Goal: Task Accomplishment & Management: Manage account settings

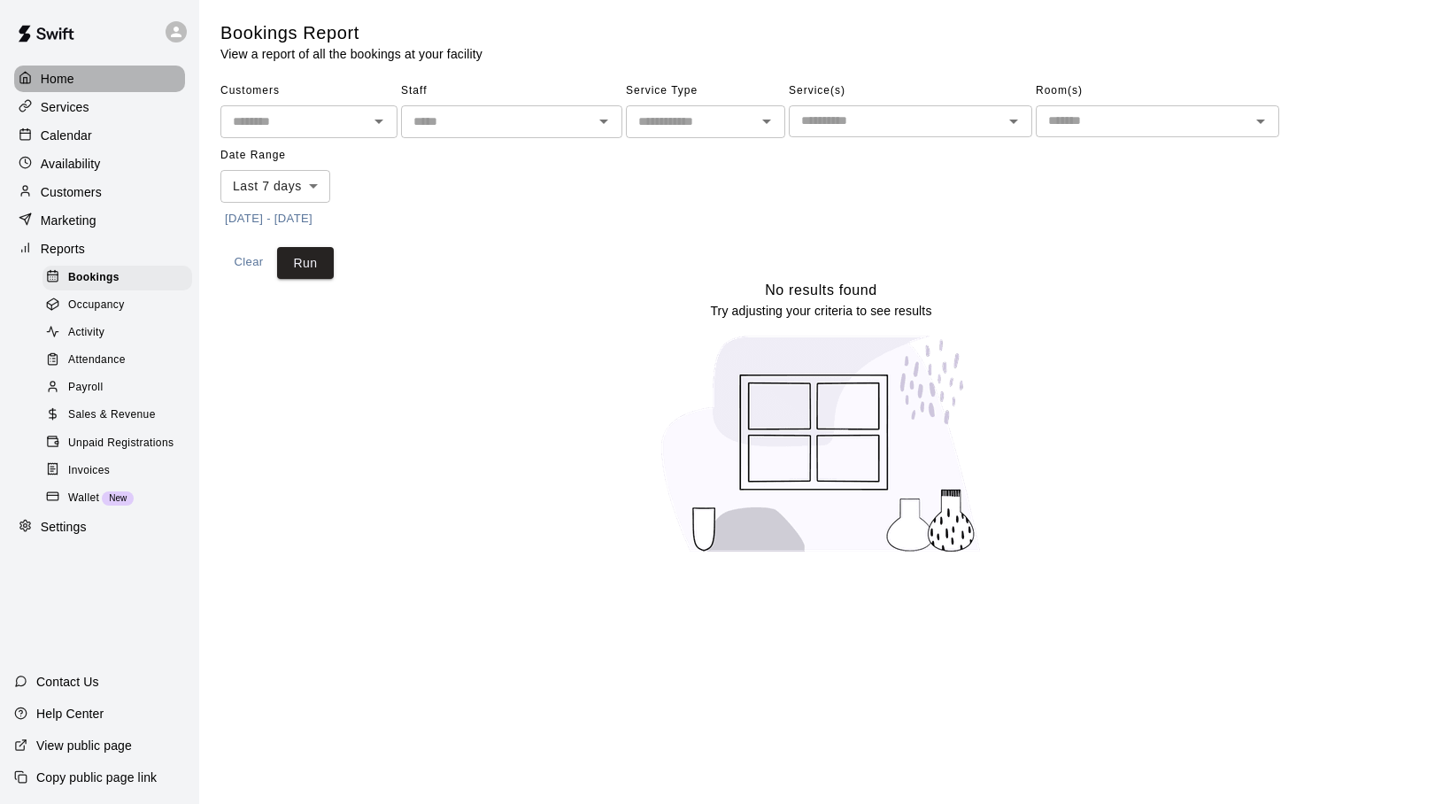
click at [58, 81] on p "Home" at bounding box center [58, 79] width 34 height 18
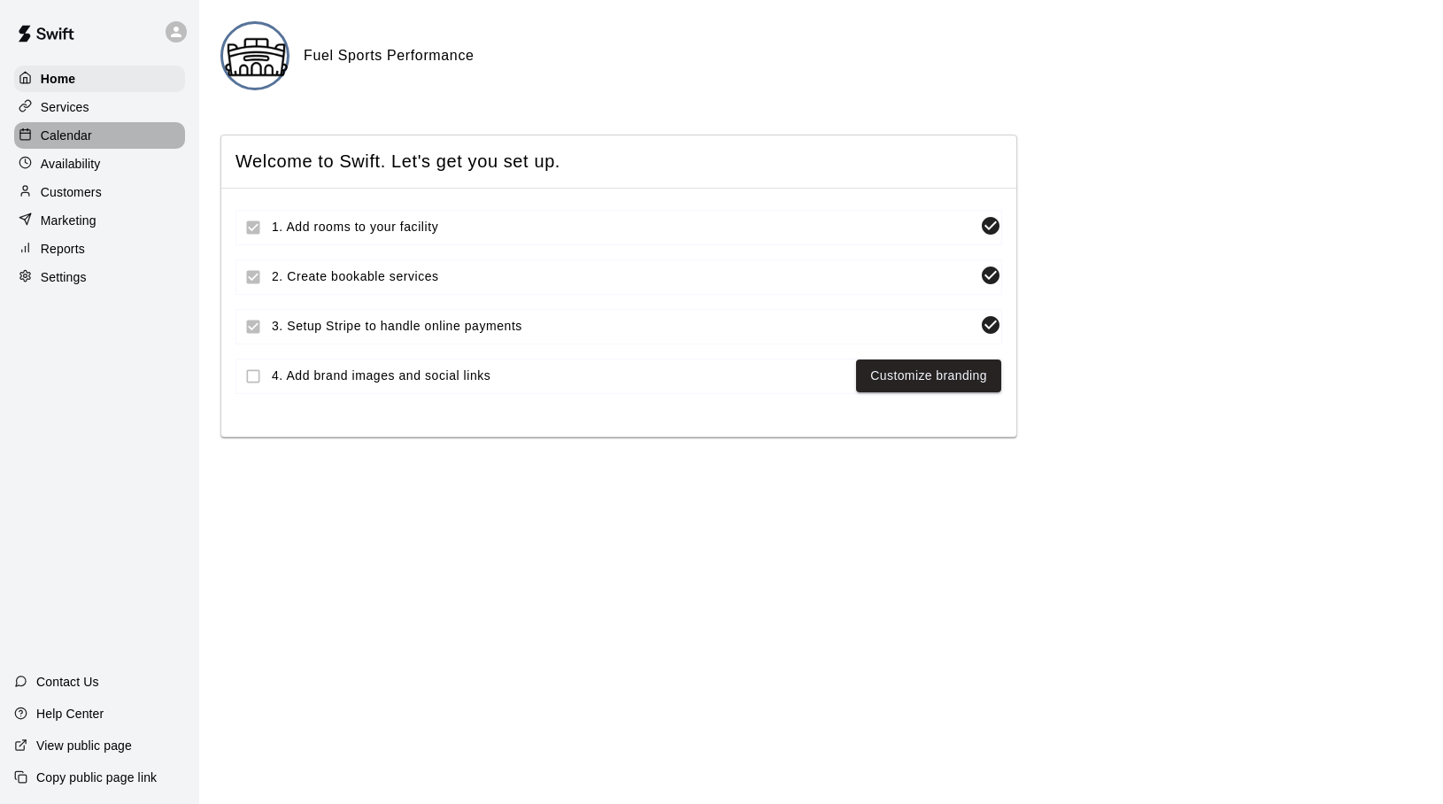
click at [73, 137] on p "Calendar" at bounding box center [66, 136] width 51 height 18
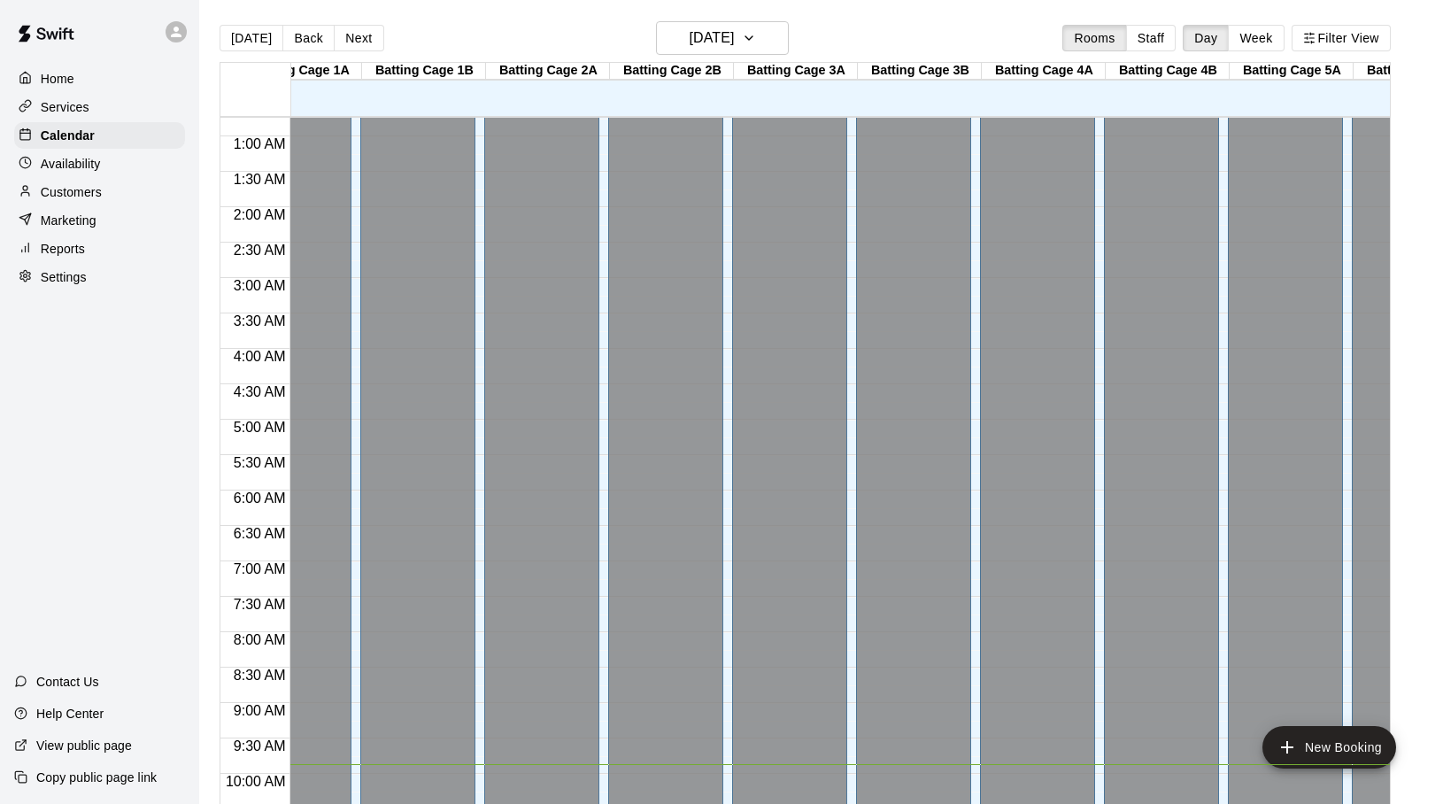
scroll to position [0, 53]
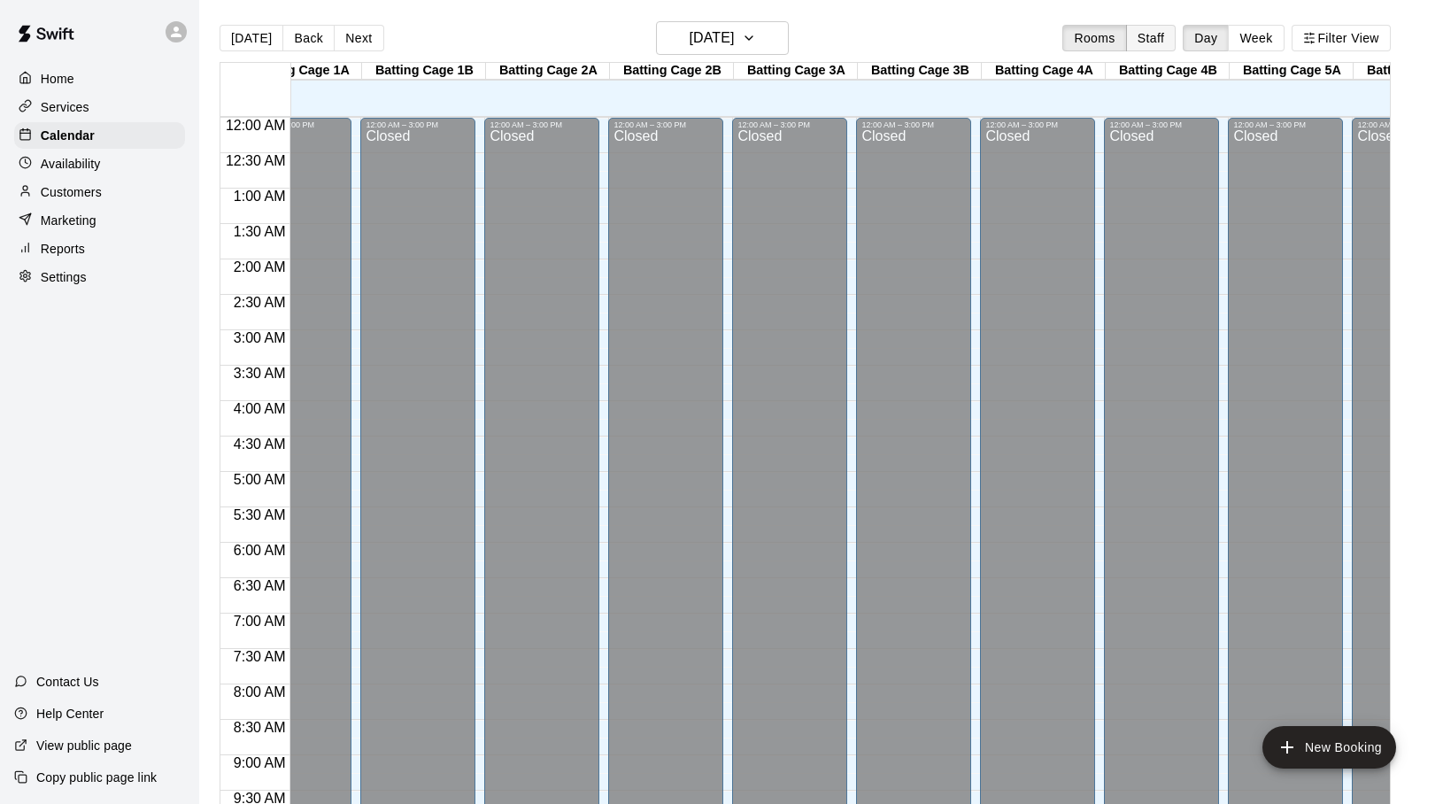
click at [1144, 45] on button "Staff" at bounding box center [1151, 38] width 50 height 27
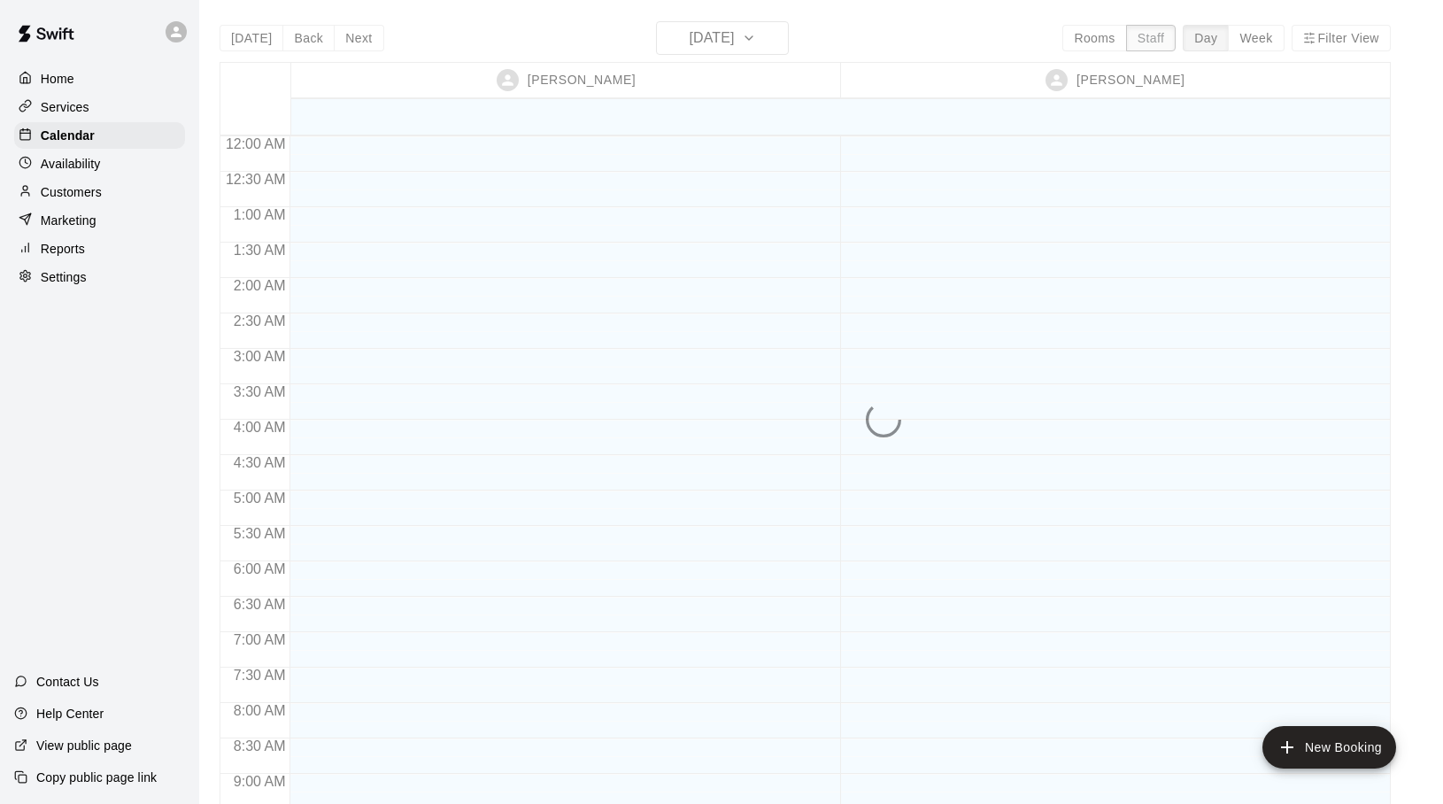
scroll to position [0, 0]
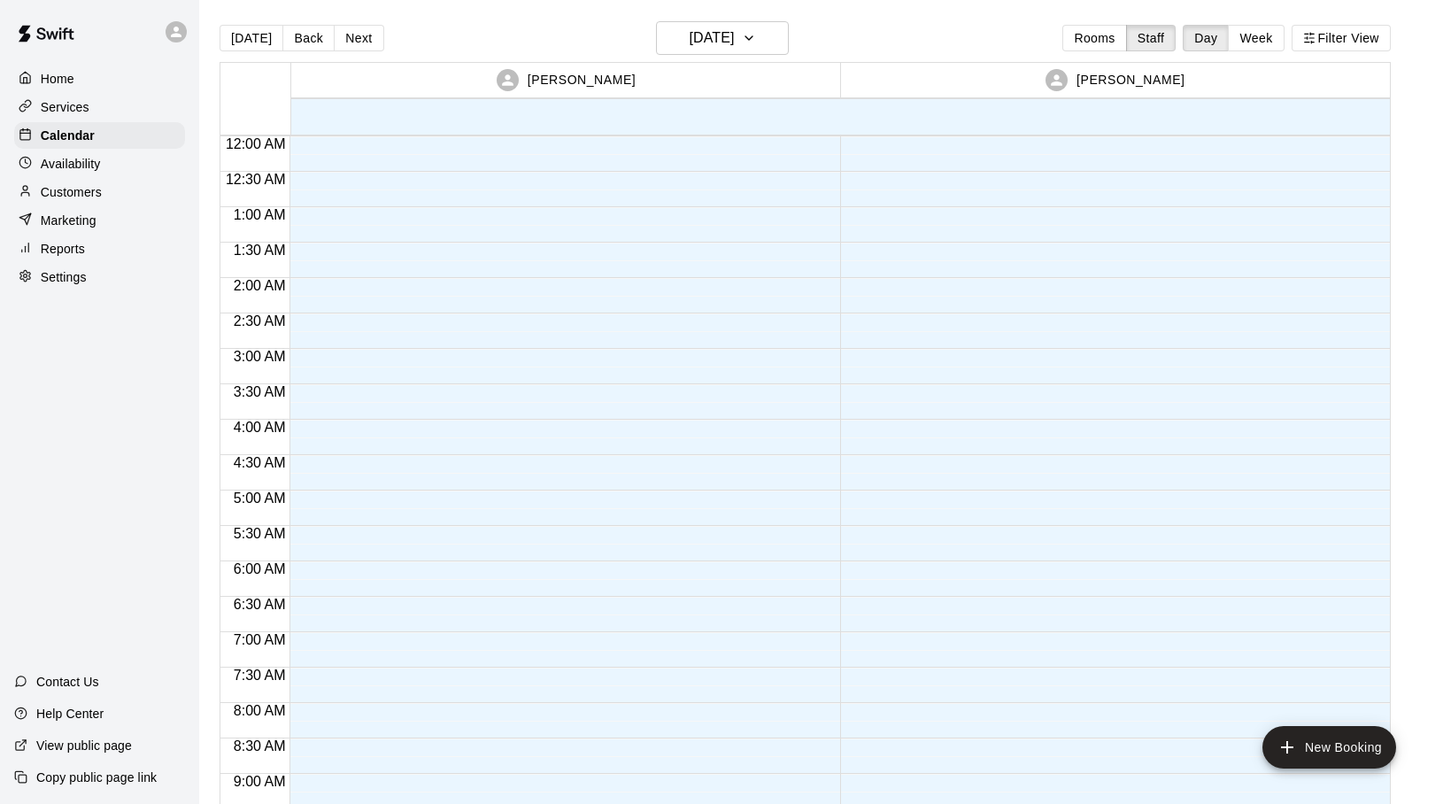
click at [1023, 76] on div "[PERSON_NAME]" at bounding box center [1114, 80] width 543 height 35
click at [1092, 33] on button "Rooms" at bounding box center [1094, 38] width 64 height 27
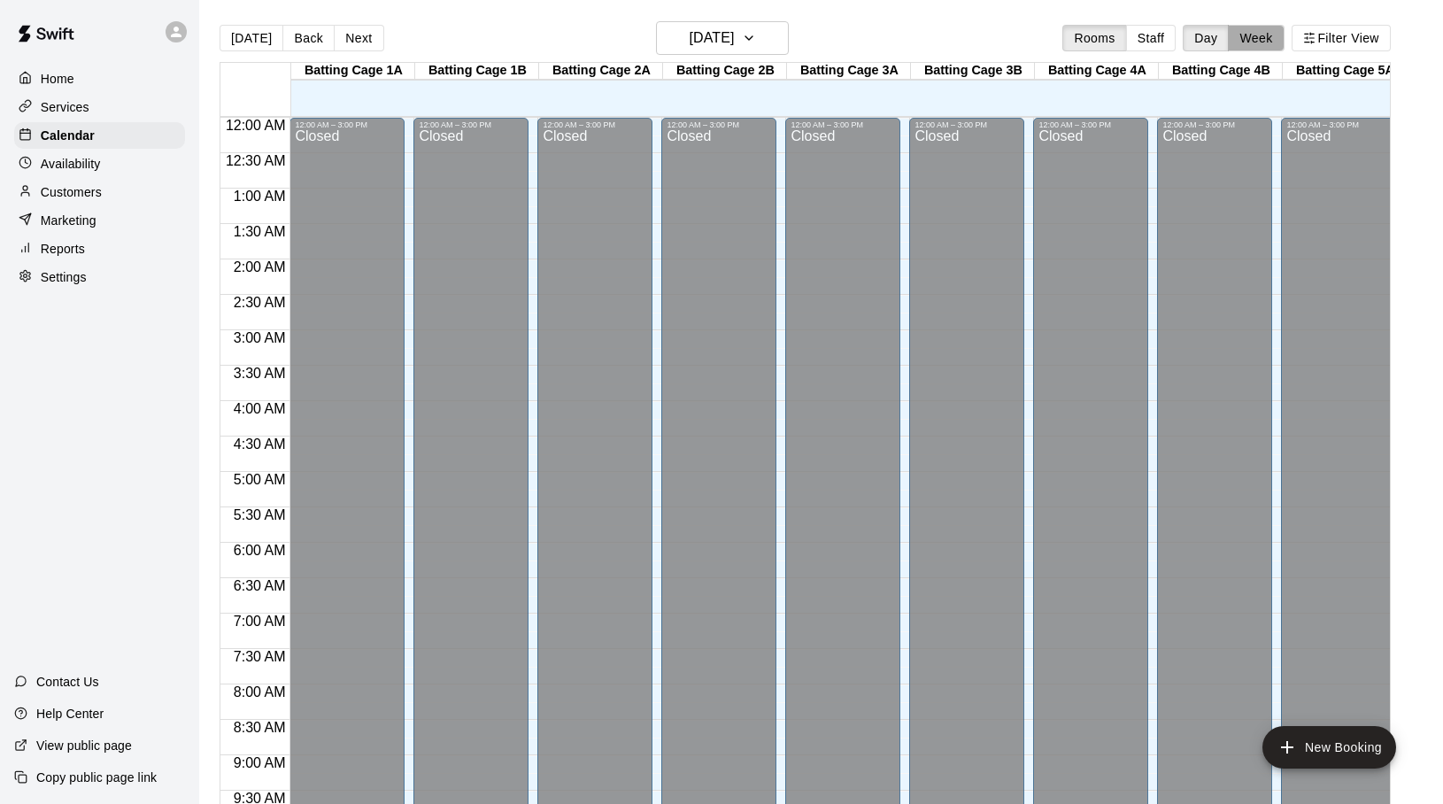
click at [1254, 42] on button "Week" at bounding box center [1256, 38] width 56 height 27
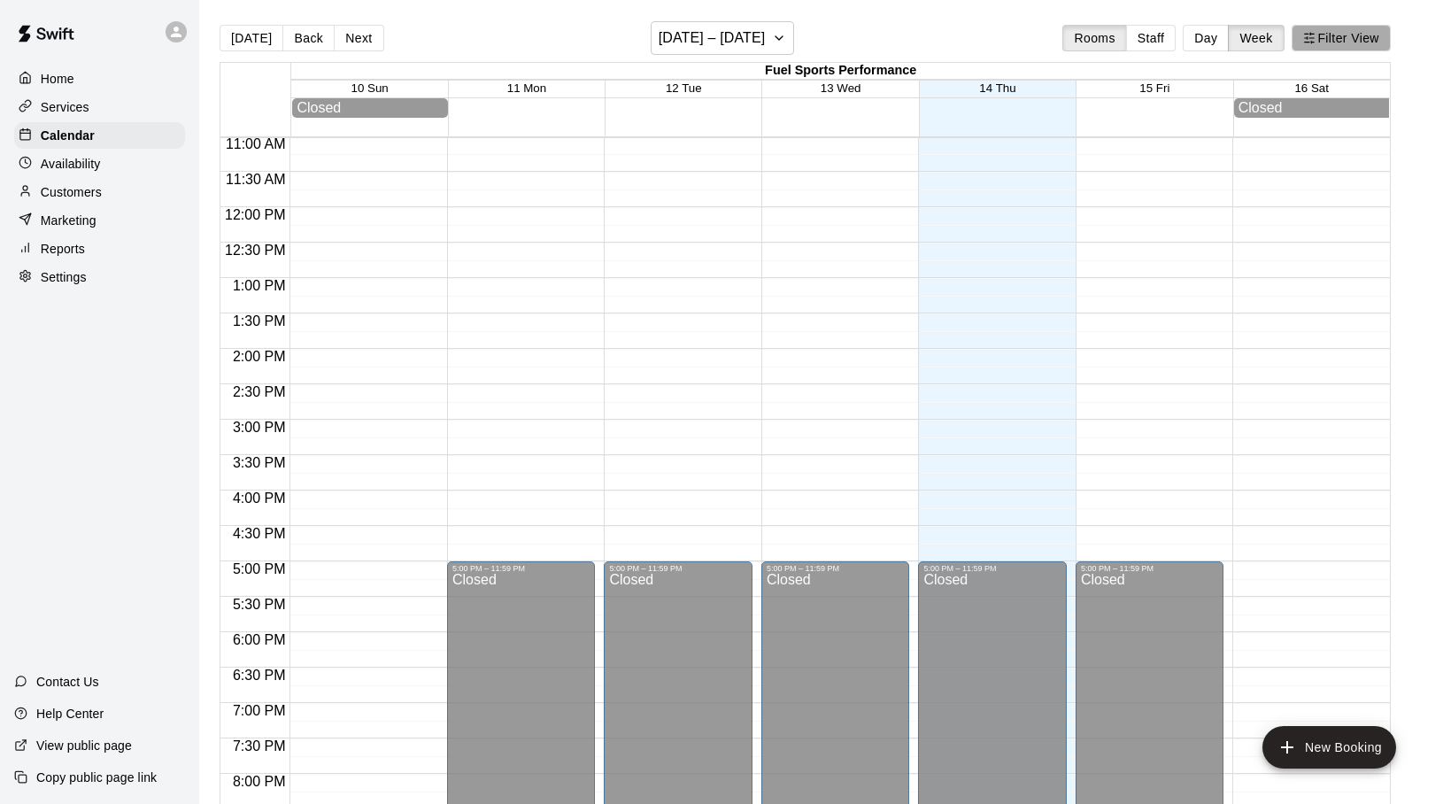
click at [1344, 30] on button "Filter View" at bounding box center [1340, 38] width 99 height 27
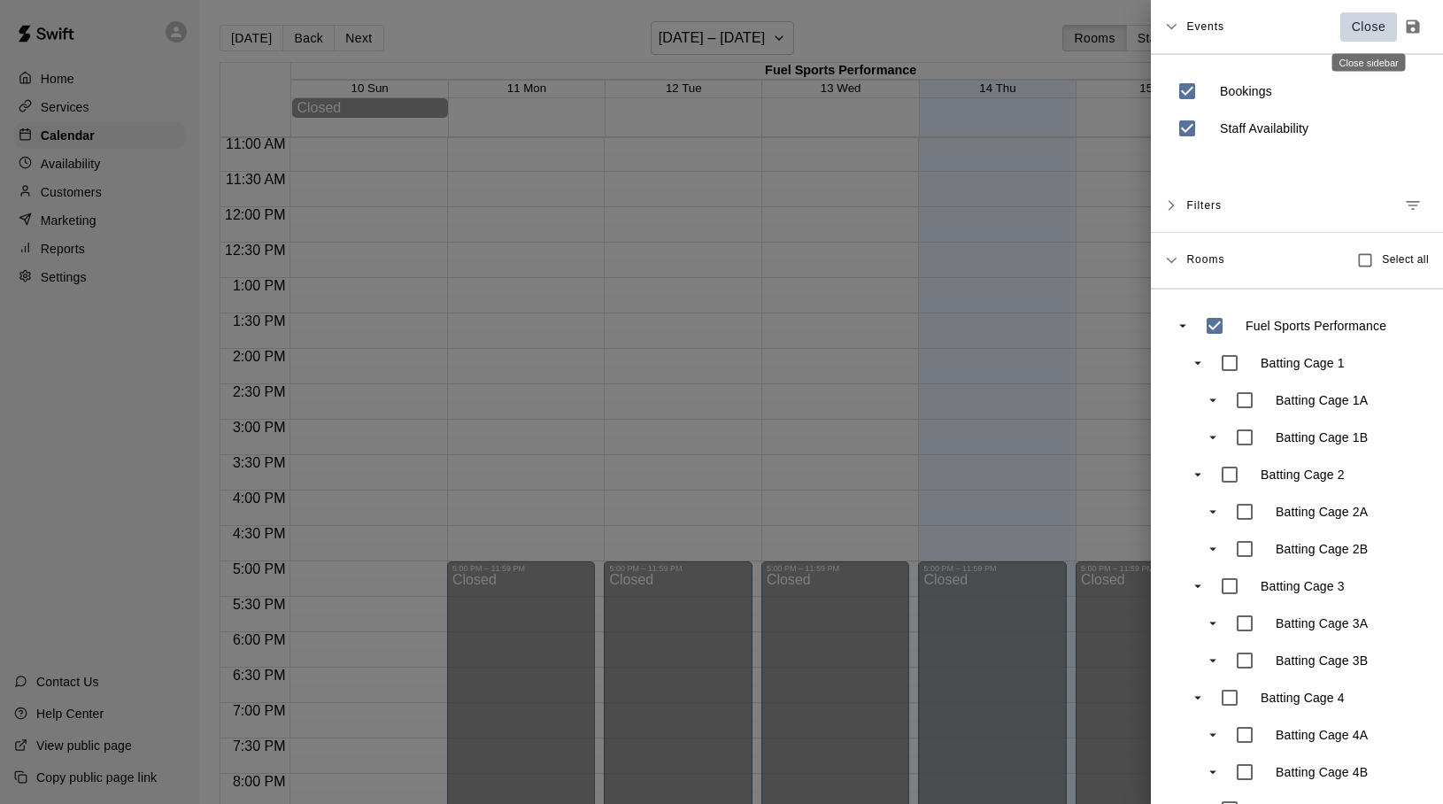
click at [1357, 27] on p "Close" at bounding box center [1368, 27] width 35 height 19
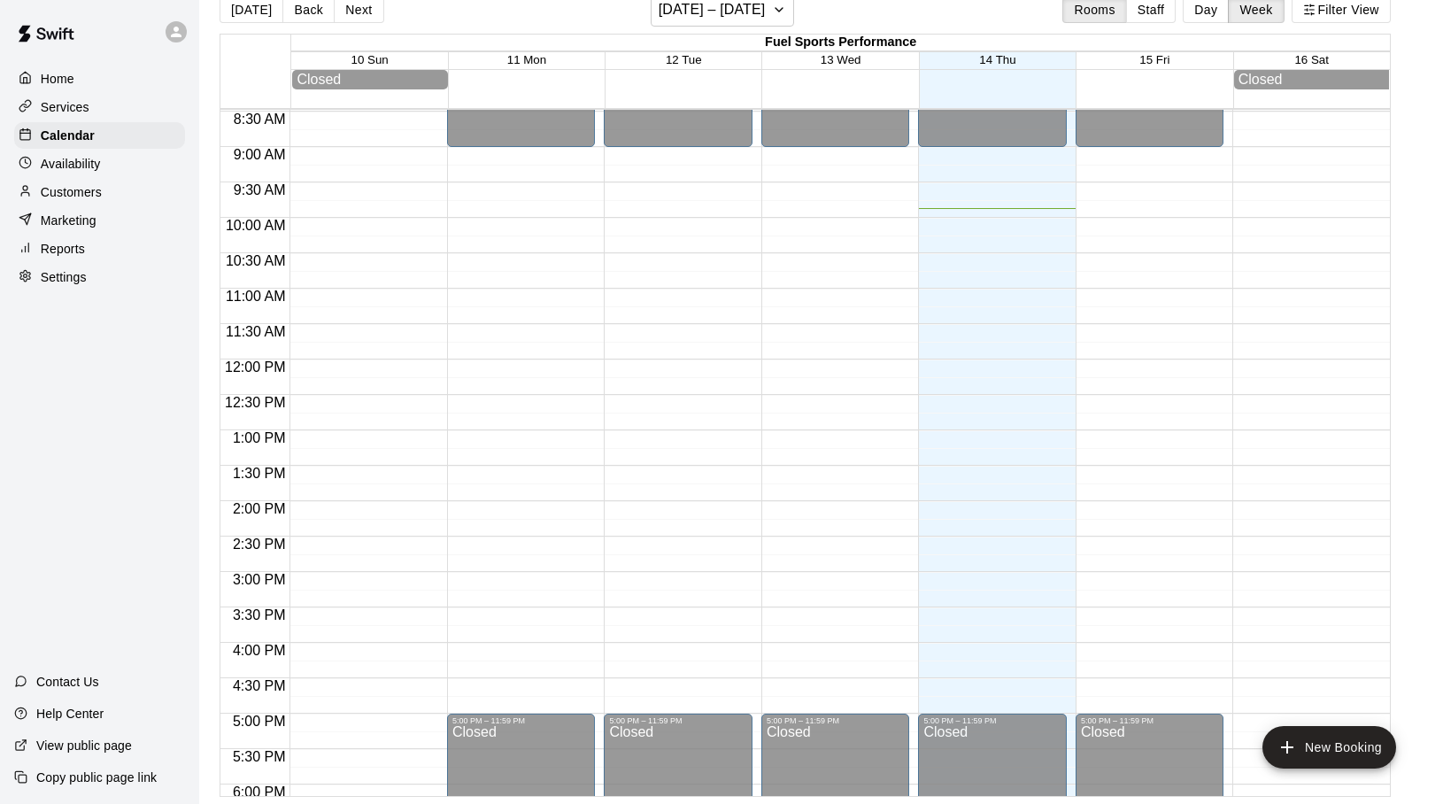
click at [88, 162] on p "Availability" at bounding box center [71, 164] width 60 height 18
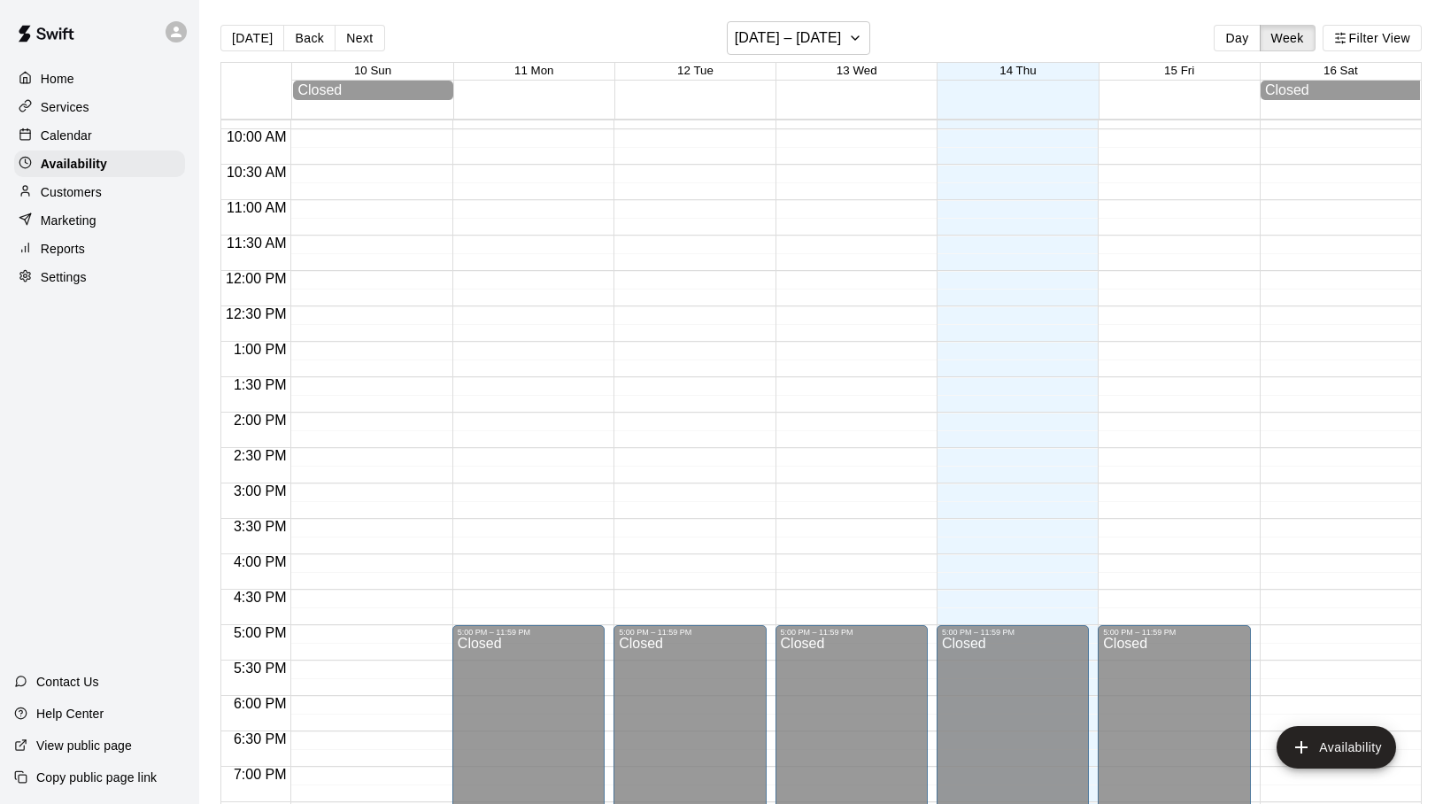
click at [73, 192] on p "Customers" at bounding box center [71, 192] width 61 height 18
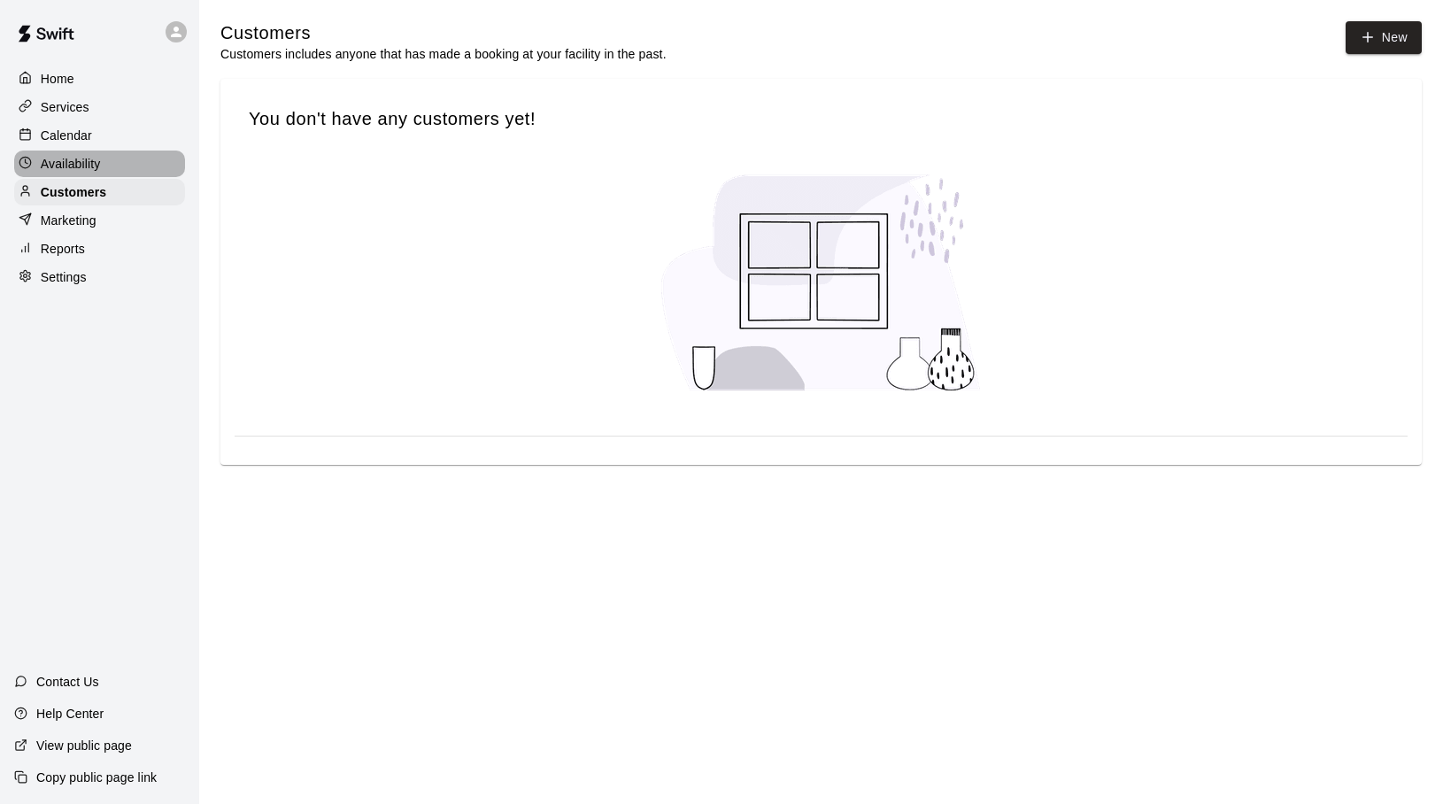
click at [69, 159] on p "Availability" at bounding box center [71, 164] width 60 height 18
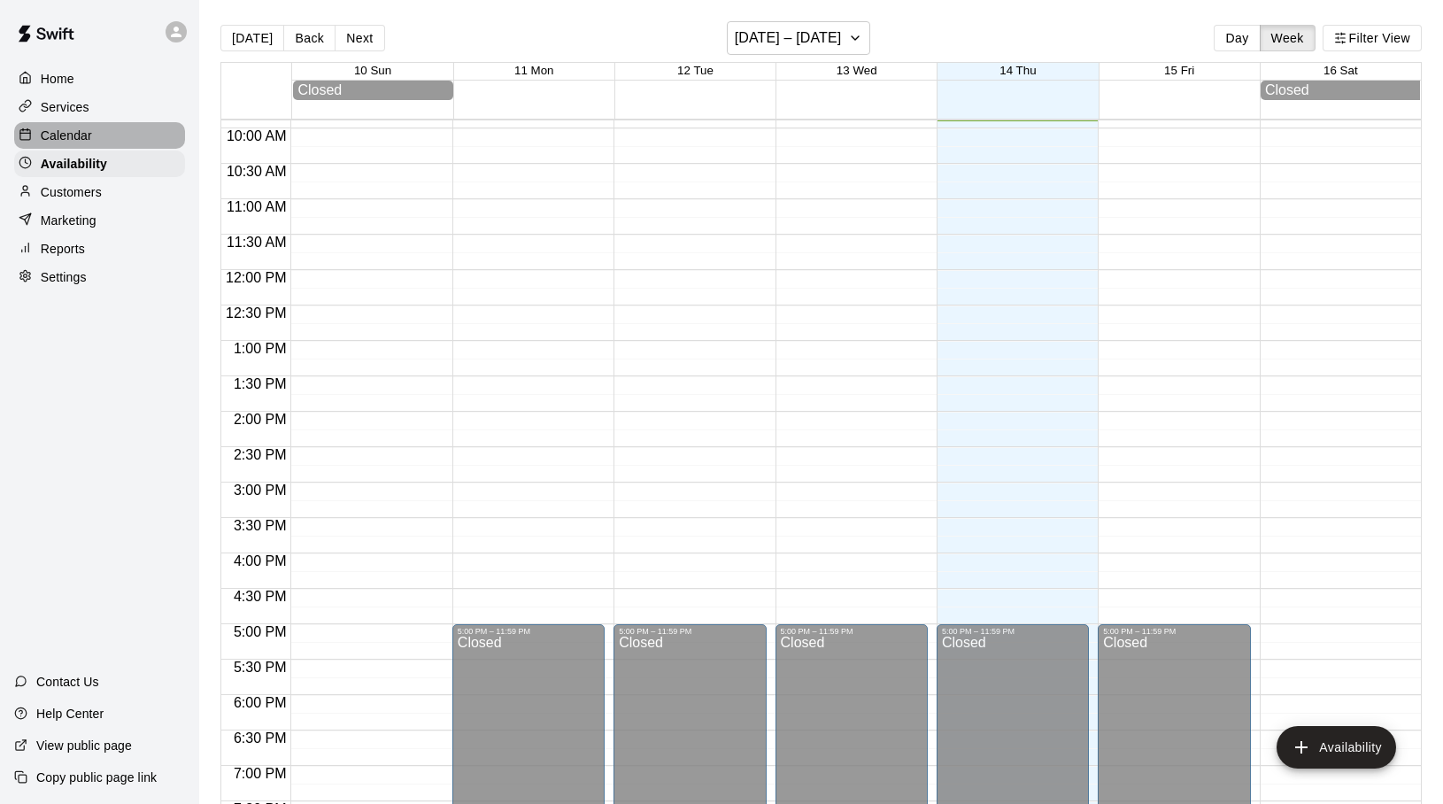
click at [74, 135] on p "Calendar" at bounding box center [66, 136] width 51 height 18
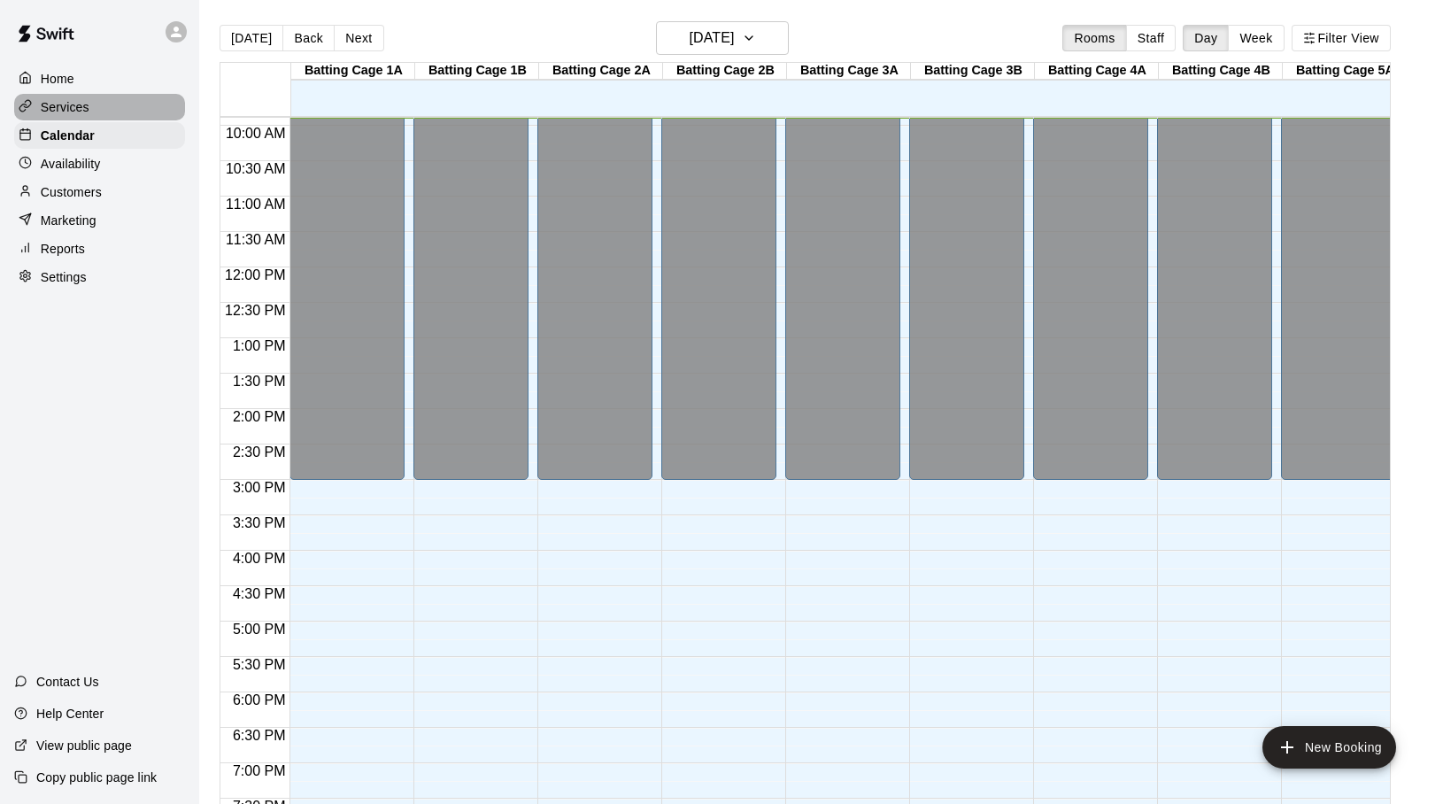
click at [74, 105] on p "Services" at bounding box center [65, 107] width 49 height 18
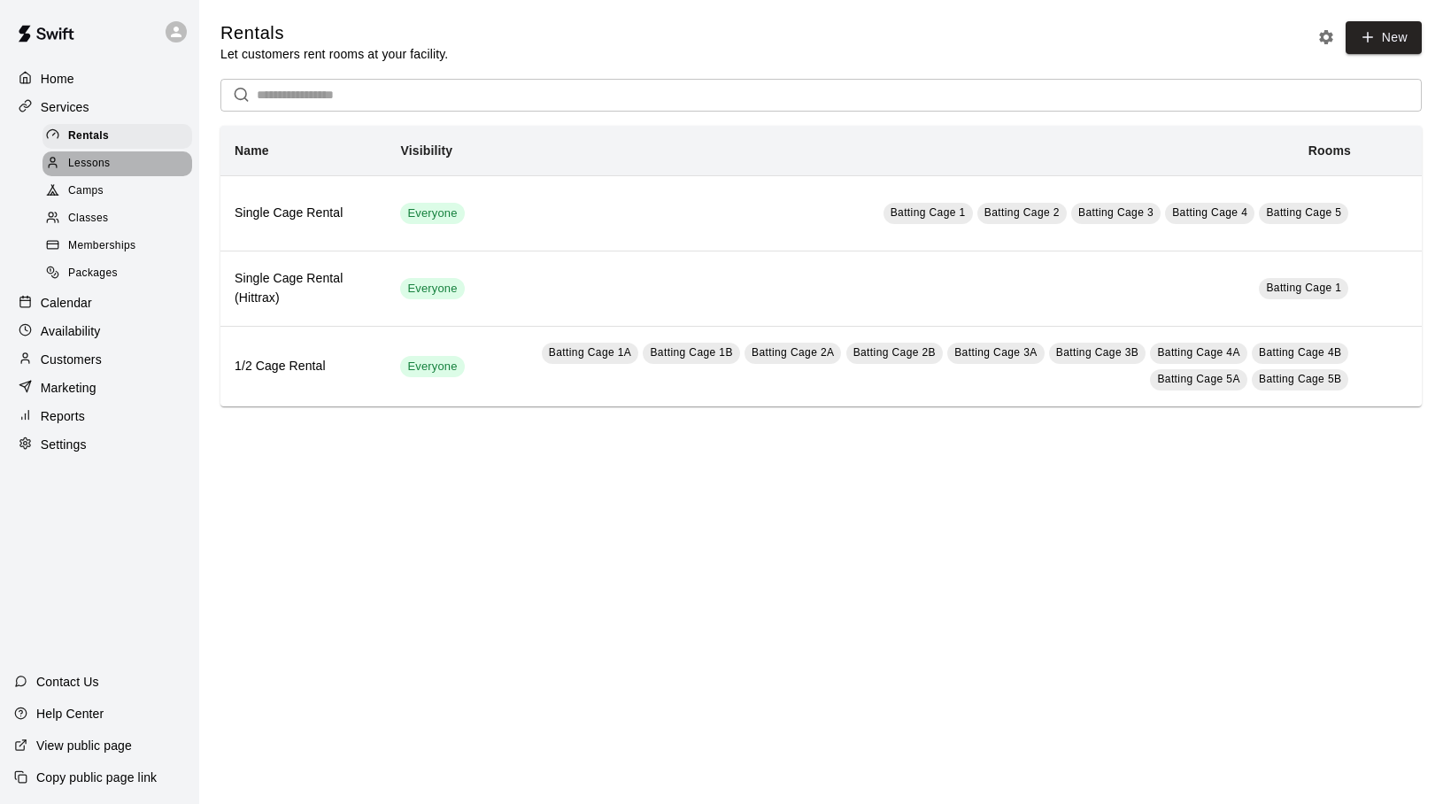
click at [74, 164] on span "Lessons" at bounding box center [89, 164] width 42 height 18
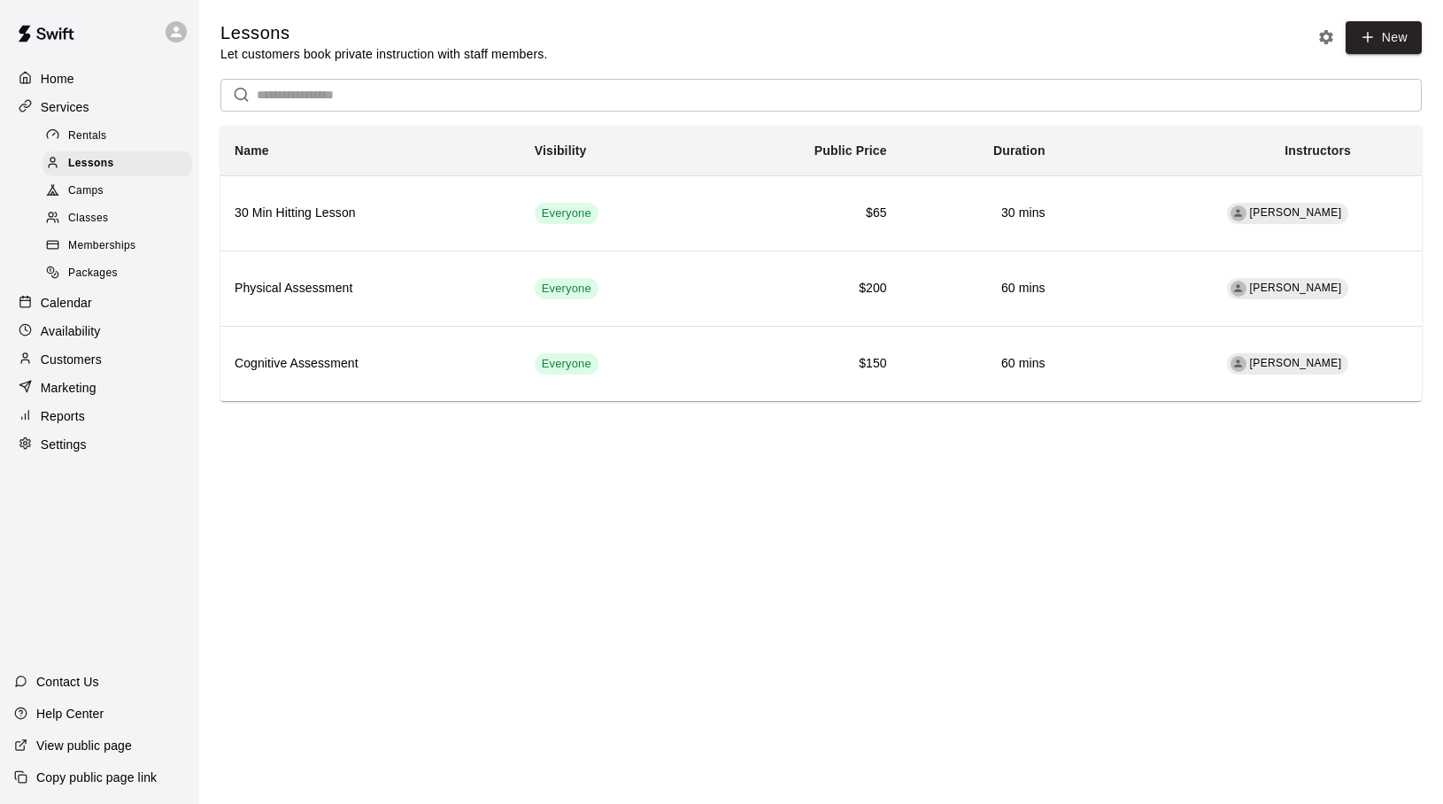
click at [74, 190] on span "Camps" at bounding box center [85, 191] width 35 height 18
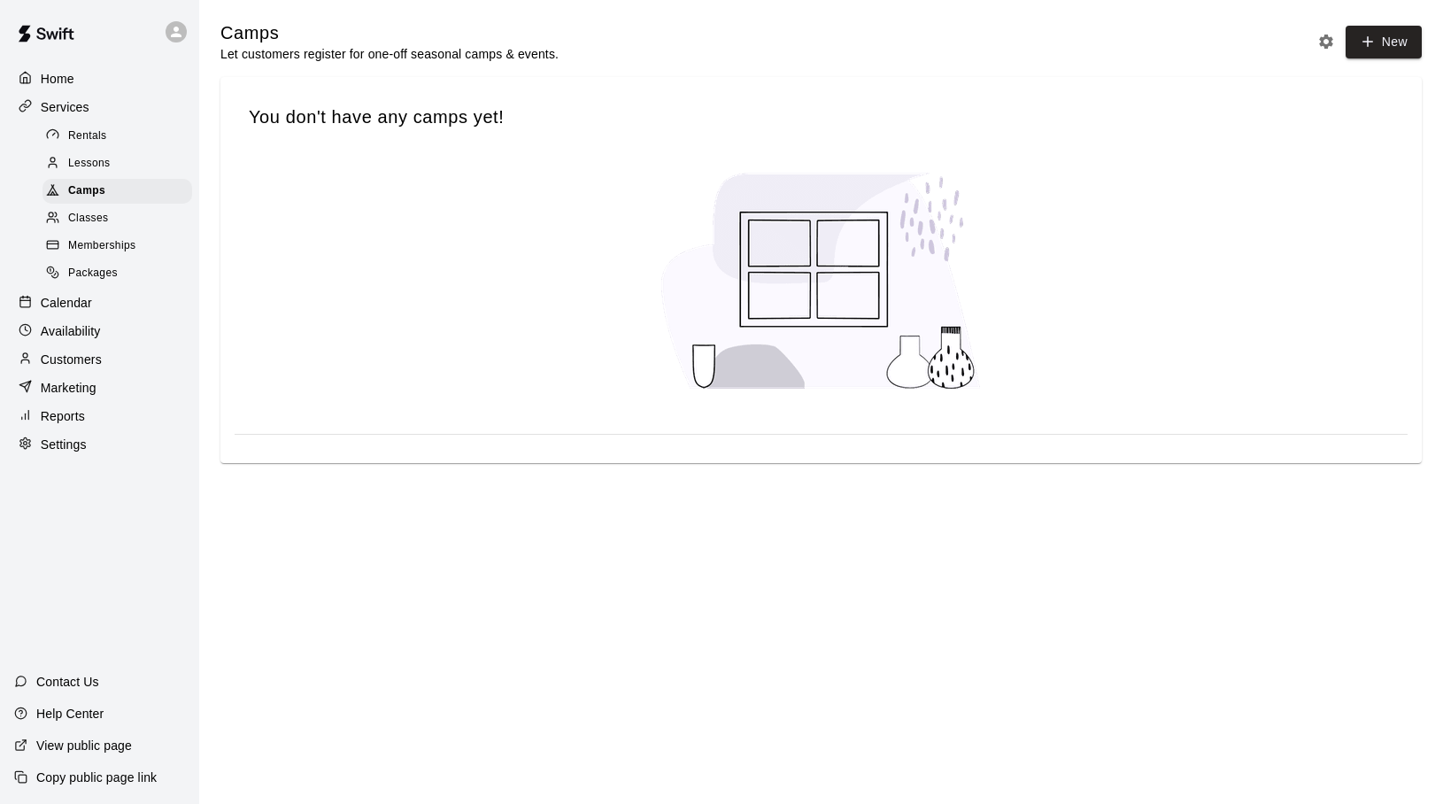
click at [77, 220] on span "Classes" at bounding box center [88, 219] width 40 height 18
click at [83, 243] on span "Memberships" at bounding box center [101, 246] width 67 height 18
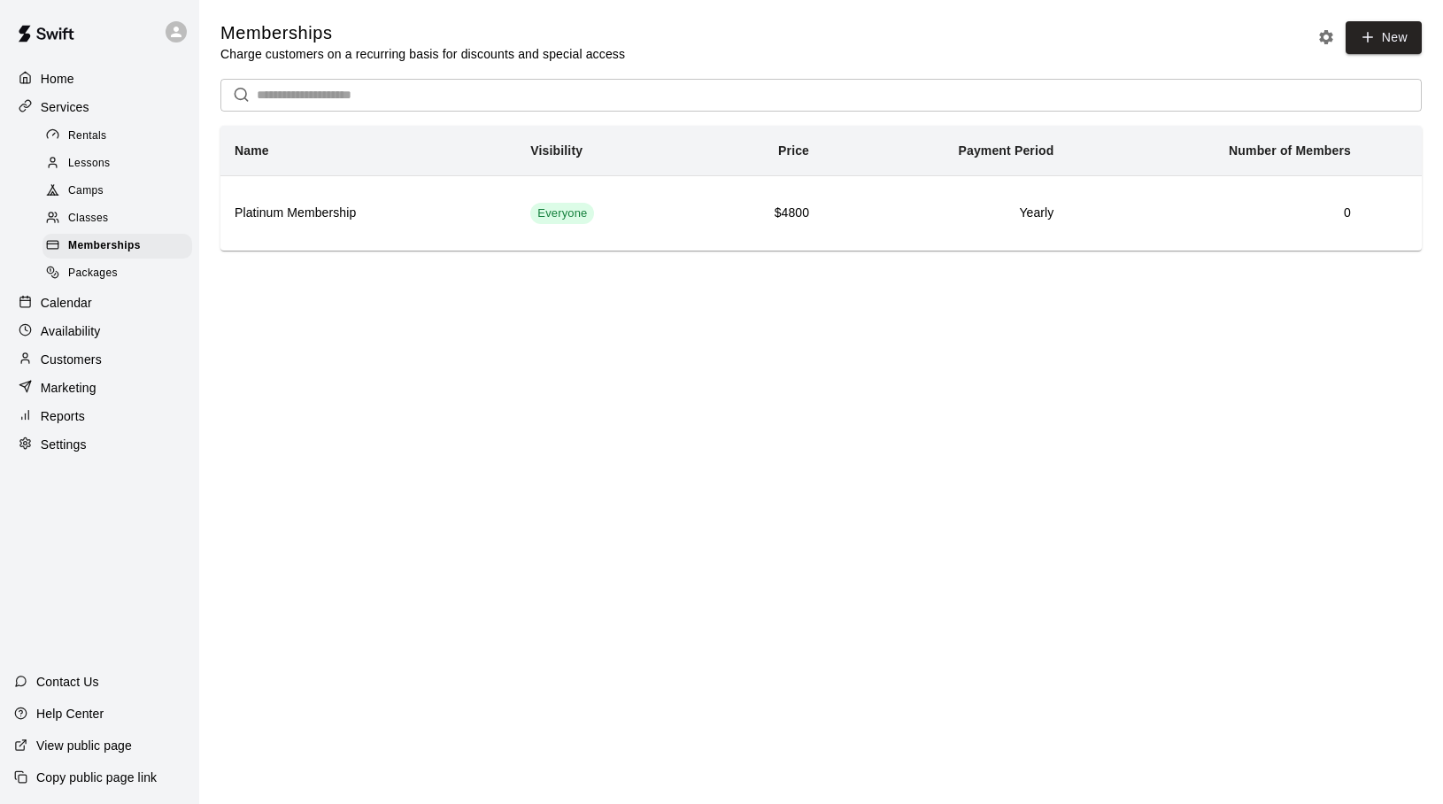
click at [100, 272] on span "Packages" at bounding box center [93, 274] width 50 height 18
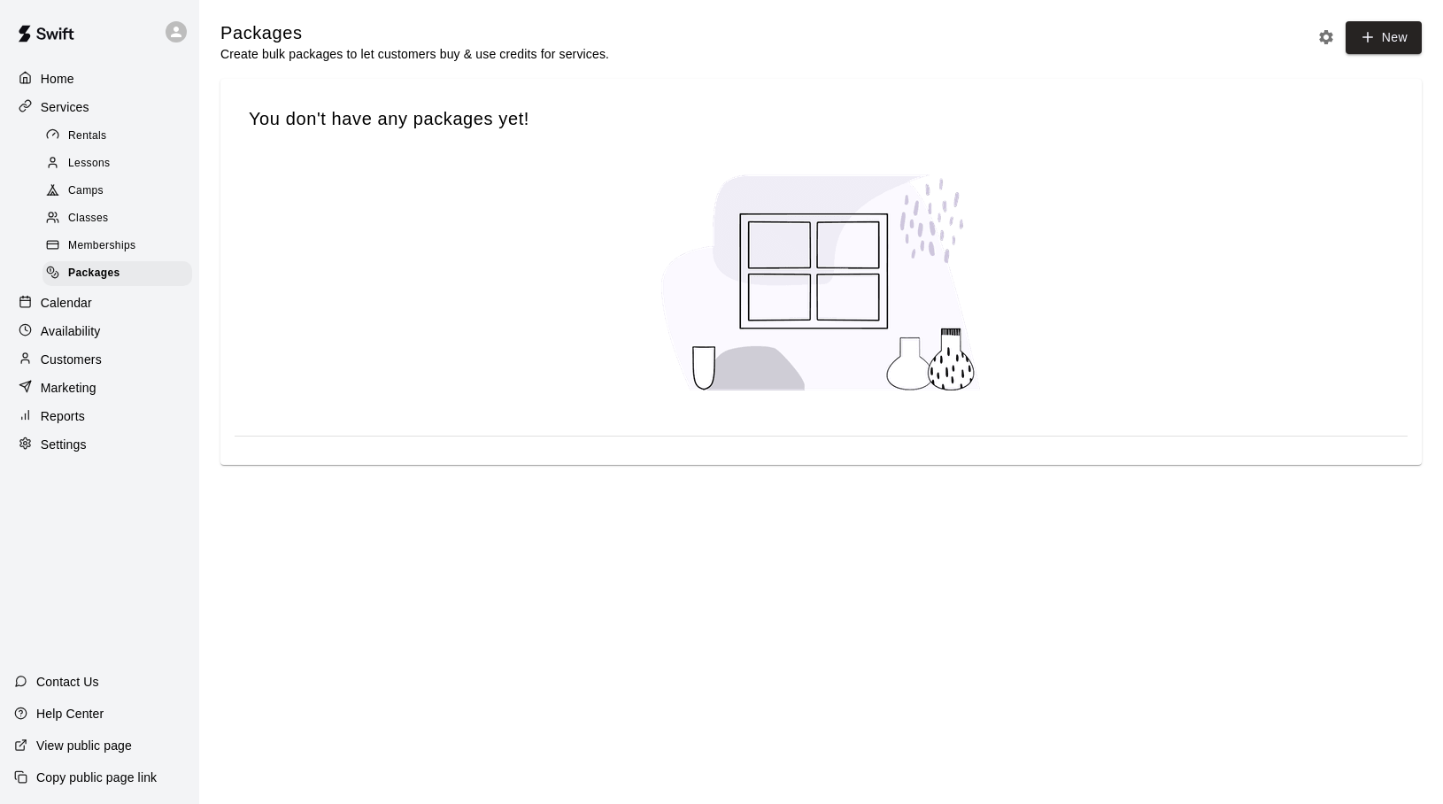
click at [98, 242] on span "Memberships" at bounding box center [101, 246] width 67 height 18
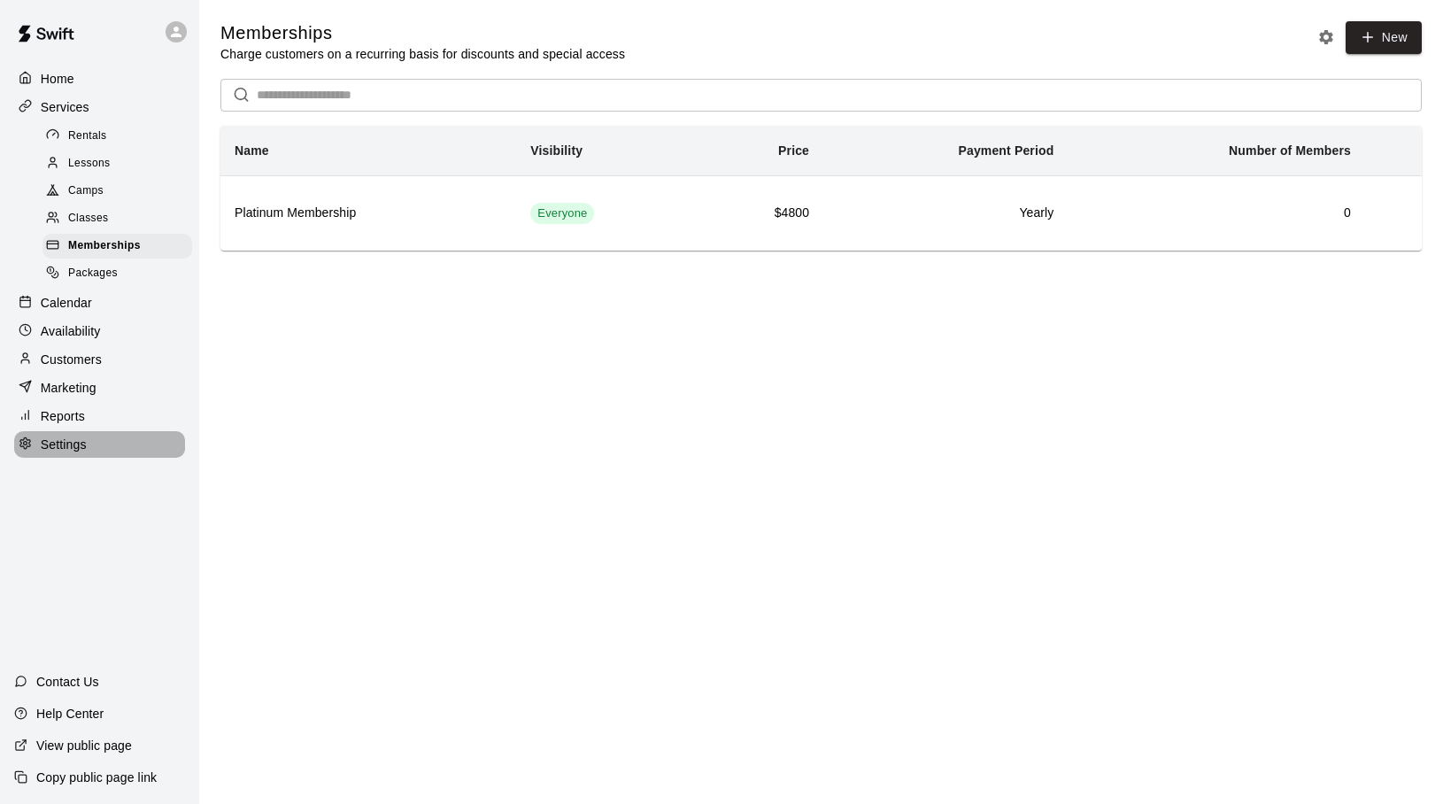
click at [63, 451] on p "Settings" at bounding box center [64, 444] width 46 height 18
select select "**"
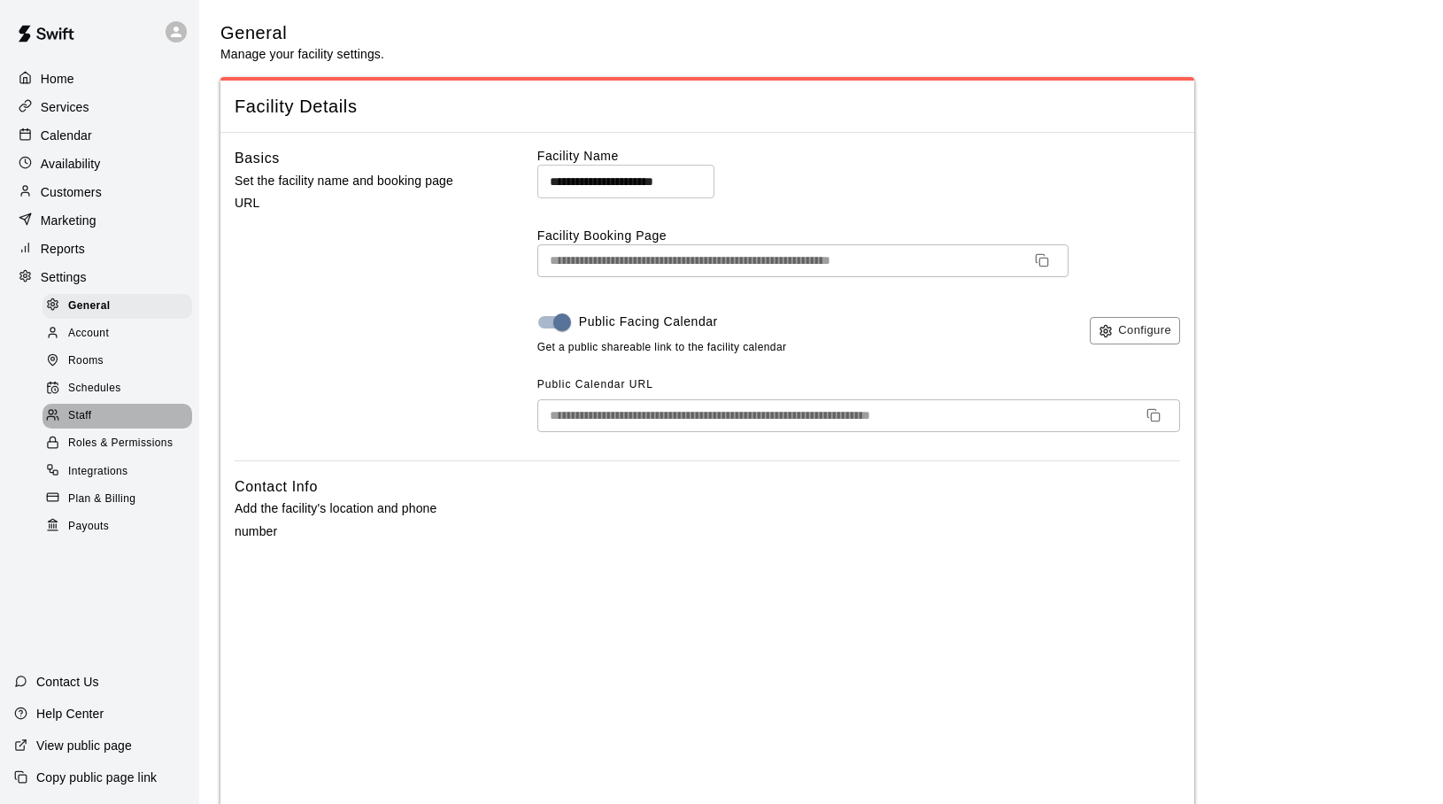
click at [81, 412] on span "Staff" at bounding box center [79, 416] width 23 height 18
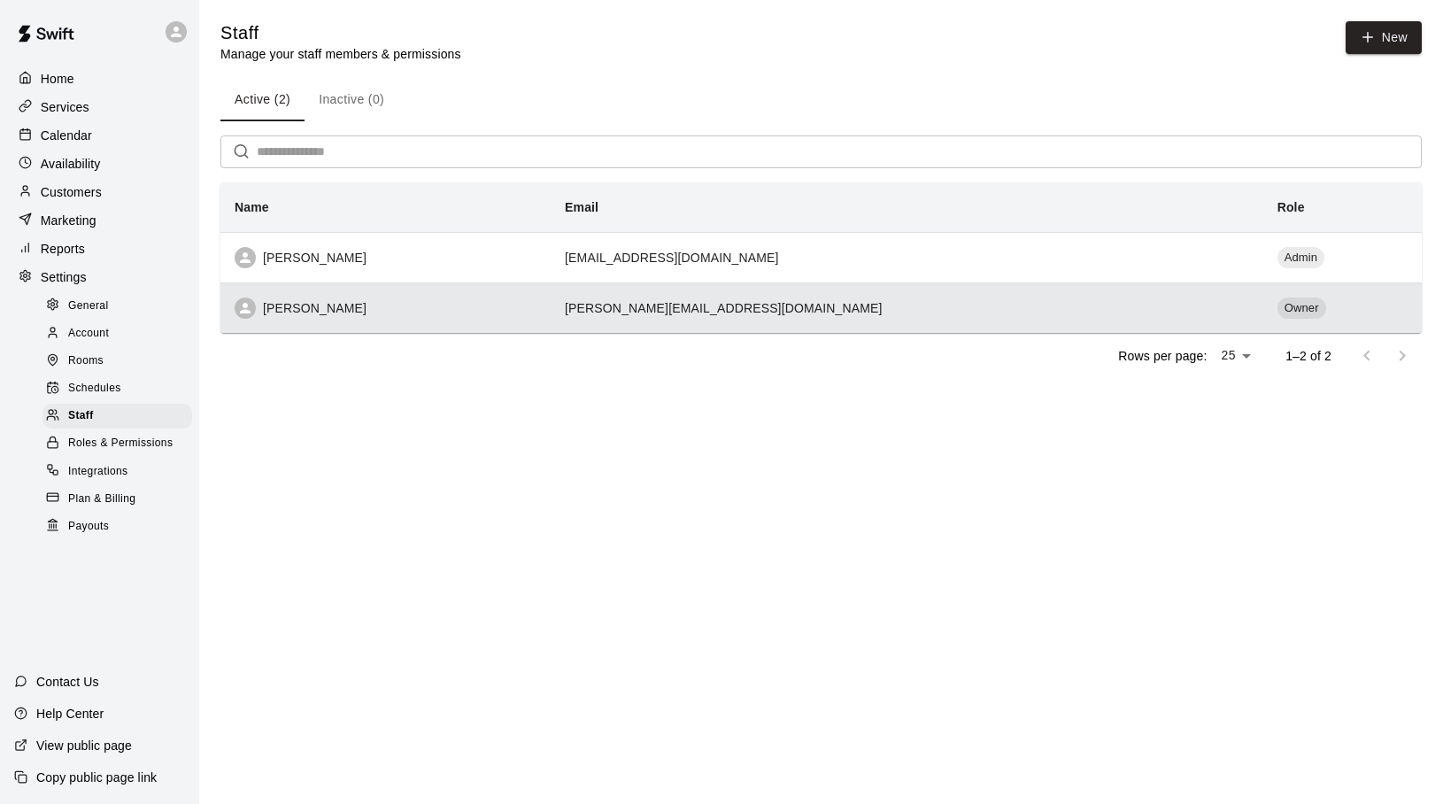
click at [373, 297] on th "[PERSON_NAME]" at bounding box center [385, 307] width 330 height 50
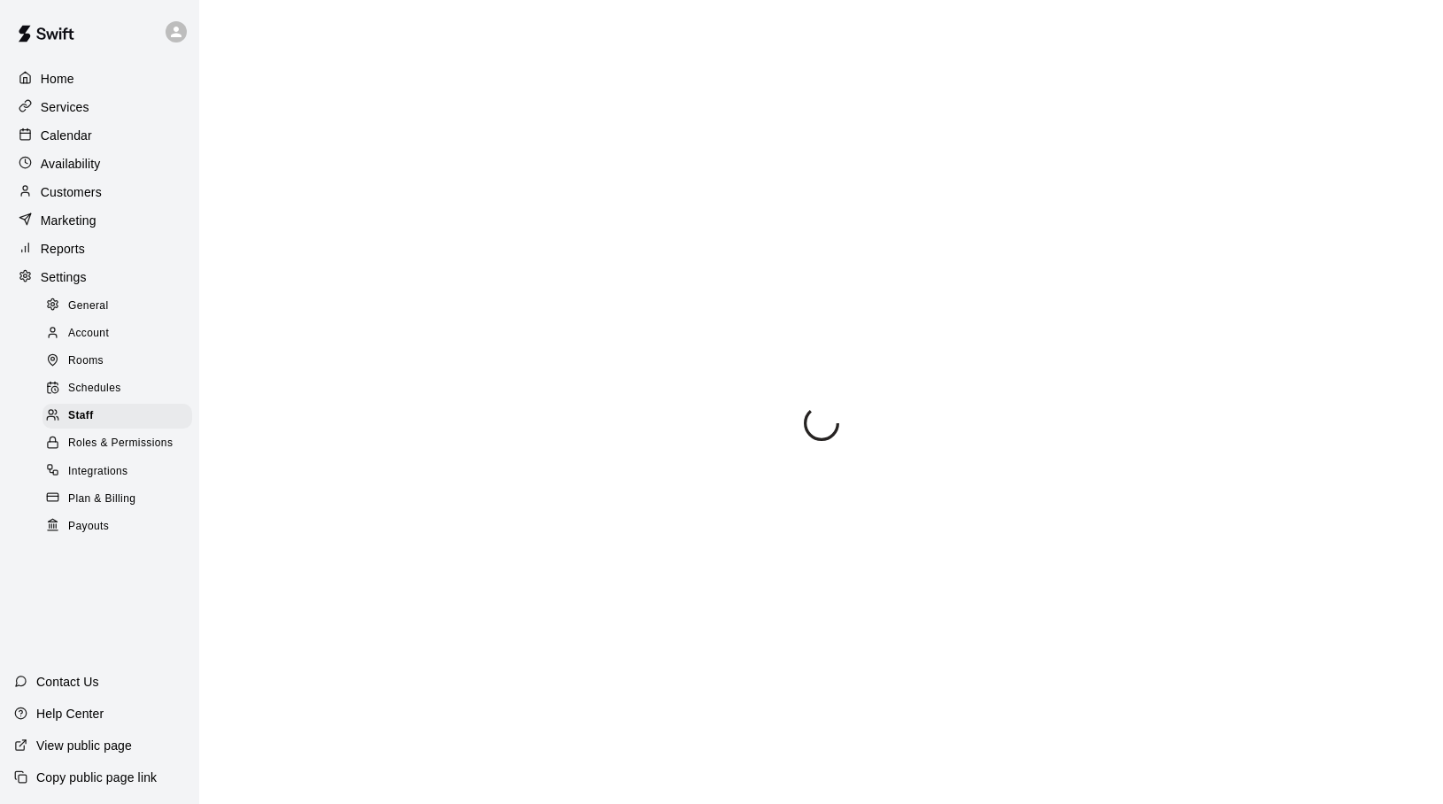
select select "**"
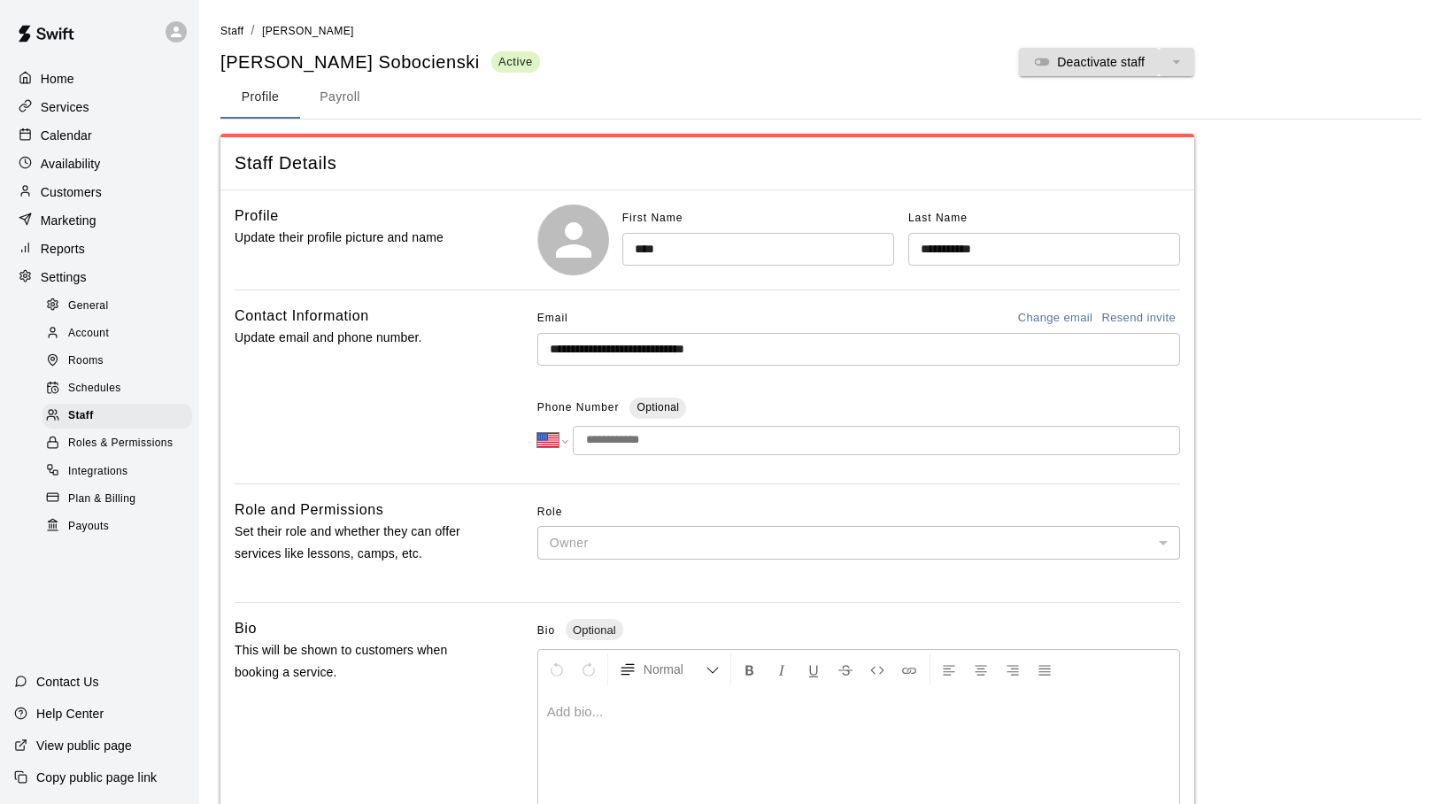
click at [339, 103] on button "Payroll" at bounding box center [340, 97] width 80 height 42
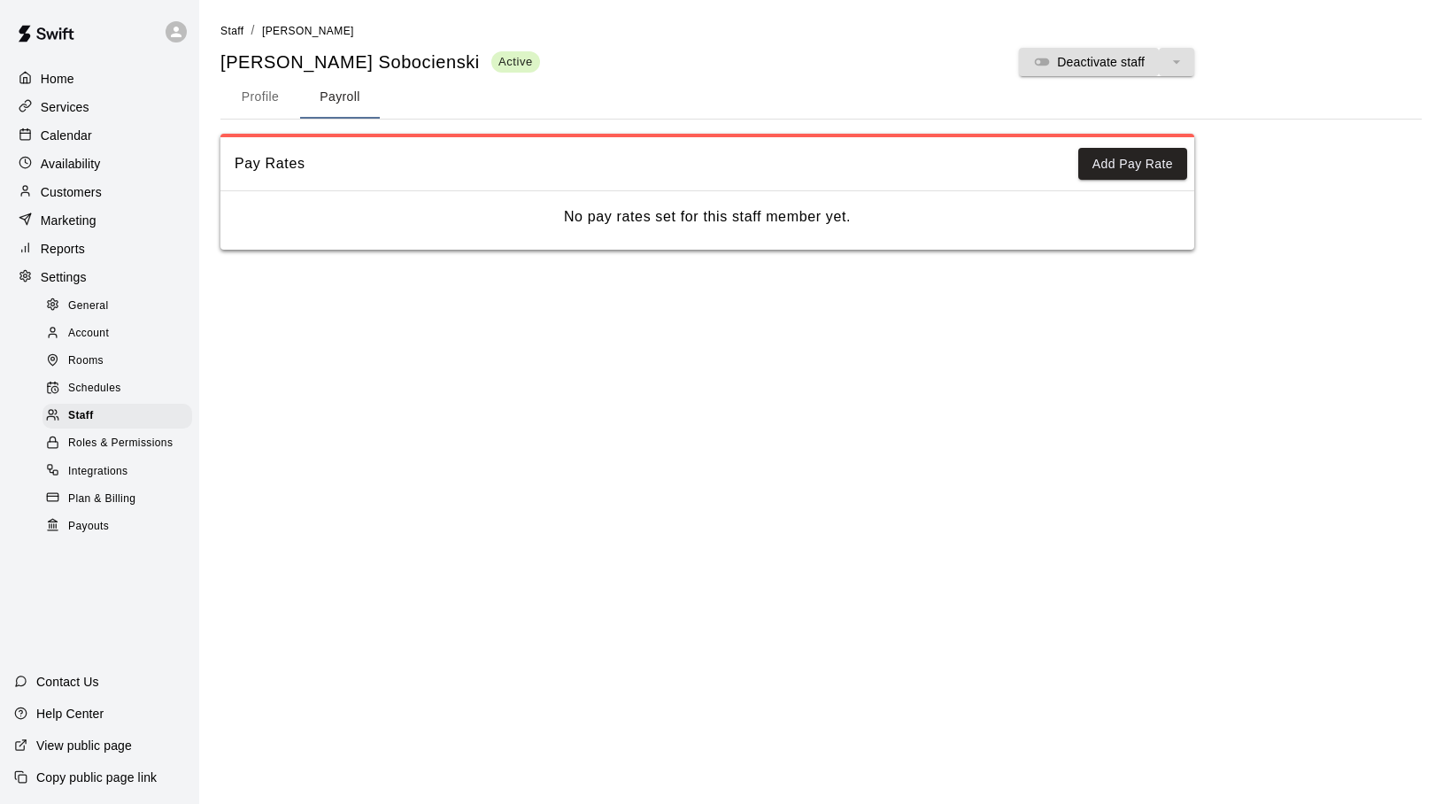
click at [272, 98] on button "Profile" at bounding box center [260, 97] width 80 height 42
select select "**"
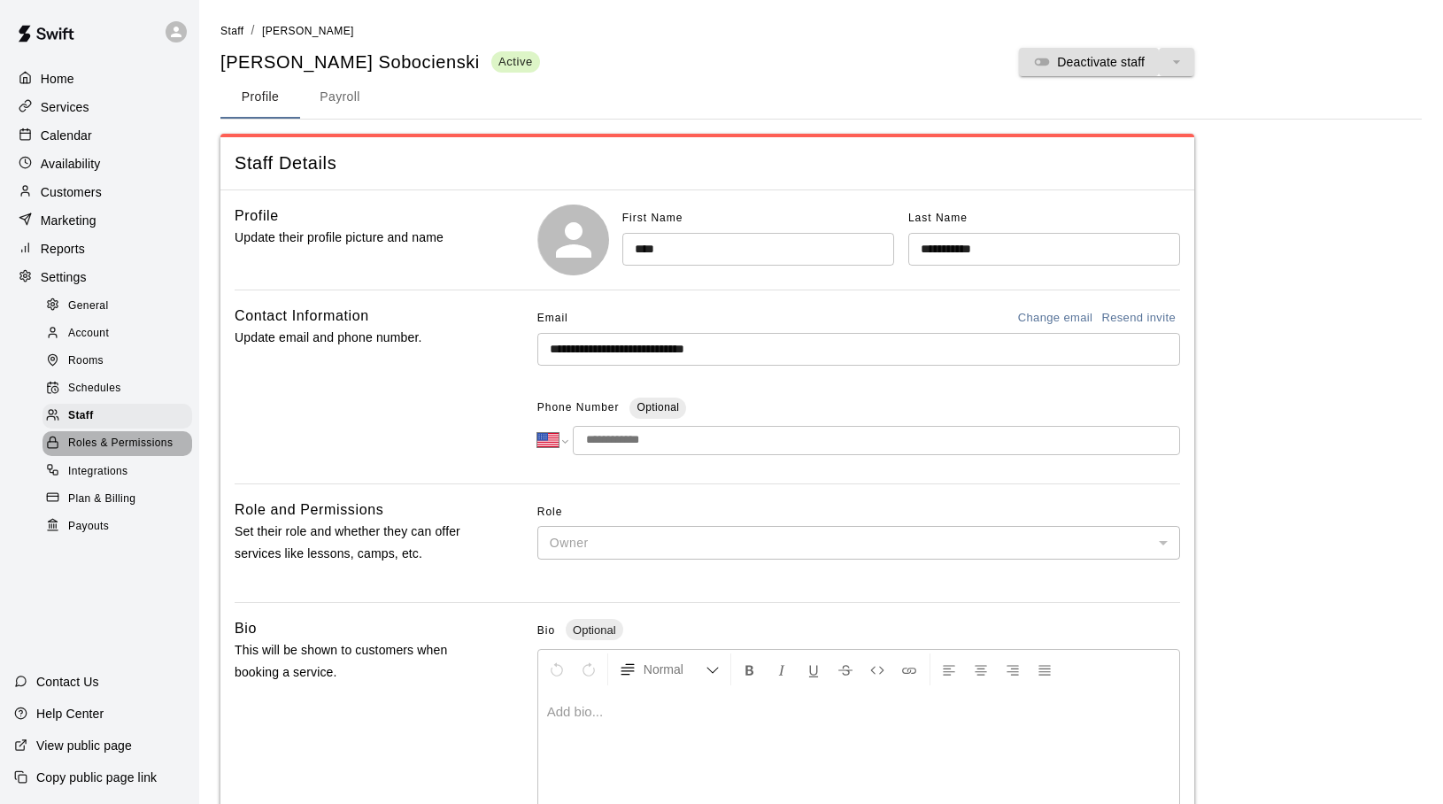
click at [161, 439] on span "Roles & Permissions" at bounding box center [120, 444] width 104 height 18
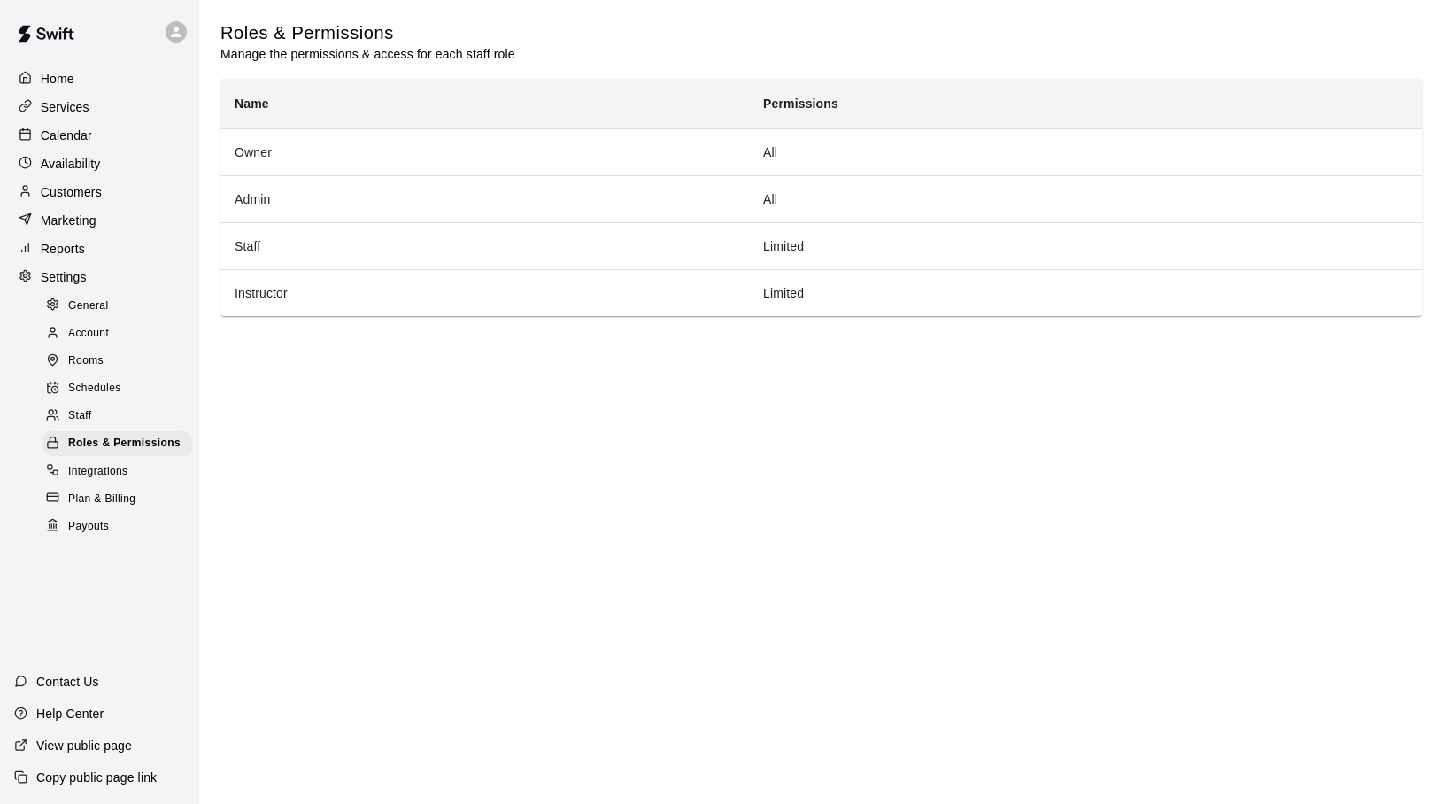
click at [91, 414] on span "Staff" at bounding box center [79, 416] width 23 height 18
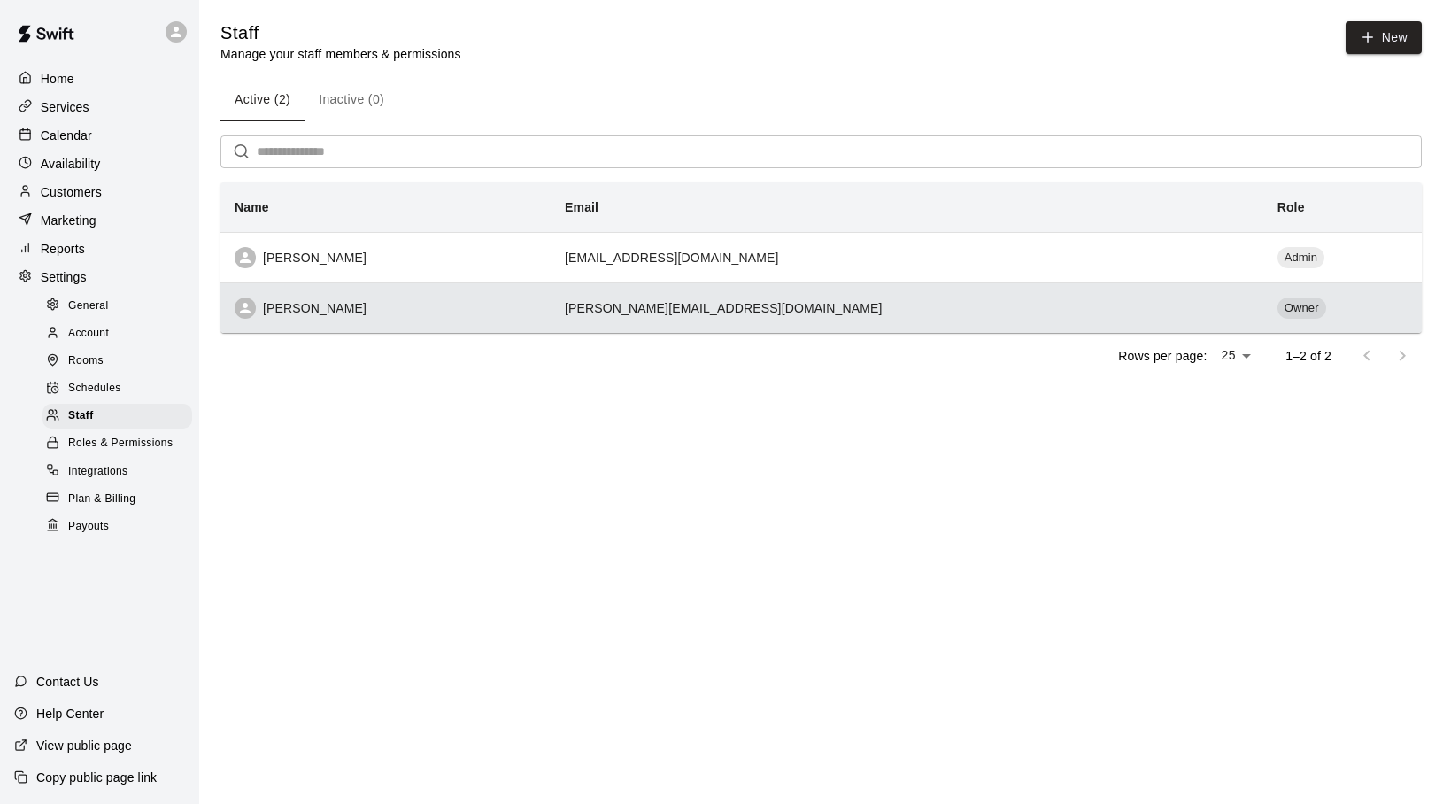
click at [241, 311] on icon "simple table" at bounding box center [245, 308] width 16 height 16
select select "**"
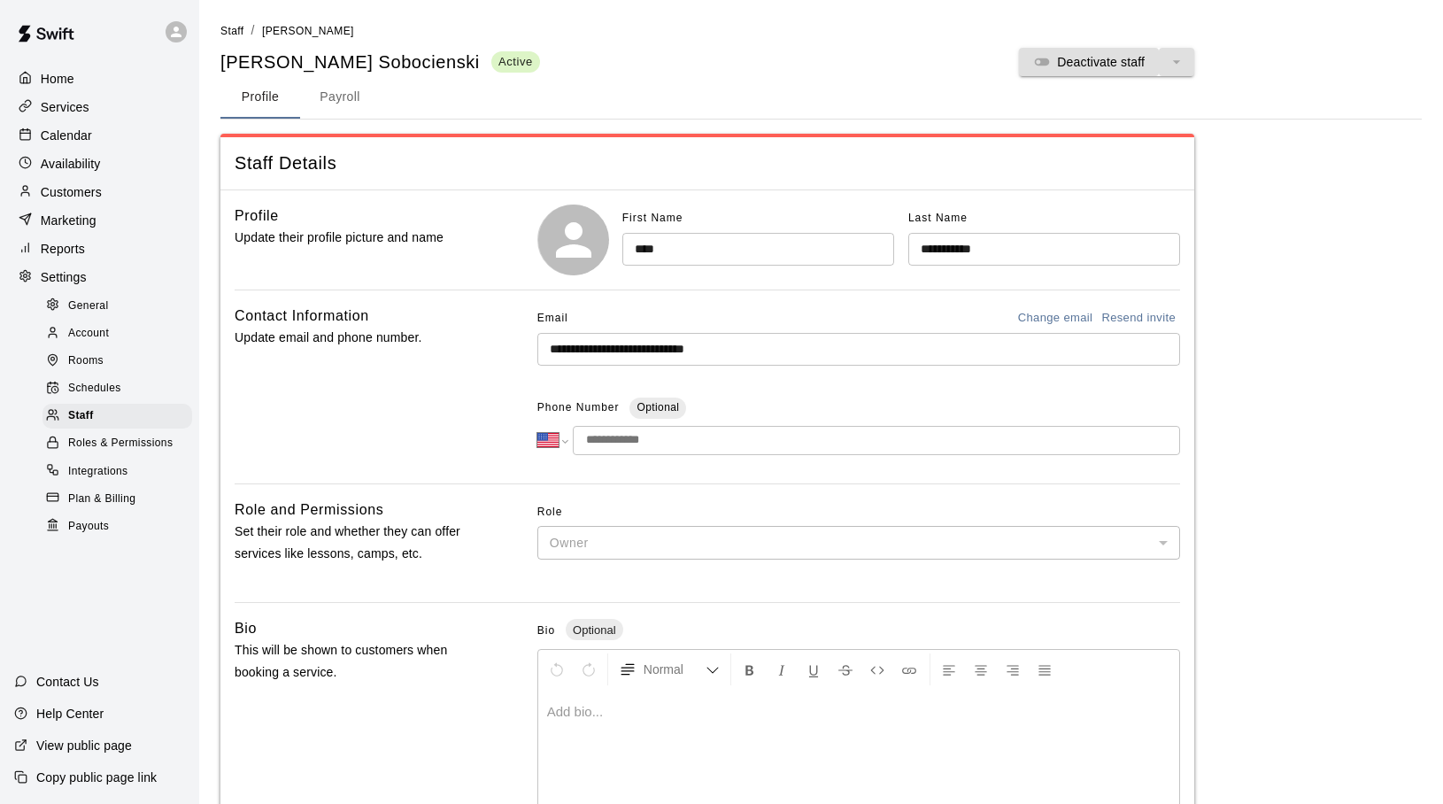
click at [71, 134] on p "Calendar" at bounding box center [66, 136] width 51 height 18
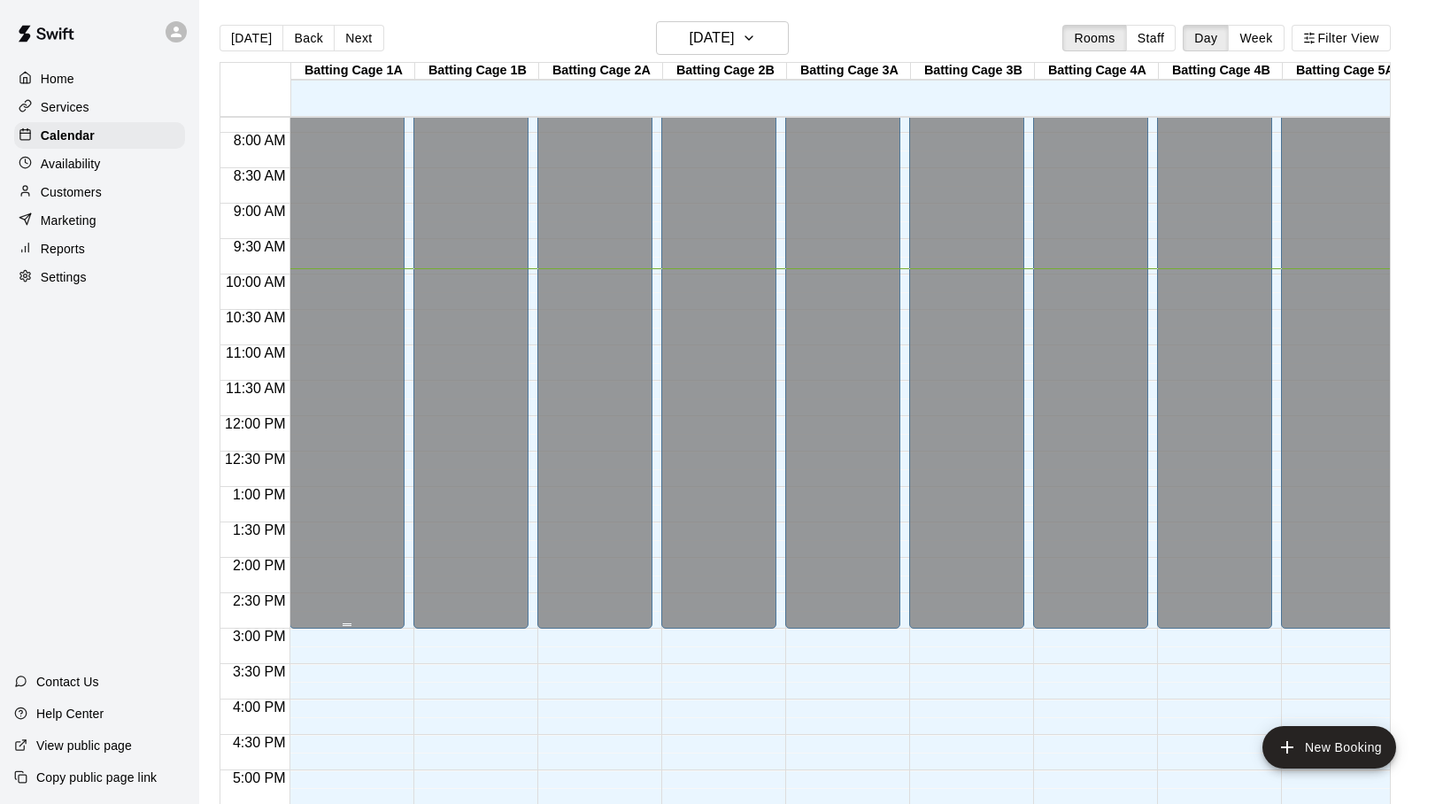
scroll to position [508, 0]
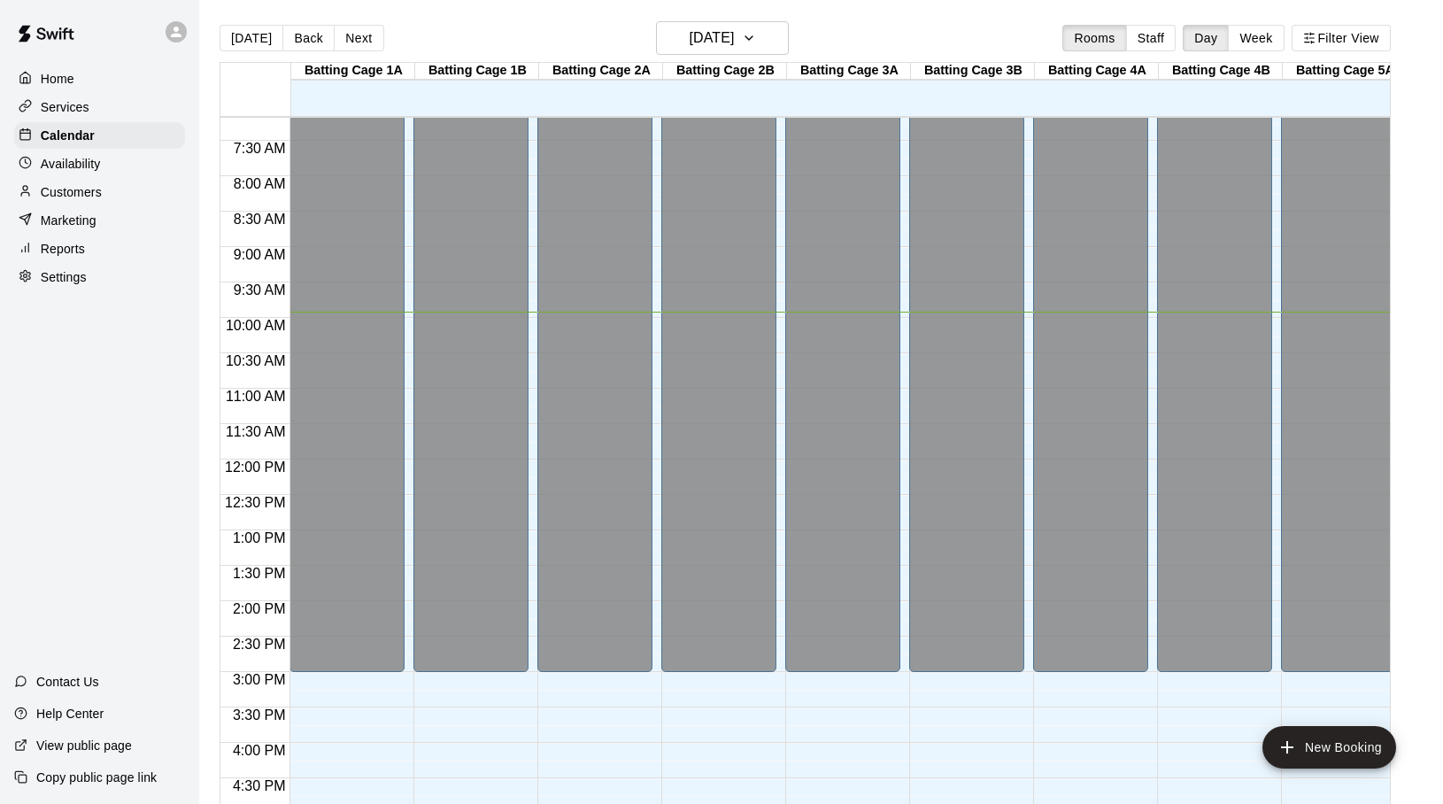
click at [1143, 52] on div "[DATE] Back [DATE][DATE] Rooms Staff Day Week Filter View" at bounding box center [804, 41] width 1171 height 41
click at [1143, 41] on button "Staff" at bounding box center [1151, 38] width 50 height 27
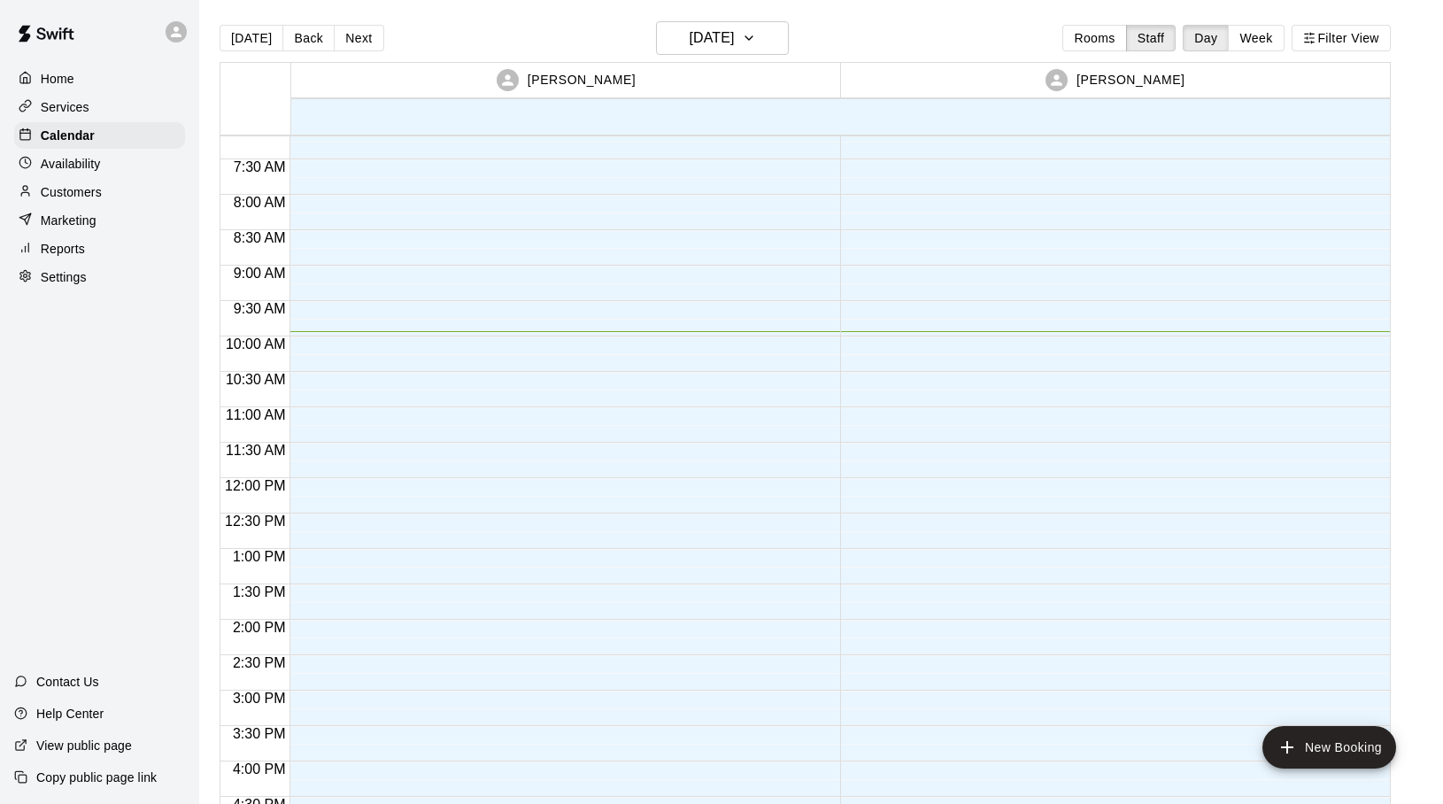
click at [312, 216] on div at bounding box center [559, 477] width 541 height 1699
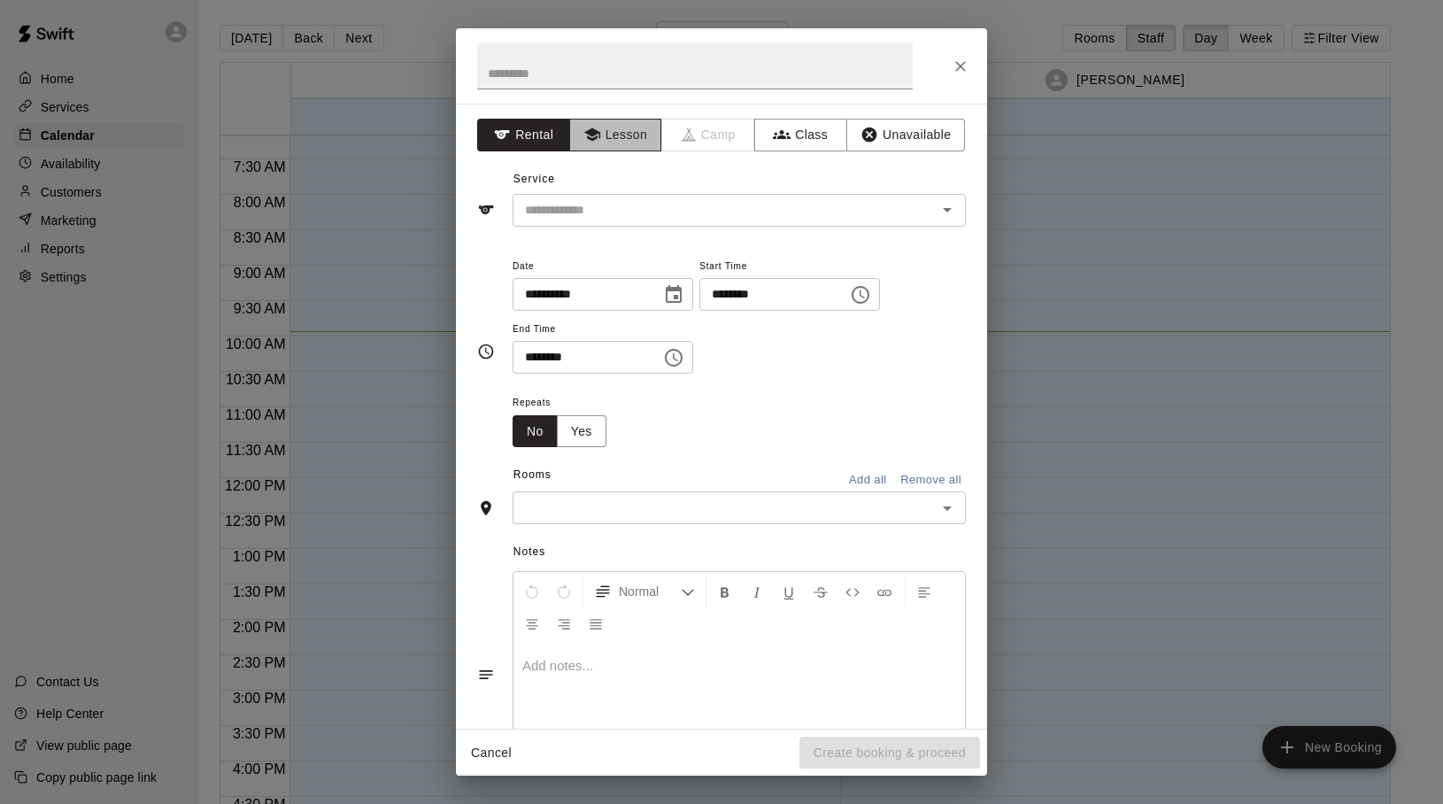
click at [629, 131] on button "Lesson" at bounding box center [615, 135] width 93 height 33
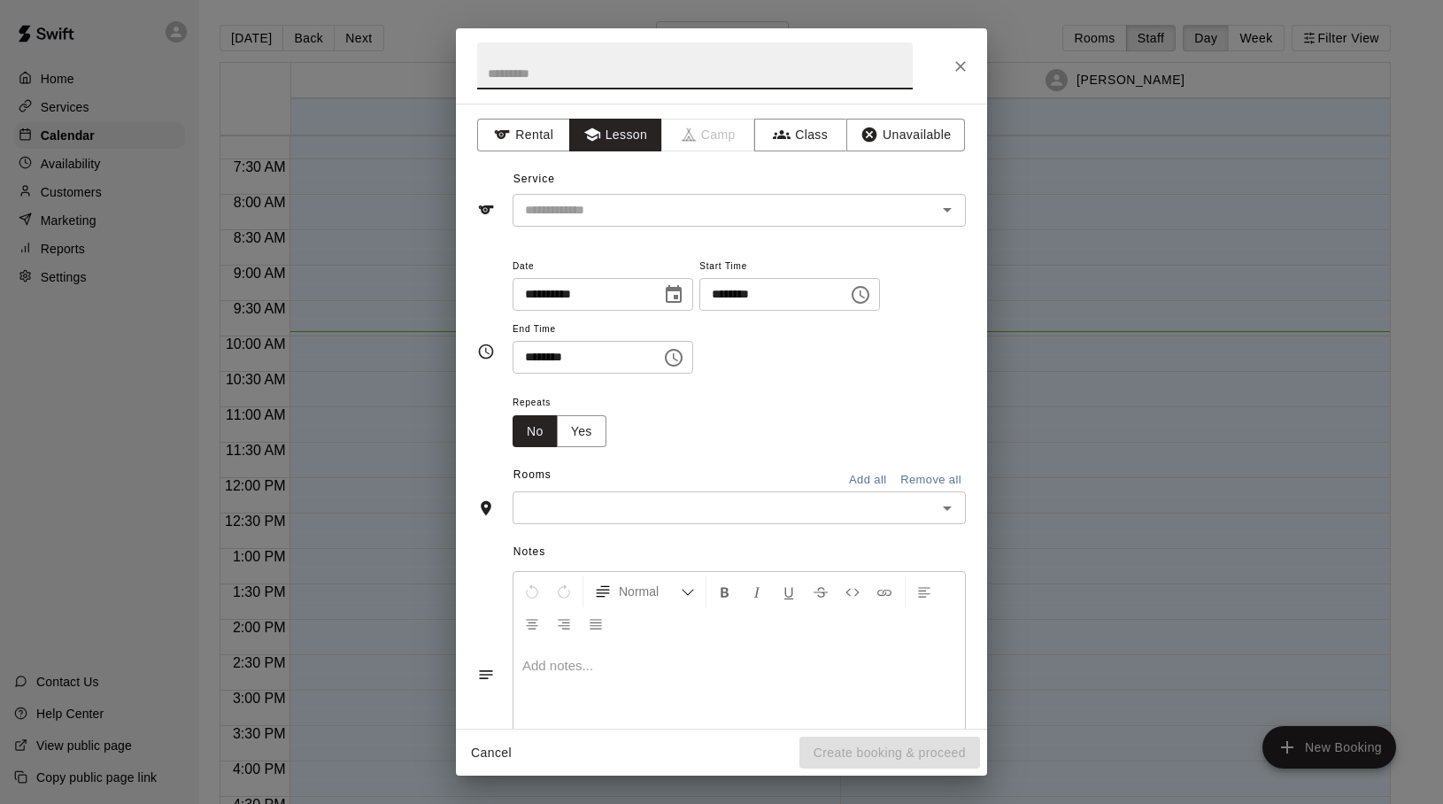
click at [525, 70] on input "text" at bounding box center [694, 65] width 435 height 47
type input "*****"
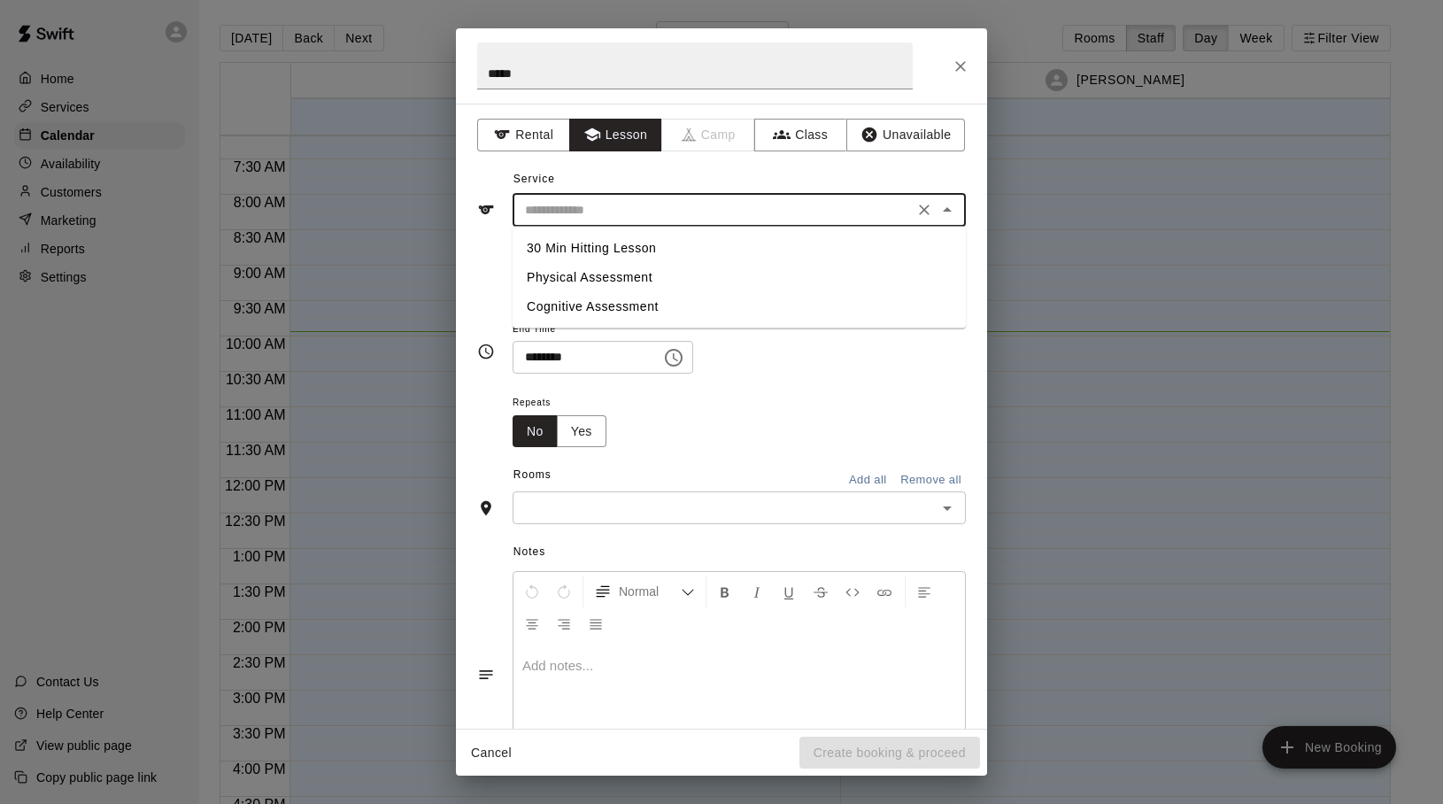
click at [551, 209] on input "text" at bounding box center [713, 210] width 390 height 22
click at [611, 249] on li "30 Min Hitting Lesson" at bounding box center [738, 248] width 453 height 29
type input "**********"
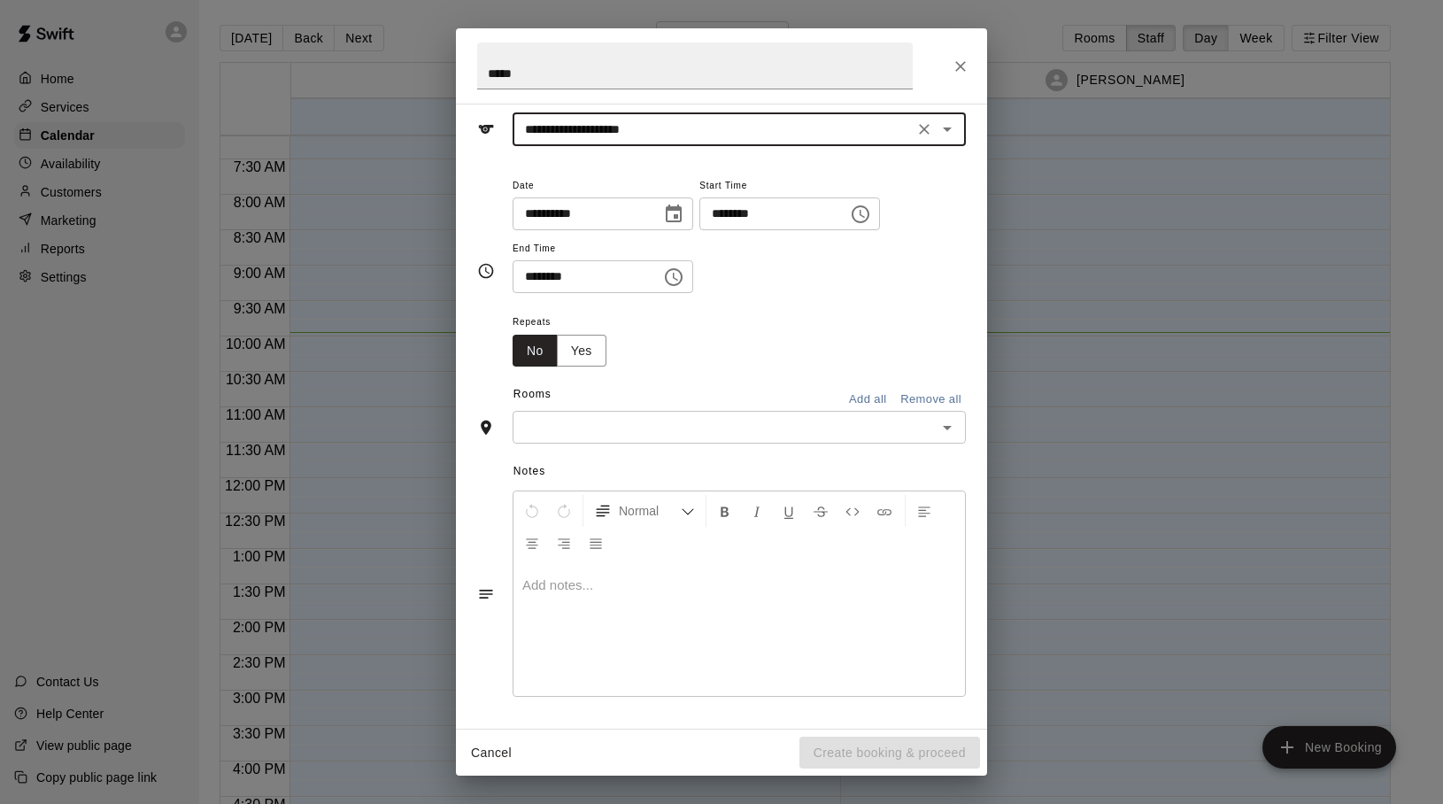
scroll to position [82, 0]
click at [942, 431] on icon "Open" at bounding box center [946, 425] width 21 height 21
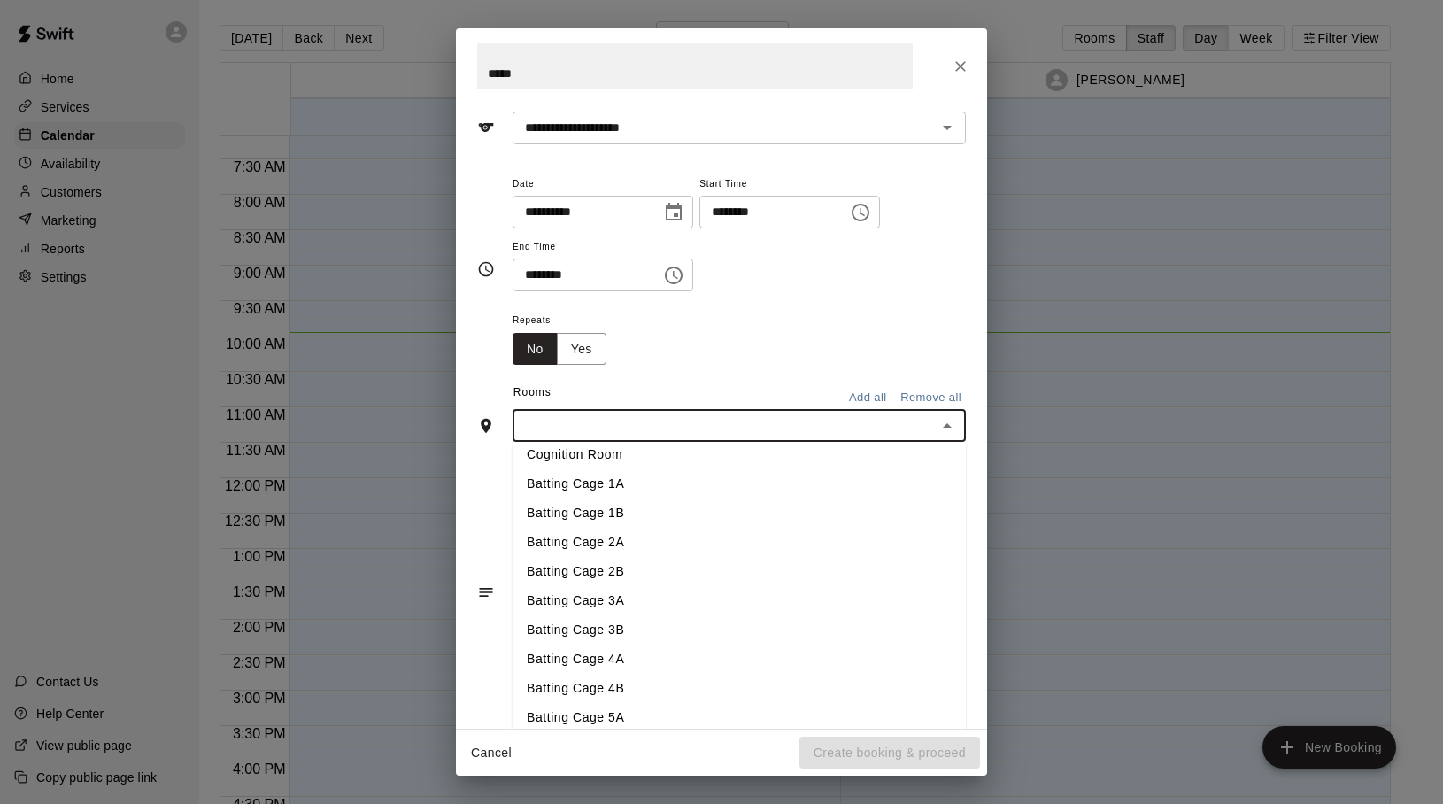
scroll to position [72, 0]
click at [629, 482] on li "Batting Cage 1A" at bounding box center [738, 479] width 453 height 29
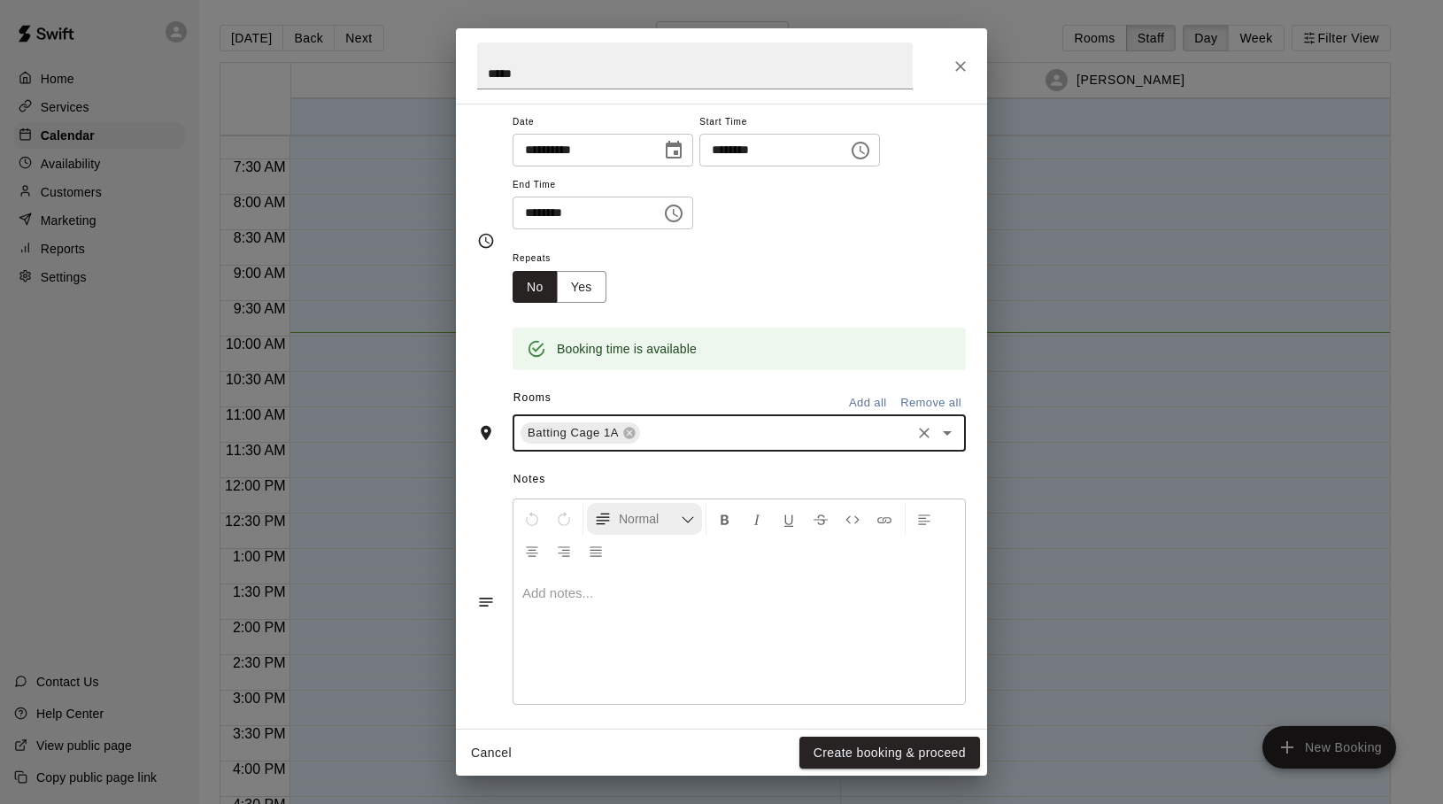
scroll to position [154, 0]
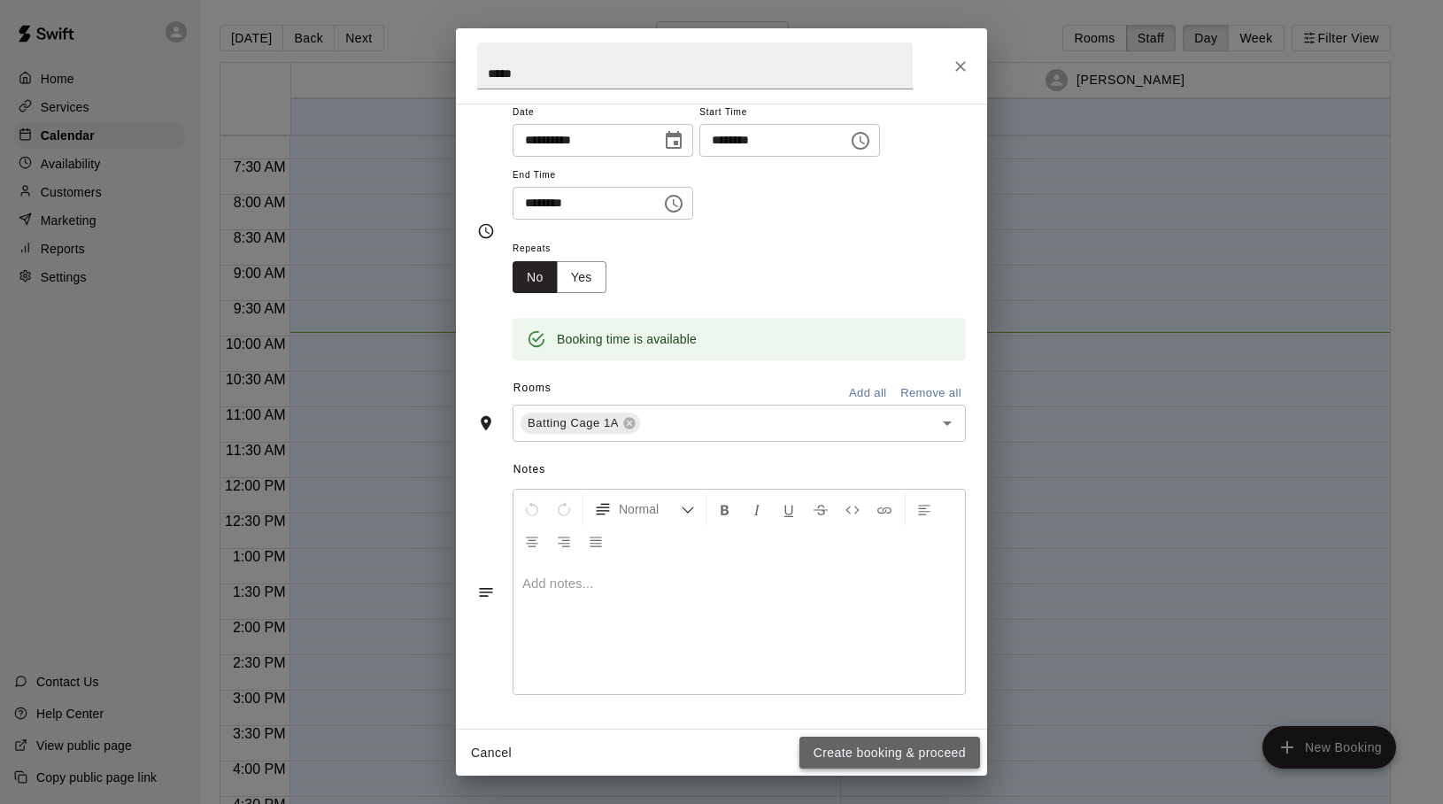
click at [824, 743] on button "Create booking & proceed" at bounding box center [889, 752] width 181 height 33
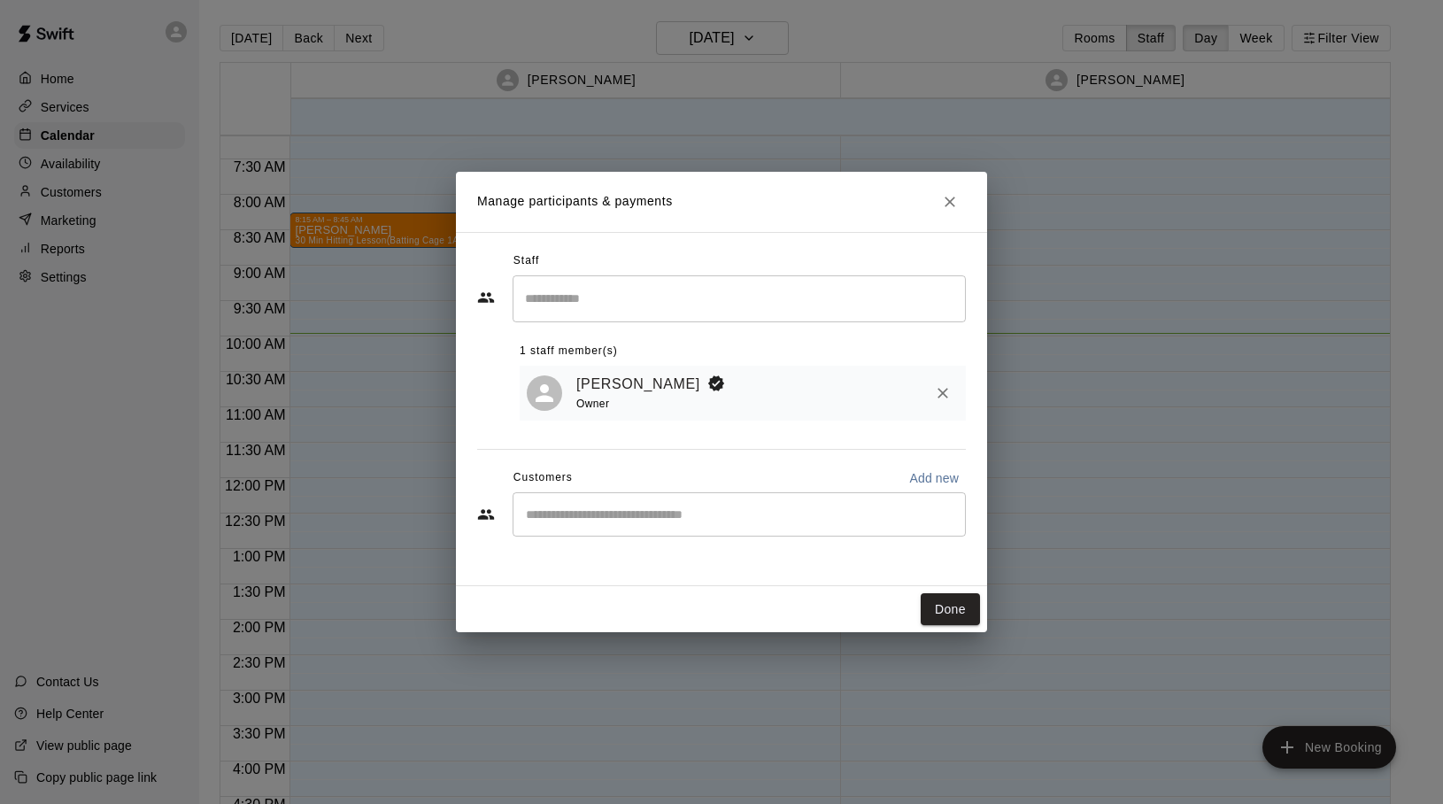
click at [583, 306] on input "Search staff" at bounding box center [738, 298] width 437 height 31
click at [612, 258] on div "Staff" at bounding box center [721, 261] width 489 height 28
click at [668, 522] on input "Start typing to search customers..." at bounding box center [738, 514] width 437 height 18
click at [948, 604] on button "Done" at bounding box center [949, 609] width 59 height 33
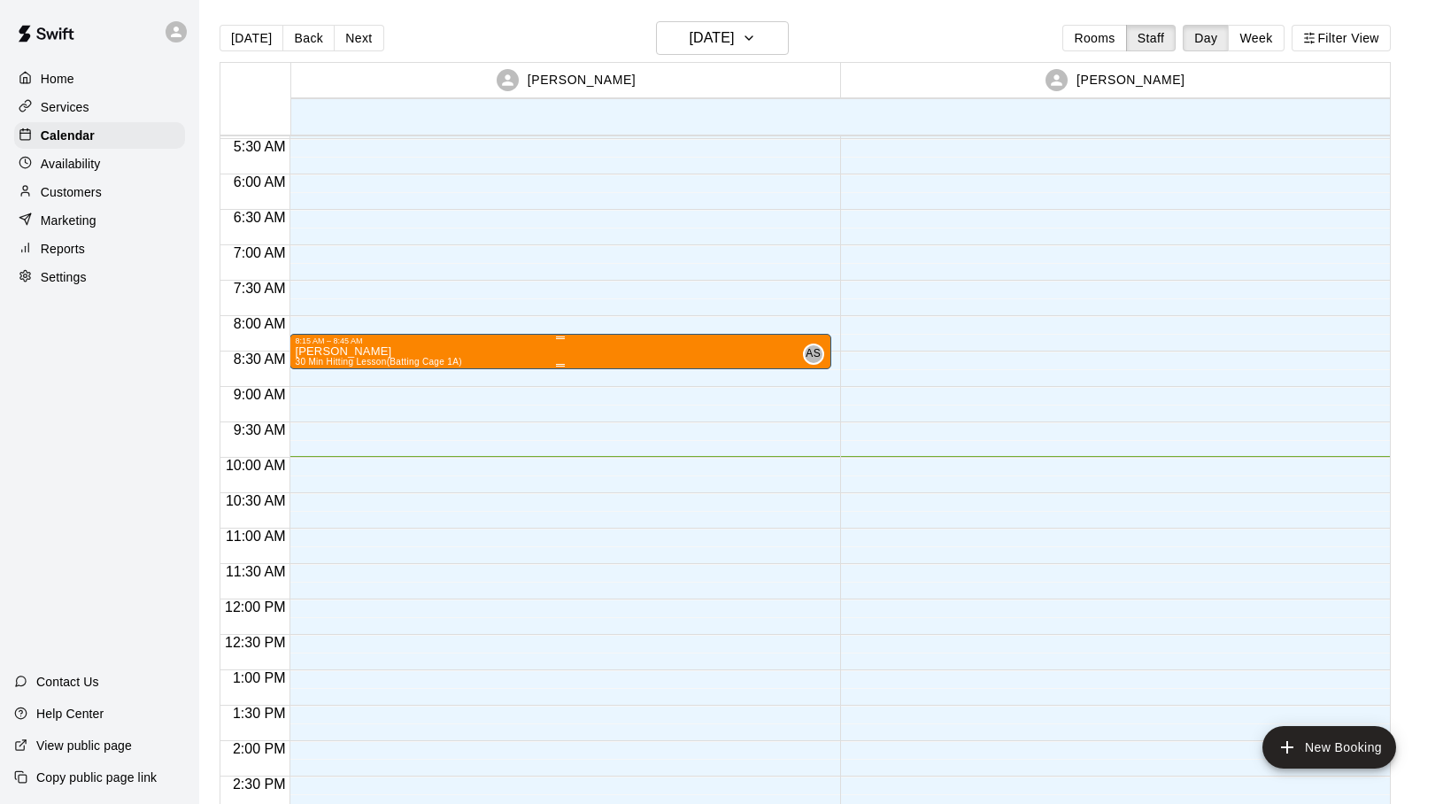
scroll to position [397, 0]
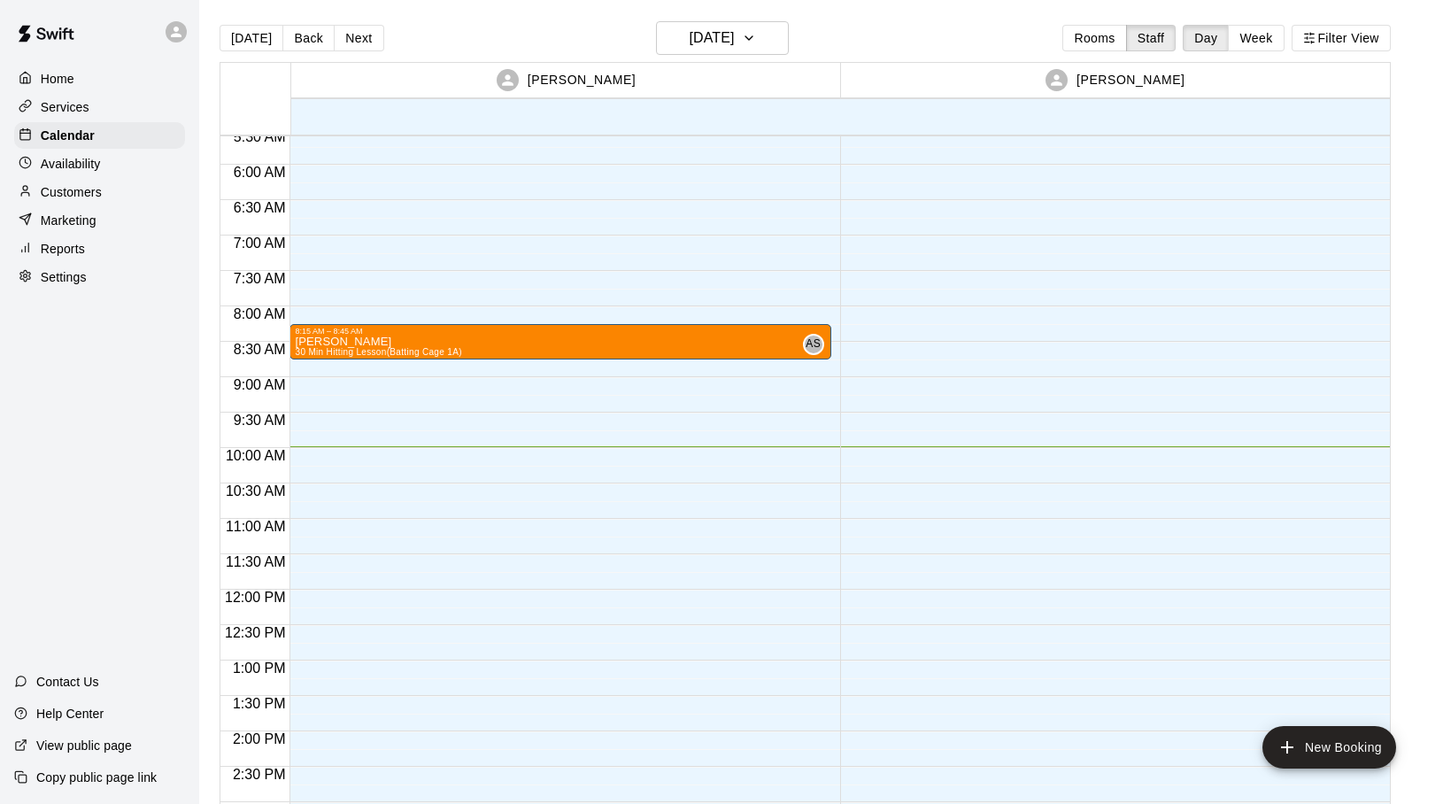
click at [1060, 74] on icon at bounding box center [1056, 80] width 17 height 17
click at [262, 33] on button "[DATE]" at bounding box center [251, 38] width 64 height 27
click at [1154, 37] on button "Staff" at bounding box center [1151, 38] width 50 height 27
click at [1099, 40] on button "Rooms" at bounding box center [1094, 38] width 64 height 27
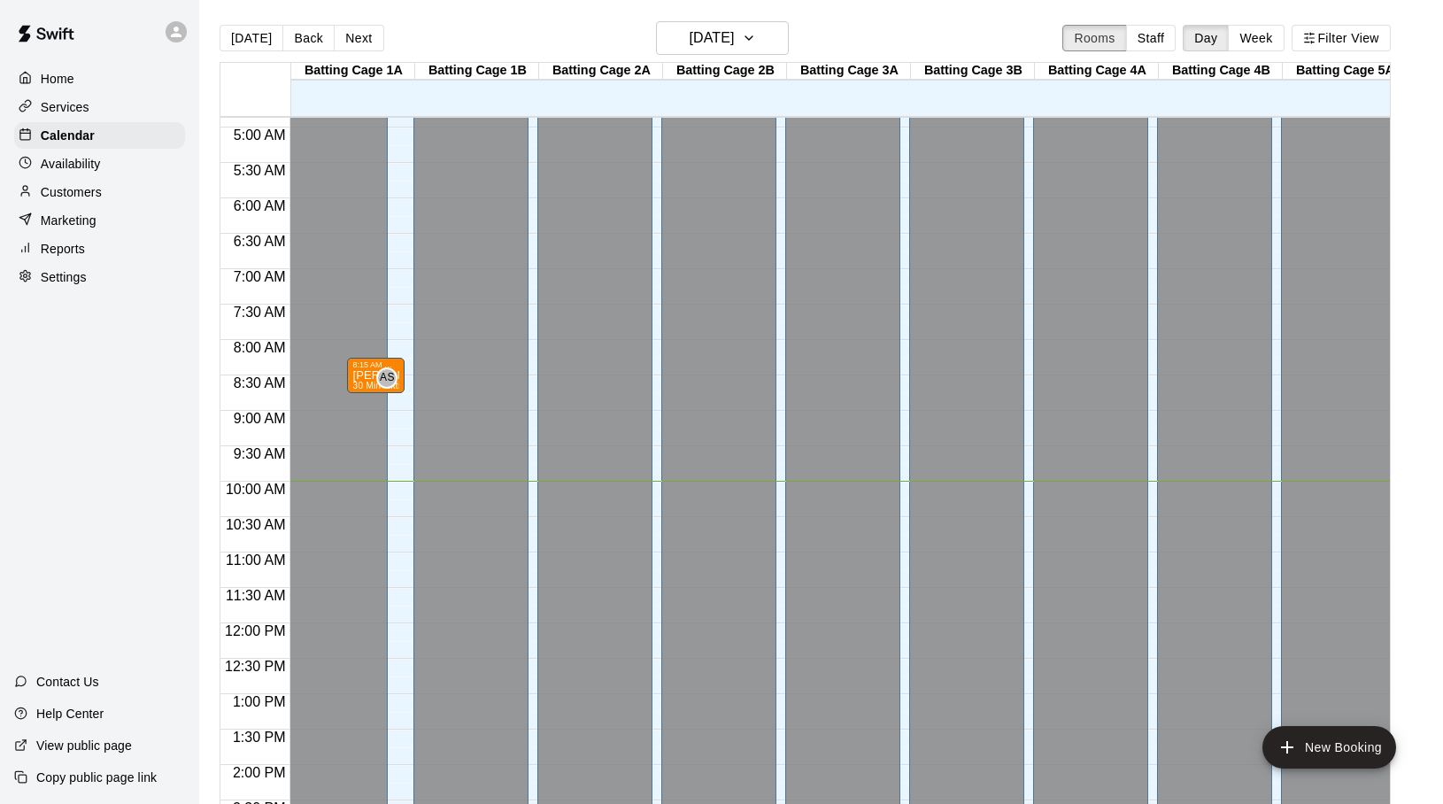
scroll to position [347, 0]
click at [1259, 43] on button "Week" at bounding box center [1256, 38] width 56 height 27
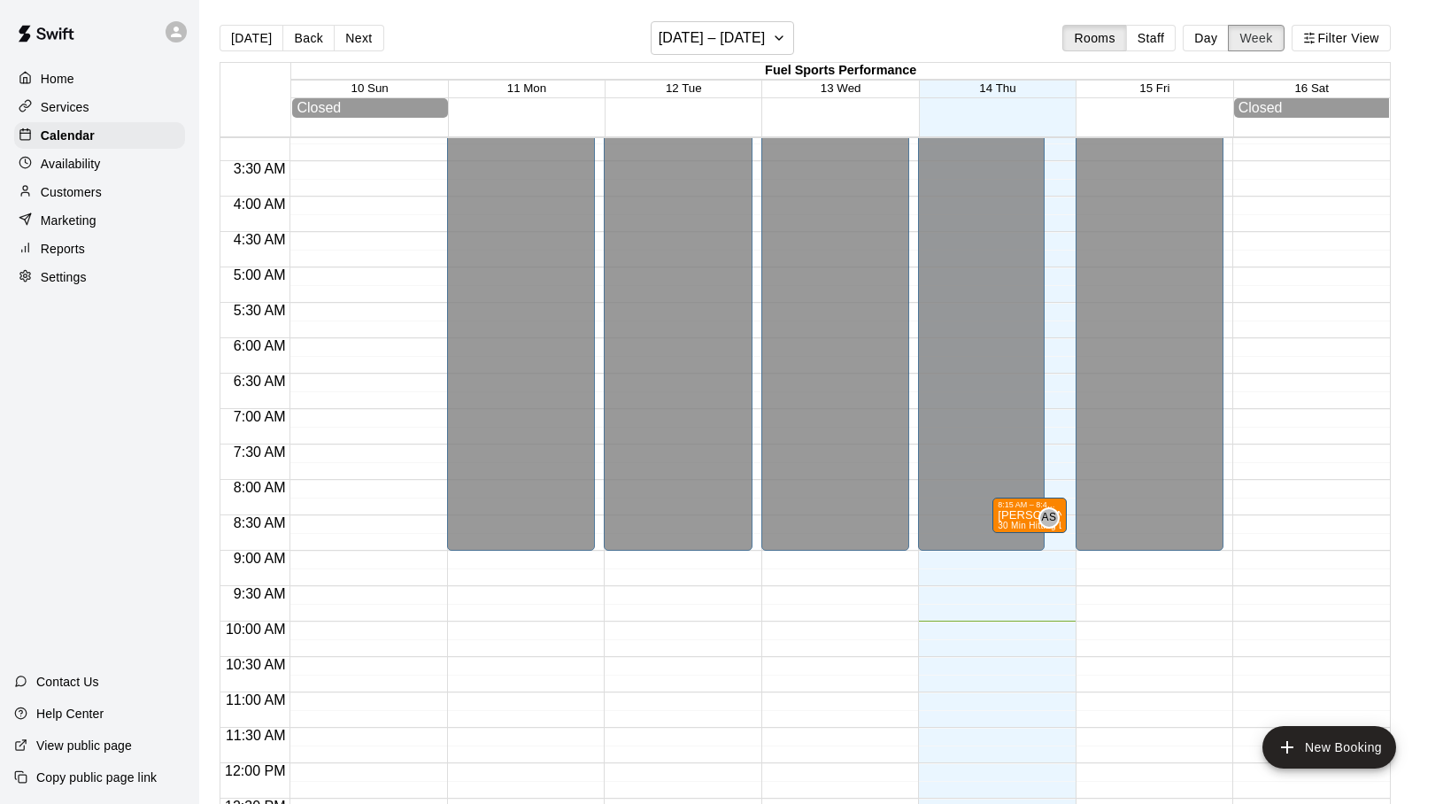
scroll to position [227, 0]
click at [1013, 513] on p "[PERSON_NAME]" at bounding box center [1029, 513] width 64 height 0
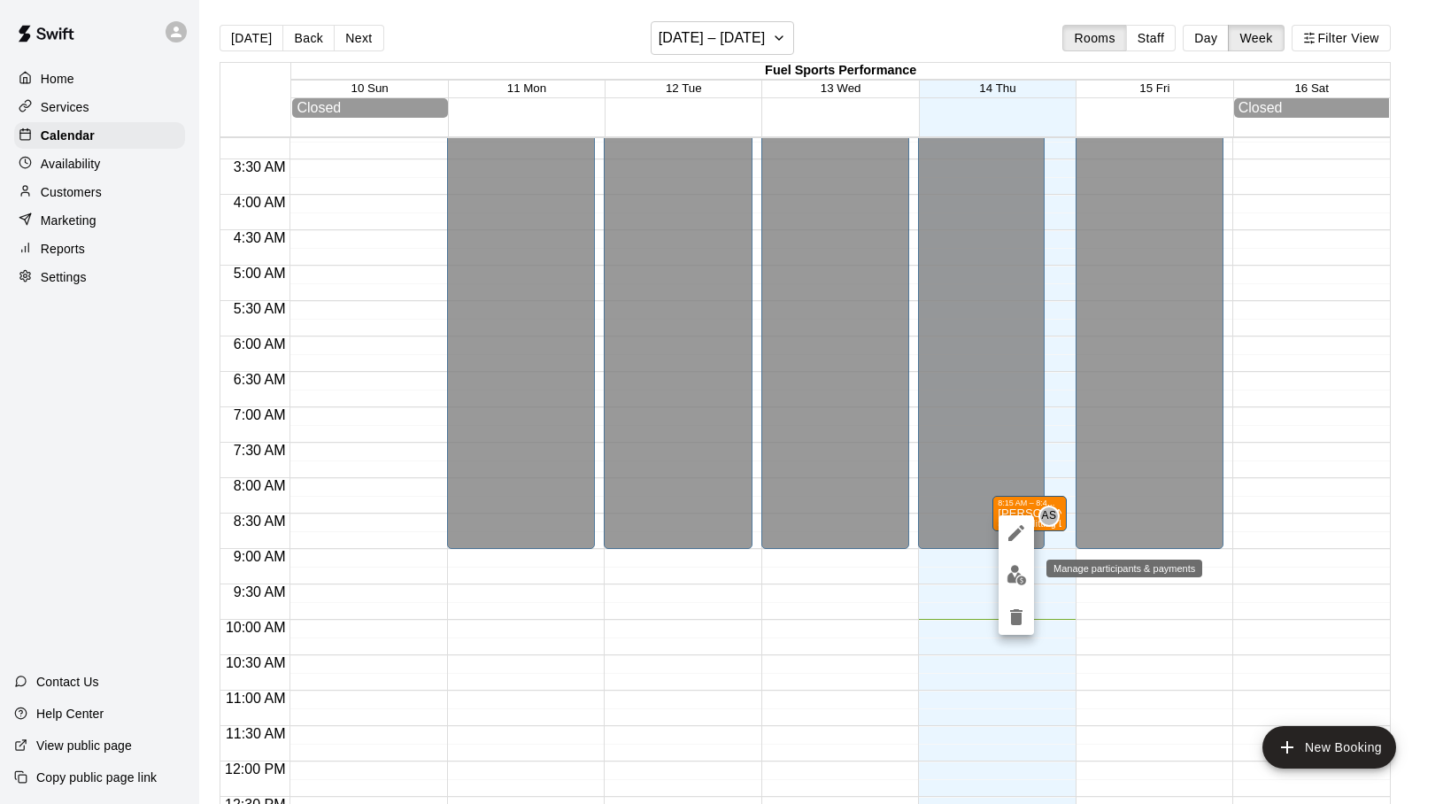
click at [1016, 576] on img "edit" at bounding box center [1016, 575] width 20 height 20
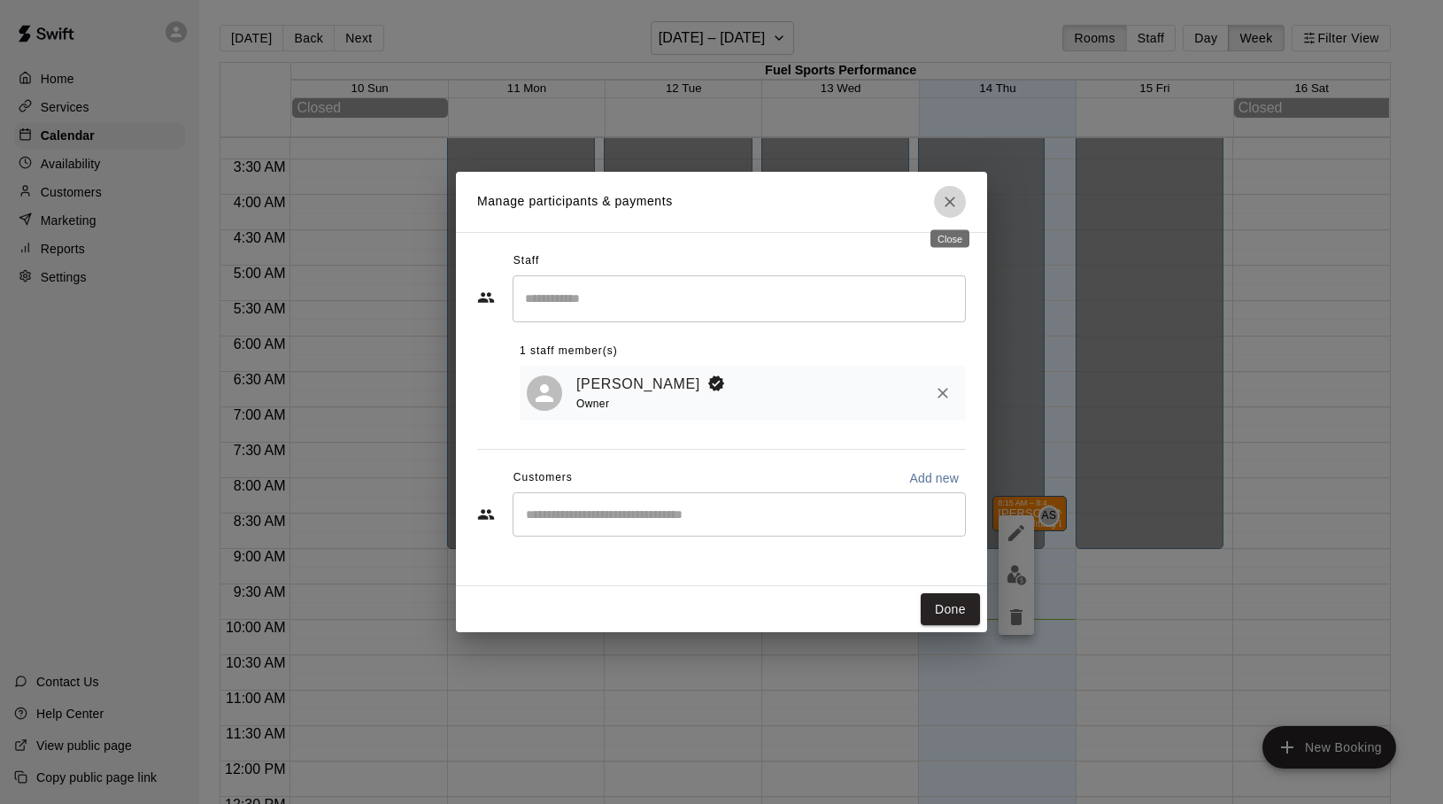
click at [946, 202] on icon "Close" at bounding box center [950, 202] width 18 height 18
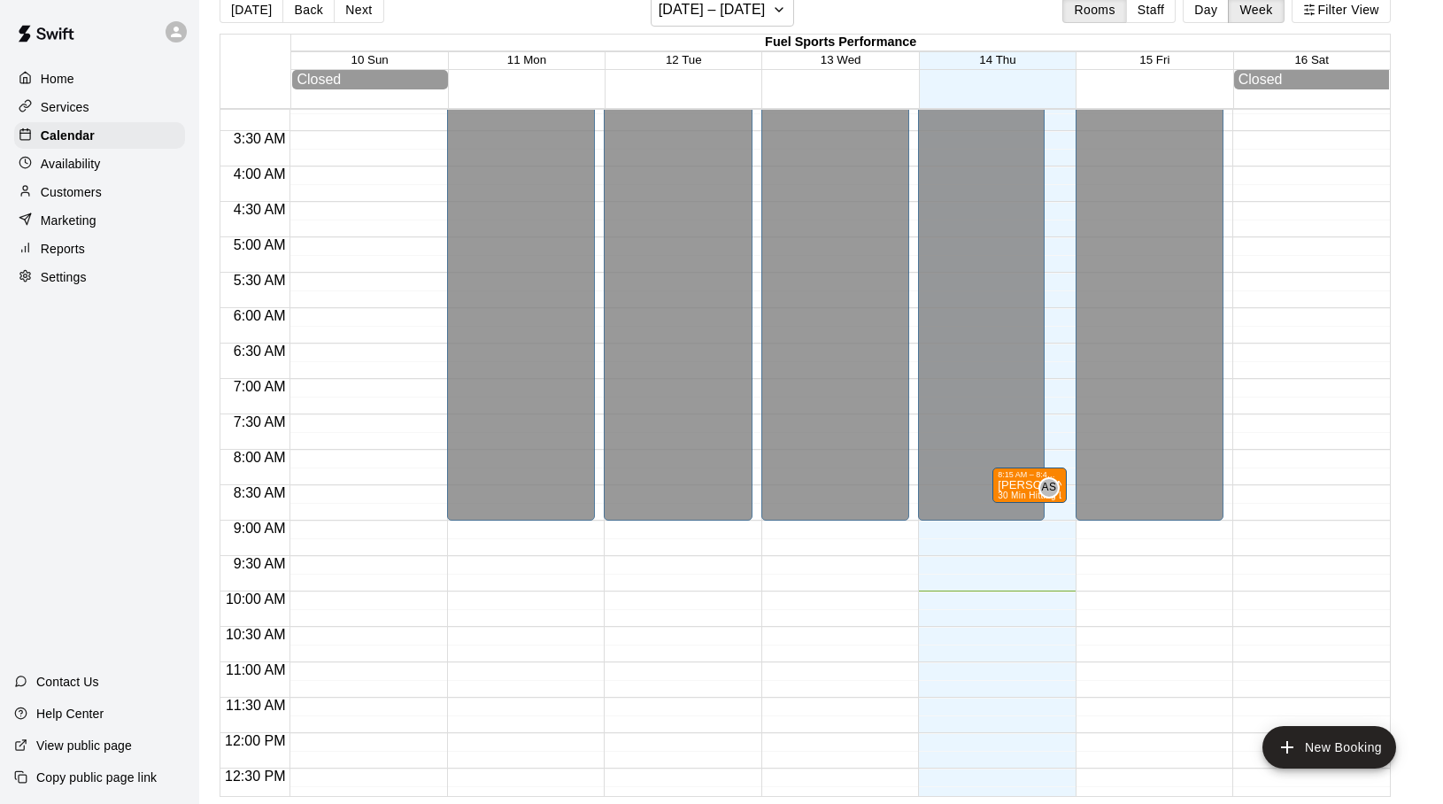
scroll to position [0, 0]
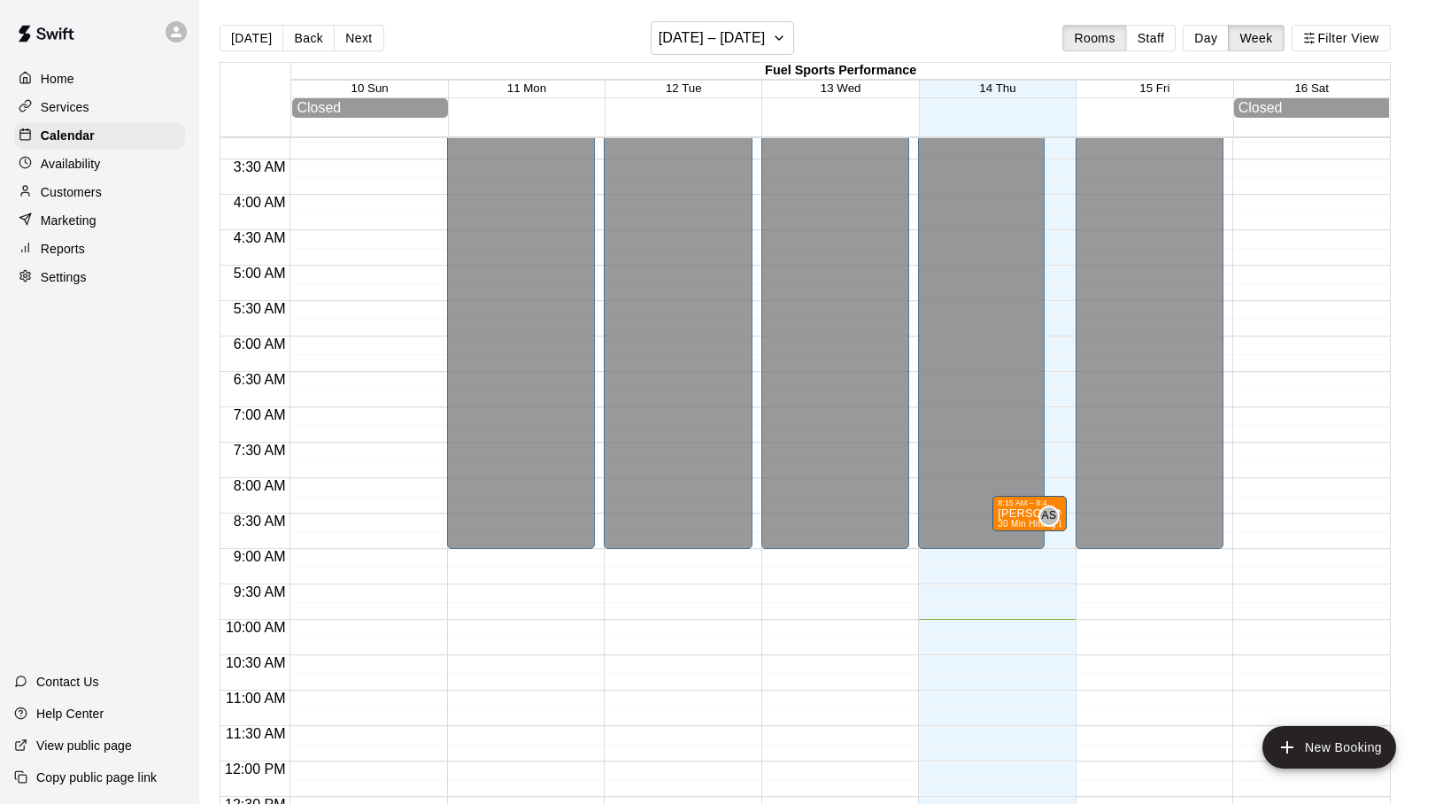
click at [41, 182] on div "Customers" at bounding box center [99, 192] width 171 height 27
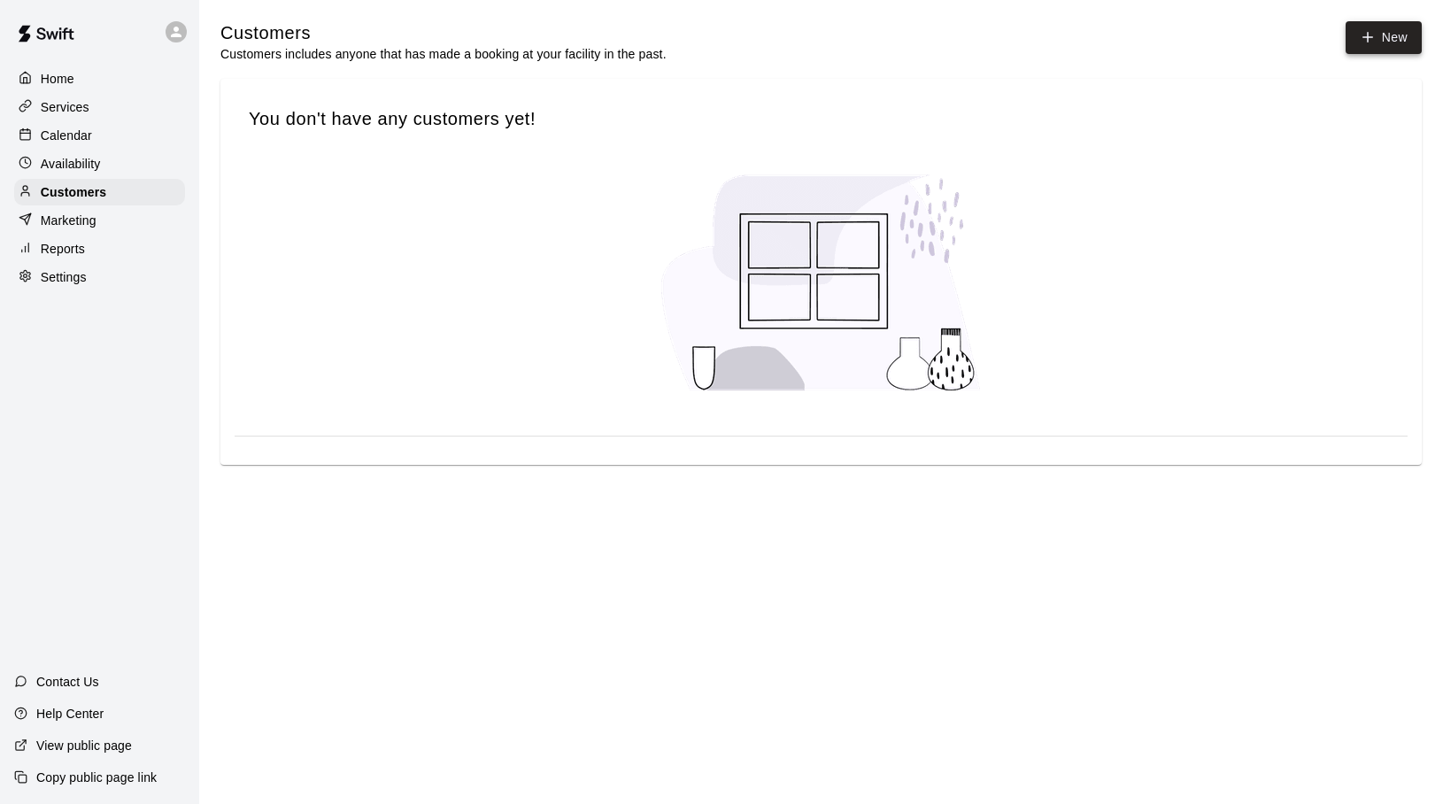
click at [1367, 36] on icon at bounding box center [1367, 37] width 16 height 16
select select "**"
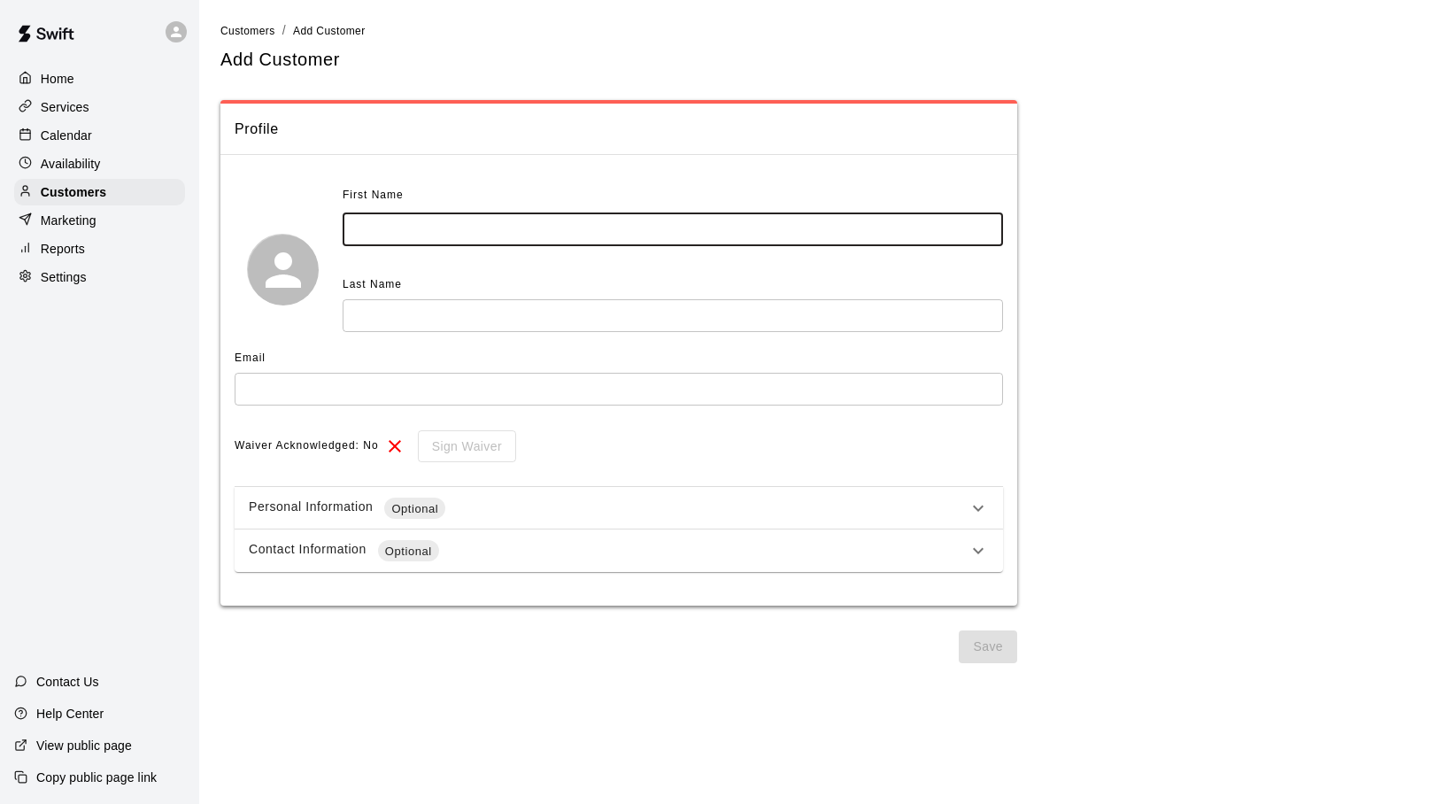
click at [390, 225] on input "text" at bounding box center [673, 229] width 660 height 33
type input "*****"
click at [684, 506] on div "Personal Information Optional" at bounding box center [608, 507] width 719 height 21
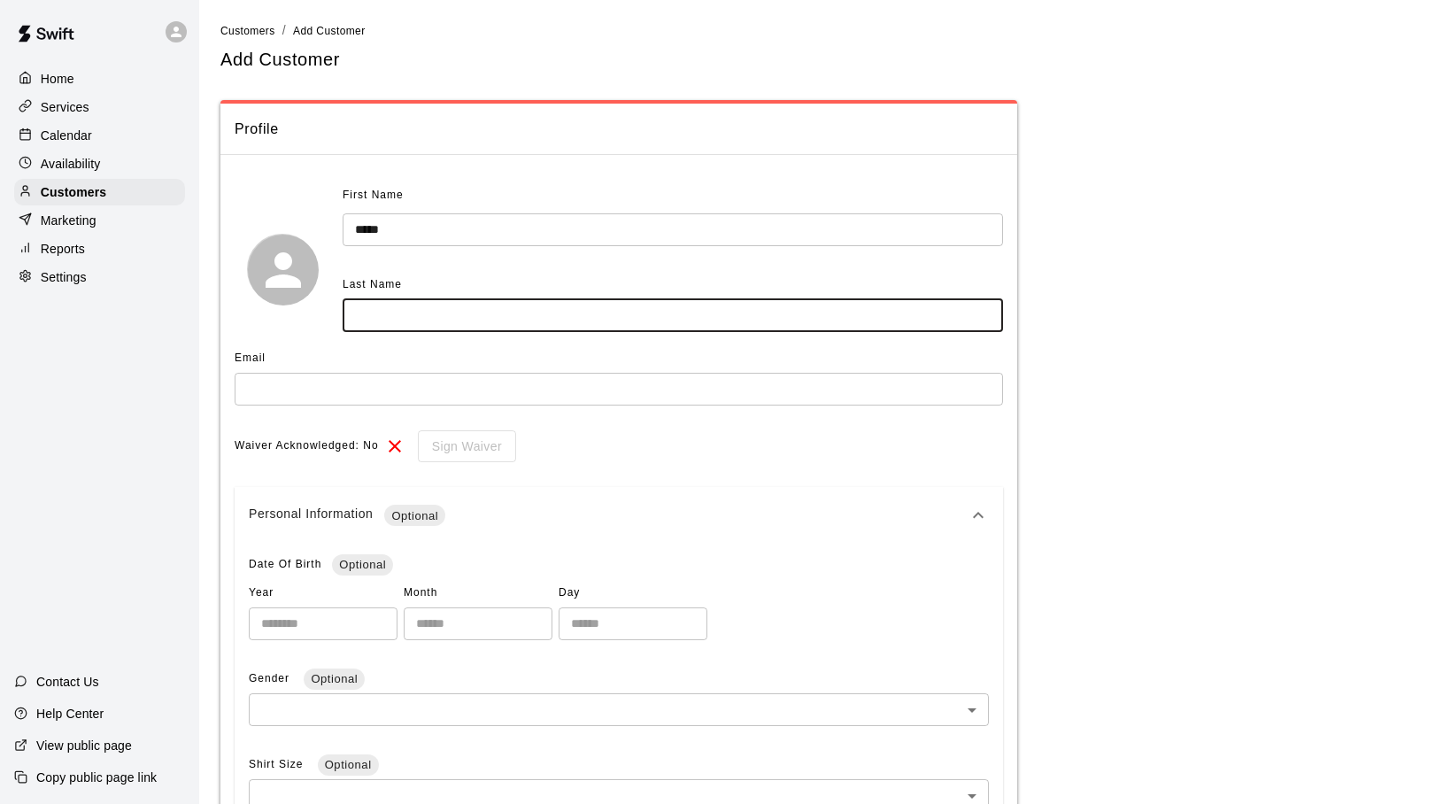
click at [373, 317] on input "text" at bounding box center [673, 315] width 660 height 33
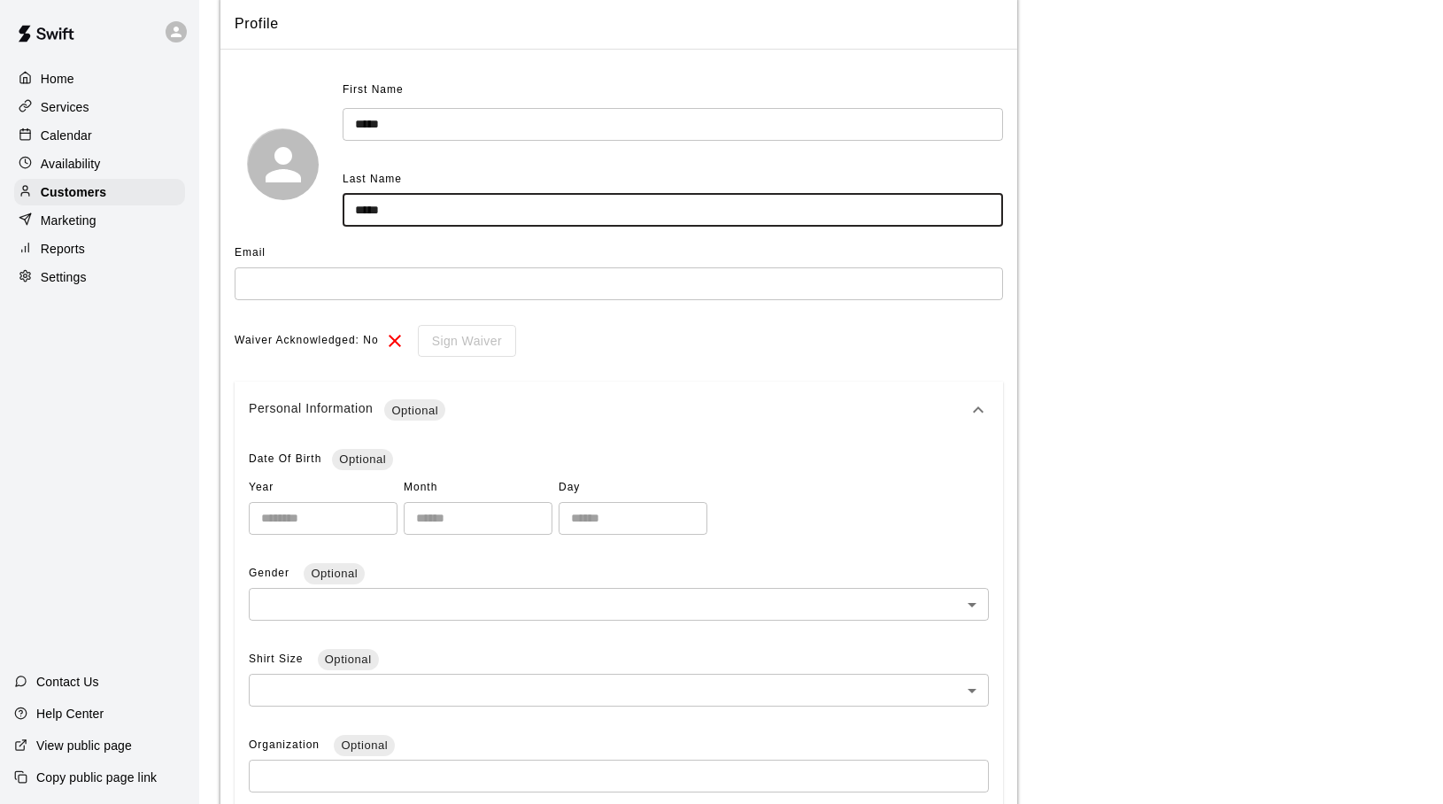
scroll to position [131, 0]
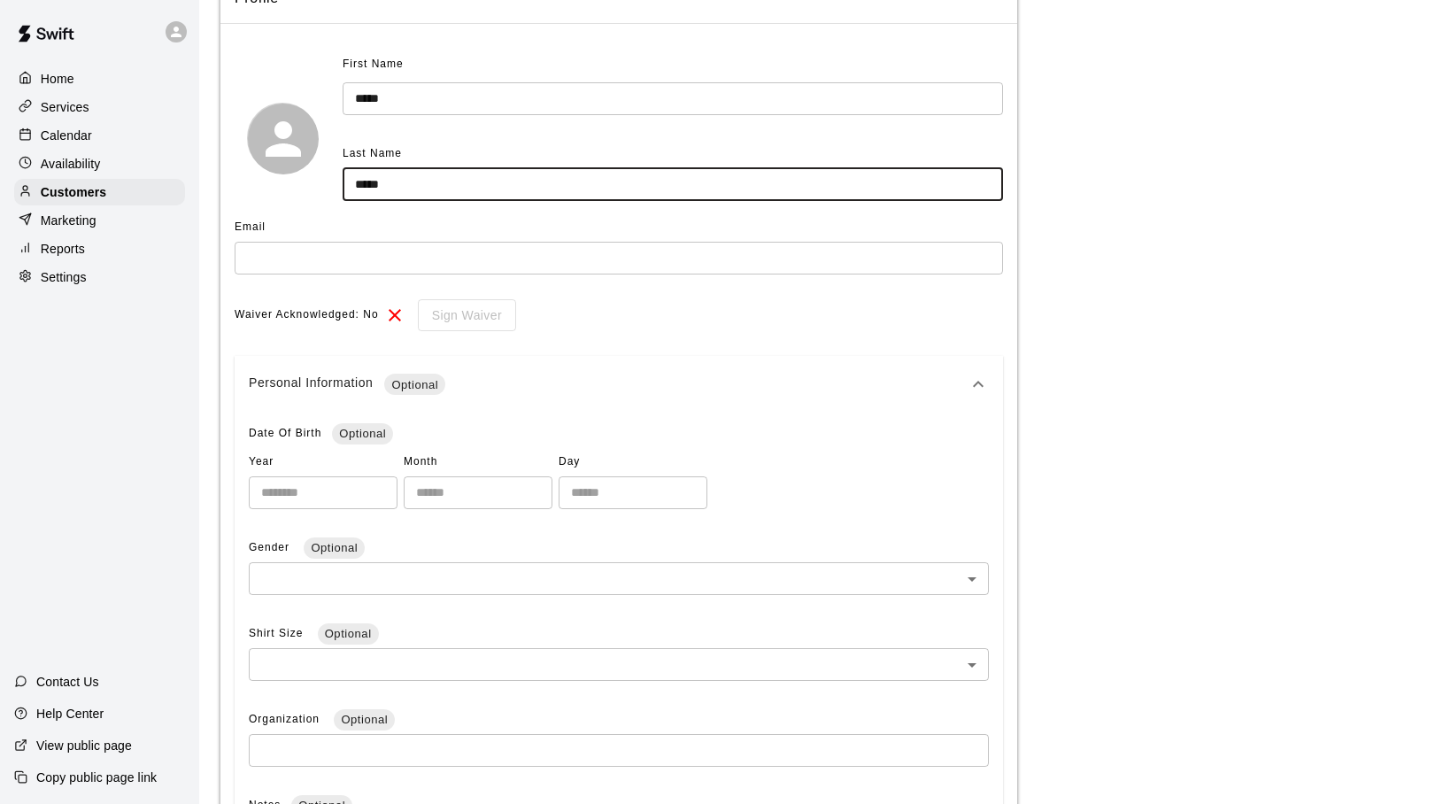
type input "*****"
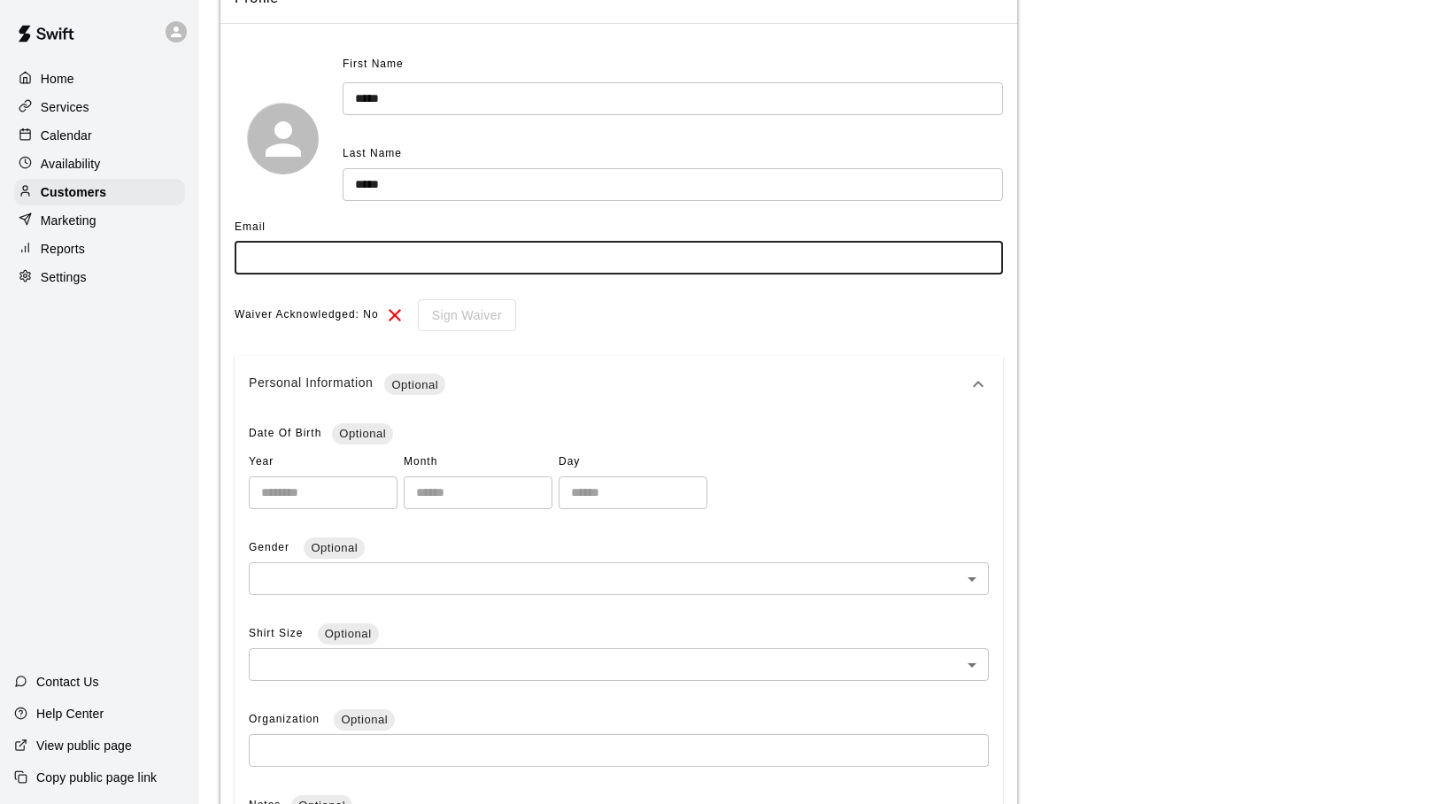
click at [312, 264] on input "text" at bounding box center [619, 258] width 768 height 33
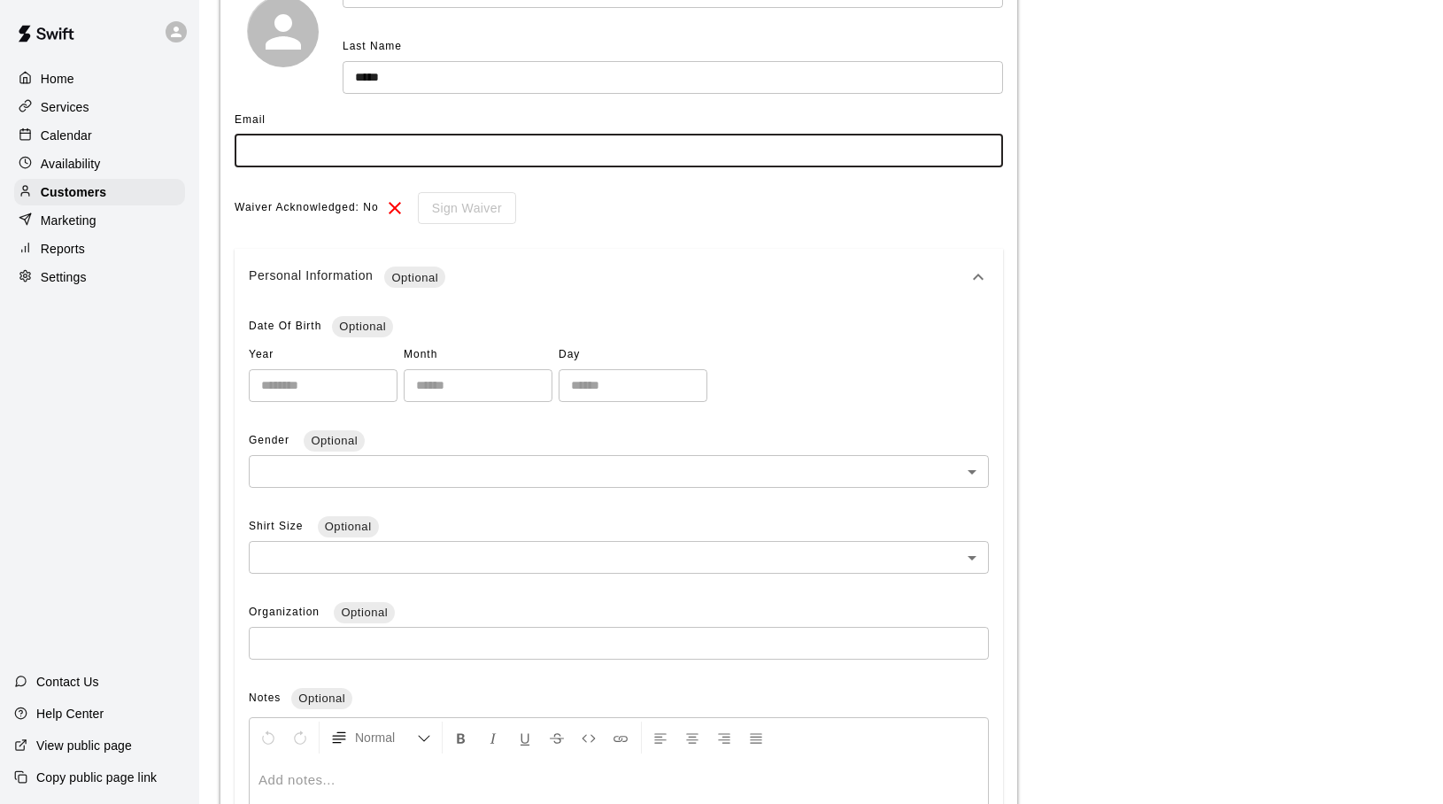
scroll to position [68, 0]
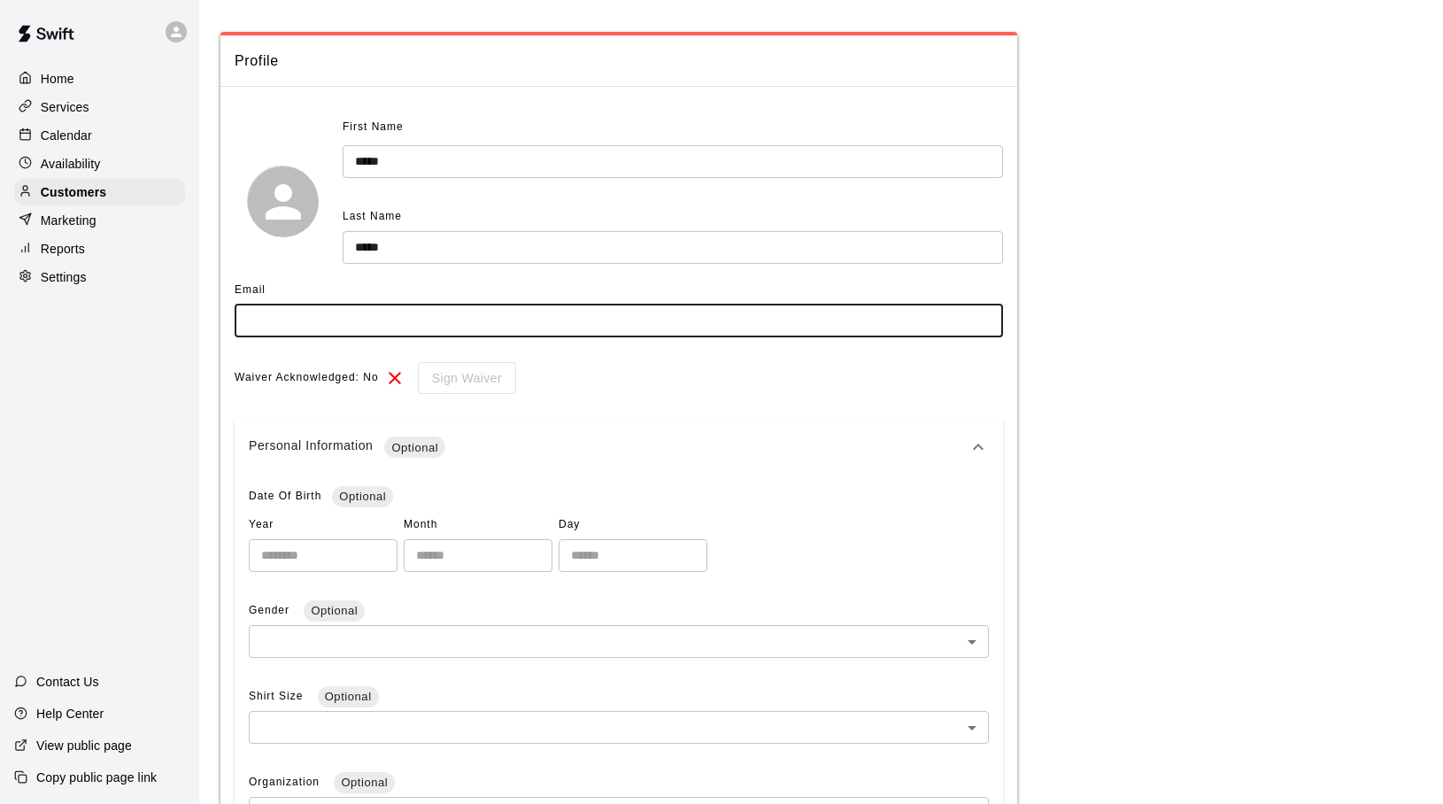
click at [343, 326] on input "text" at bounding box center [619, 320] width 768 height 33
type input "*"
type input "**********"
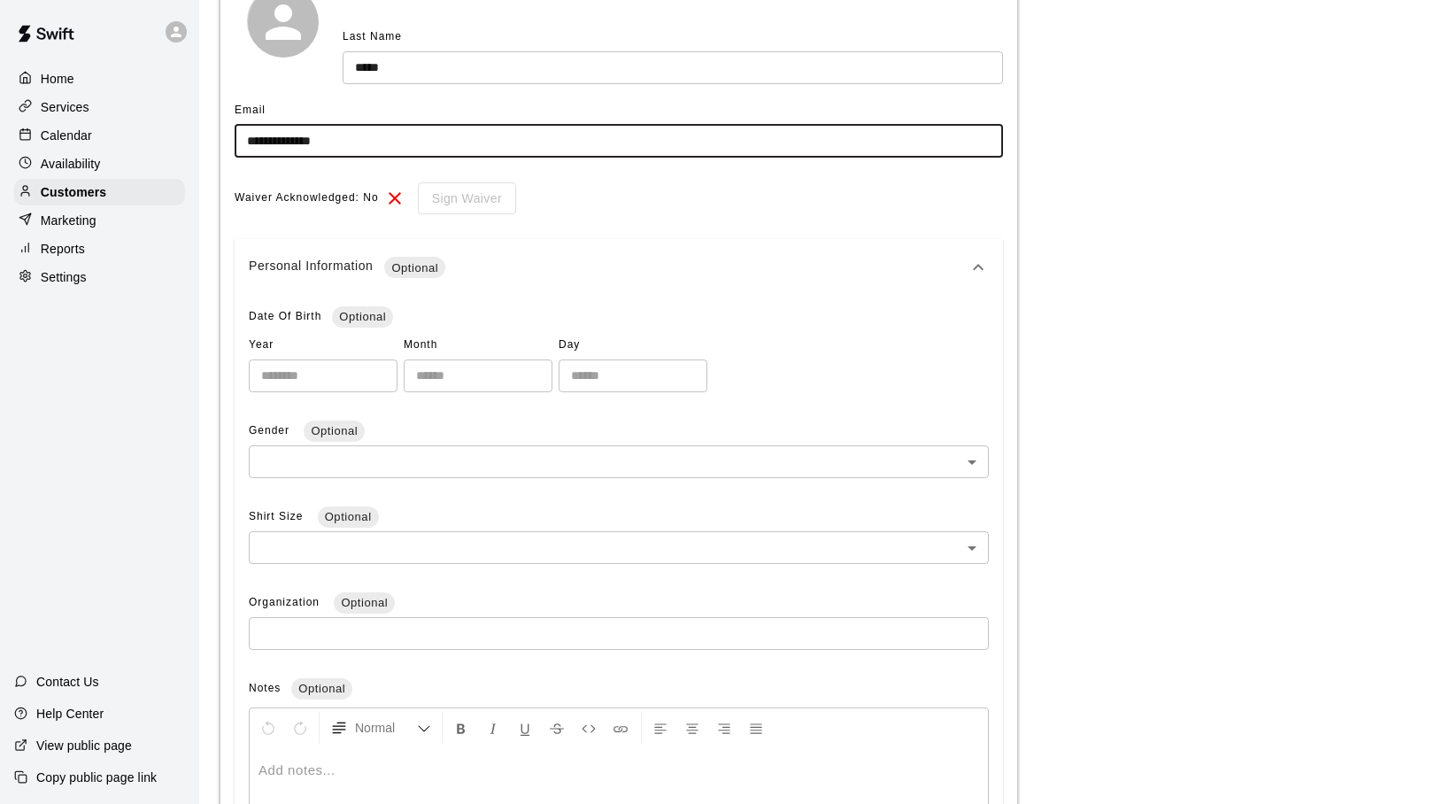
scroll to position [257, 0]
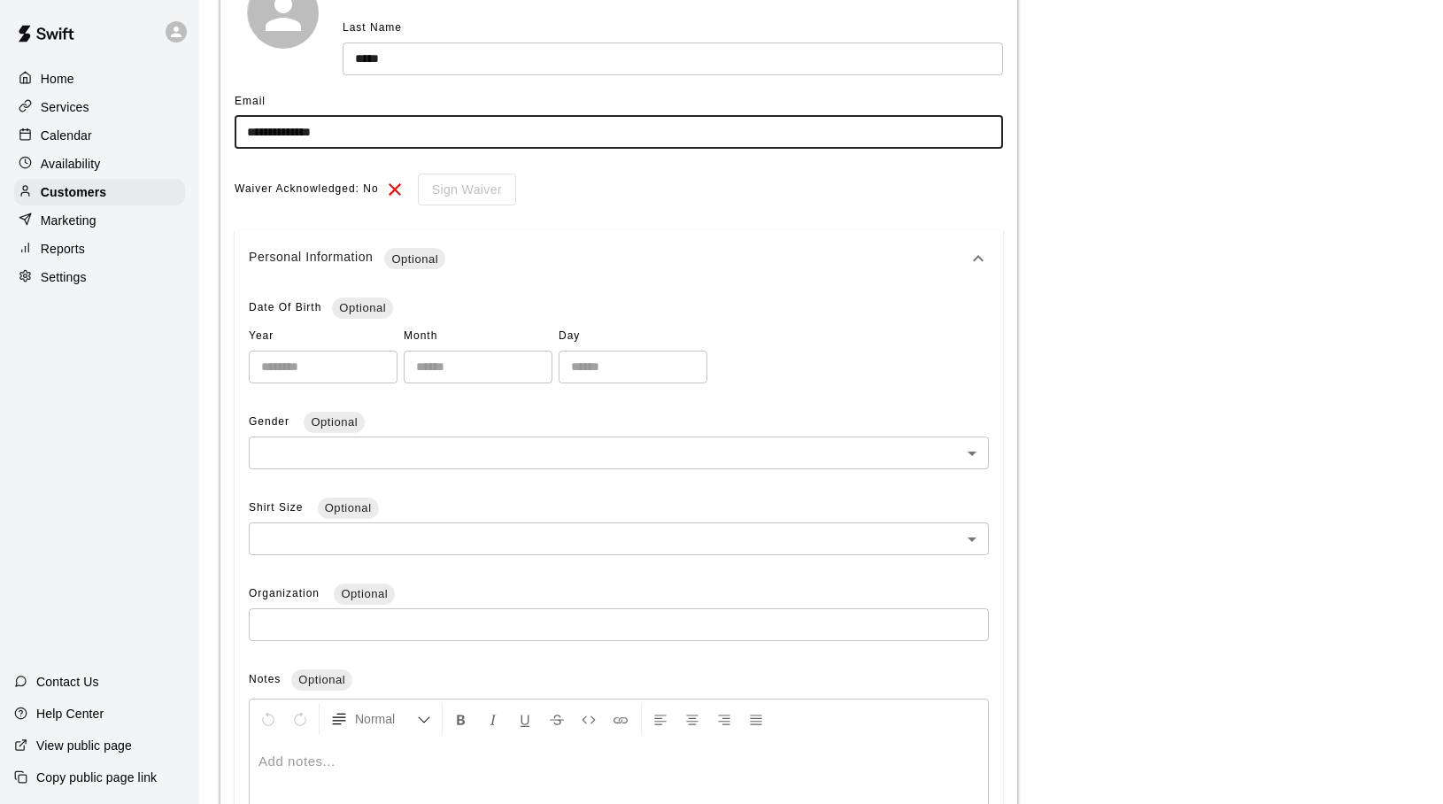
type input "*"
click at [397, 367] on input "*" at bounding box center [323, 366] width 149 height 33
type input "**********"
click at [659, 243] on div "Personal Information Optional" at bounding box center [619, 258] width 768 height 57
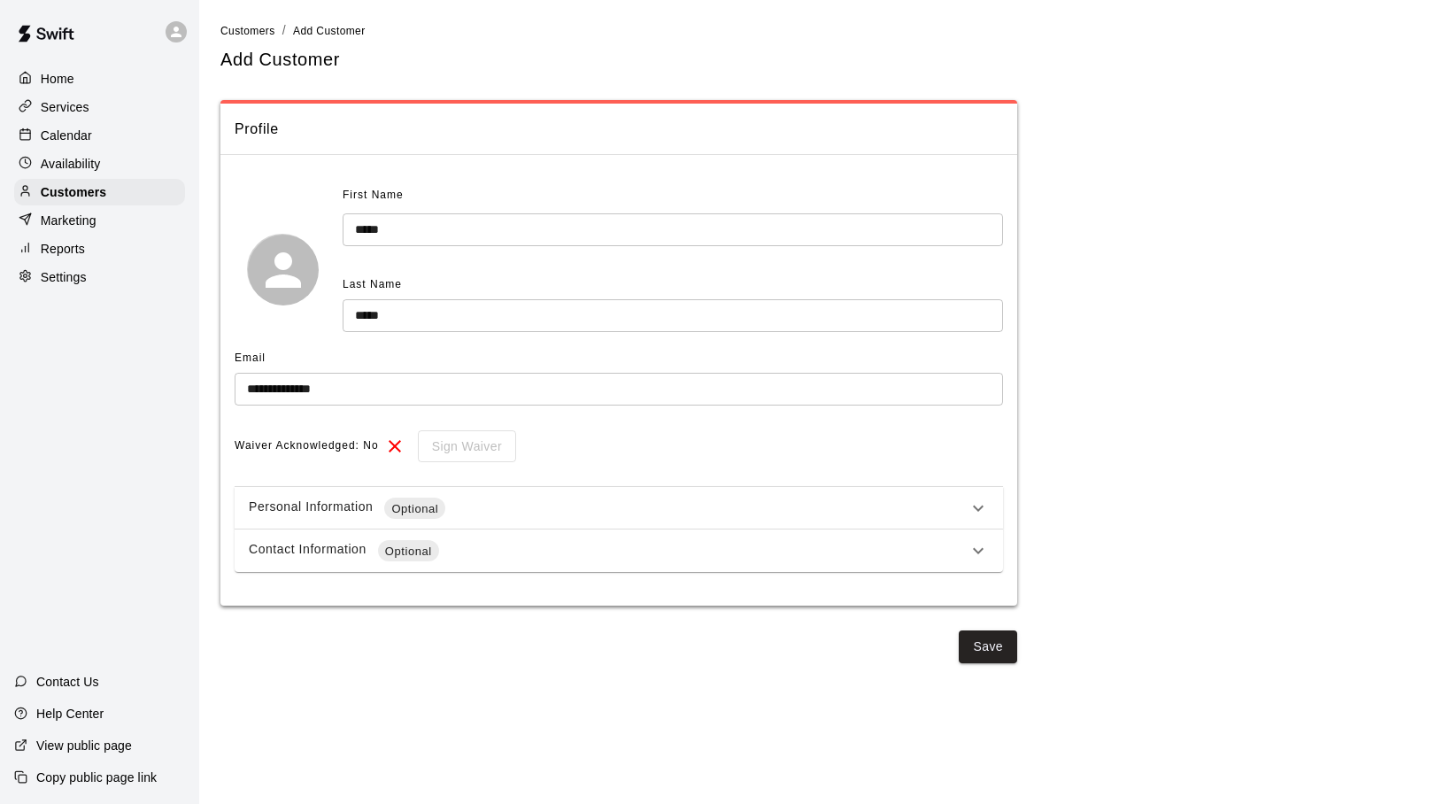
scroll to position [0, 0]
click at [989, 643] on button "Save" at bounding box center [988, 646] width 58 height 33
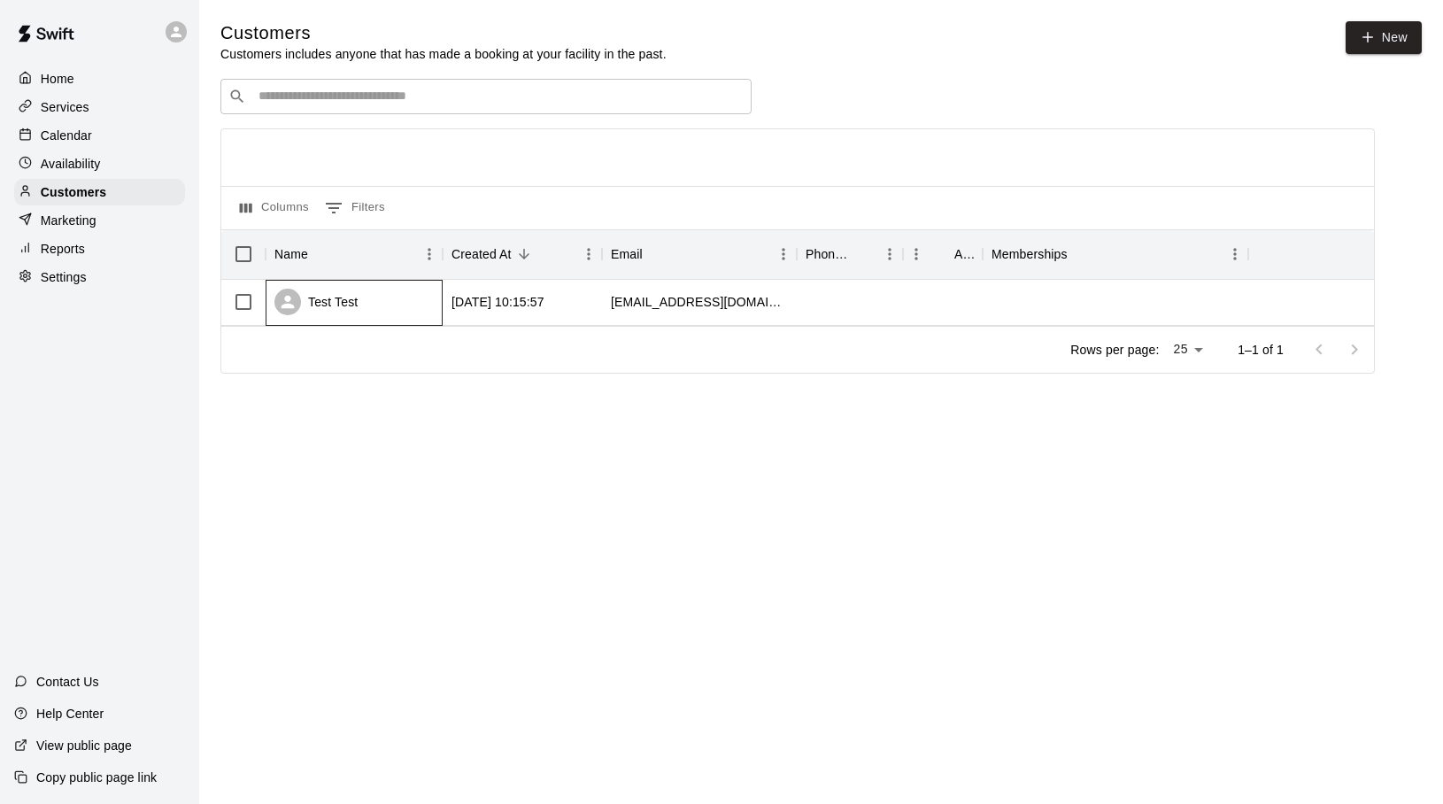
click at [295, 296] on icon at bounding box center [288, 302] width 20 height 20
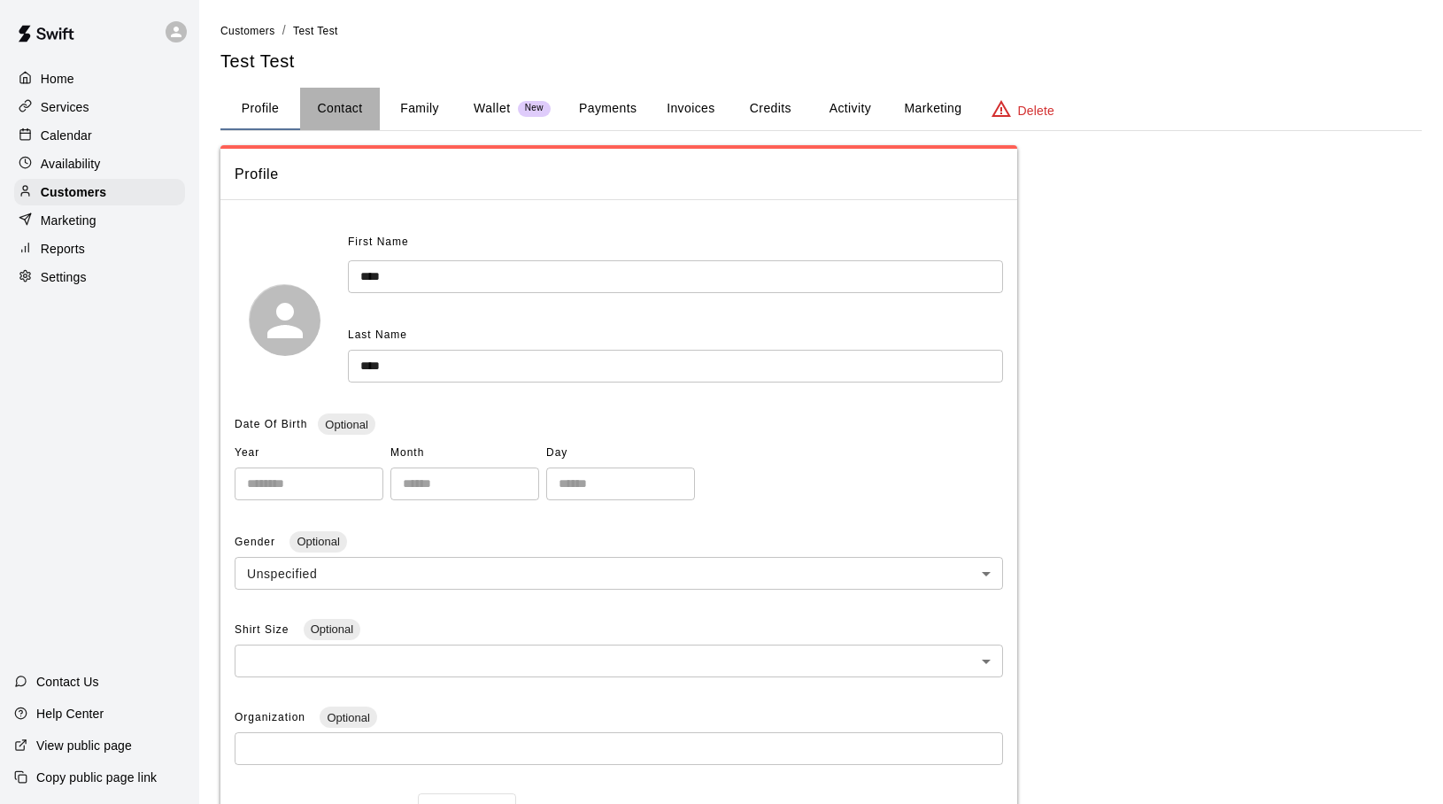
click at [347, 107] on button "Contact" at bounding box center [340, 109] width 80 height 42
select select "**"
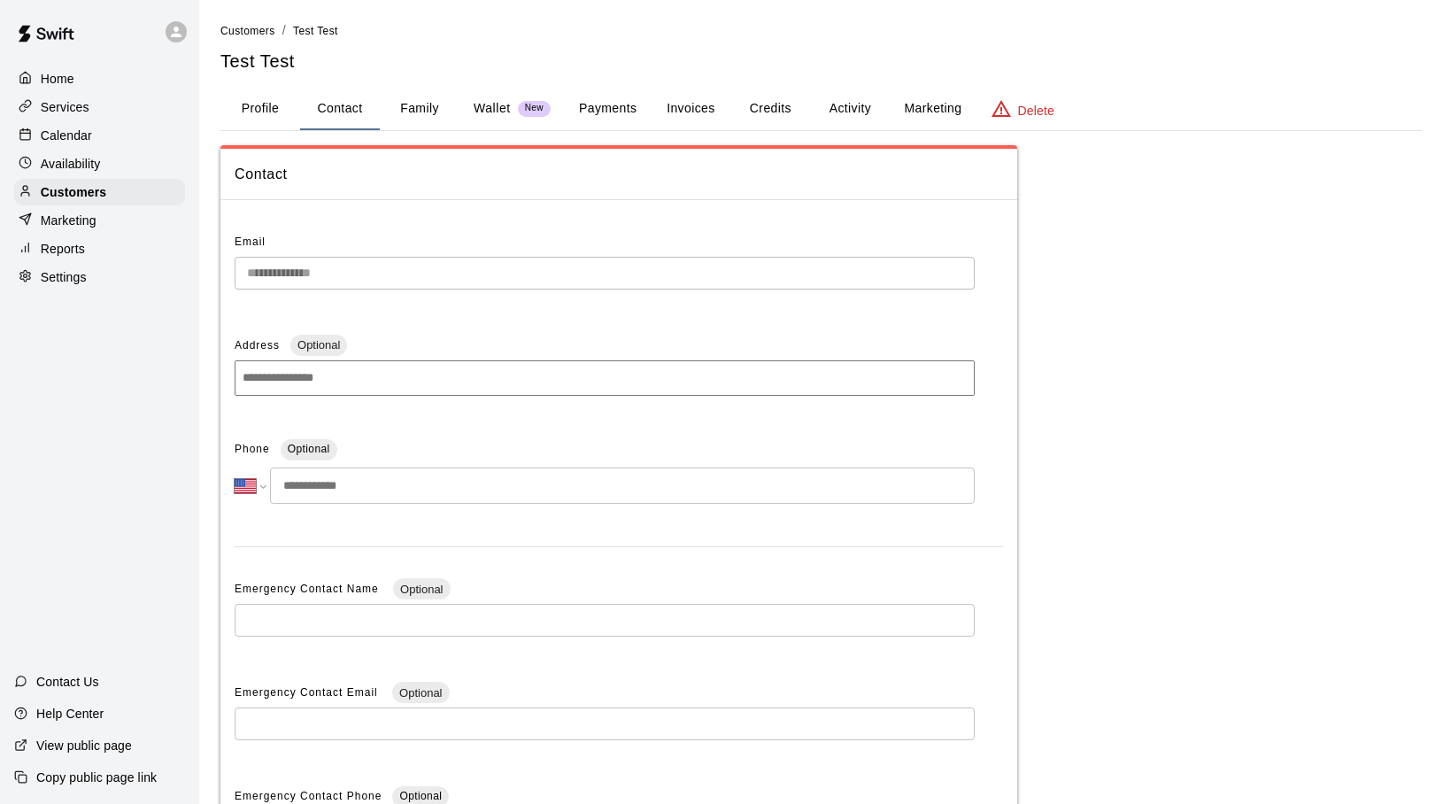
click at [413, 104] on button "Family" at bounding box center [420, 109] width 80 height 42
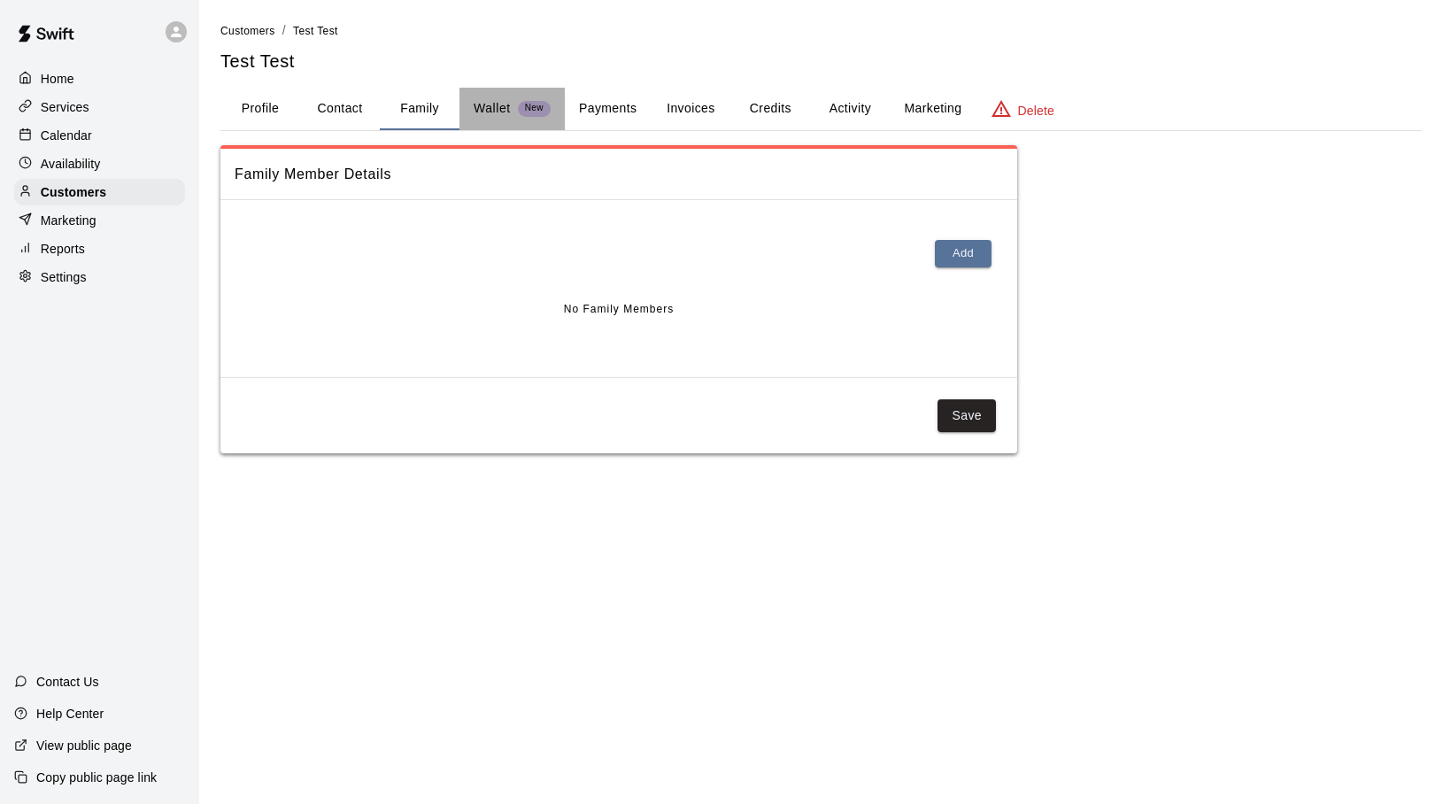
click at [489, 105] on p "Wallet" at bounding box center [492, 108] width 37 height 19
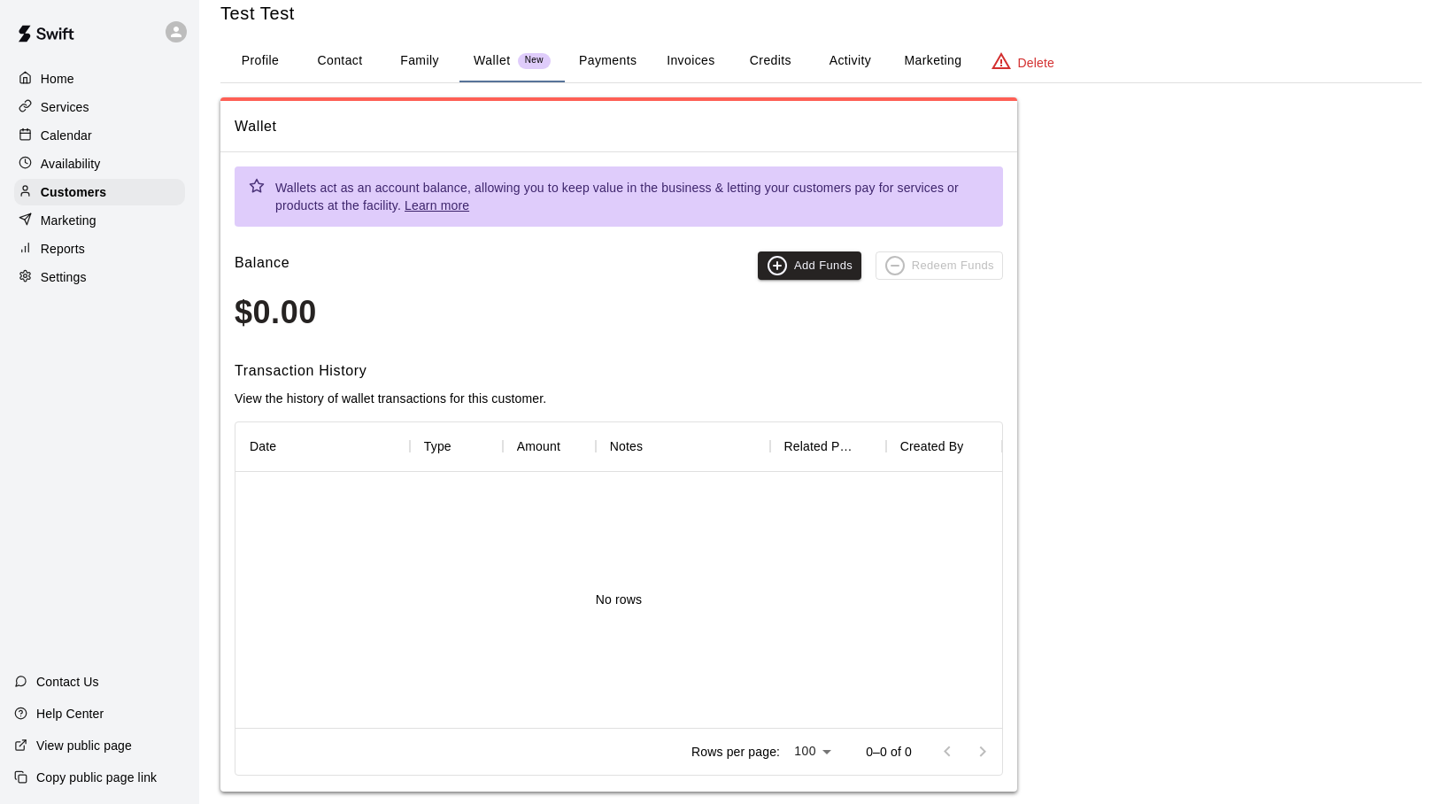
scroll to position [52, 0]
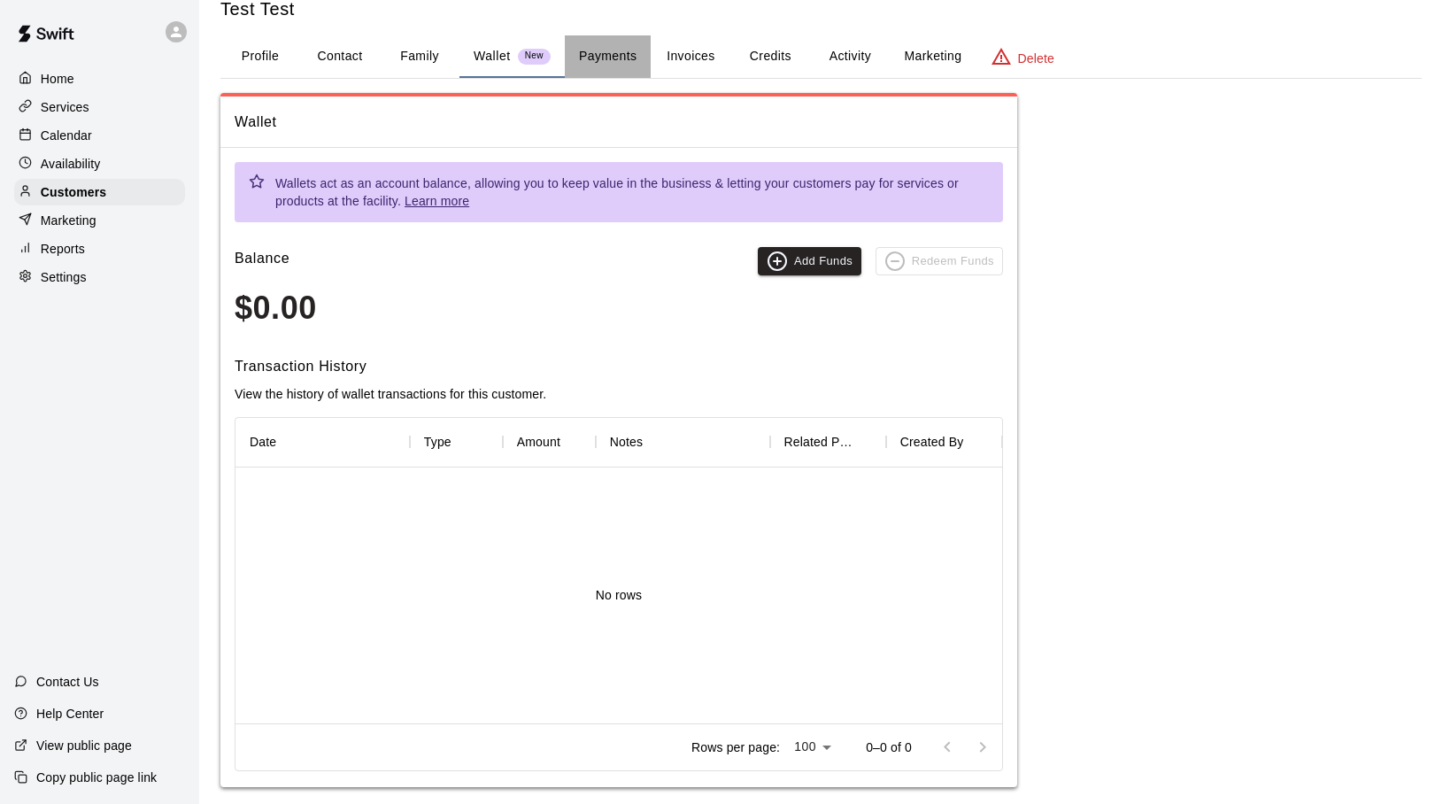
click at [607, 53] on button "Payments" at bounding box center [608, 56] width 86 height 42
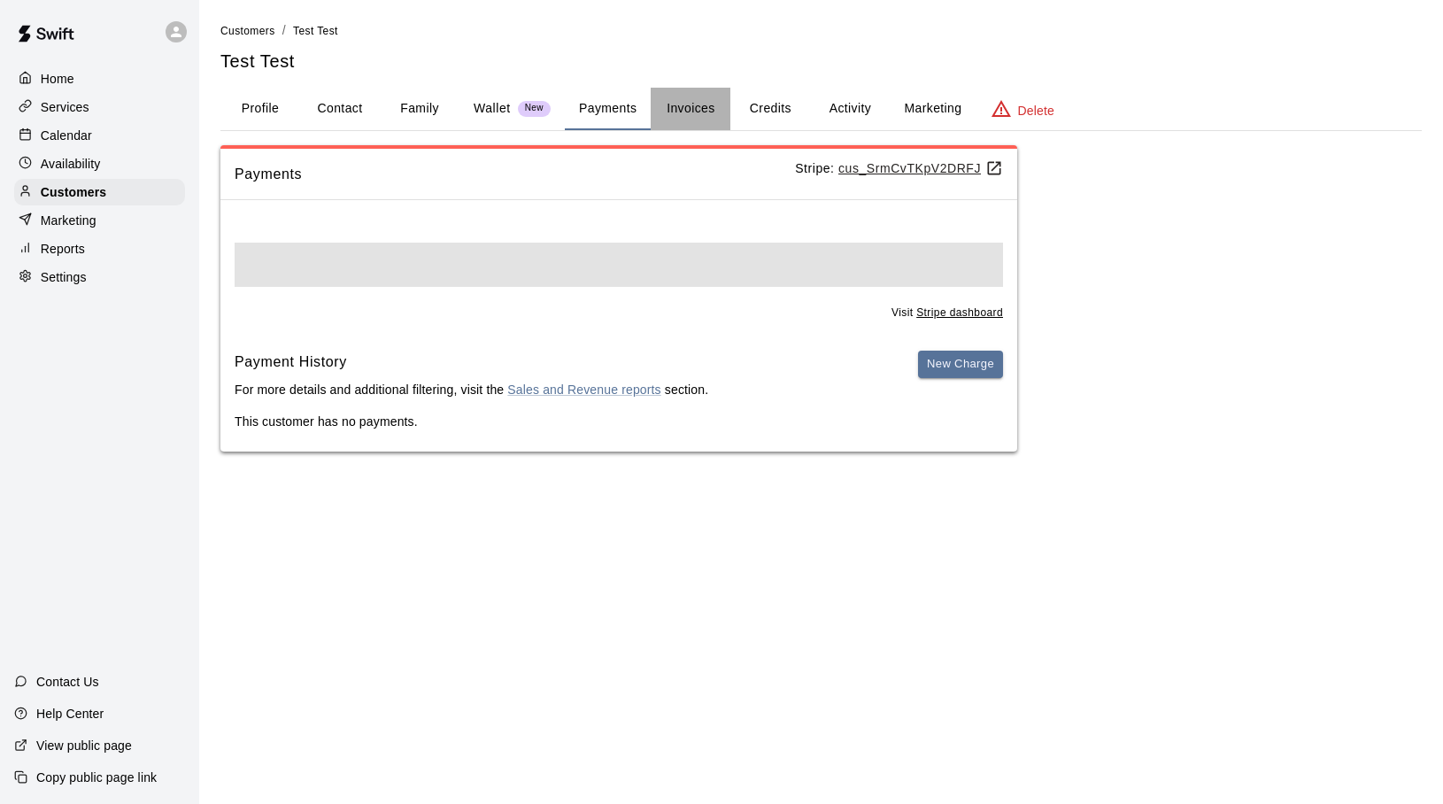
click at [682, 104] on button "Invoices" at bounding box center [691, 109] width 80 height 42
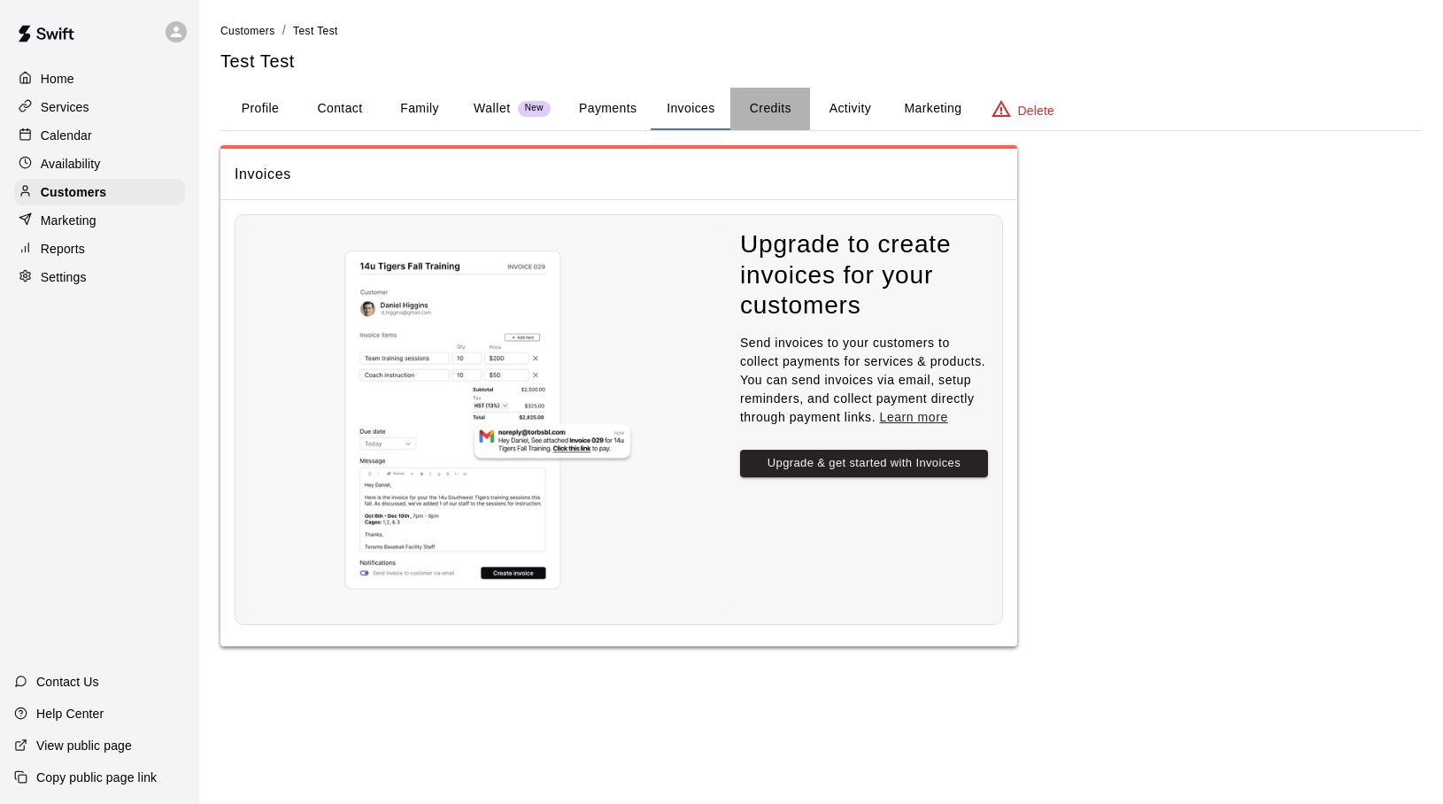
click at [768, 111] on button "Credits" at bounding box center [770, 109] width 80 height 42
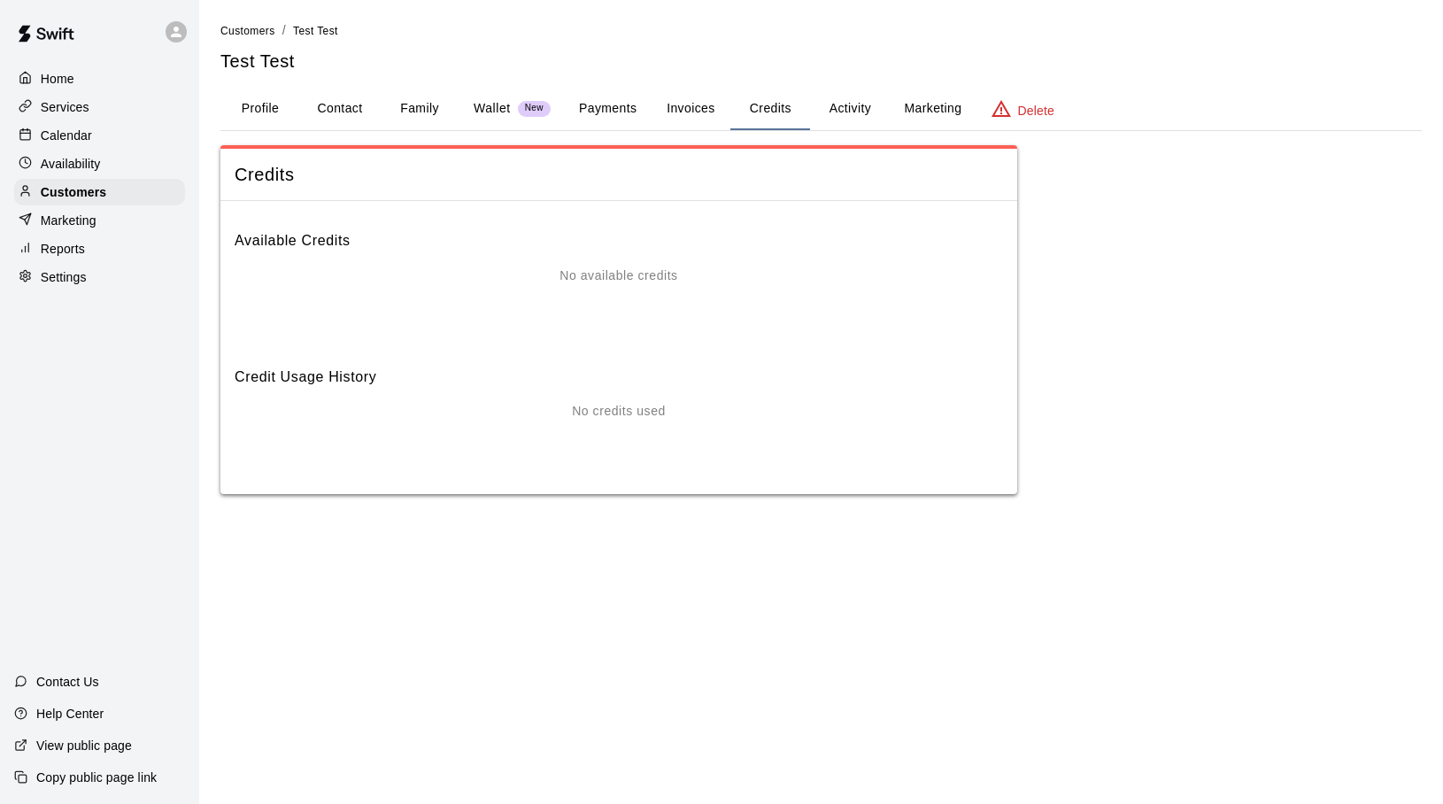
click at [835, 112] on button "Activity" at bounding box center [850, 109] width 80 height 42
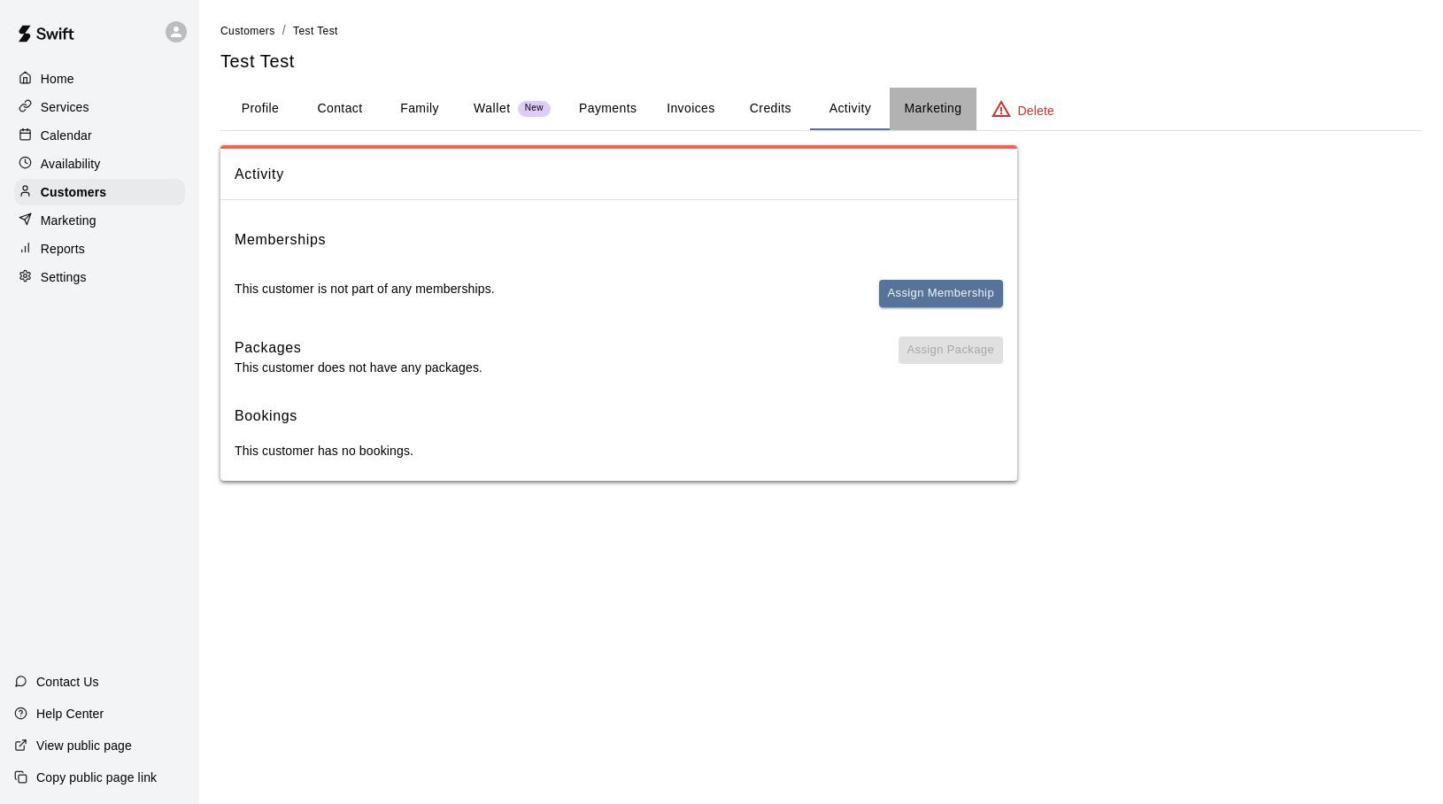
click at [923, 108] on button "Marketing" at bounding box center [932, 109] width 86 height 42
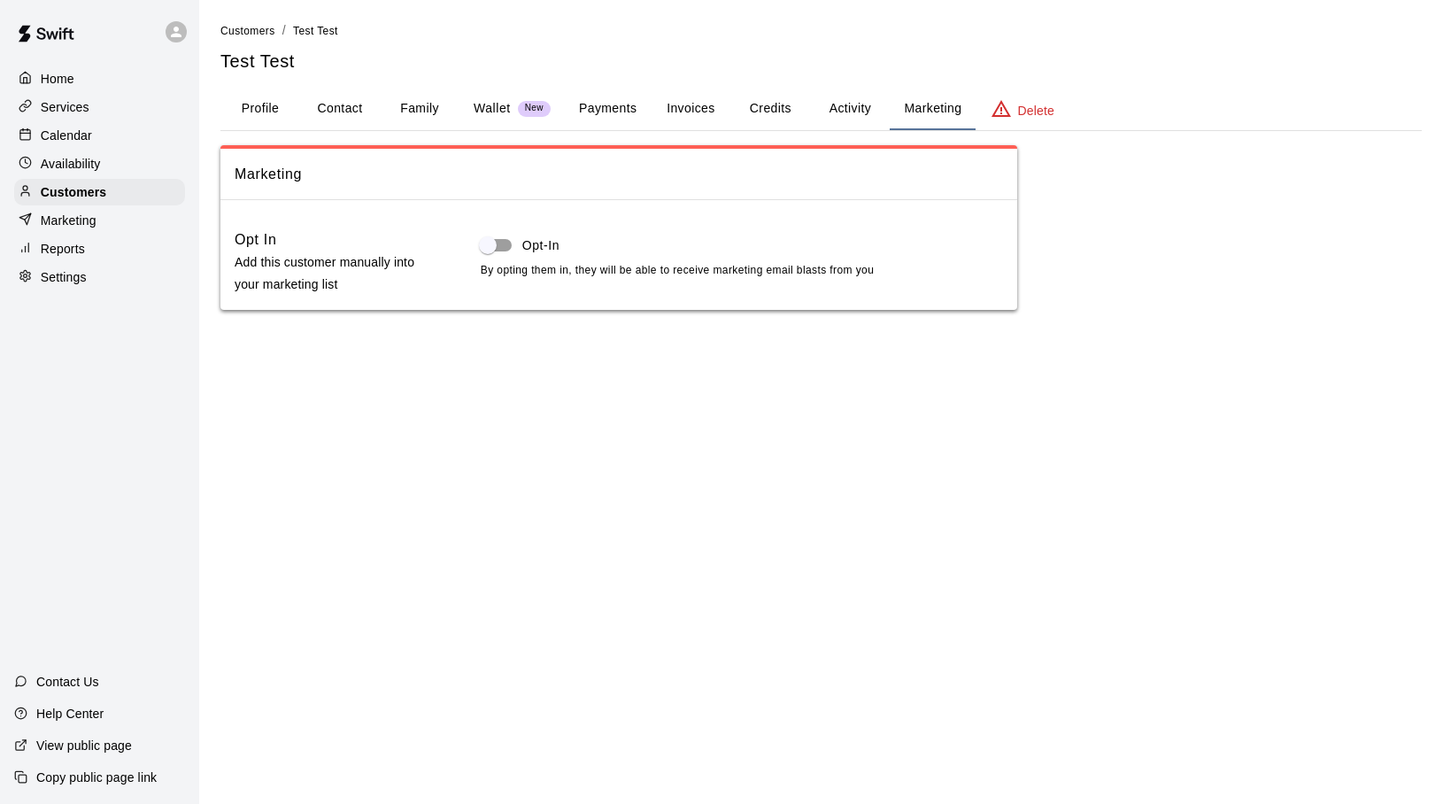
click at [832, 106] on button "Activity" at bounding box center [850, 109] width 80 height 42
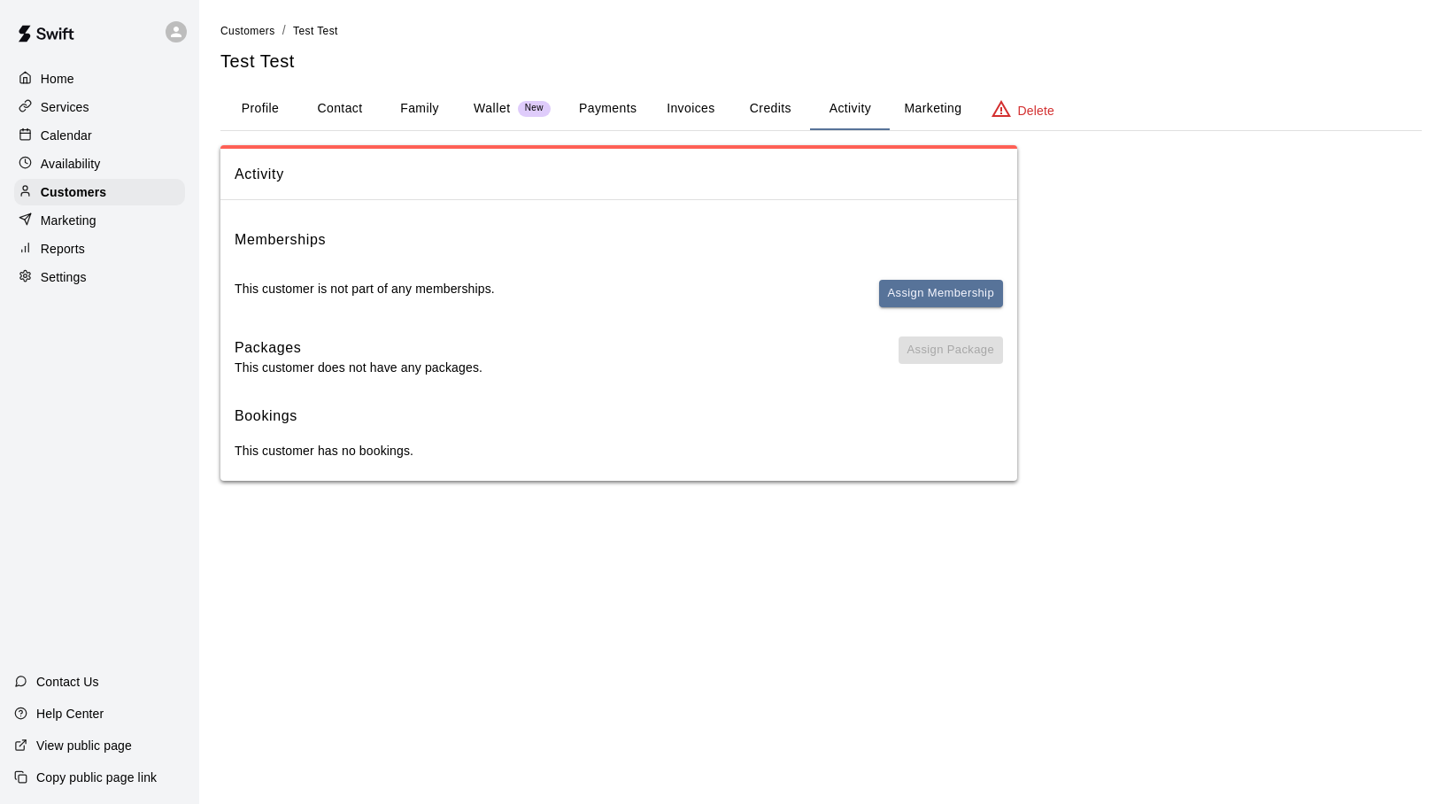
click at [774, 104] on button "Credits" at bounding box center [770, 109] width 80 height 42
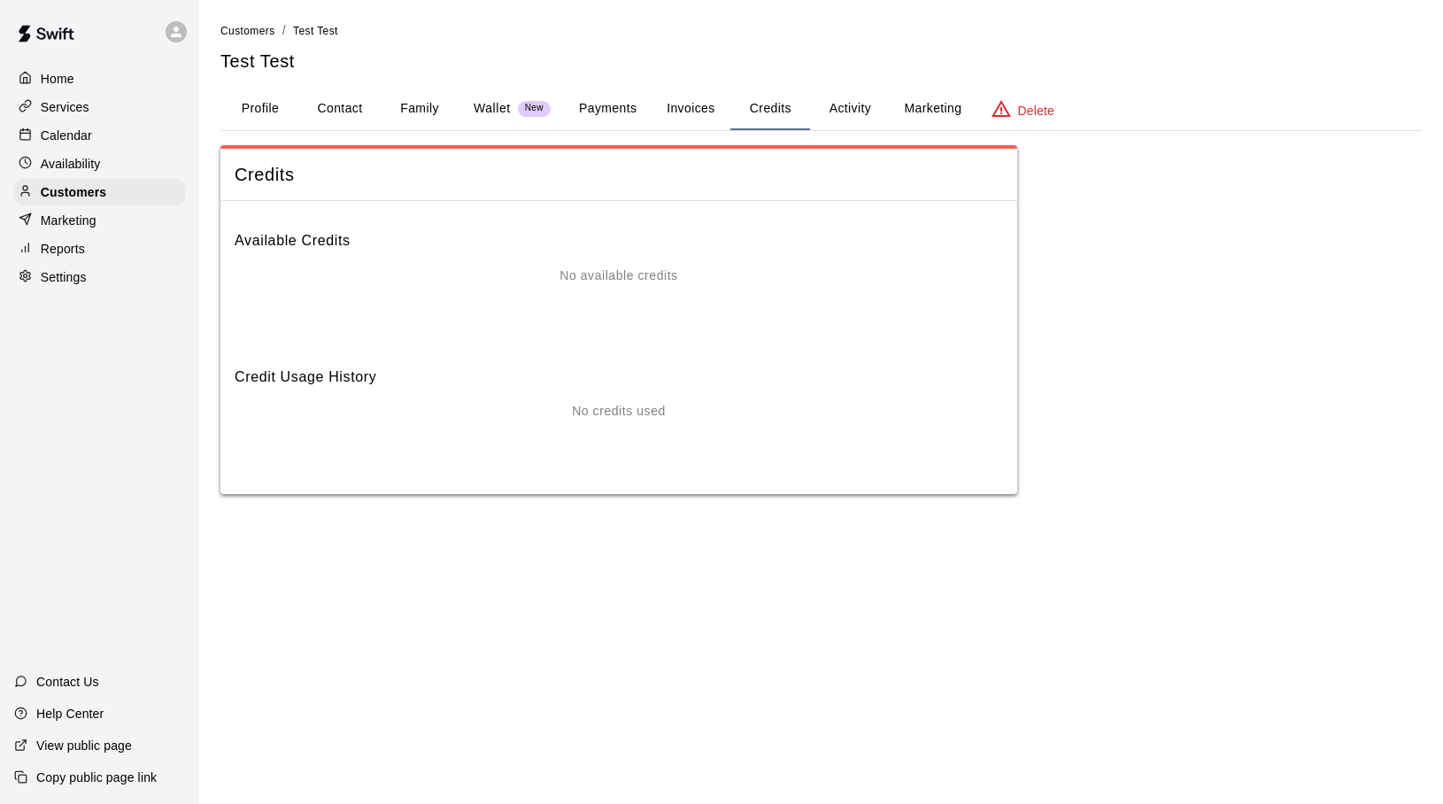
click at [686, 104] on button "Invoices" at bounding box center [691, 109] width 80 height 42
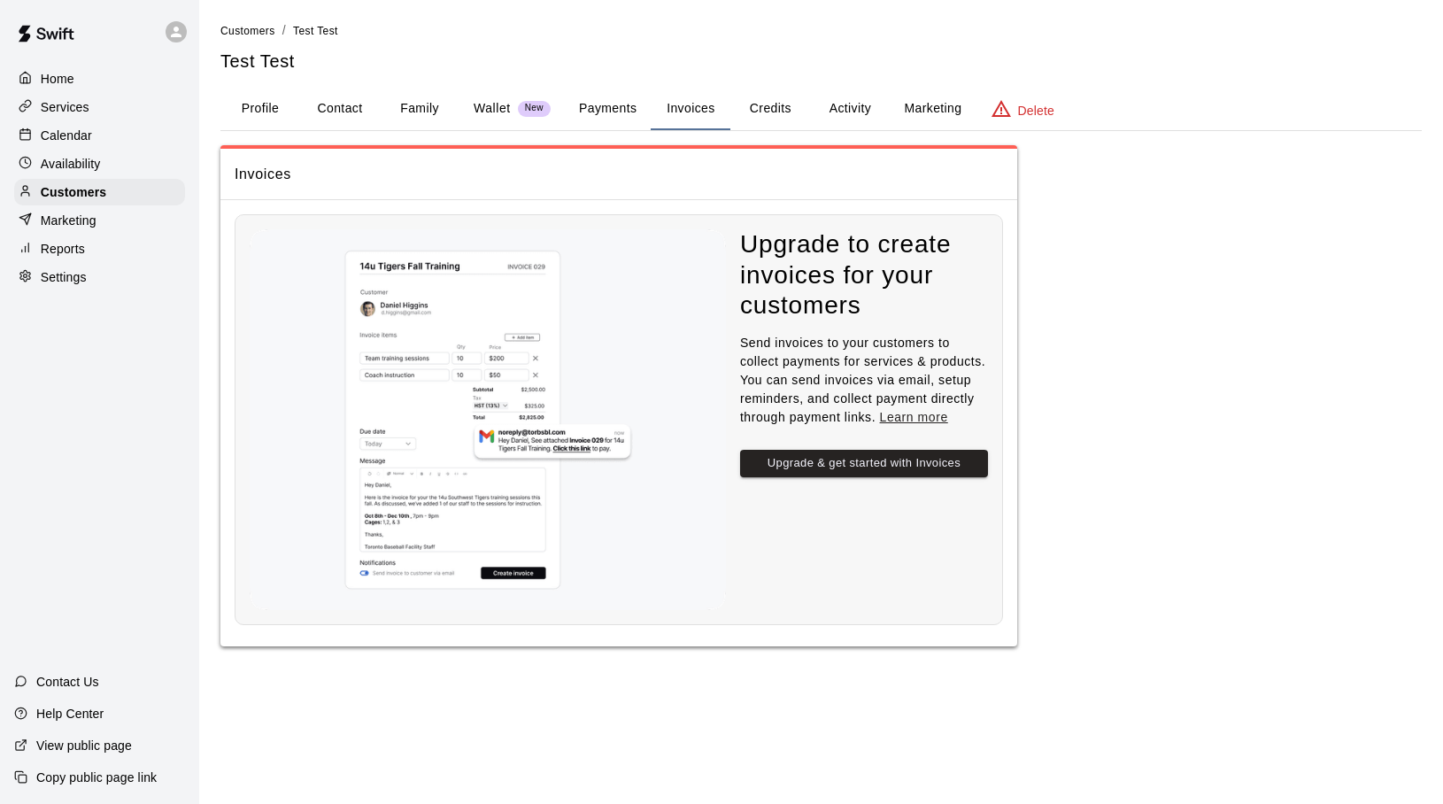
click at [625, 104] on button "Payments" at bounding box center [608, 109] width 86 height 42
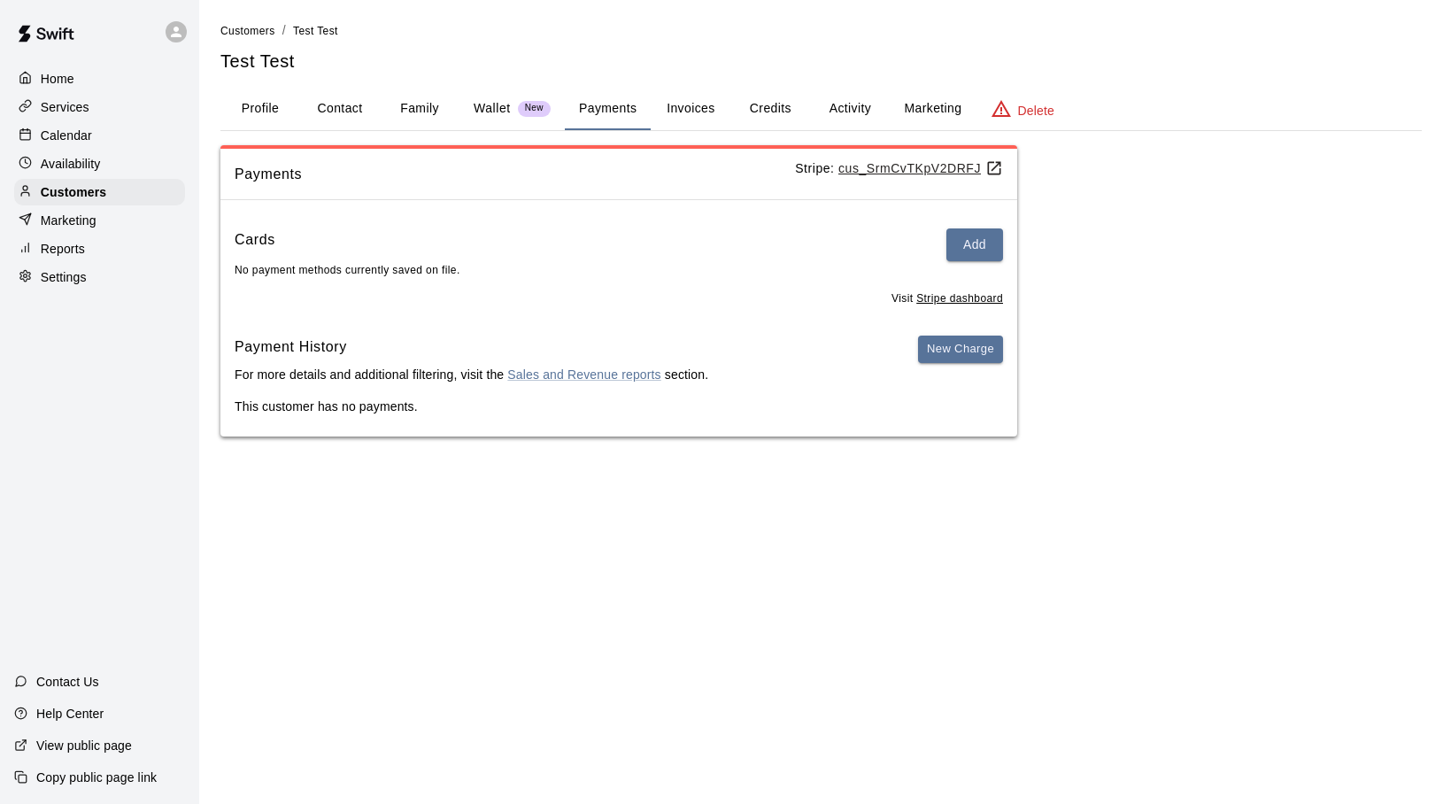
click at [543, 107] on span "New" at bounding box center [534, 109] width 33 height 12
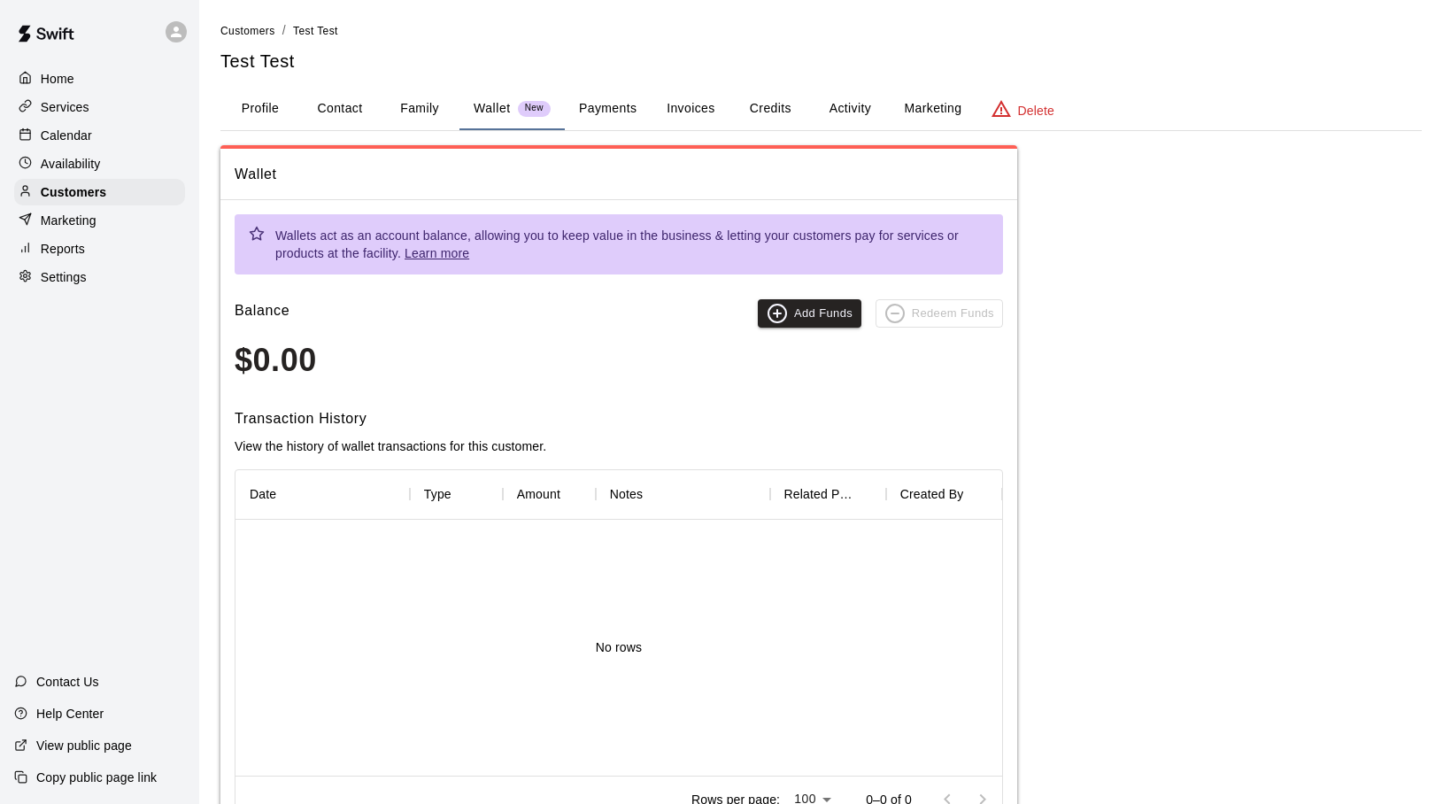
click at [424, 113] on button "Family" at bounding box center [420, 109] width 80 height 42
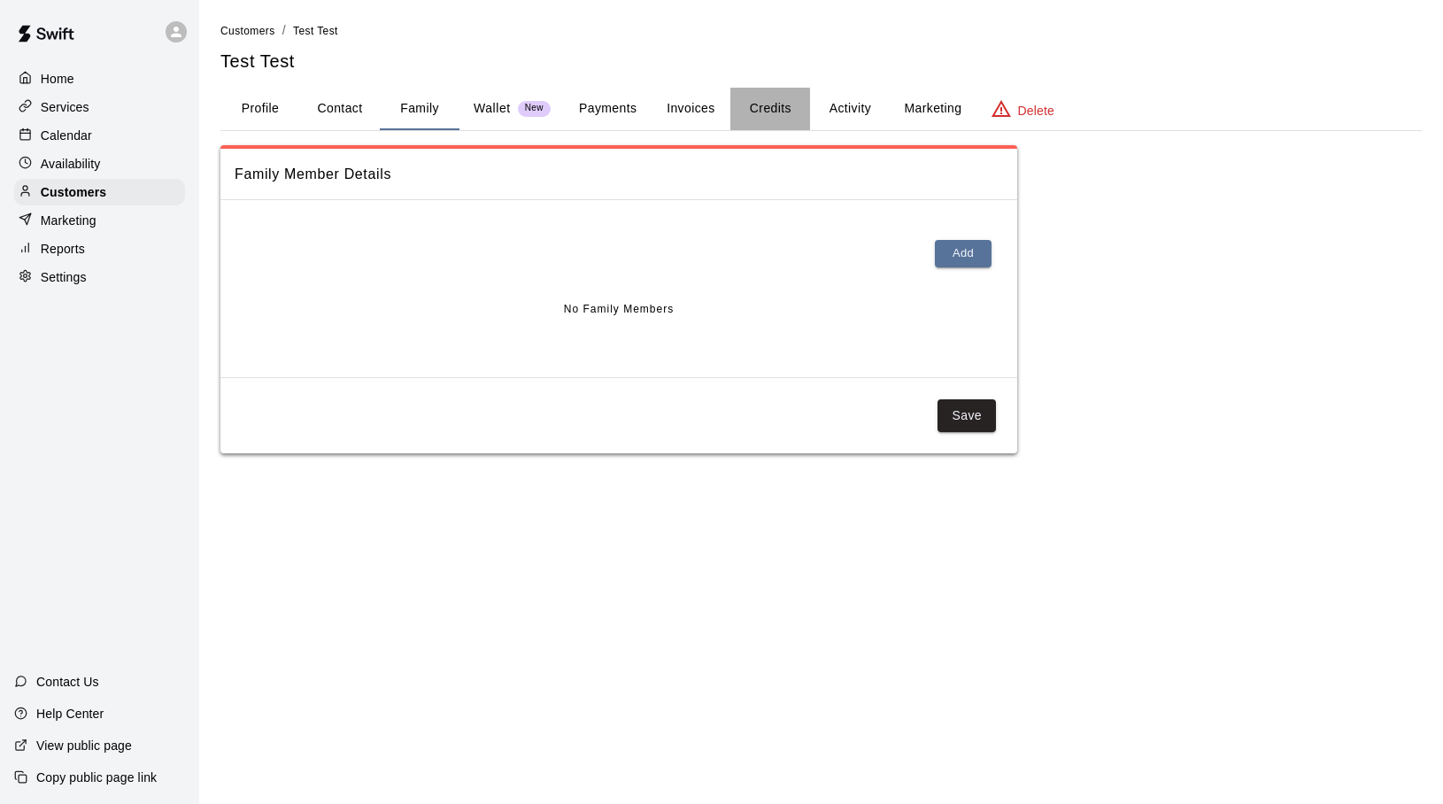
click at [766, 109] on button "Credits" at bounding box center [770, 109] width 80 height 42
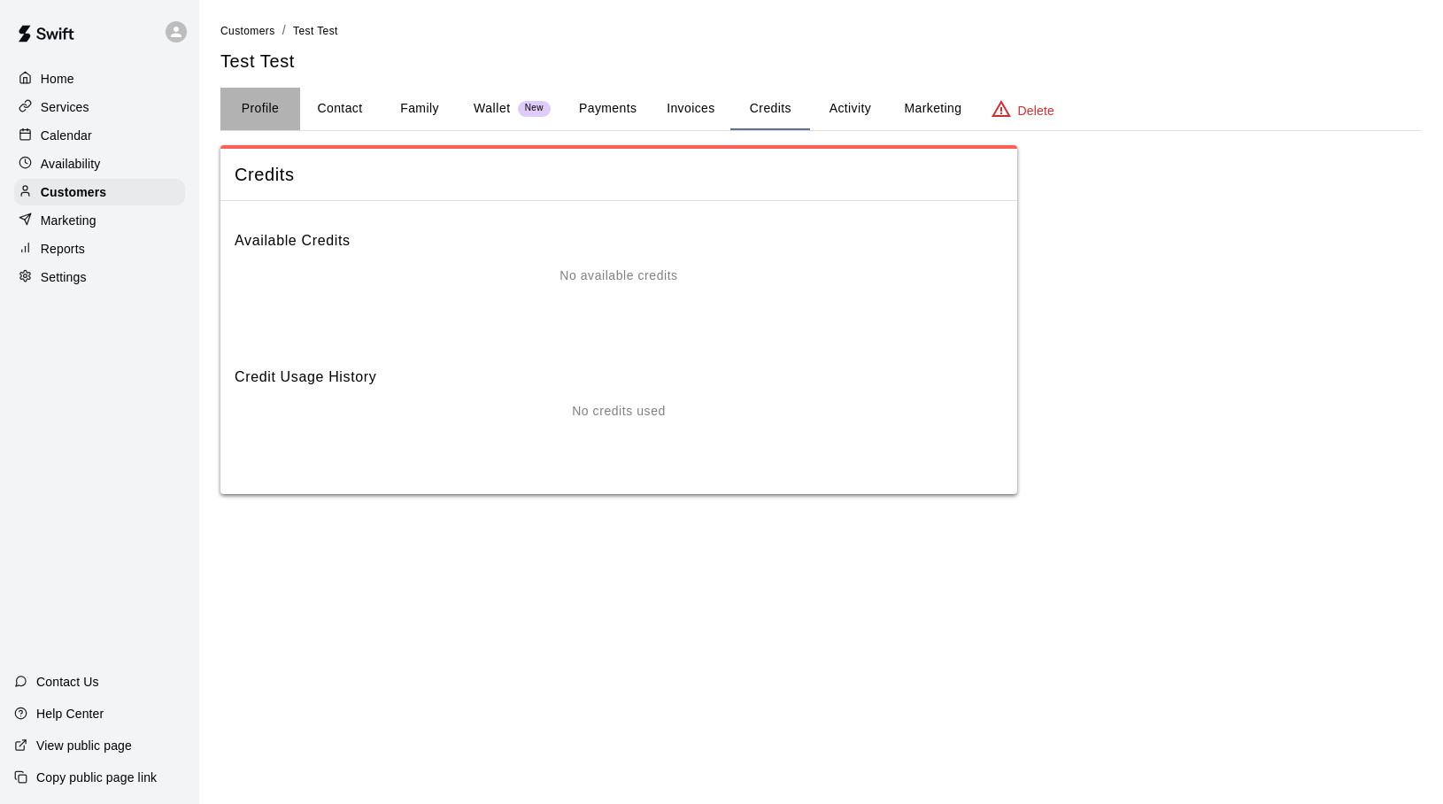
click at [281, 103] on button "Profile" at bounding box center [260, 109] width 80 height 42
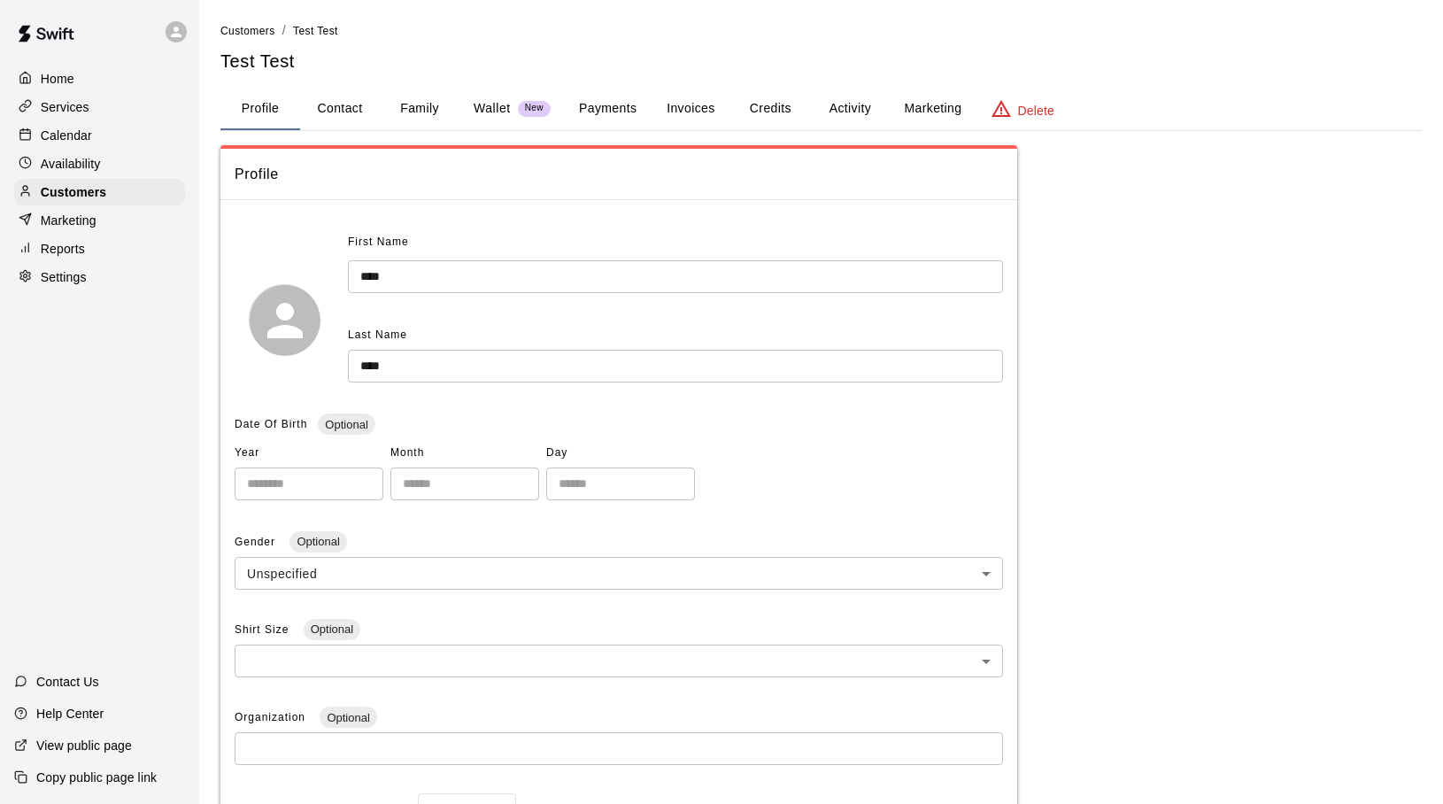
click at [351, 112] on button "Contact" at bounding box center [340, 109] width 80 height 42
select select "**"
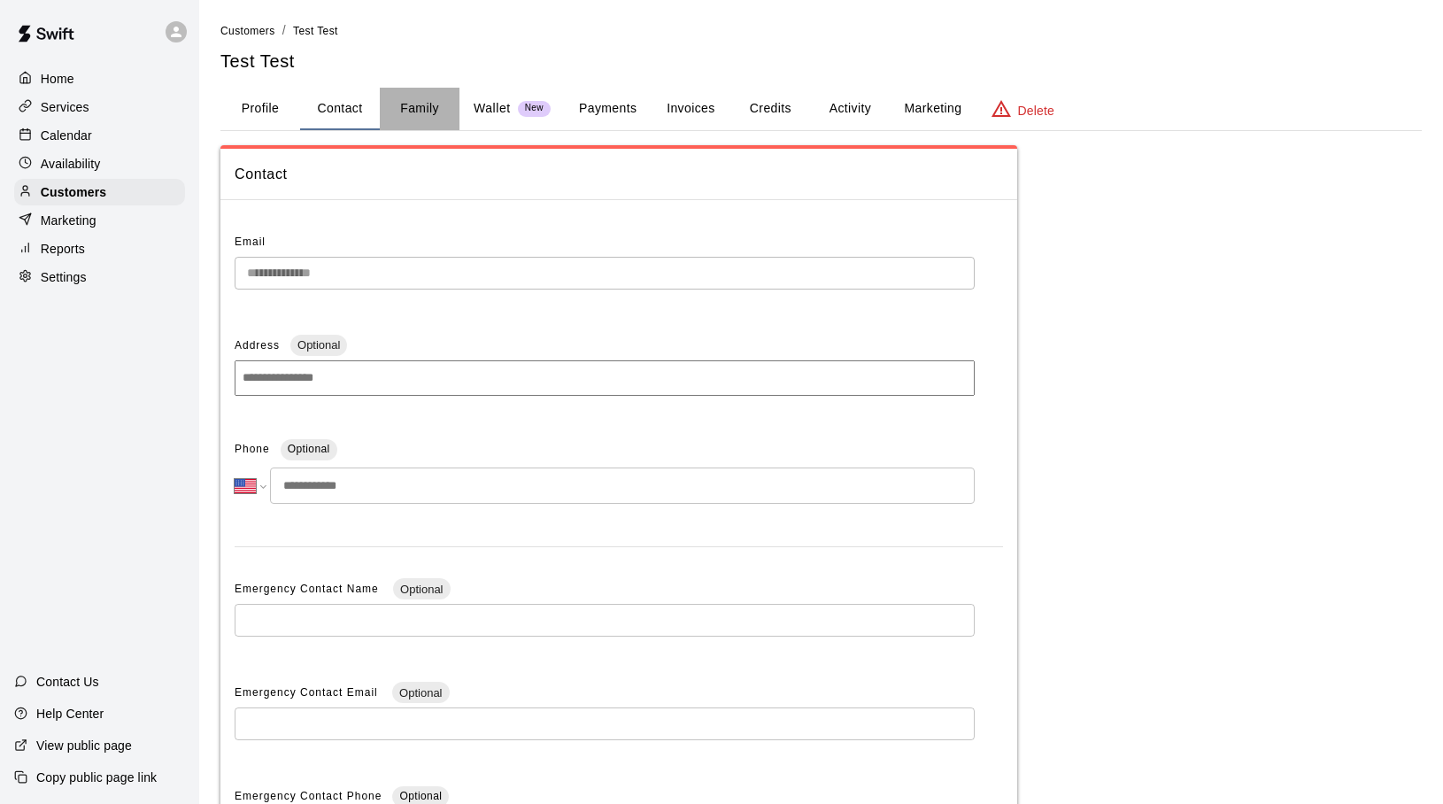
click at [412, 105] on button "Family" at bounding box center [420, 109] width 80 height 42
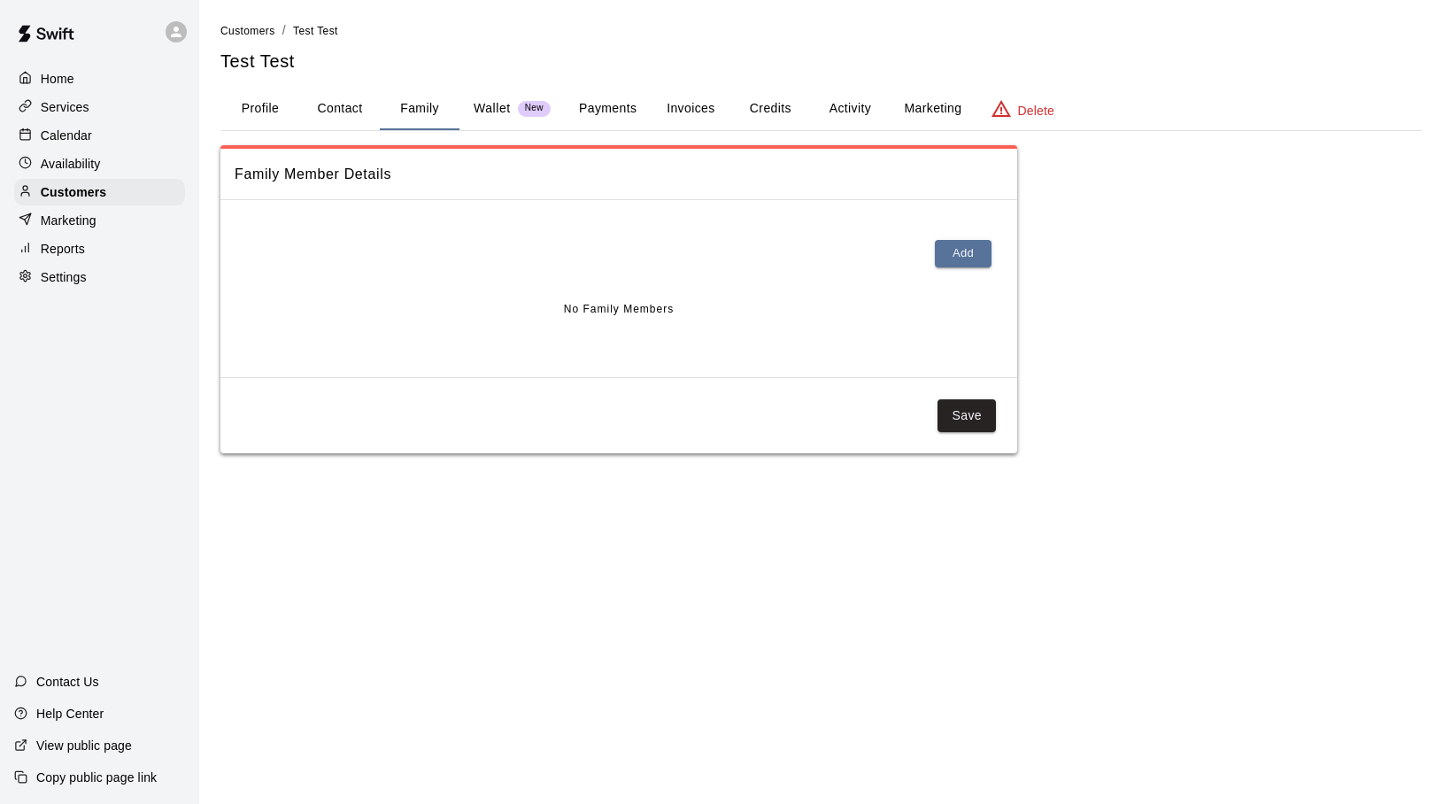
click at [493, 105] on p "Wallet" at bounding box center [492, 108] width 37 height 19
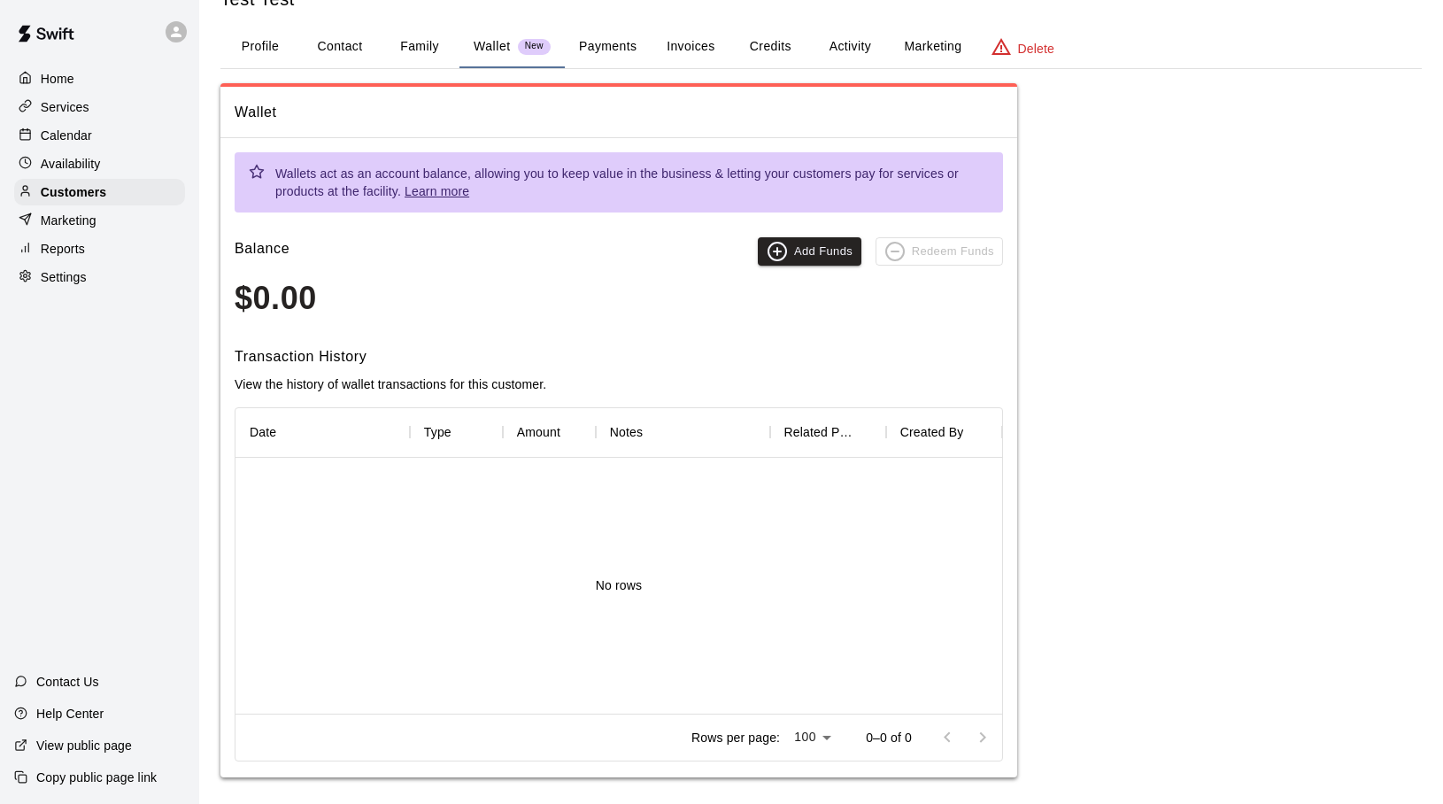
scroll to position [71, 0]
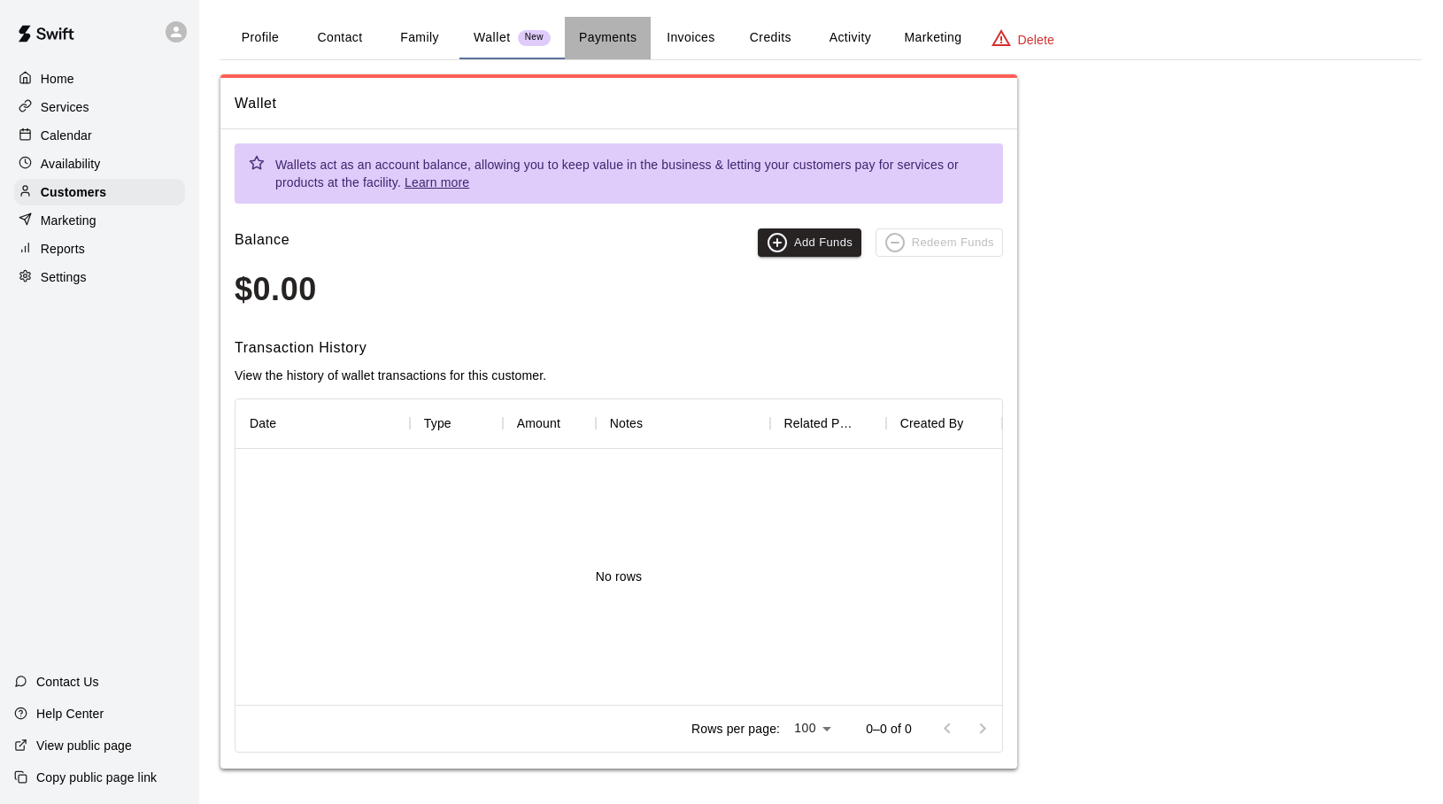
click at [605, 34] on button "Payments" at bounding box center [608, 38] width 86 height 42
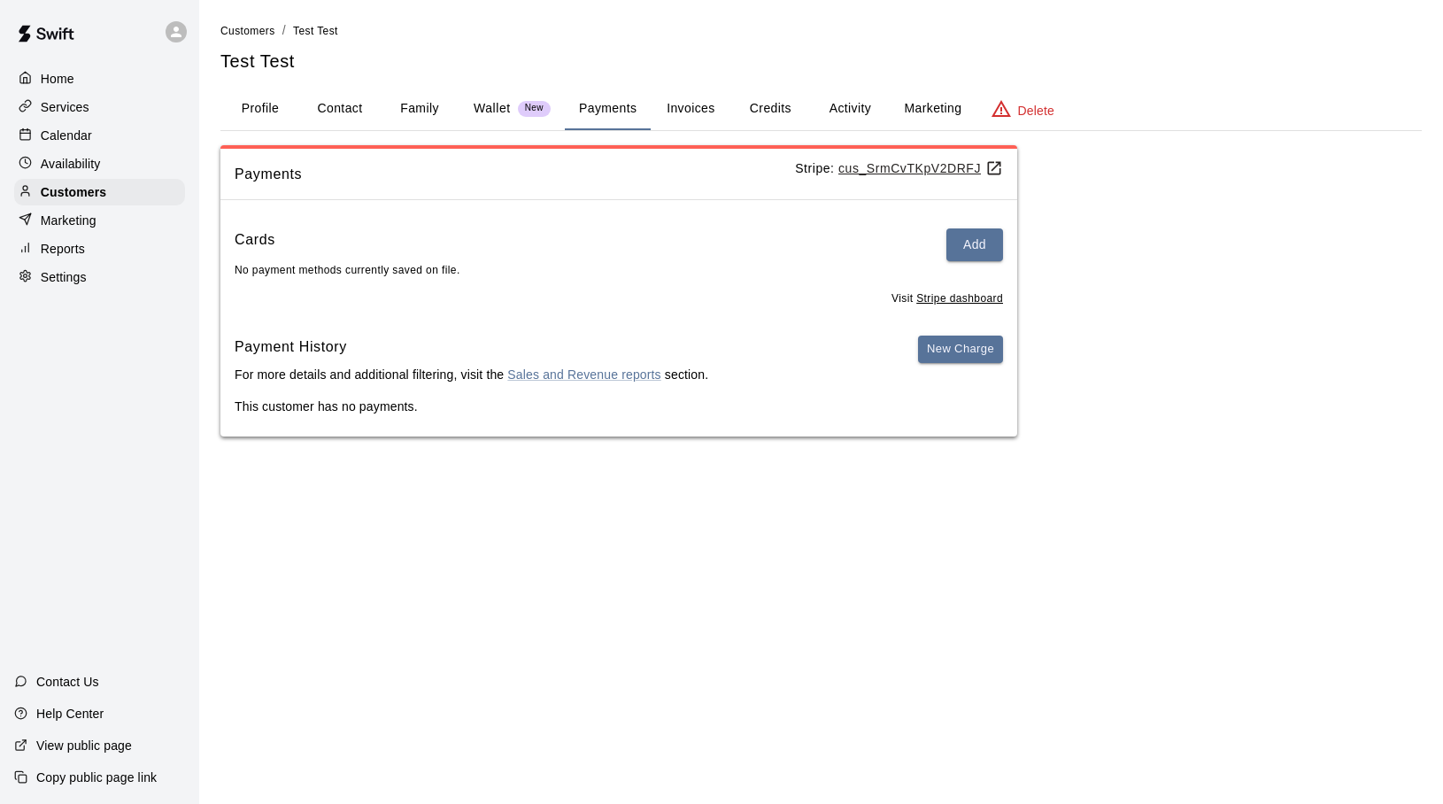
click at [684, 100] on button "Invoices" at bounding box center [691, 109] width 80 height 42
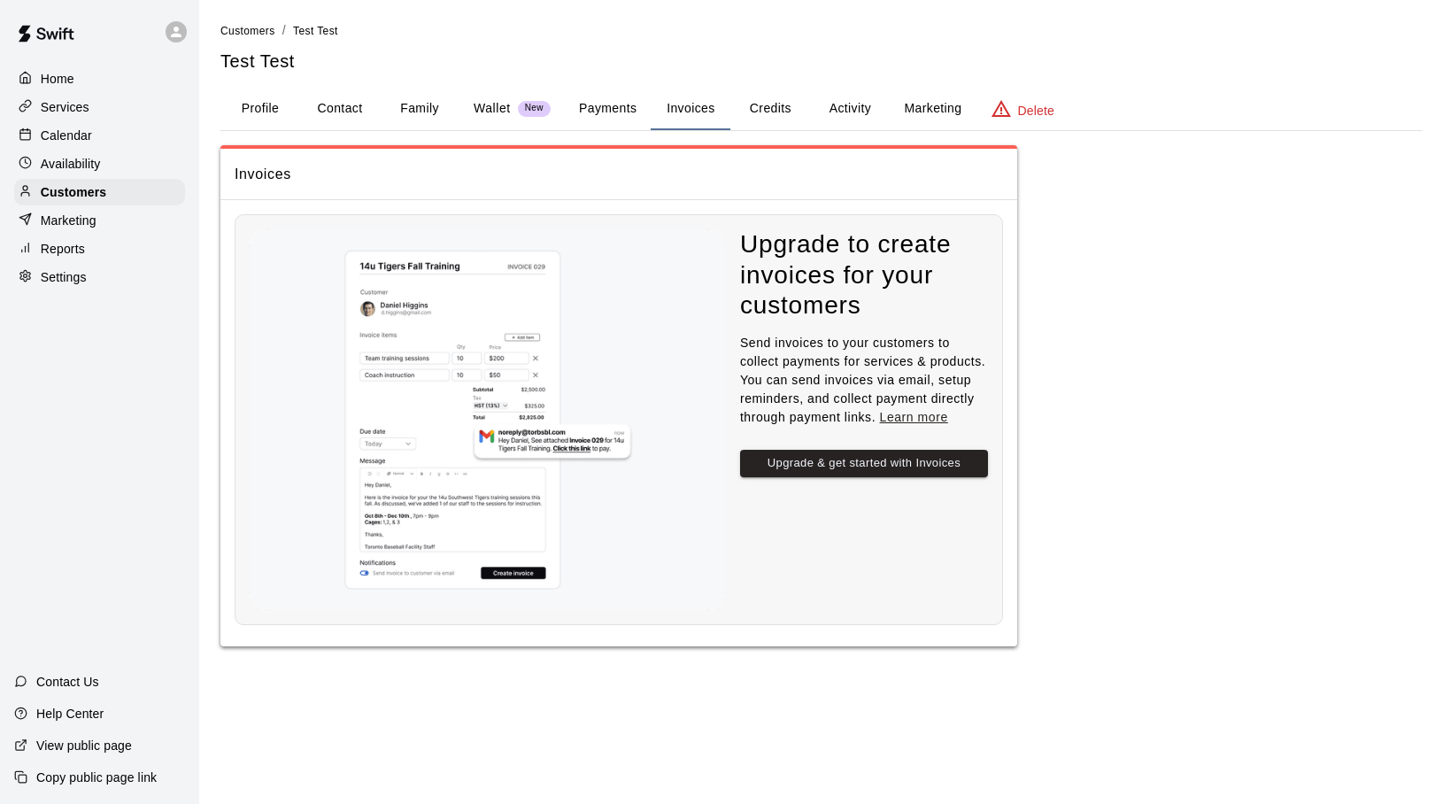
click at [616, 112] on button "Payments" at bounding box center [608, 109] width 86 height 42
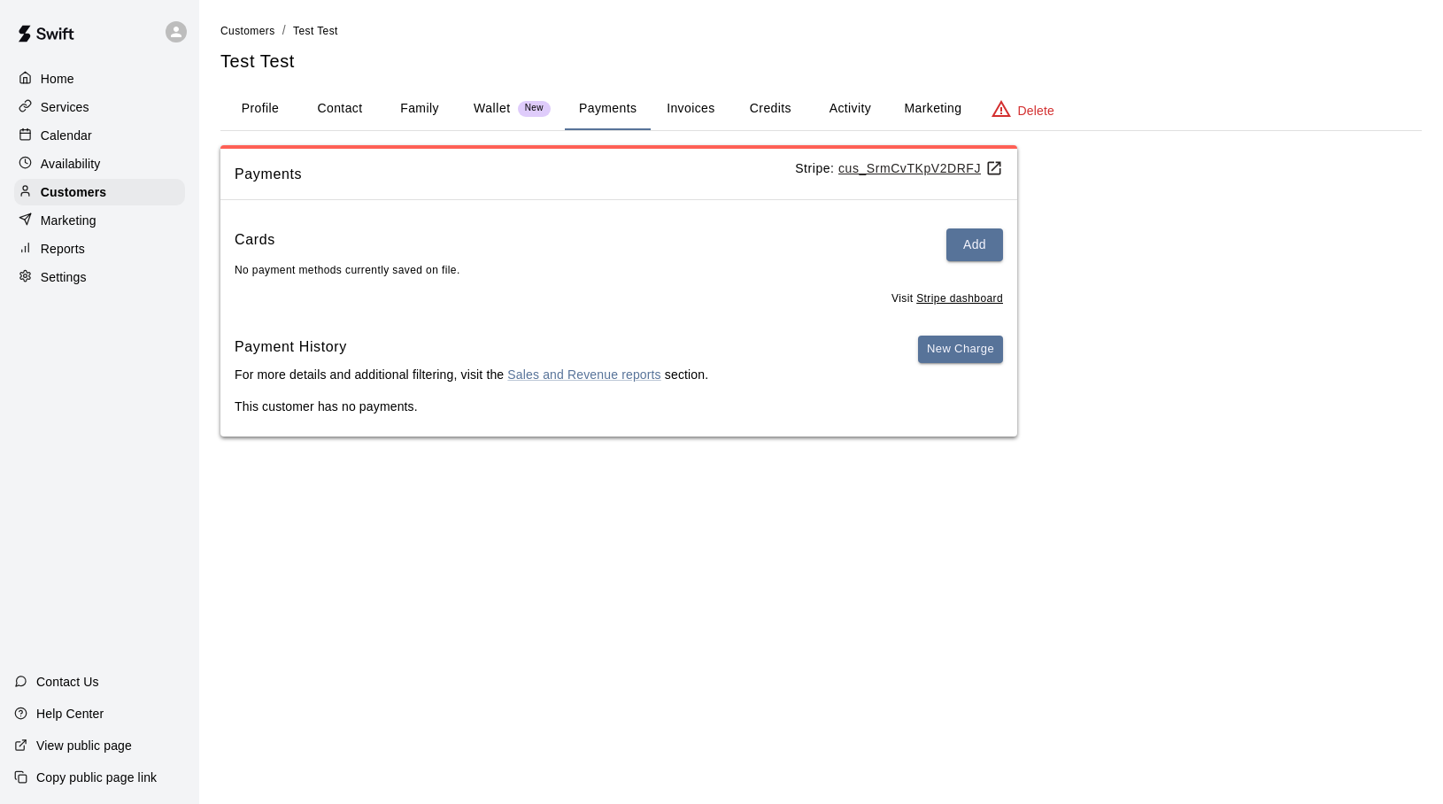
click at [676, 99] on button "Invoices" at bounding box center [691, 109] width 80 height 42
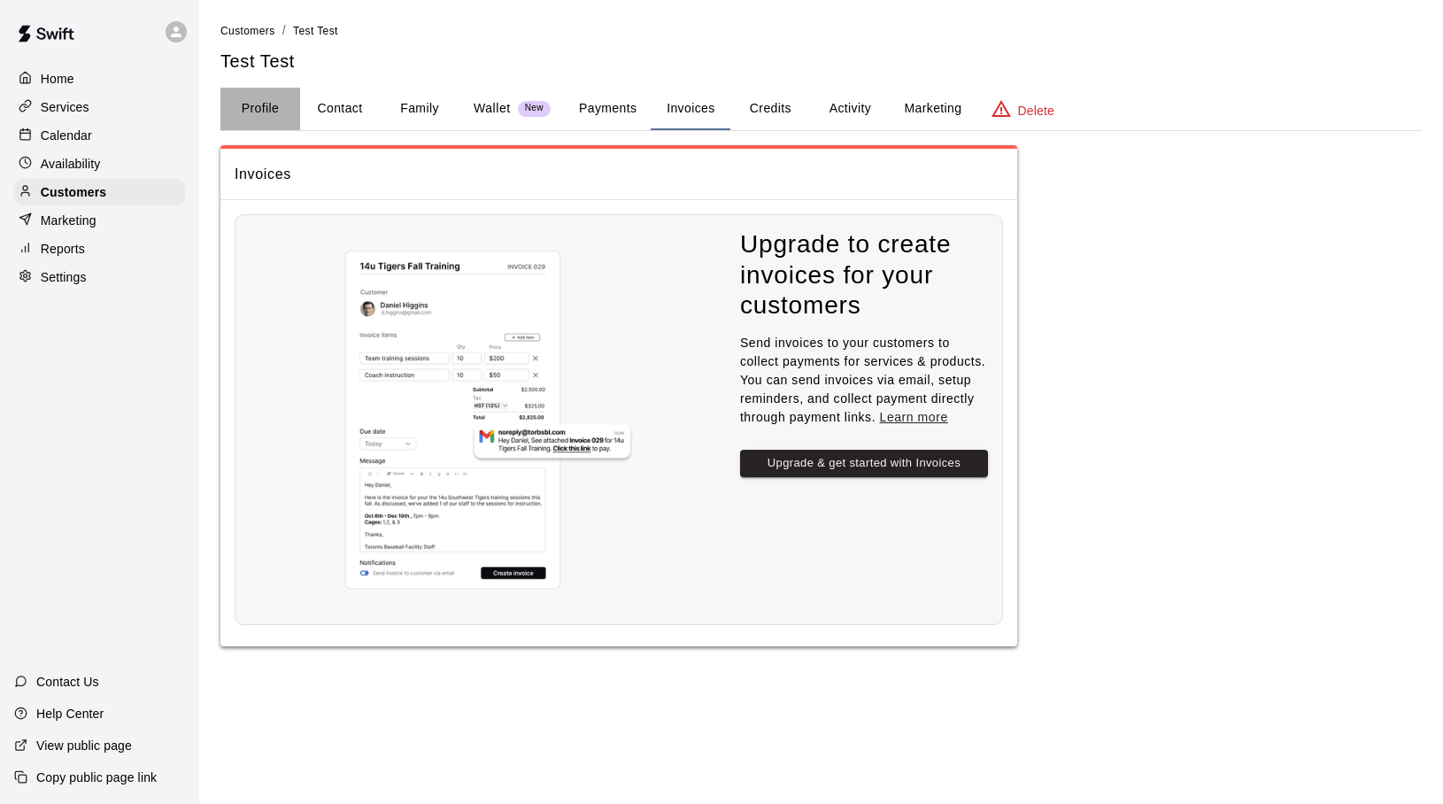
click at [258, 104] on button "Profile" at bounding box center [260, 109] width 80 height 42
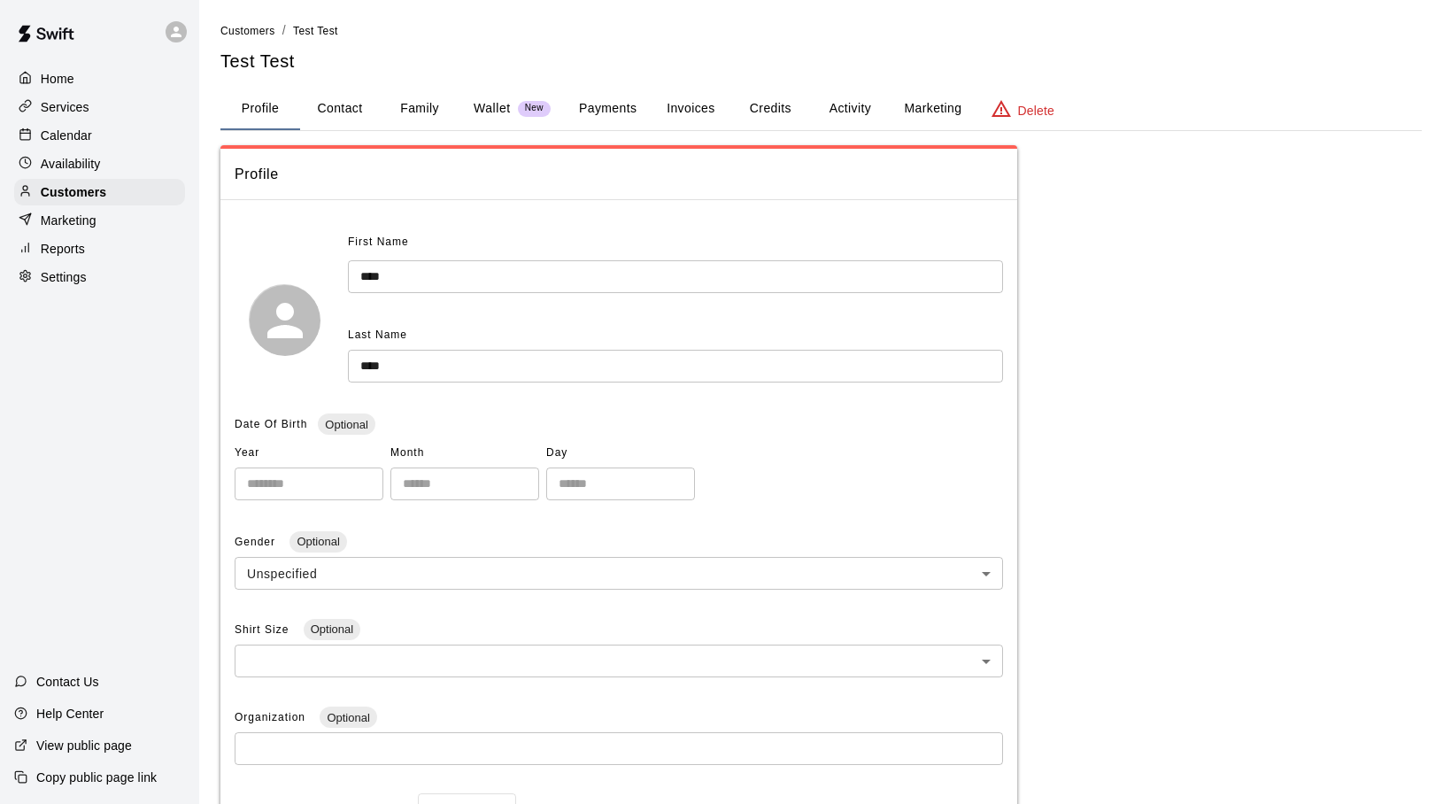
click at [672, 108] on button "Invoices" at bounding box center [691, 109] width 80 height 42
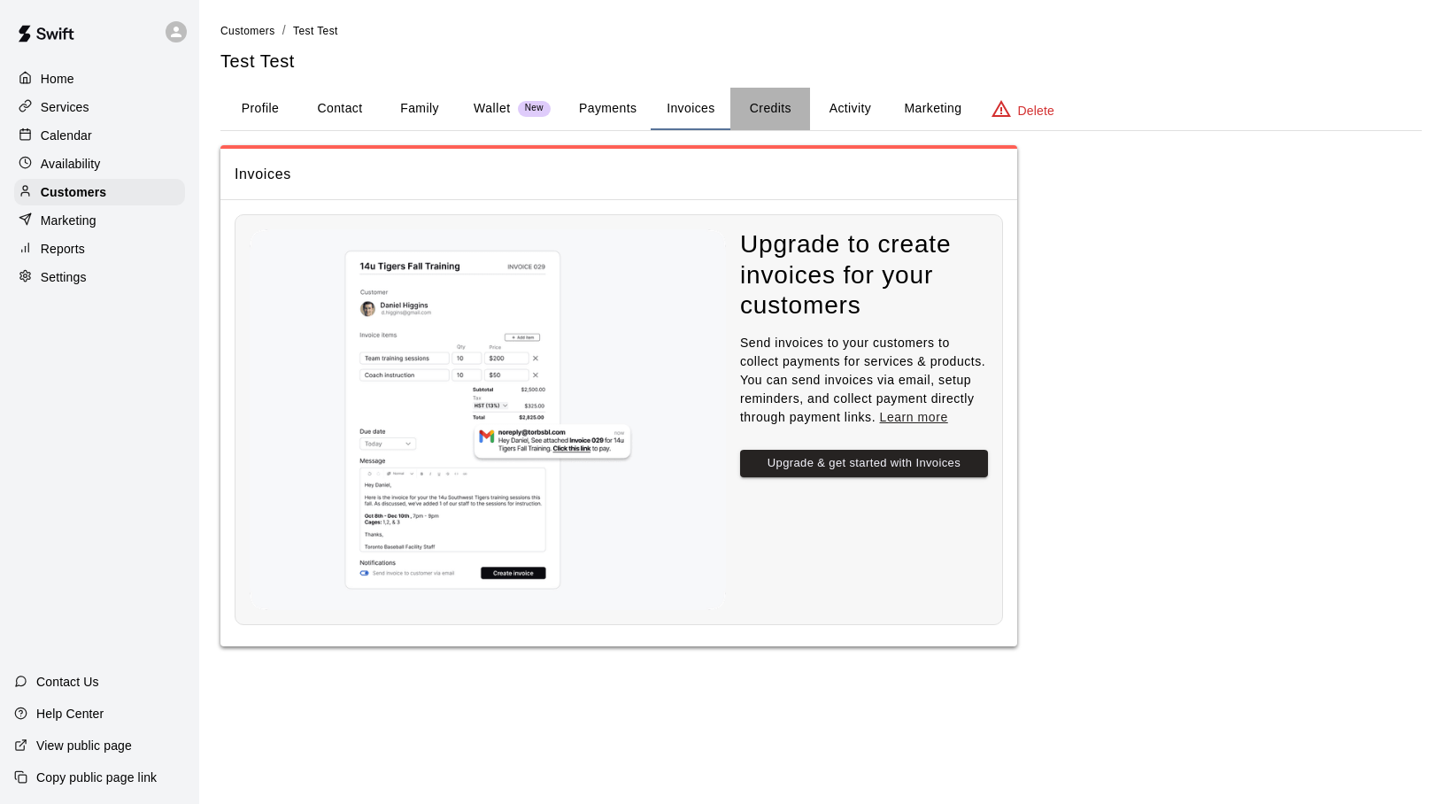
click at [781, 108] on button "Credits" at bounding box center [770, 109] width 80 height 42
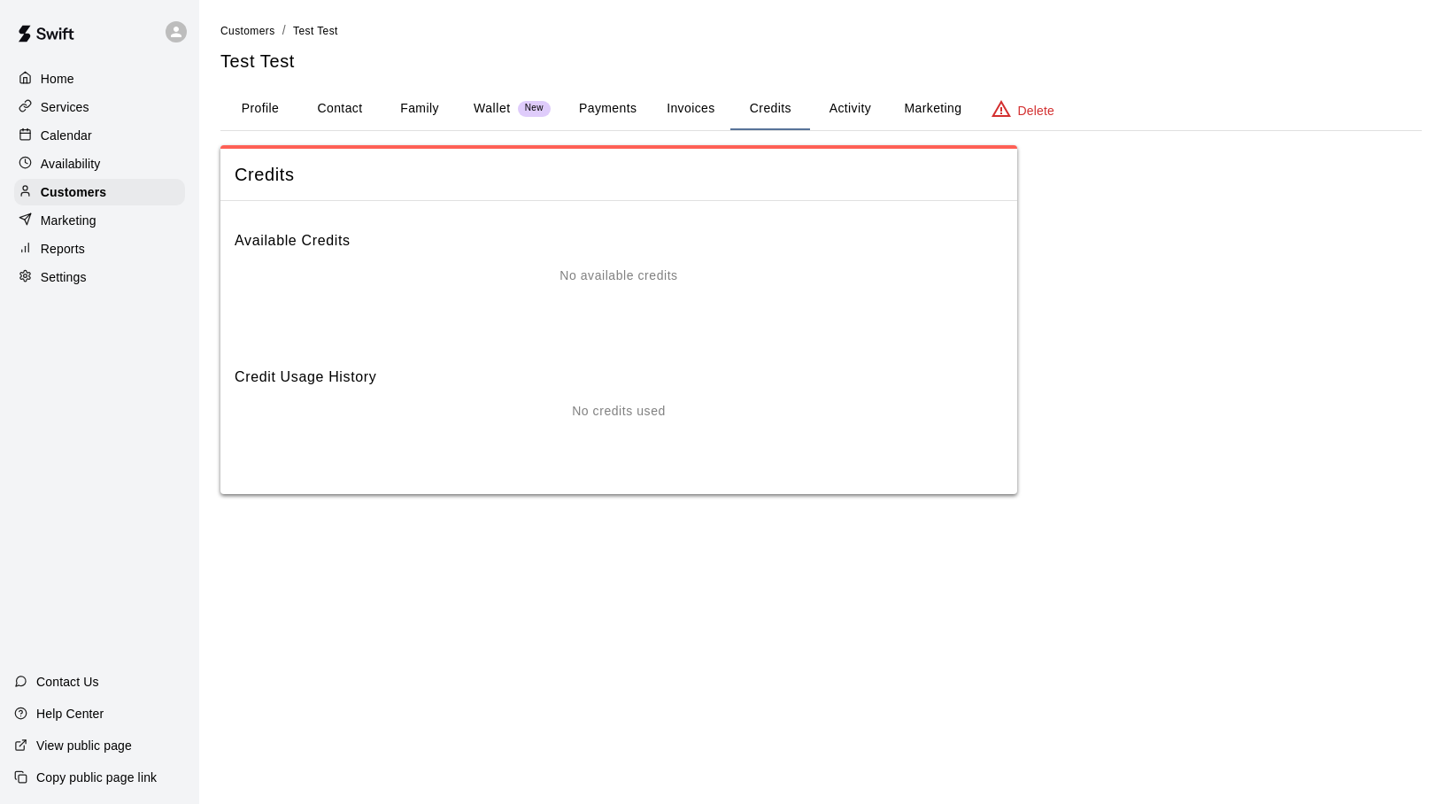
click at [837, 107] on button "Activity" at bounding box center [850, 109] width 80 height 42
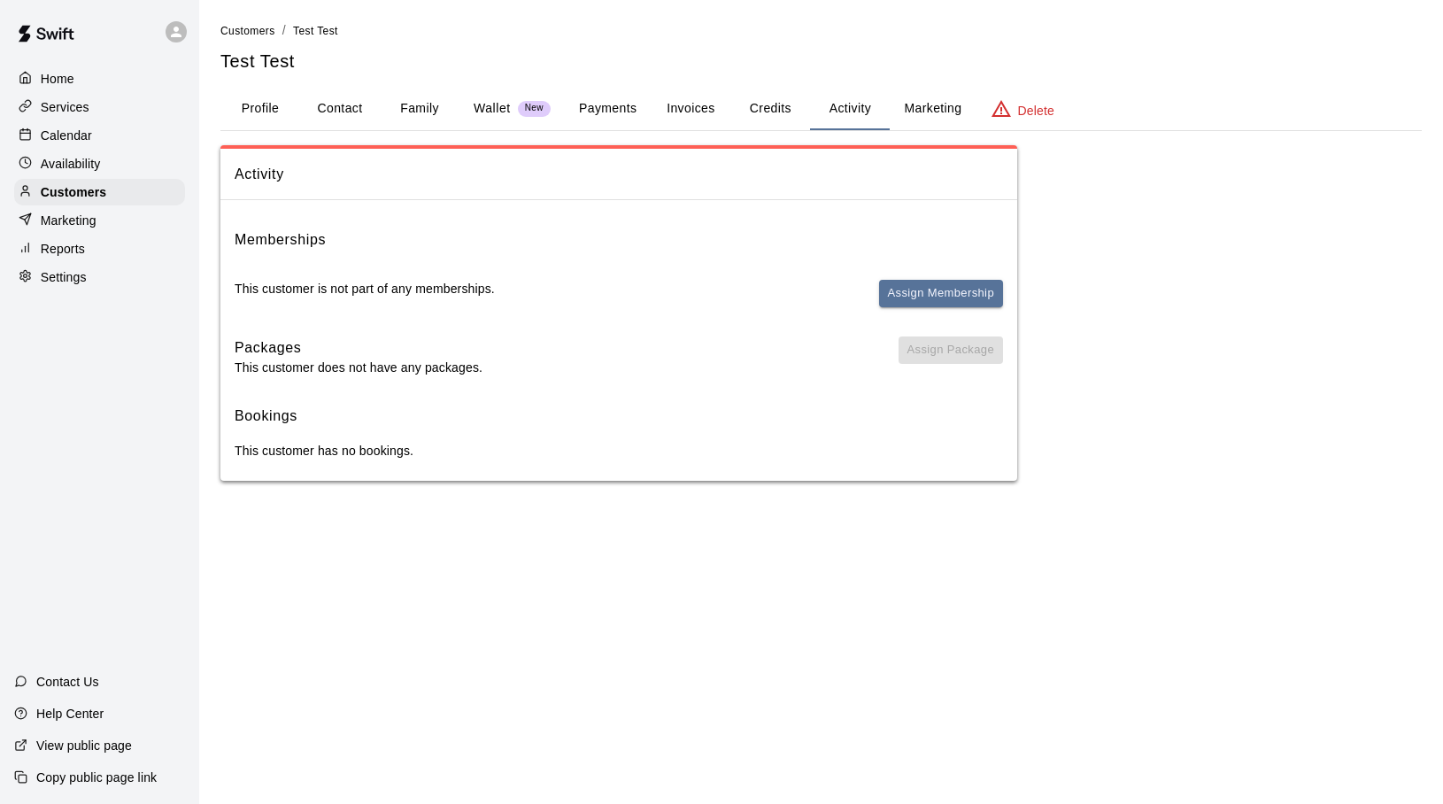
click at [944, 106] on button "Marketing" at bounding box center [932, 109] width 86 height 42
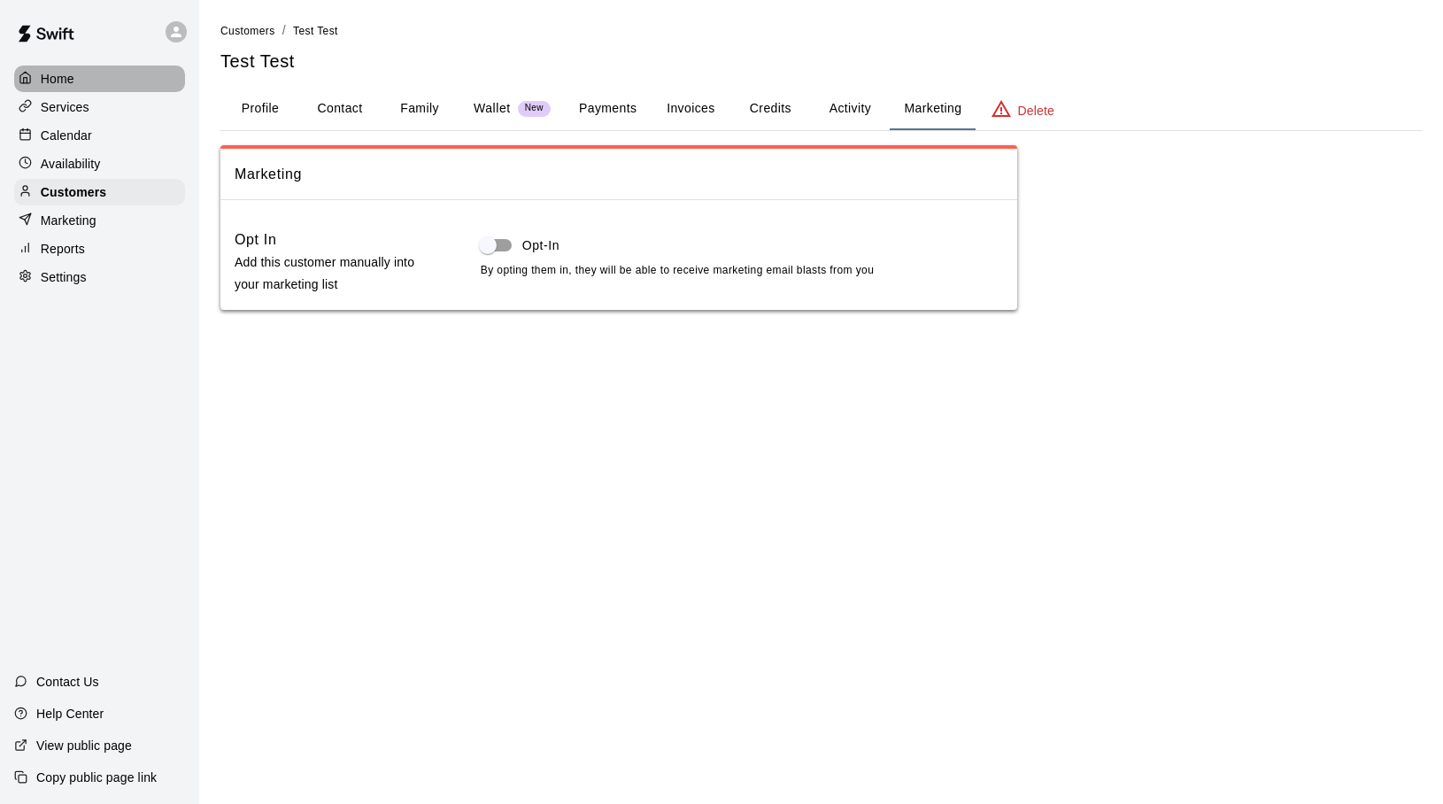
click at [55, 79] on p "Home" at bounding box center [58, 79] width 34 height 18
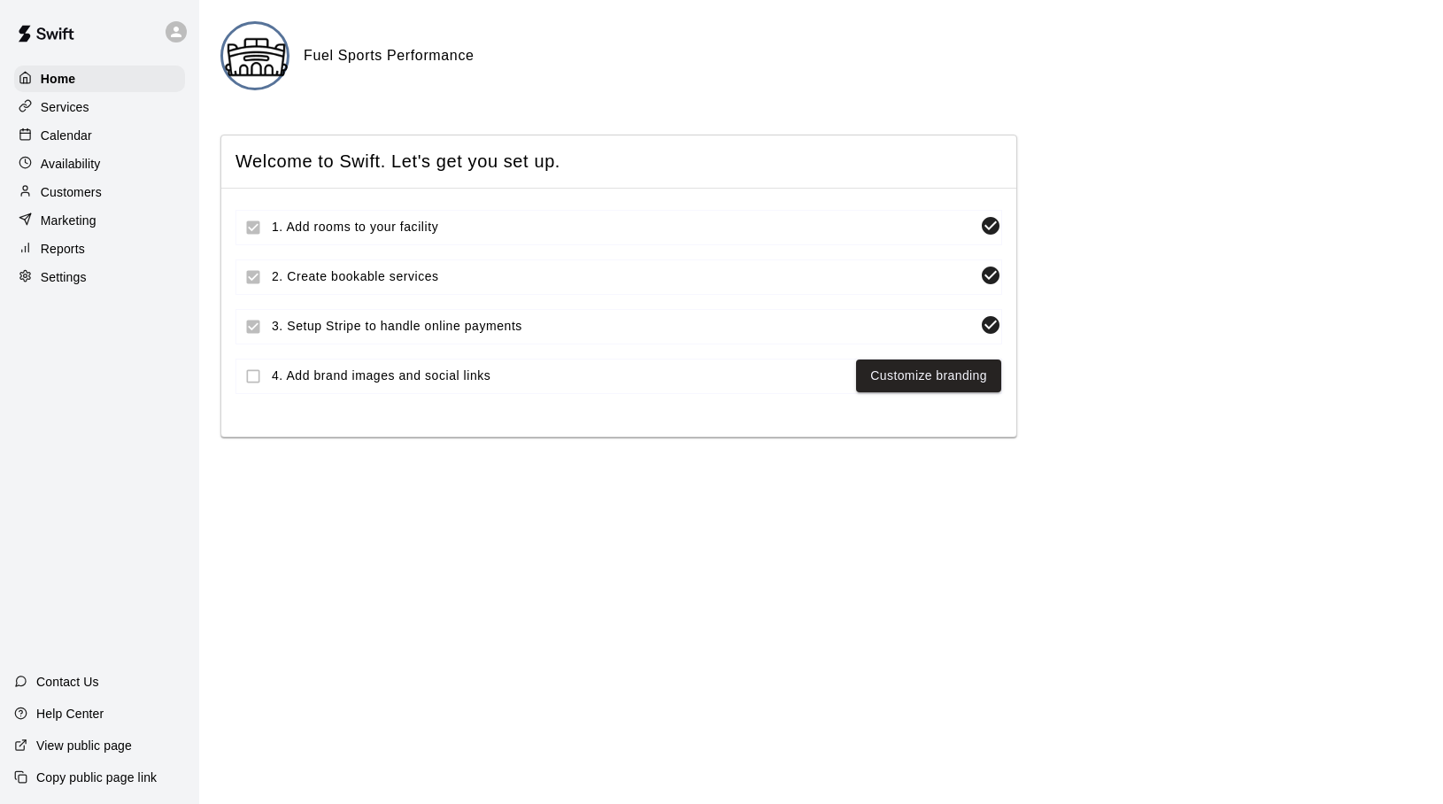
click at [77, 102] on p "Services" at bounding box center [65, 107] width 49 height 18
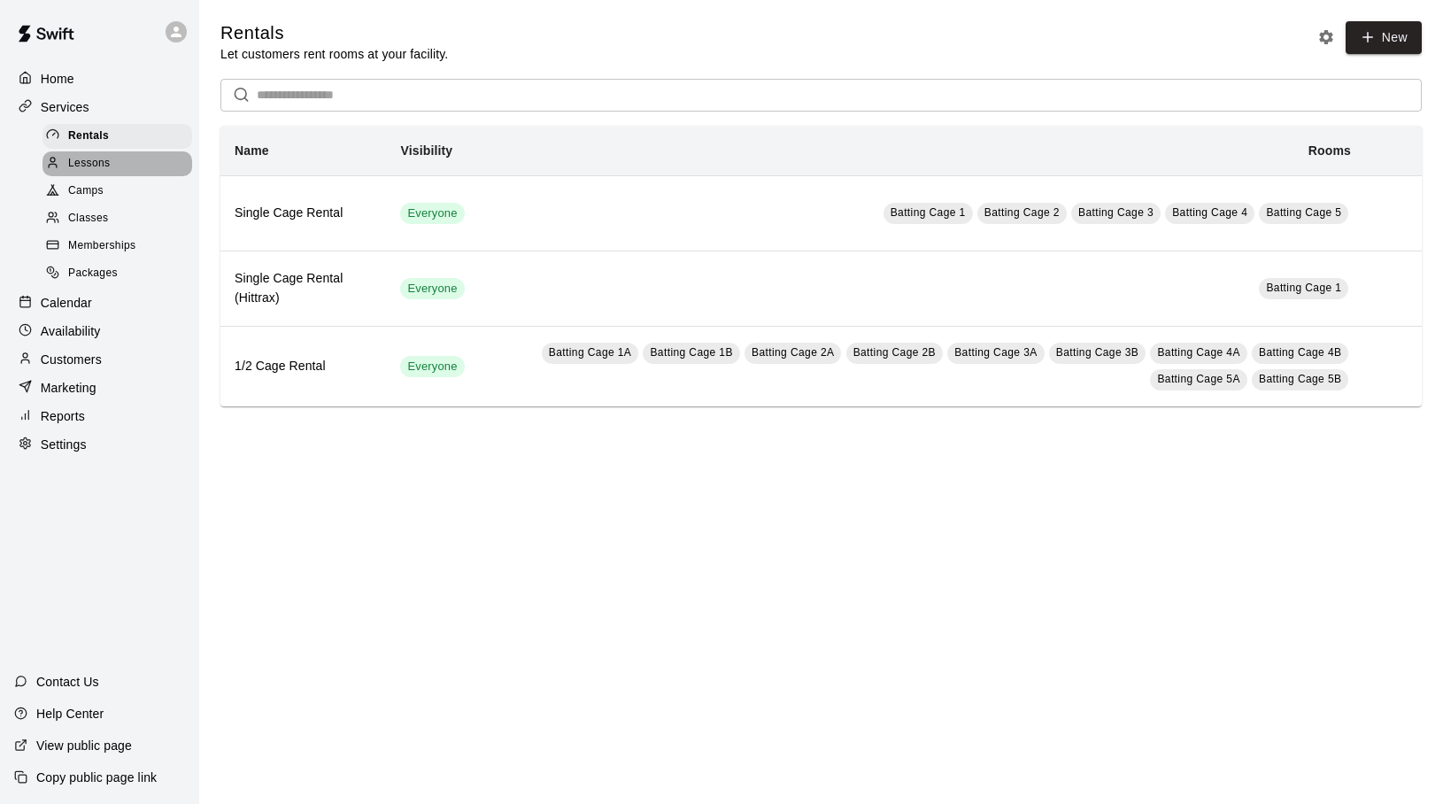
click at [80, 161] on span "Lessons" at bounding box center [89, 164] width 42 height 18
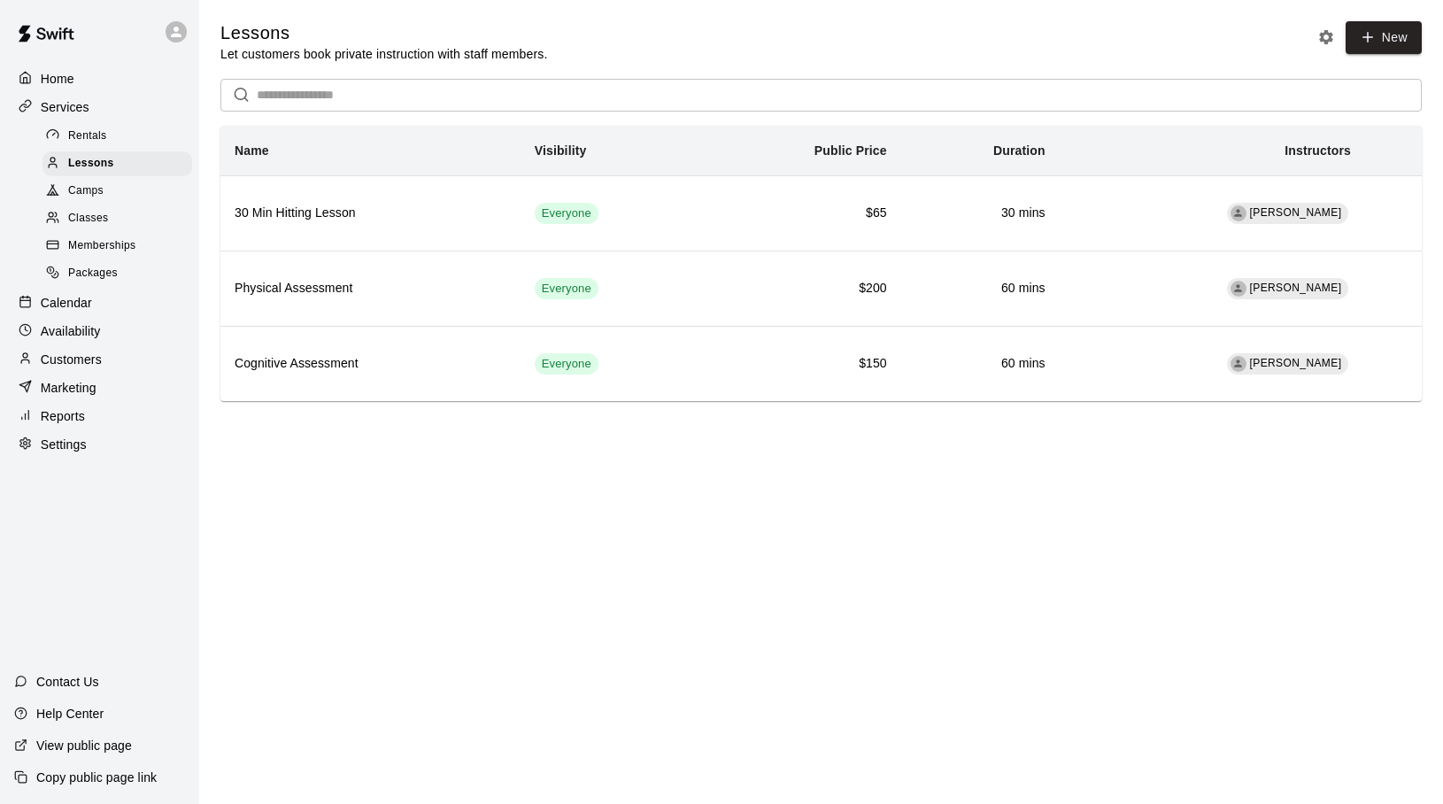
click at [81, 217] on span "Classes" at bounding box center [88, 219] width 40 height 18
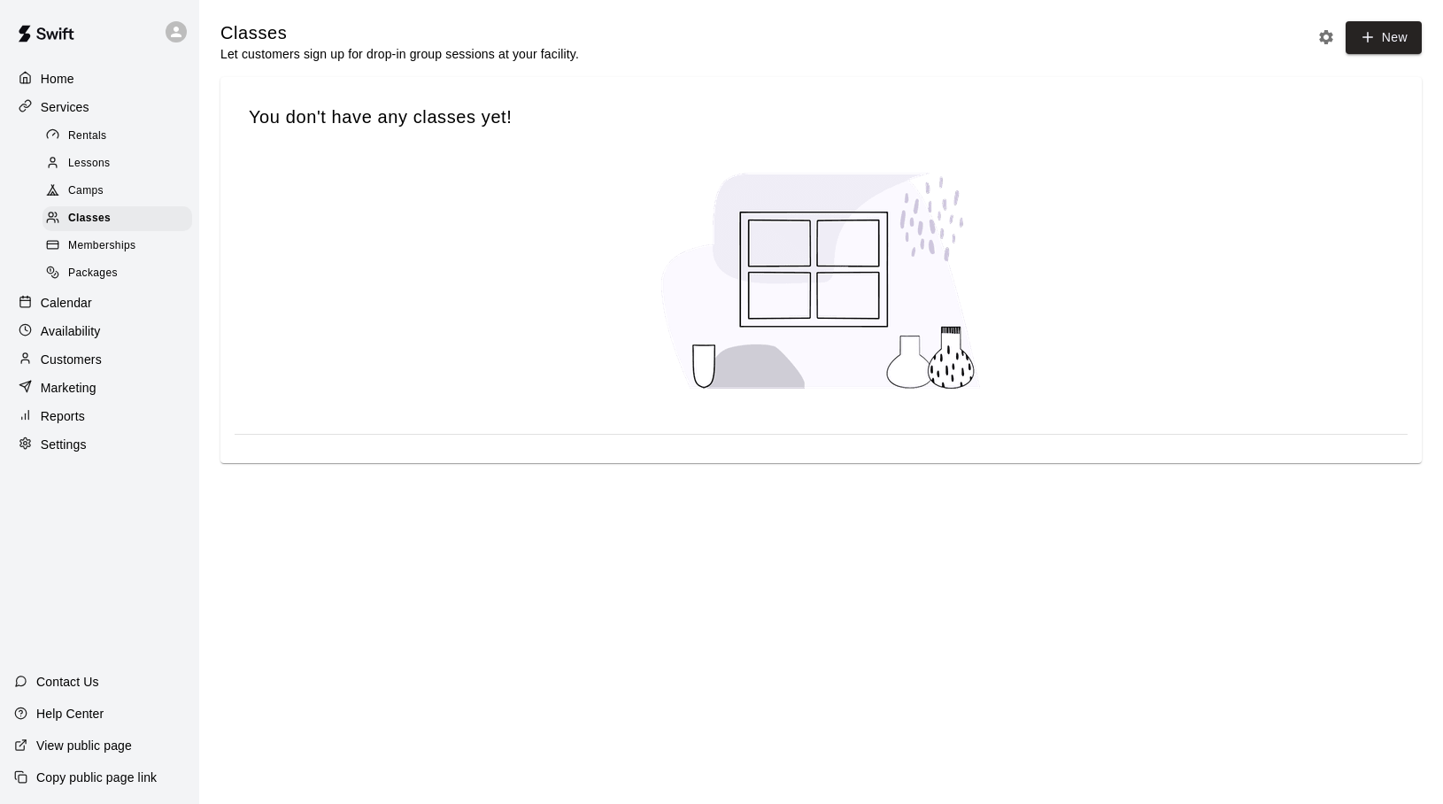
click at [80, 240] on span "Memberships" at bounding box center [101, 246] width 67 height 18
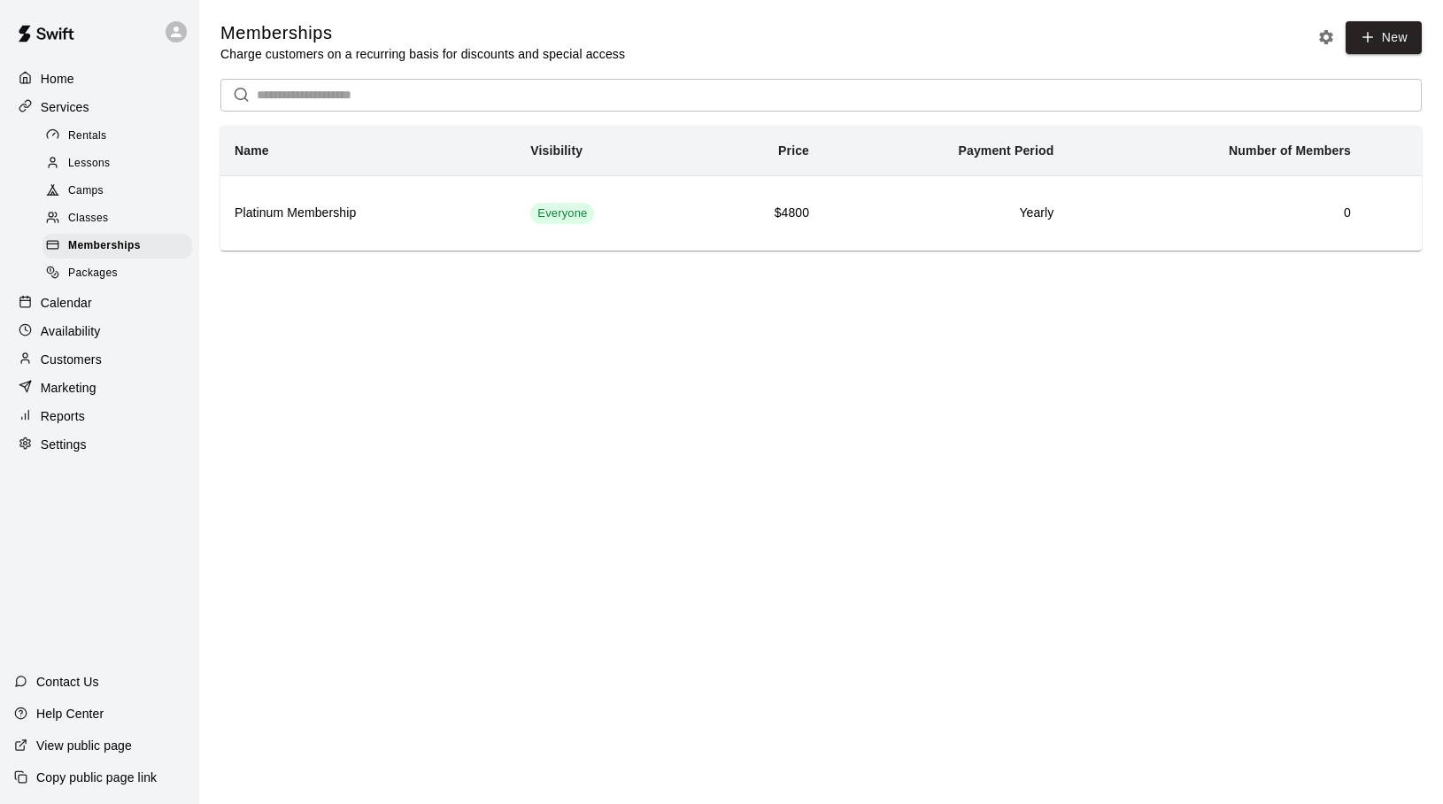
click at [77, 280] on span "Packages" at bounding box center [93, 274] width 50 height 18
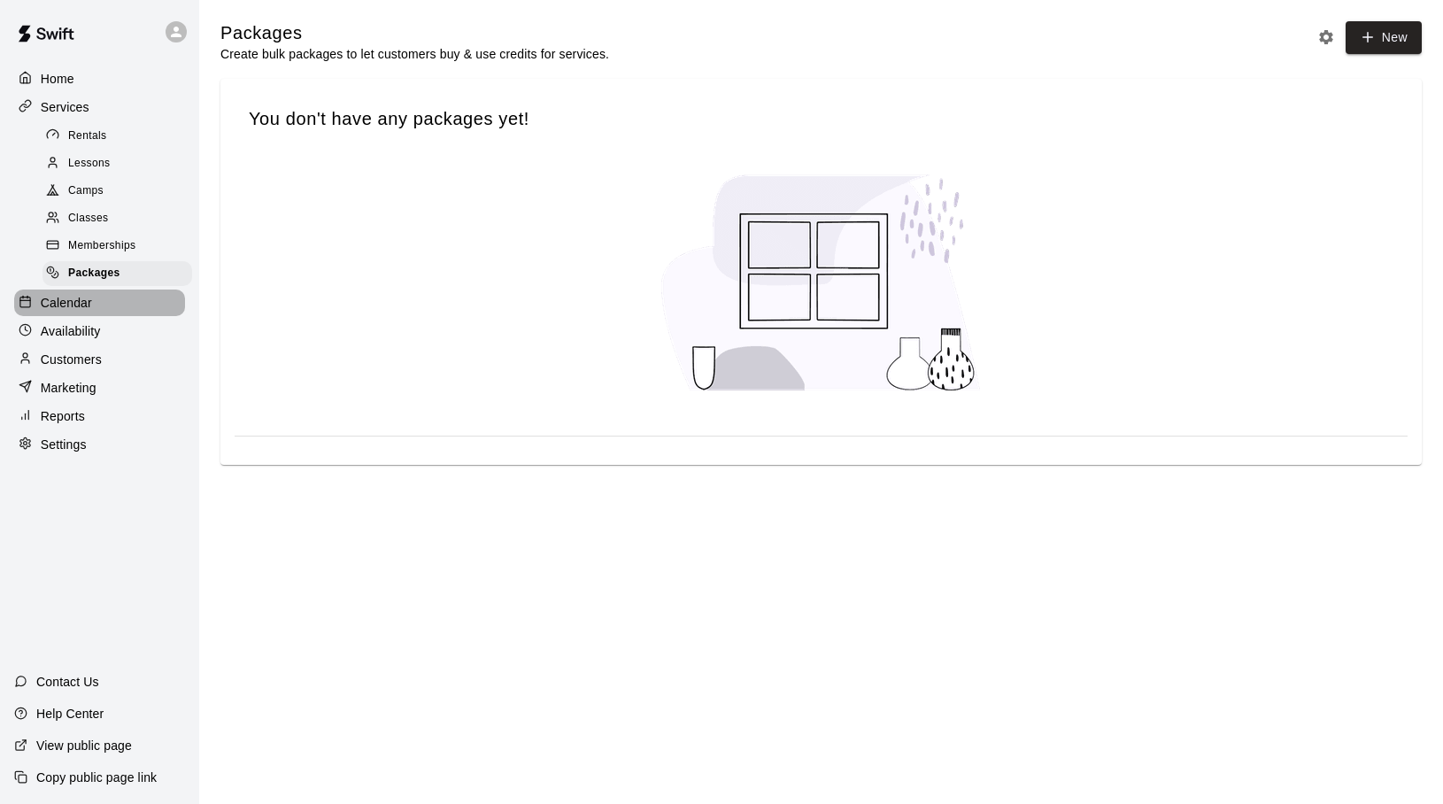
click at [71, 301] on p "Calendar" at bounding box center [66, 303] width 51 height 18
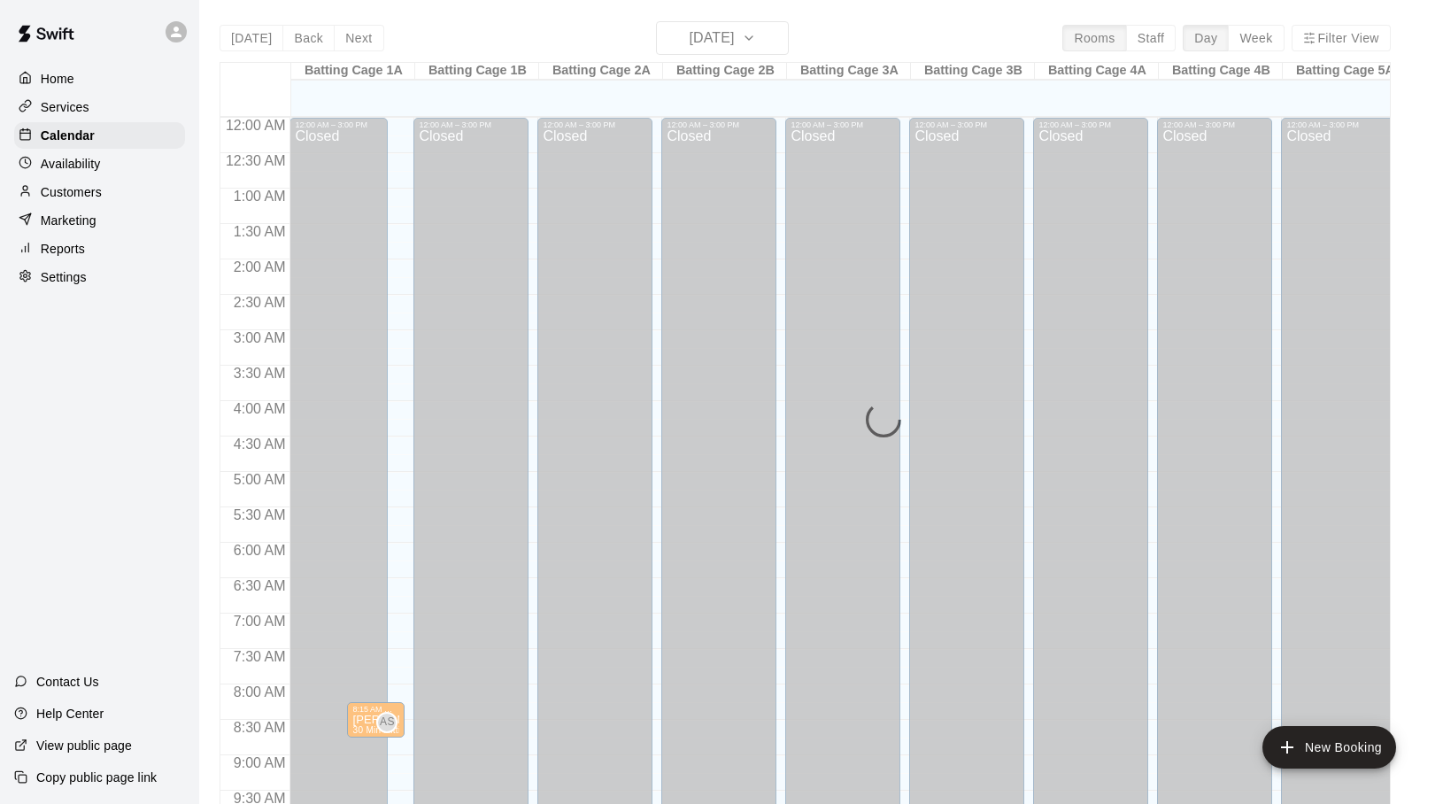
scroll to position [713, 0]
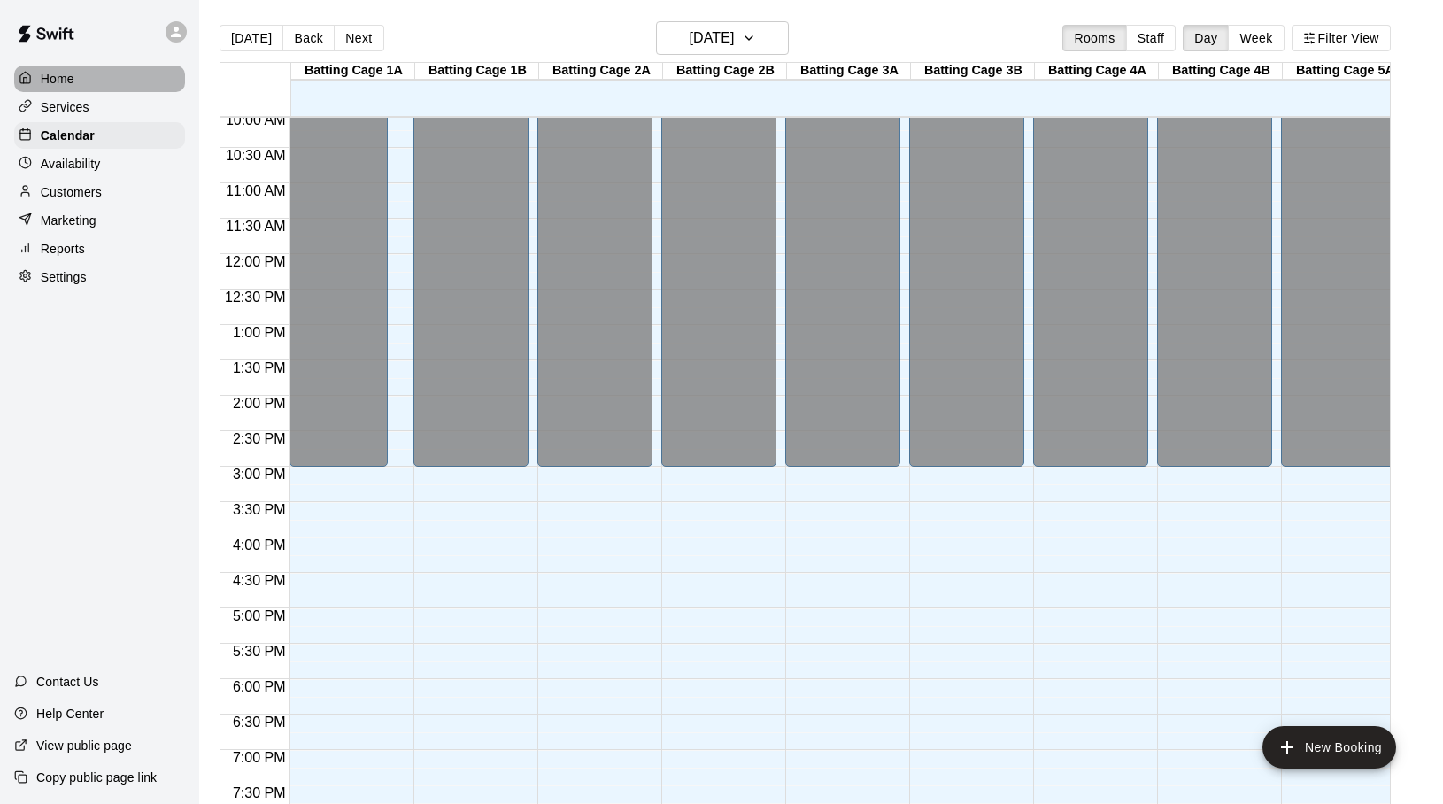
click at [67, 78] on p "Home" at bounding box center [58, 79] width 34 height 18
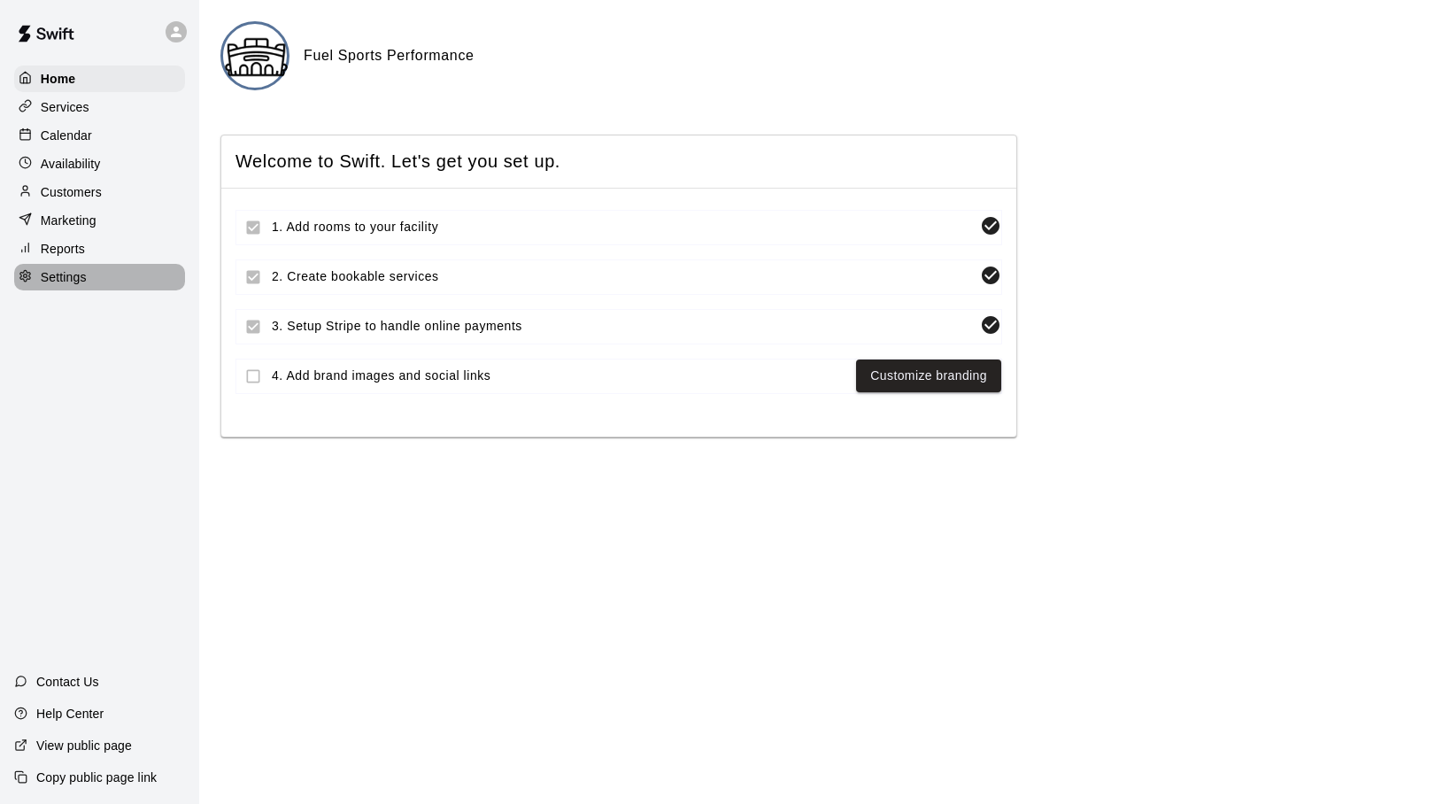
click at [45, 279] on p "Settings" at bounding box center [64, 277] width 46 height 18
select select "**"
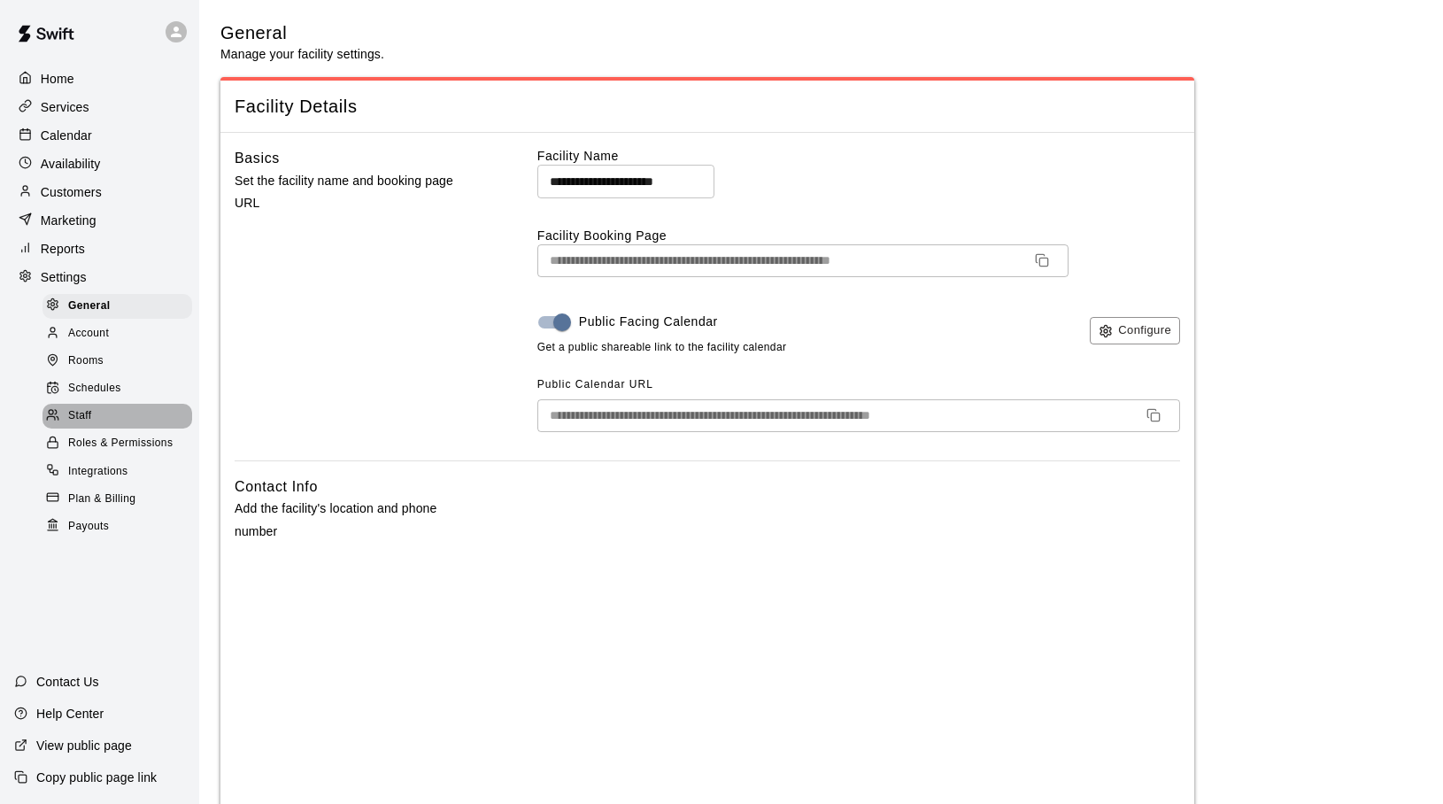
click at [67, 410] on div at bounding box center [57, 416] width 22 height 17
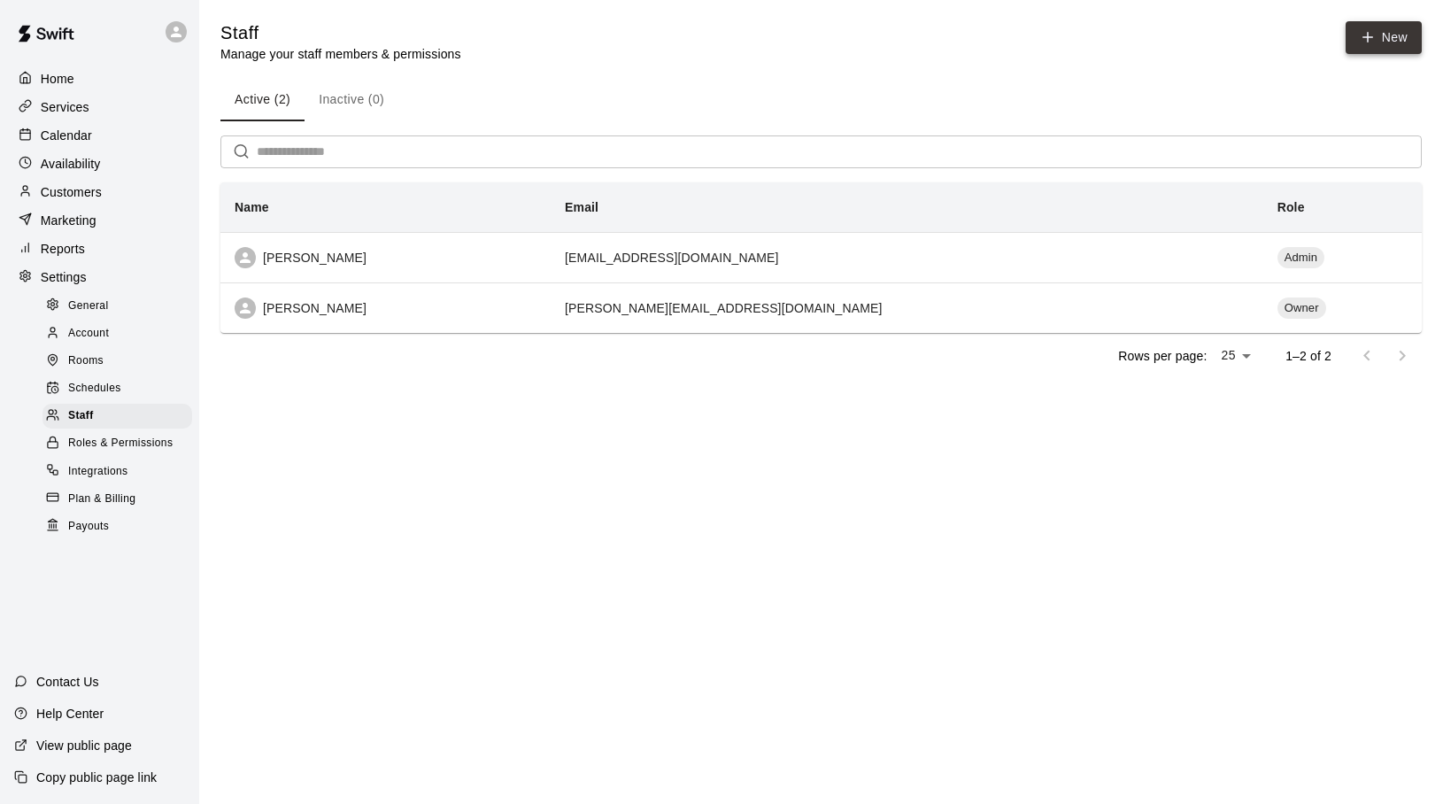
click at [1370, 36] on icon at bounding box center [1367, 37] width 16 height 16
select select "**"
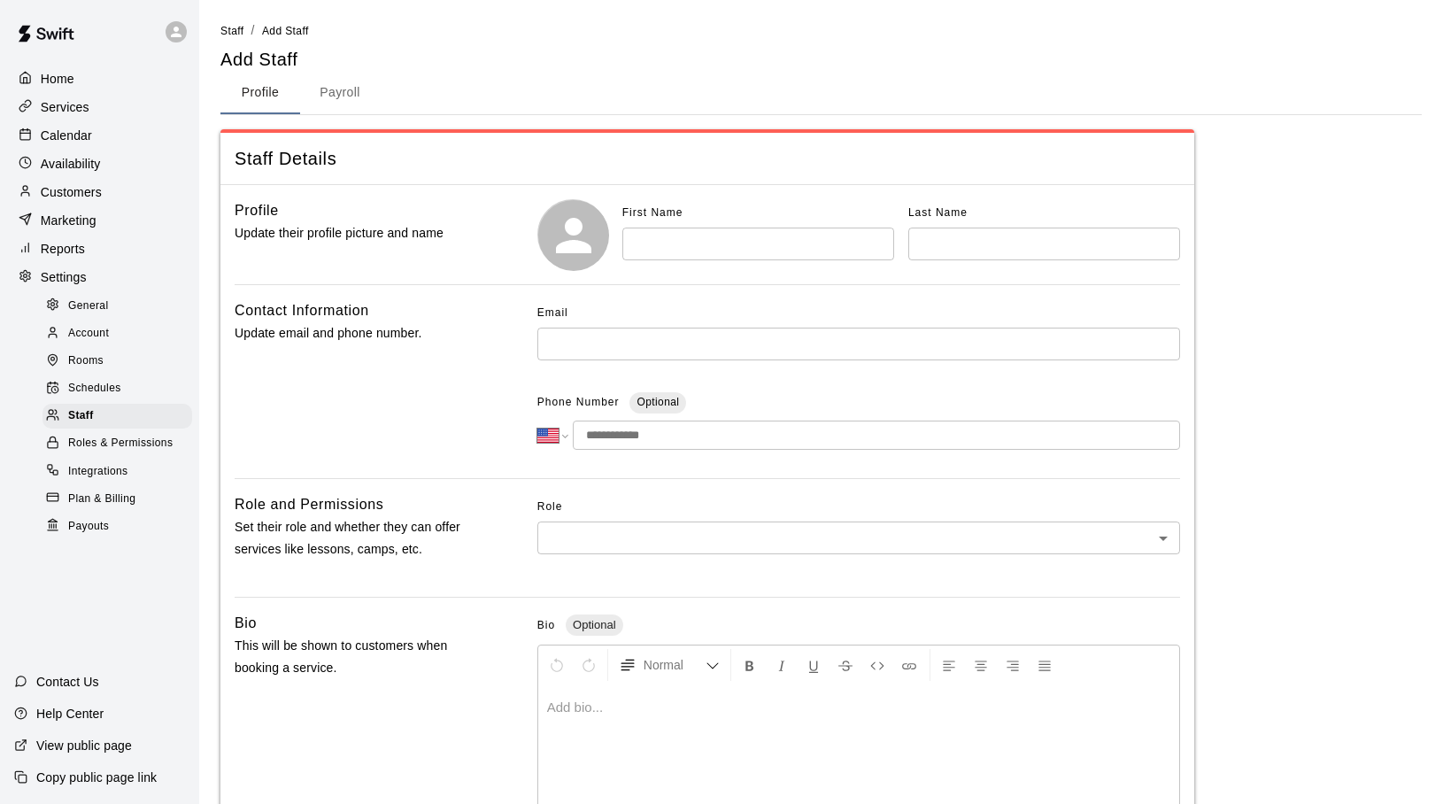
click at [652, 246] on input "text" at bounding box center [758, 243] width 272 height 33
type input "*****"
click at [943, 243] on input "text" at bounding box center [1044, 243] width 272 height 33
type input "*****"
click at [639, 343] on input "text" at bounding box center [858, 343] width 643 height 33
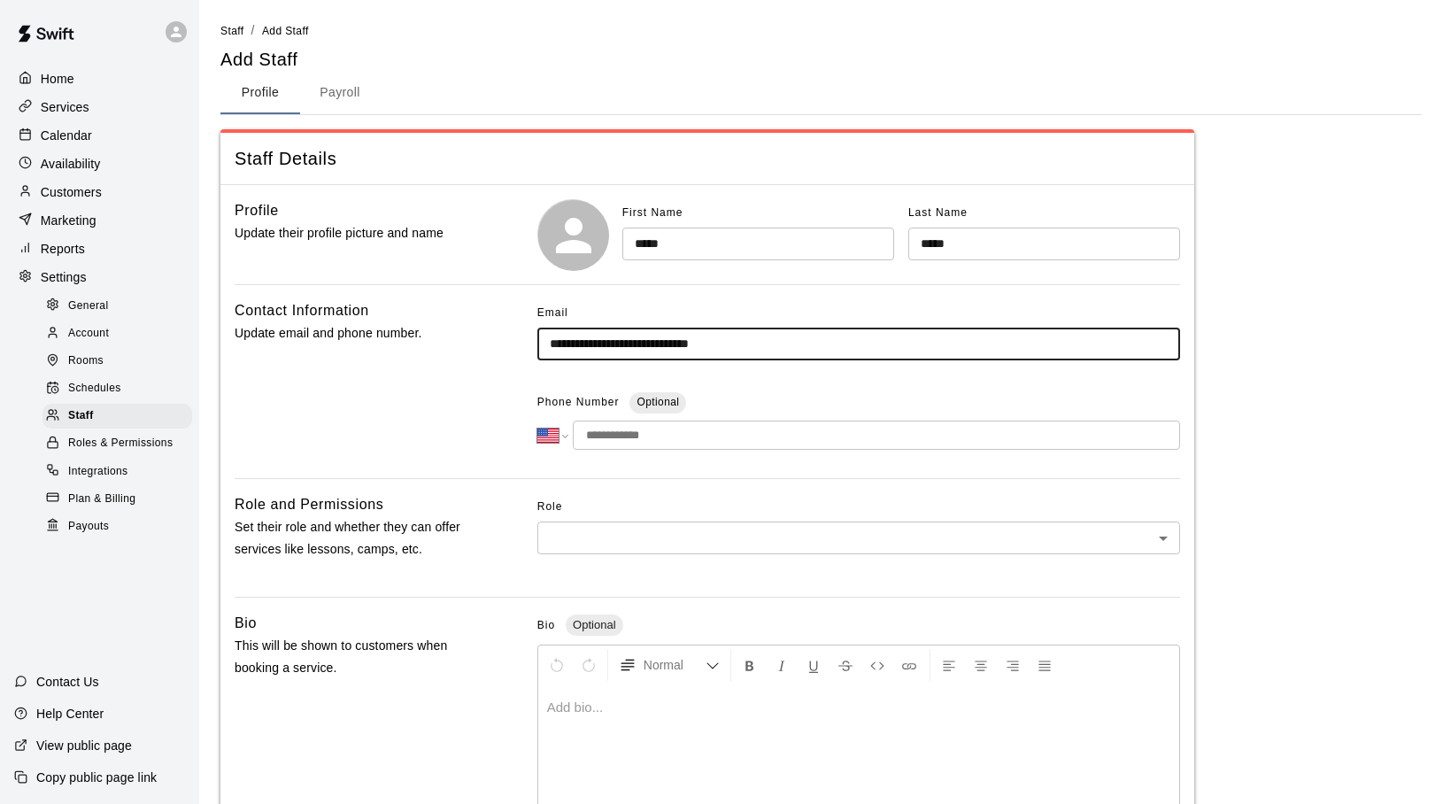
type input "**********"
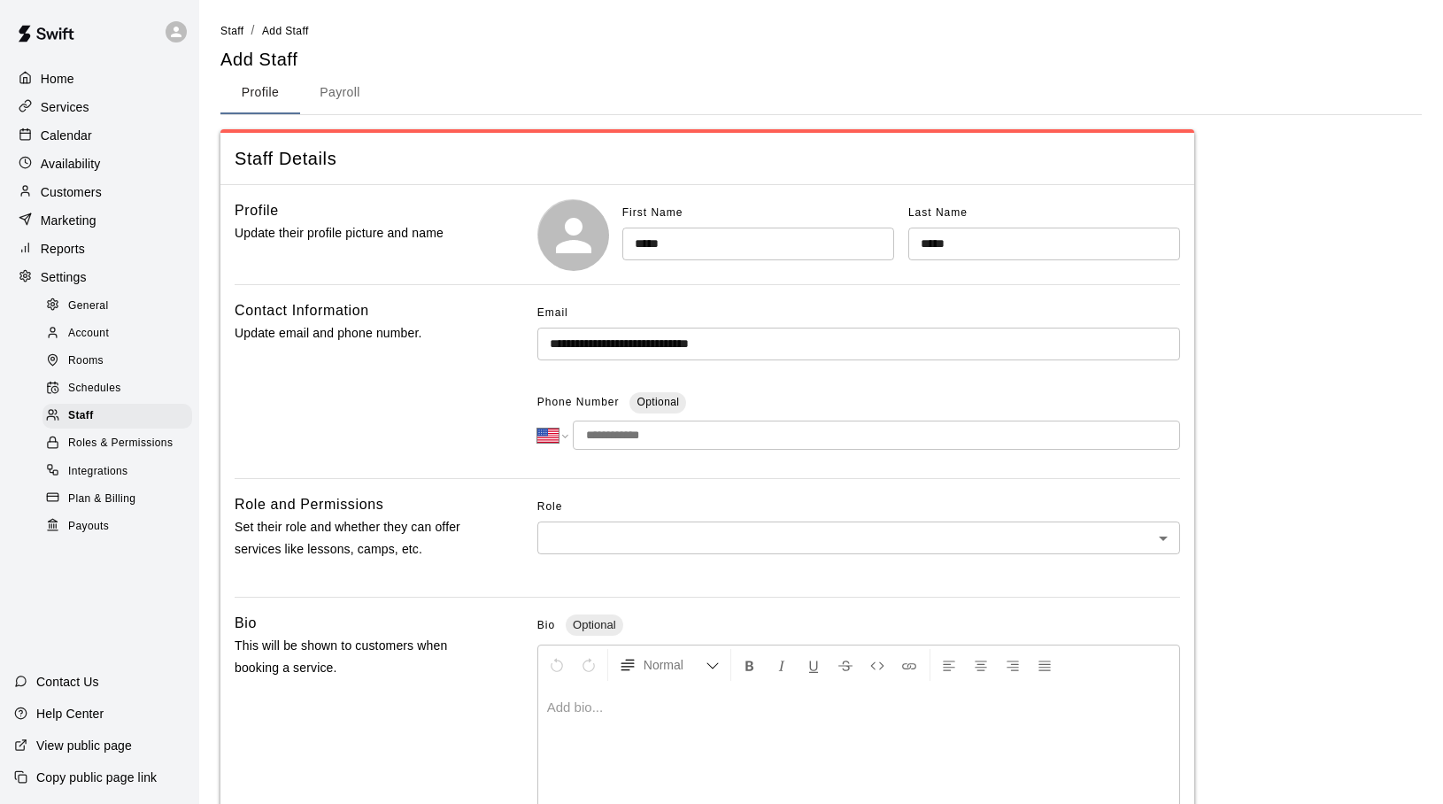
click at [620, 433] on input "tel" at bounding box center [876, 434] width 607 height 29
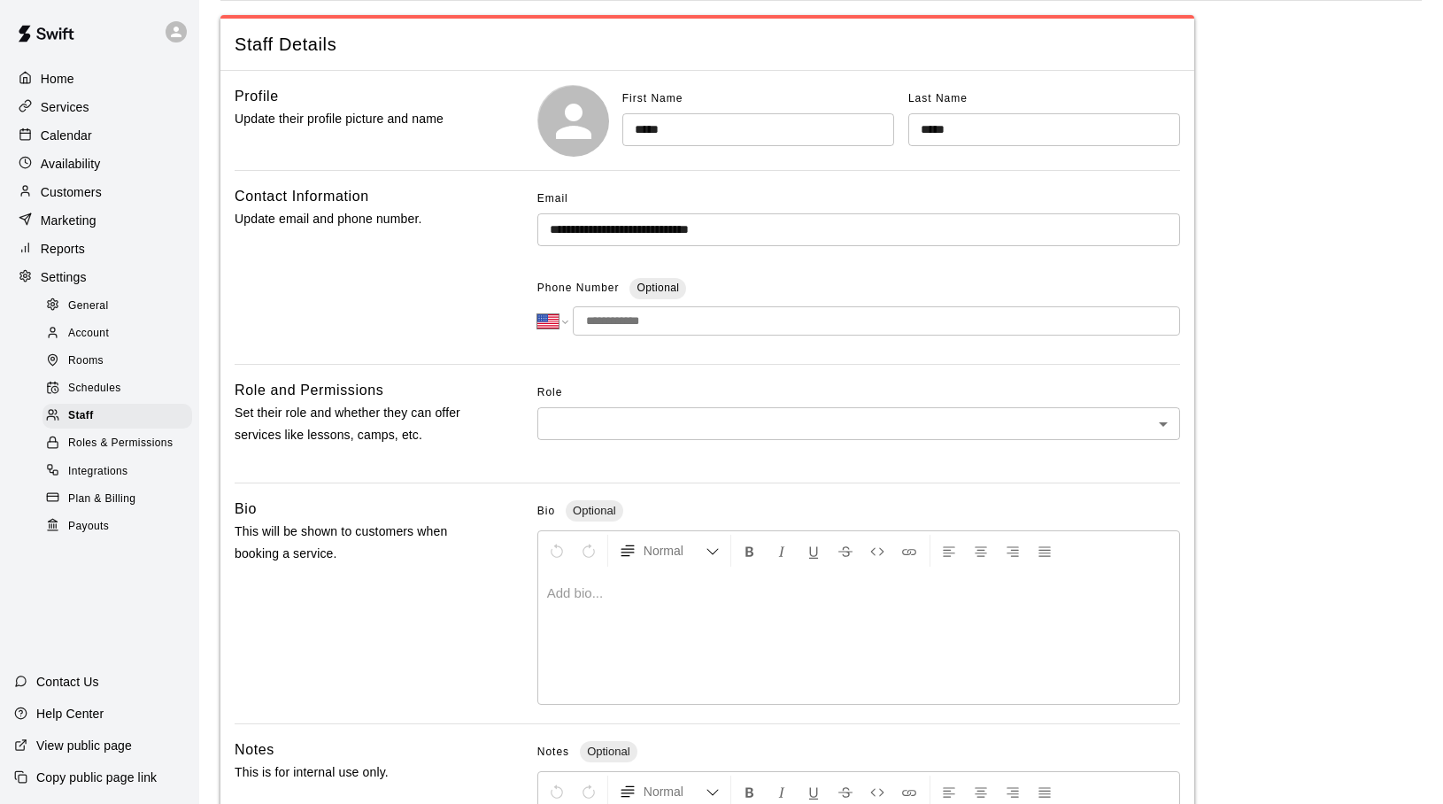
scroll to position [132, 0]
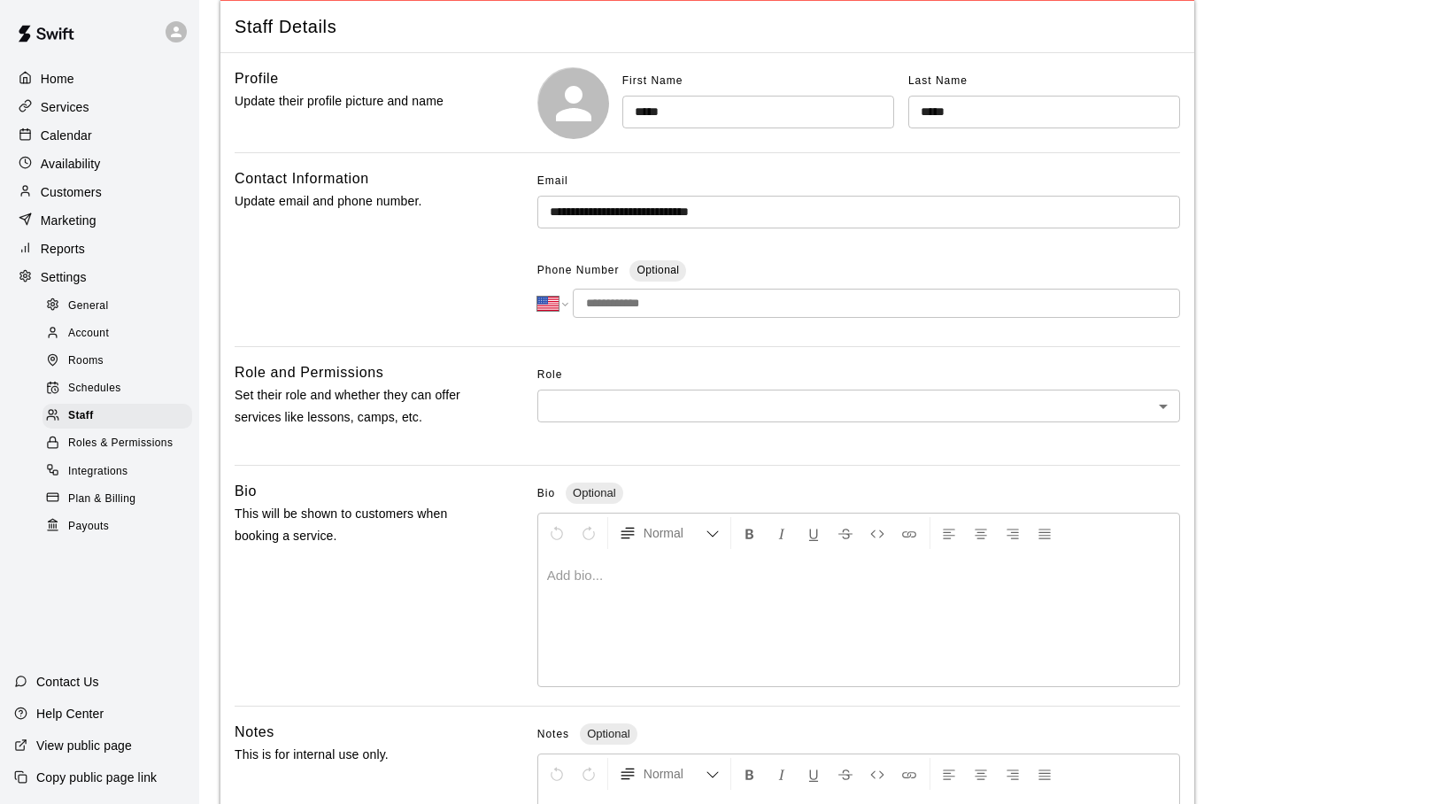
click at [558, 417] on body "**********" at bounding box center [721, 448] width 1443 height 1160
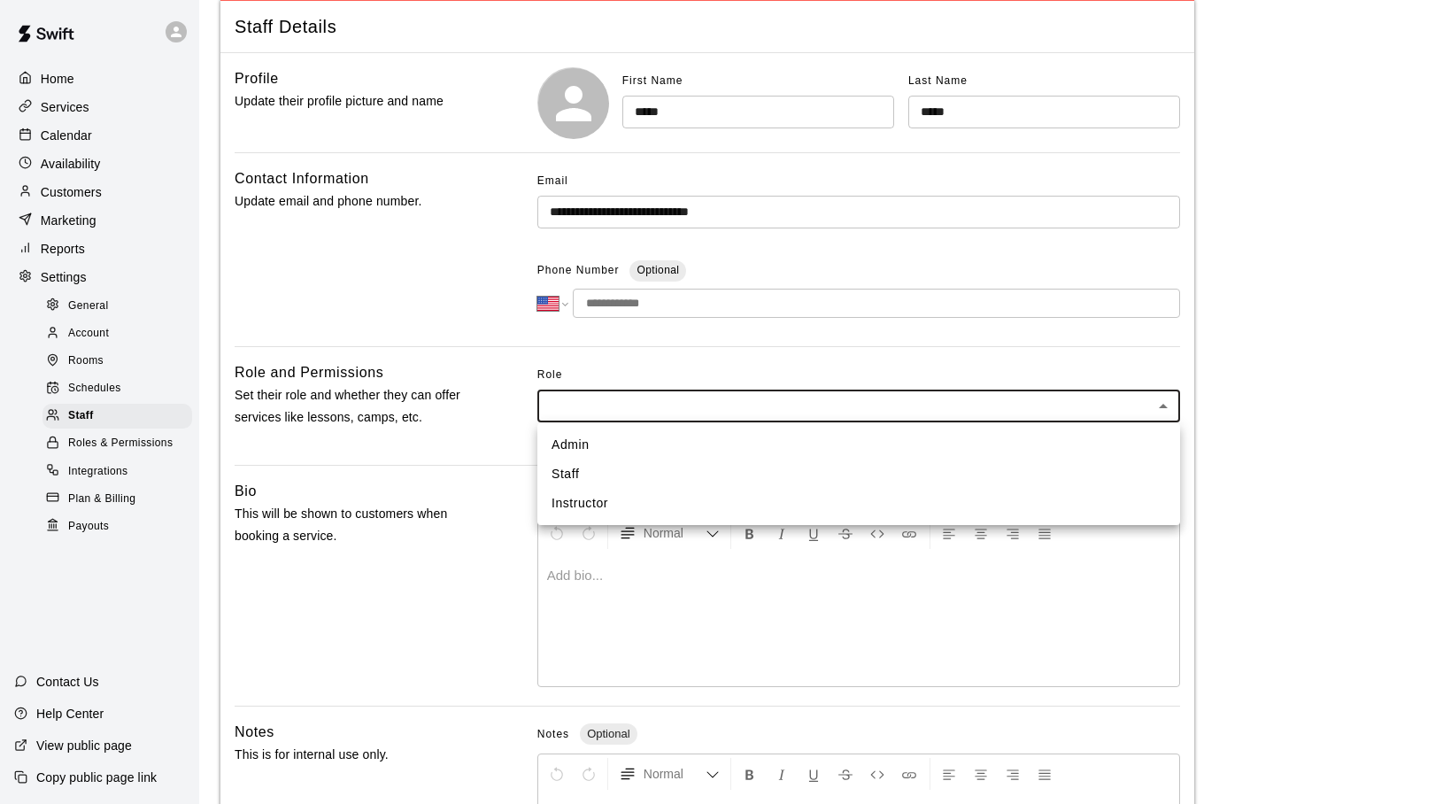
click at [558, 448] on li "Admin" at bounding box center [858, 444] width 643 height 29
type input "*****"
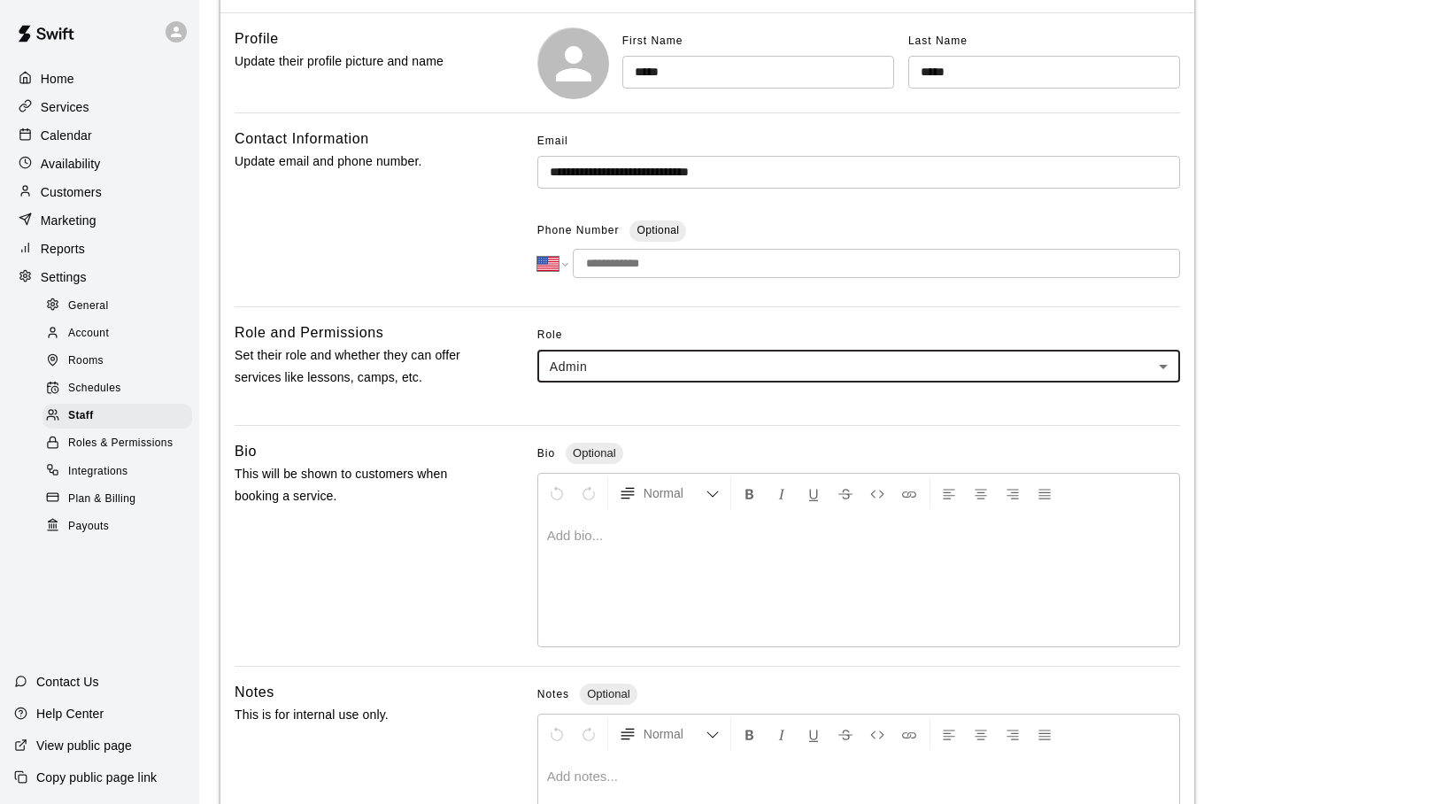
scroll to position [0, 0]
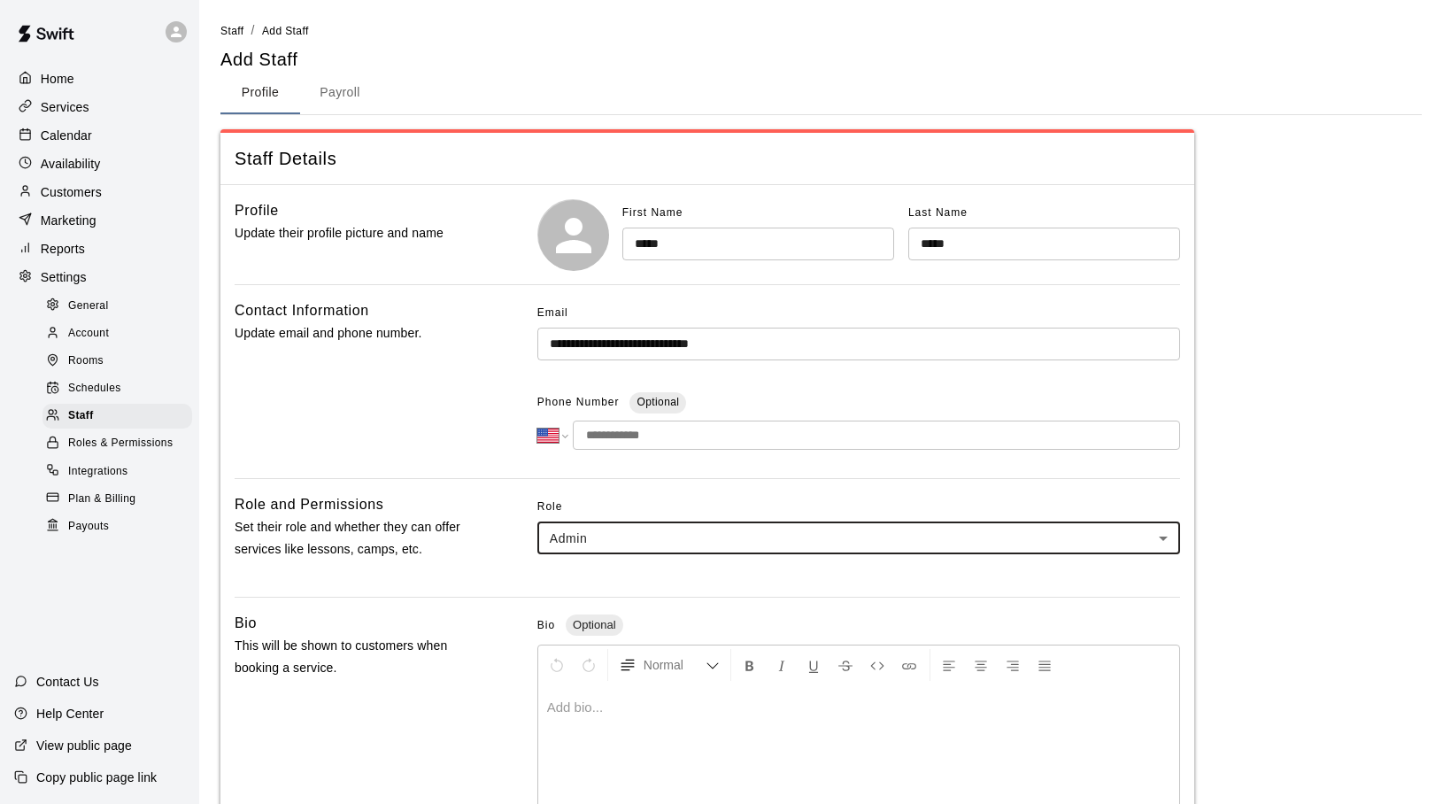
click at [730, 543] on body "**********" at bounding box center [721, 580] width 1443 height 1160
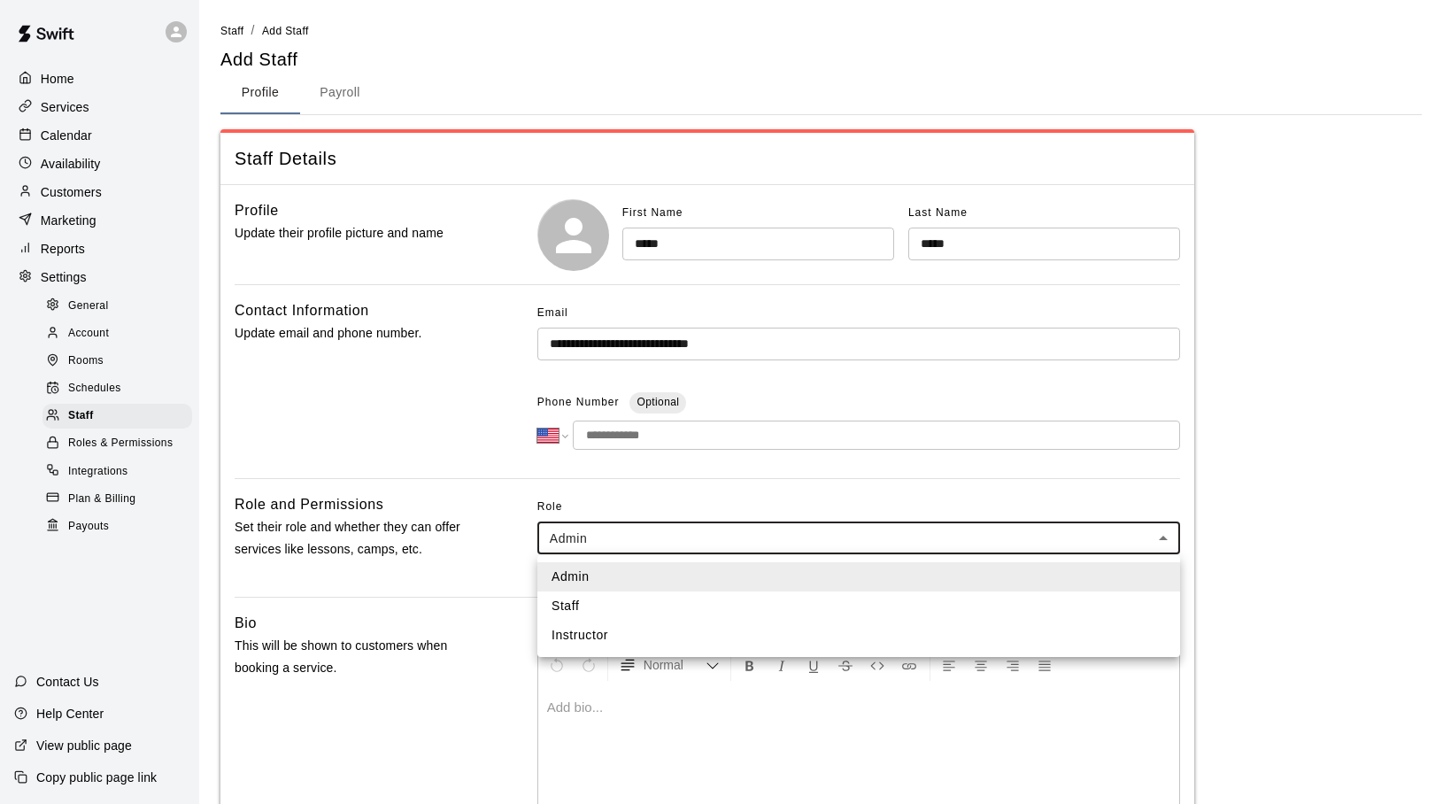
click at [621, 567] on li "Admin" at bounding box center [858, 576] width 643 height 29
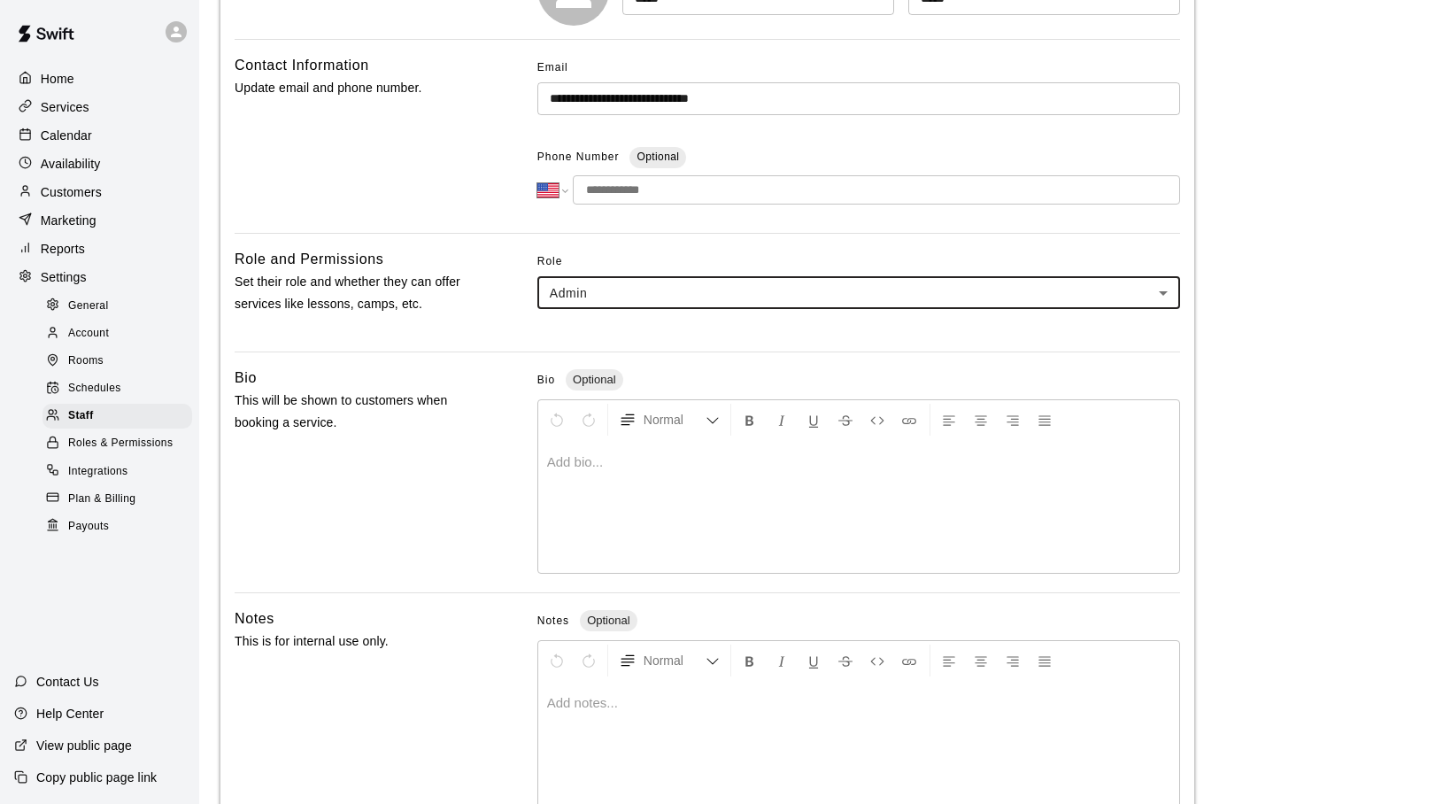
scroll to position [358, 0]
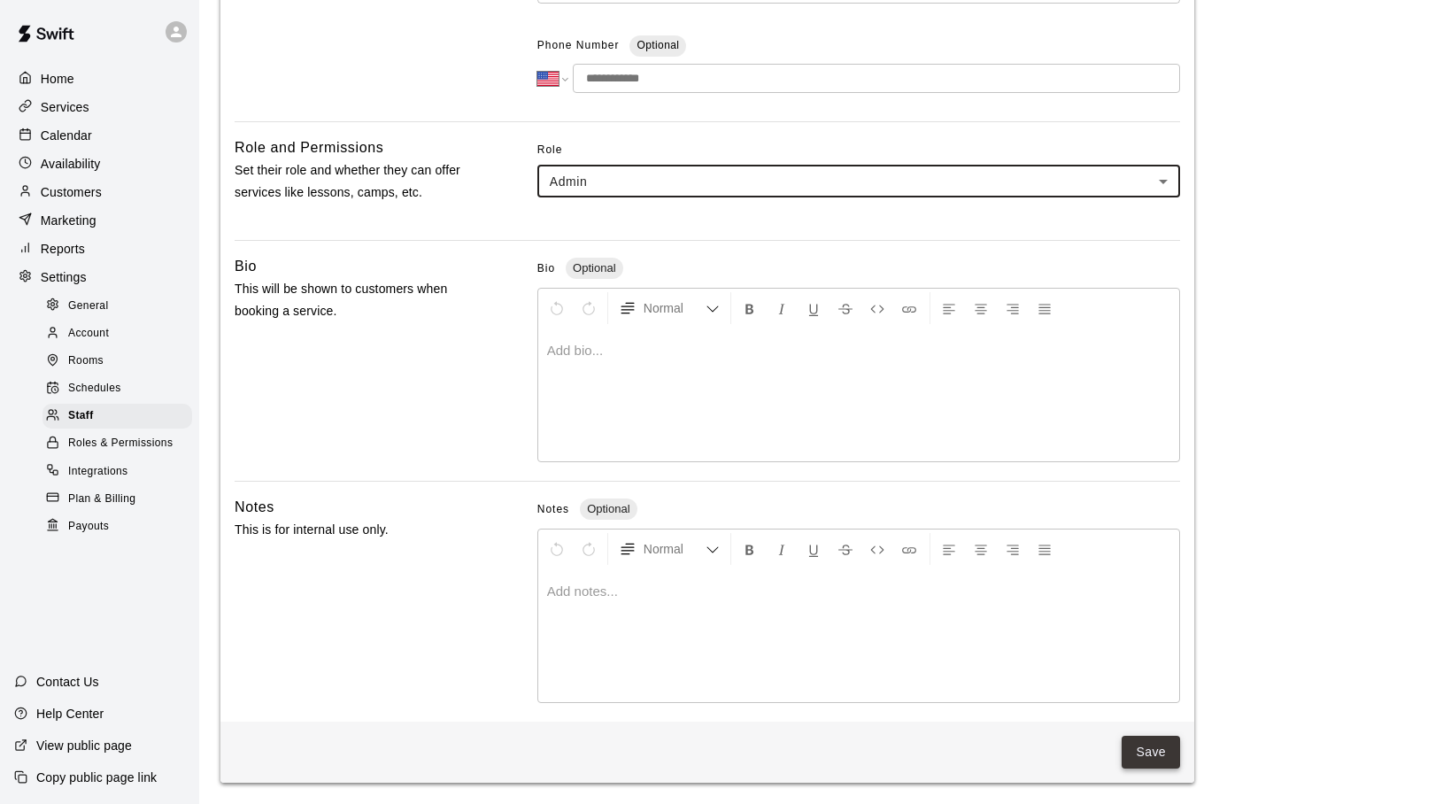
click at [1153, 746] on button "Save" at bounding box center [1150, 751] width 58 height 33
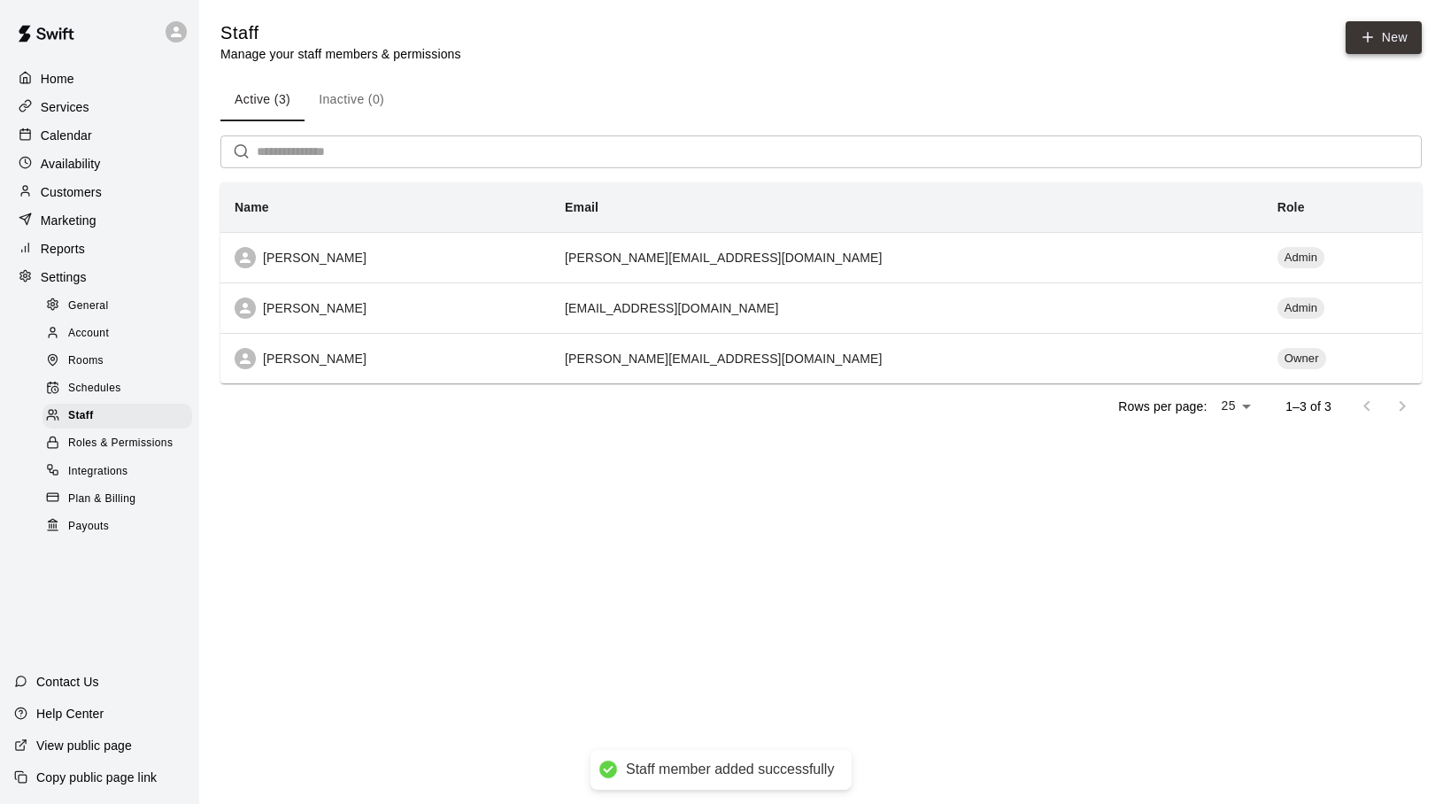
click at [1358, 38] on link "New" at bounding box center [1383, 37] width 76 height 33
select select "**"
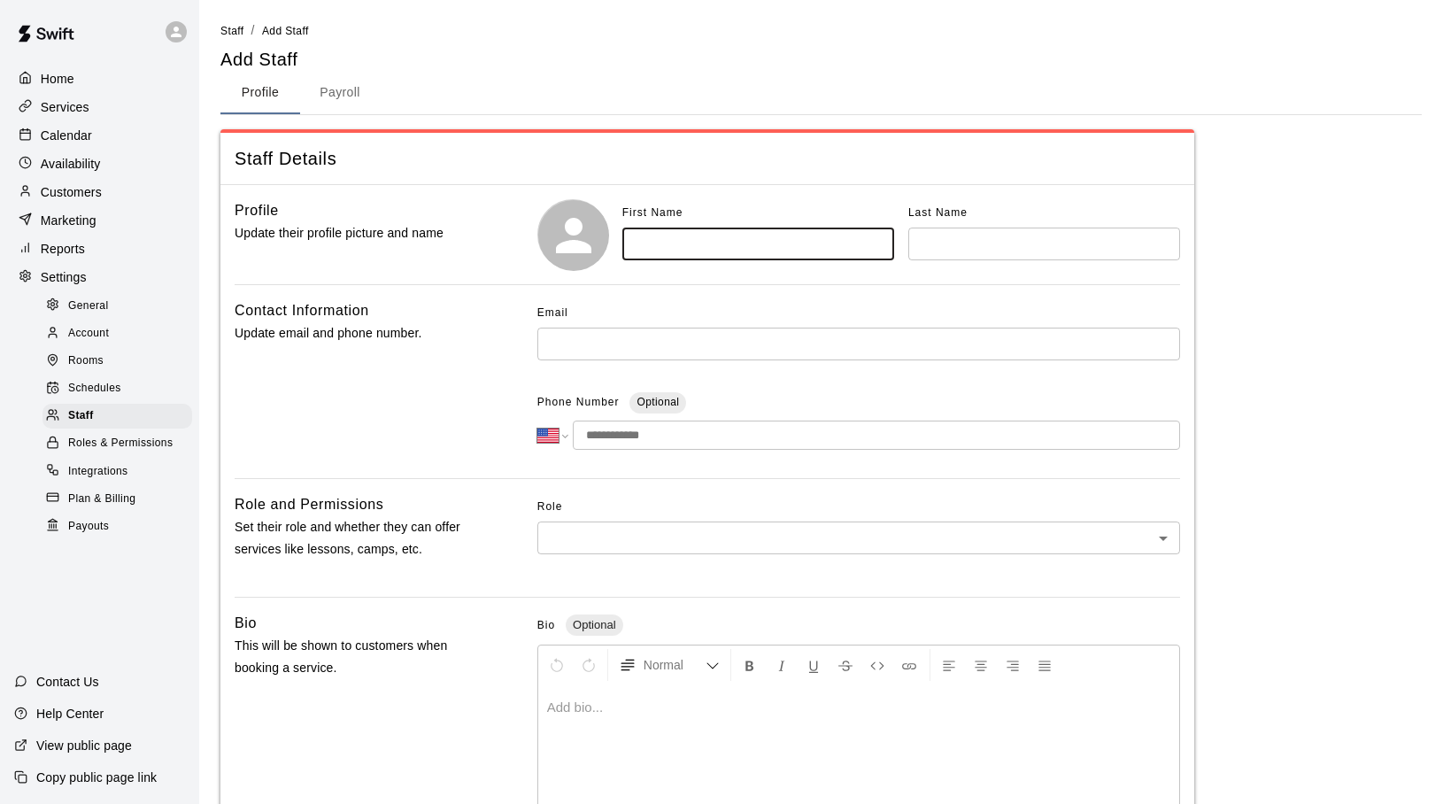
click at [656, 238] on input "text" at bounding box center [758, 243] width 272 height 33
type input "****"
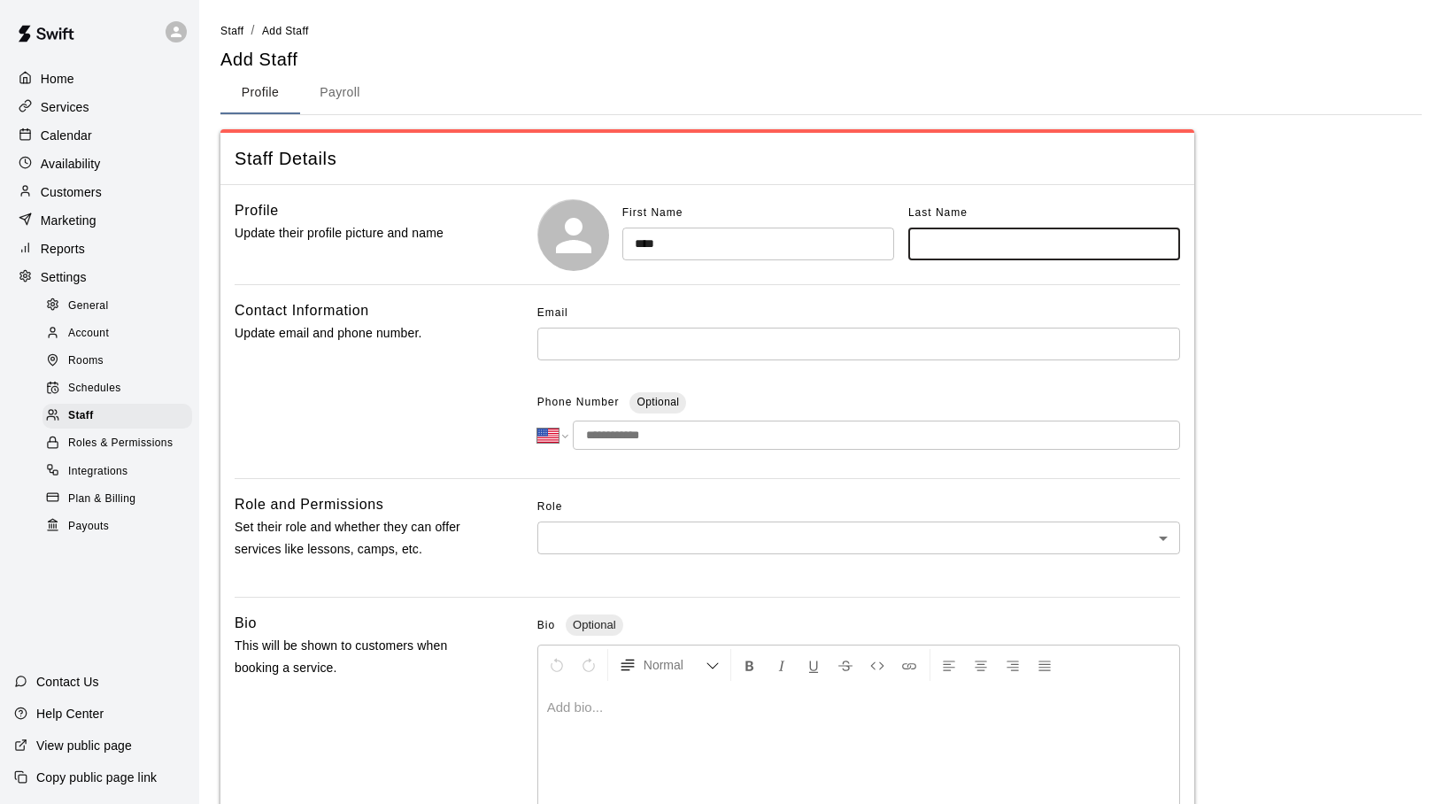
click at [951, 239] on input "text" at bounding box center [1044, 243] width 272 height 33
type input "****"
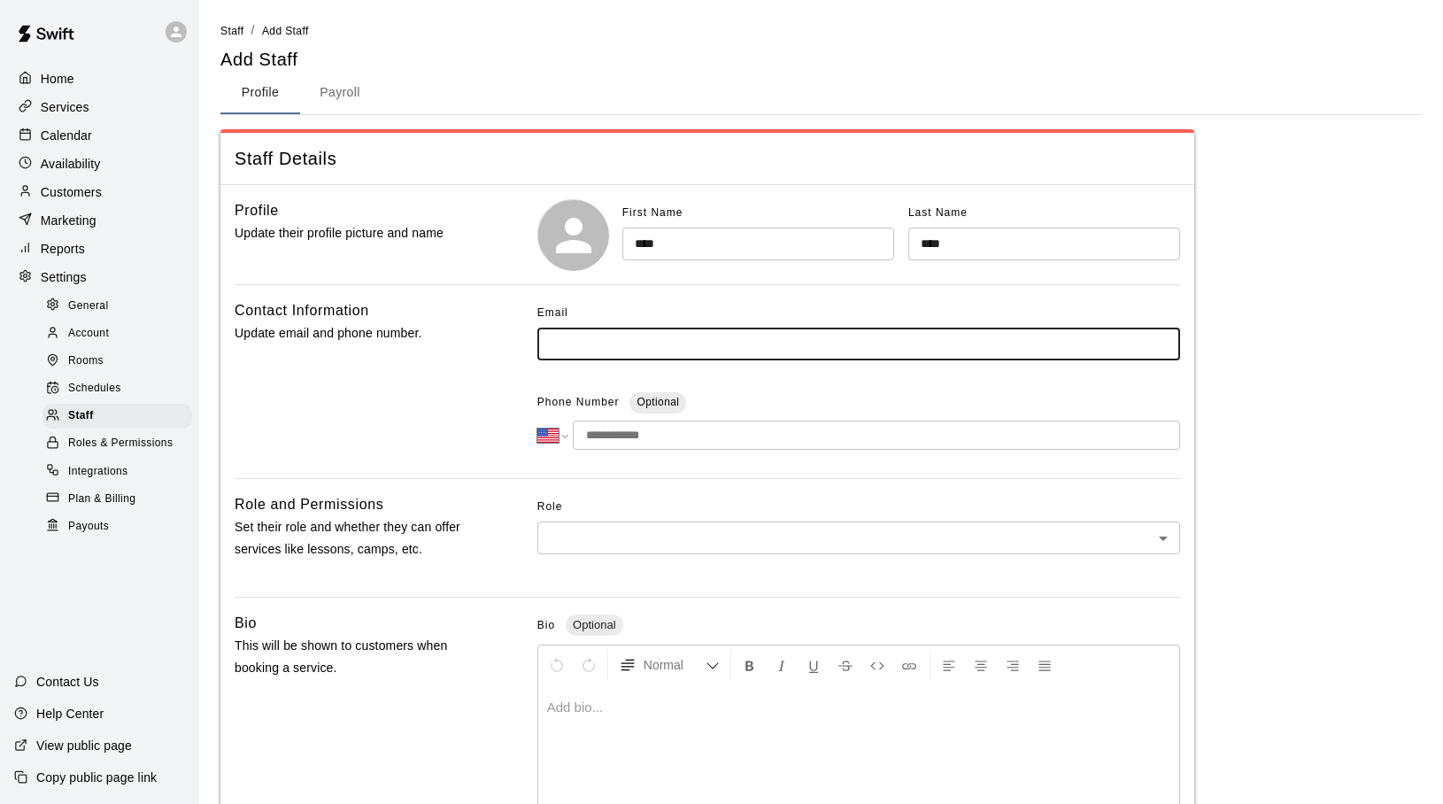
click at [638, 343] on input "text" at bounding box center [858, 343] width 643 height 33
type input "**********"
click at [573, 543] on body "**********" at bounding box center [721, 580] width 1443 height 1160
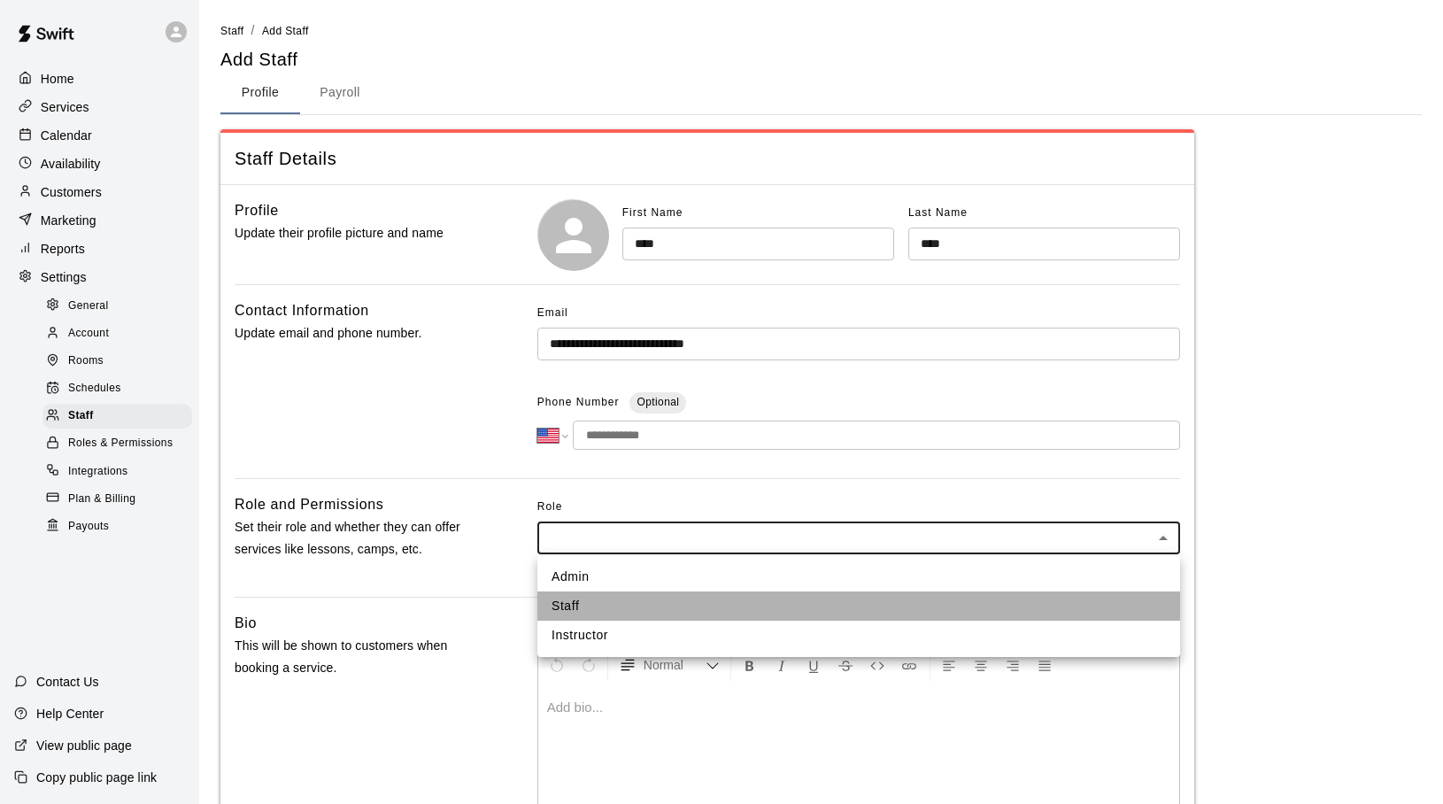
click at [612, 604] on li "Staff" at bounding box center [858, 605] width 643 height 29
type input "*****"
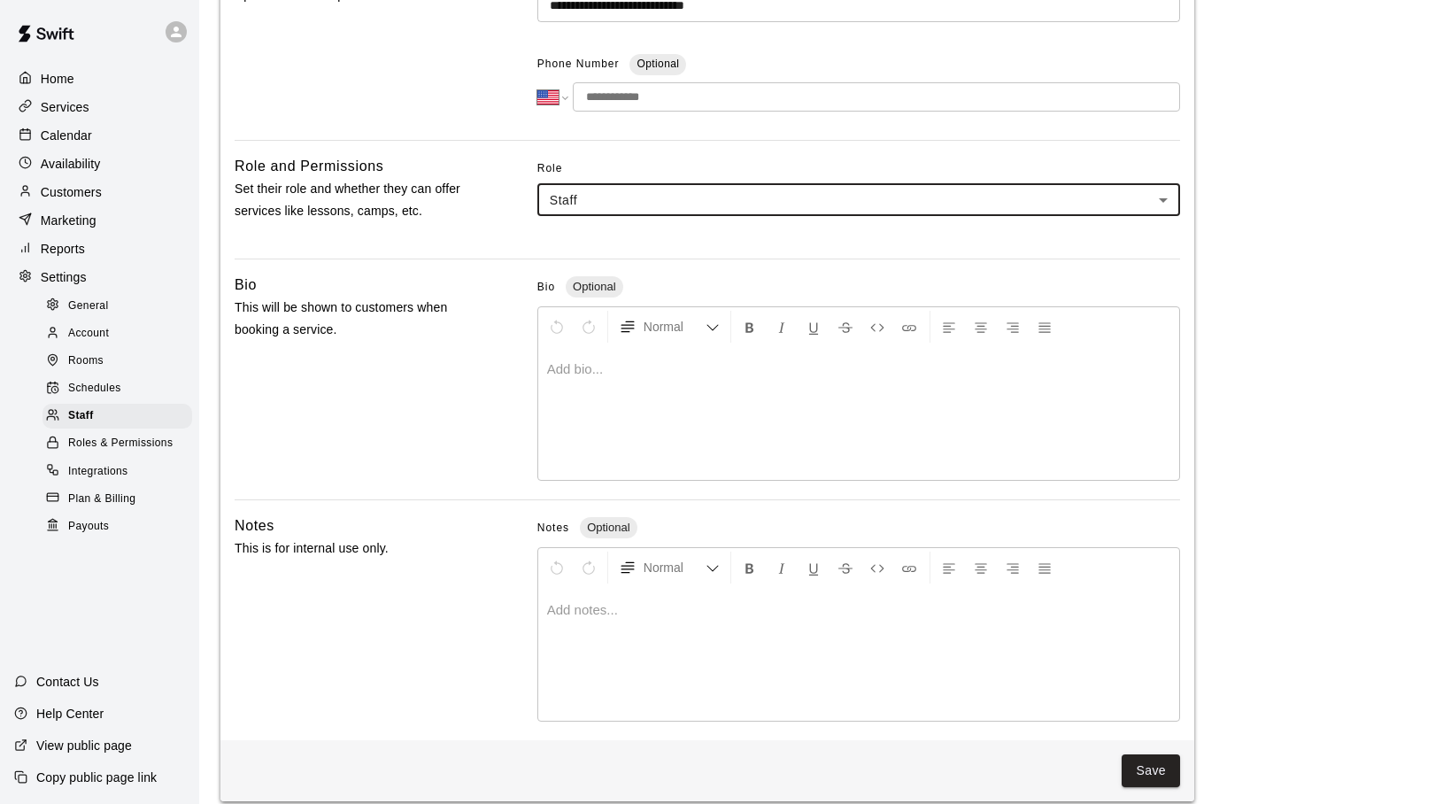
scroll to position [358, 0]
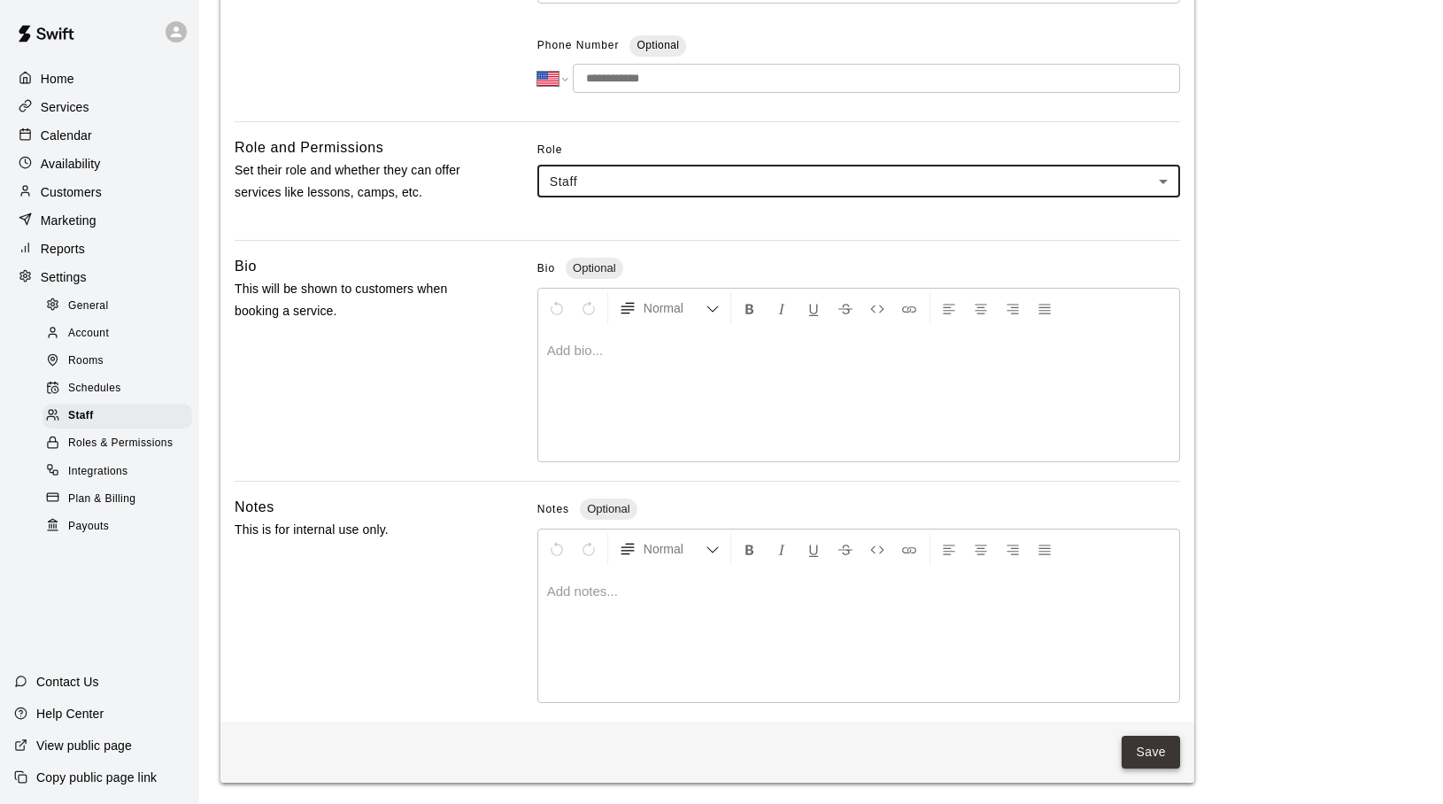
click at [1156, 752] on button "Save" at bounding box center [1150, 751] width 58 height 33
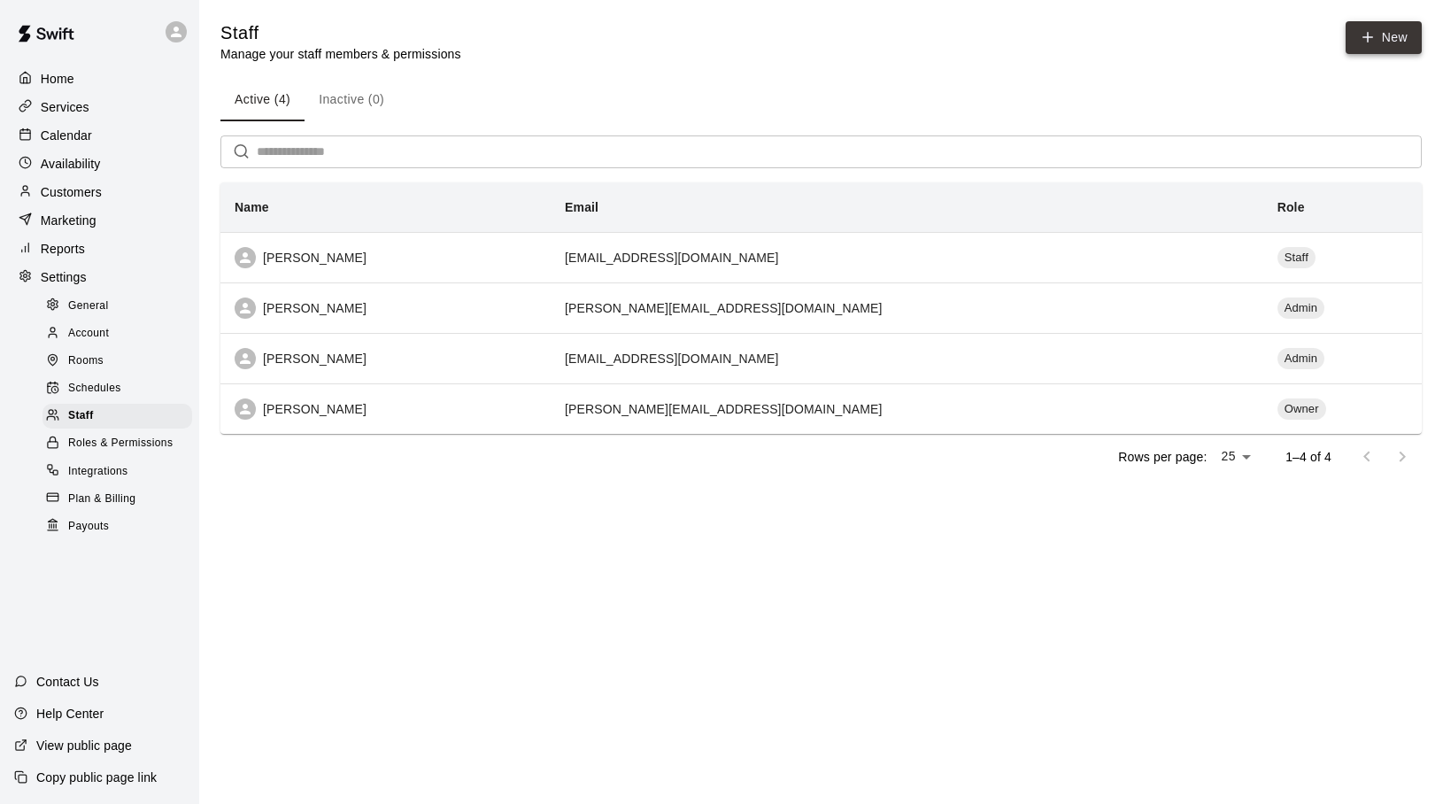
click at [1359, 30] on link "New" at bounding box center [1383, 37] width 76 height 33
select select "**"
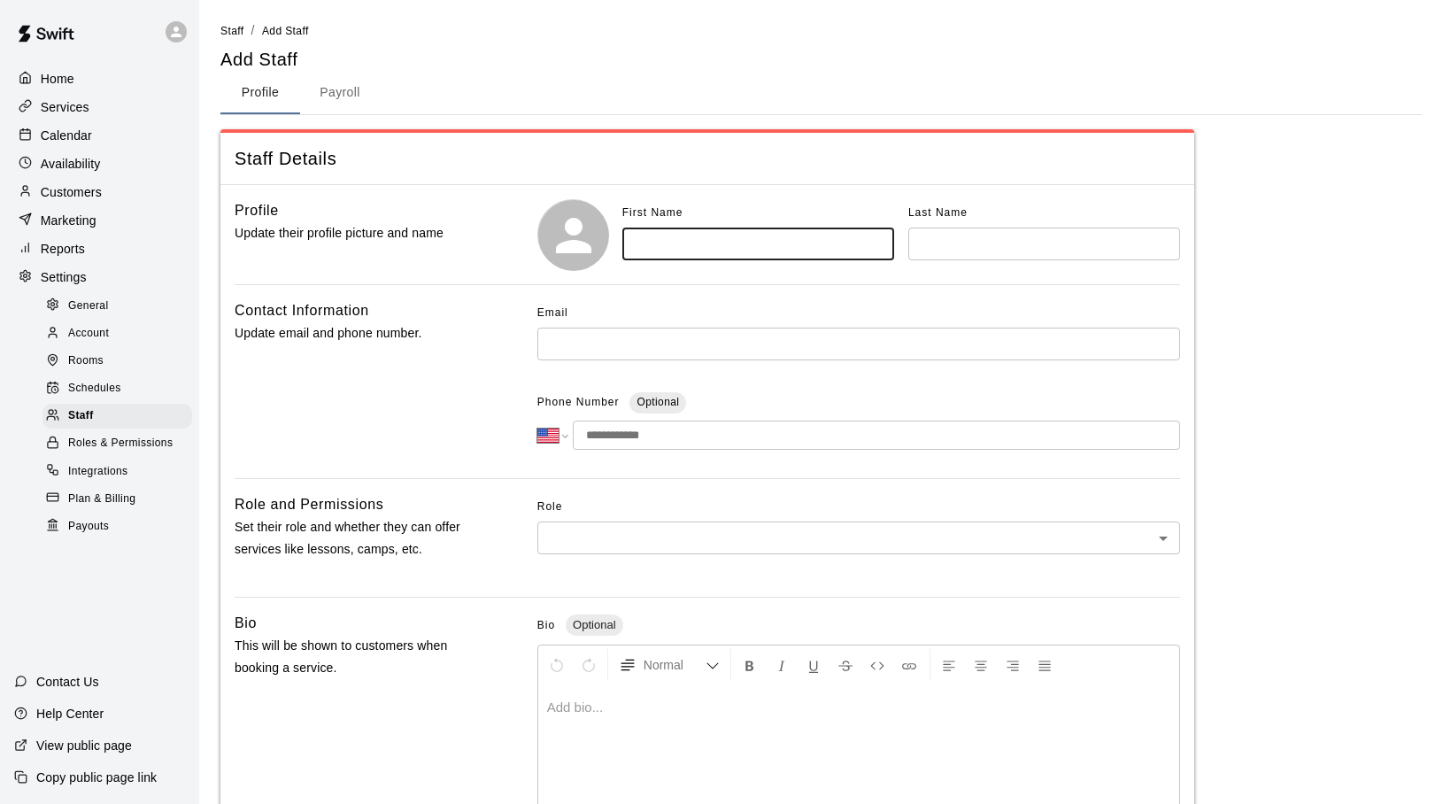
click at [666, 243] on input "text" at bounding box center [758, 243] width 272 height 33
type input "**"
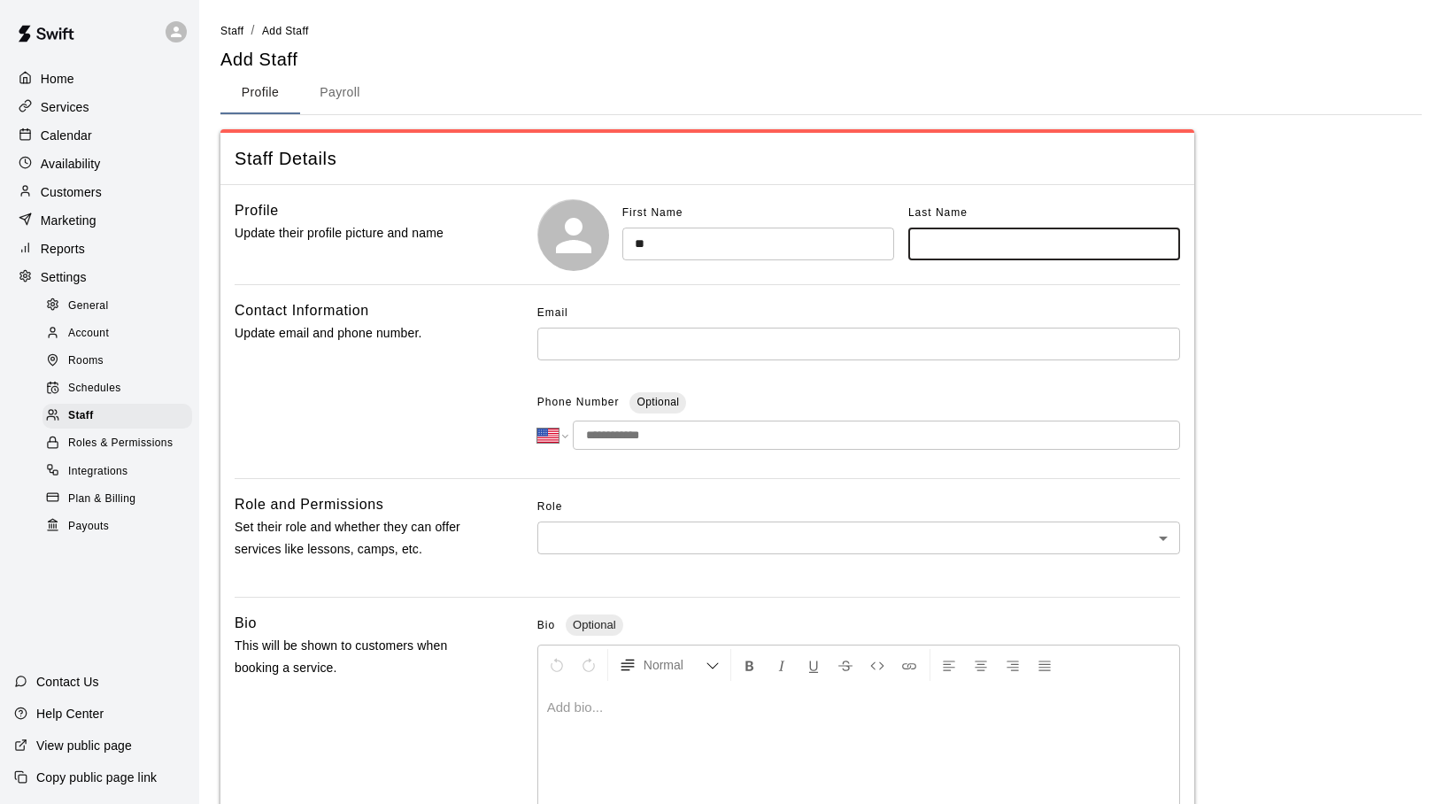
click at [923, 240] on input "text" at bounding box center [1044, 243] width 272 height 33
type input "**********"
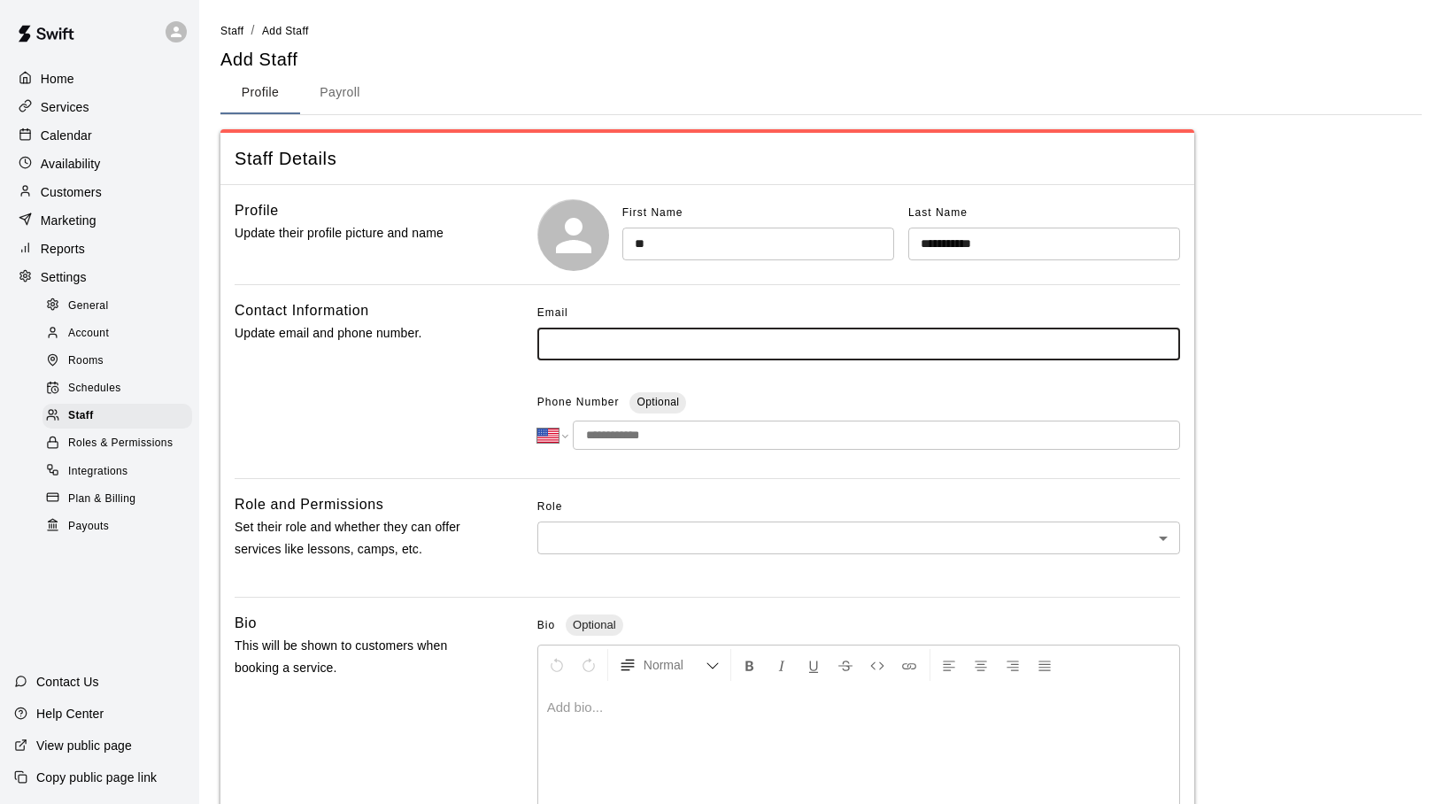
click at [623, 350] on input "text" at bounding box center [858, 343] width 643 height 33
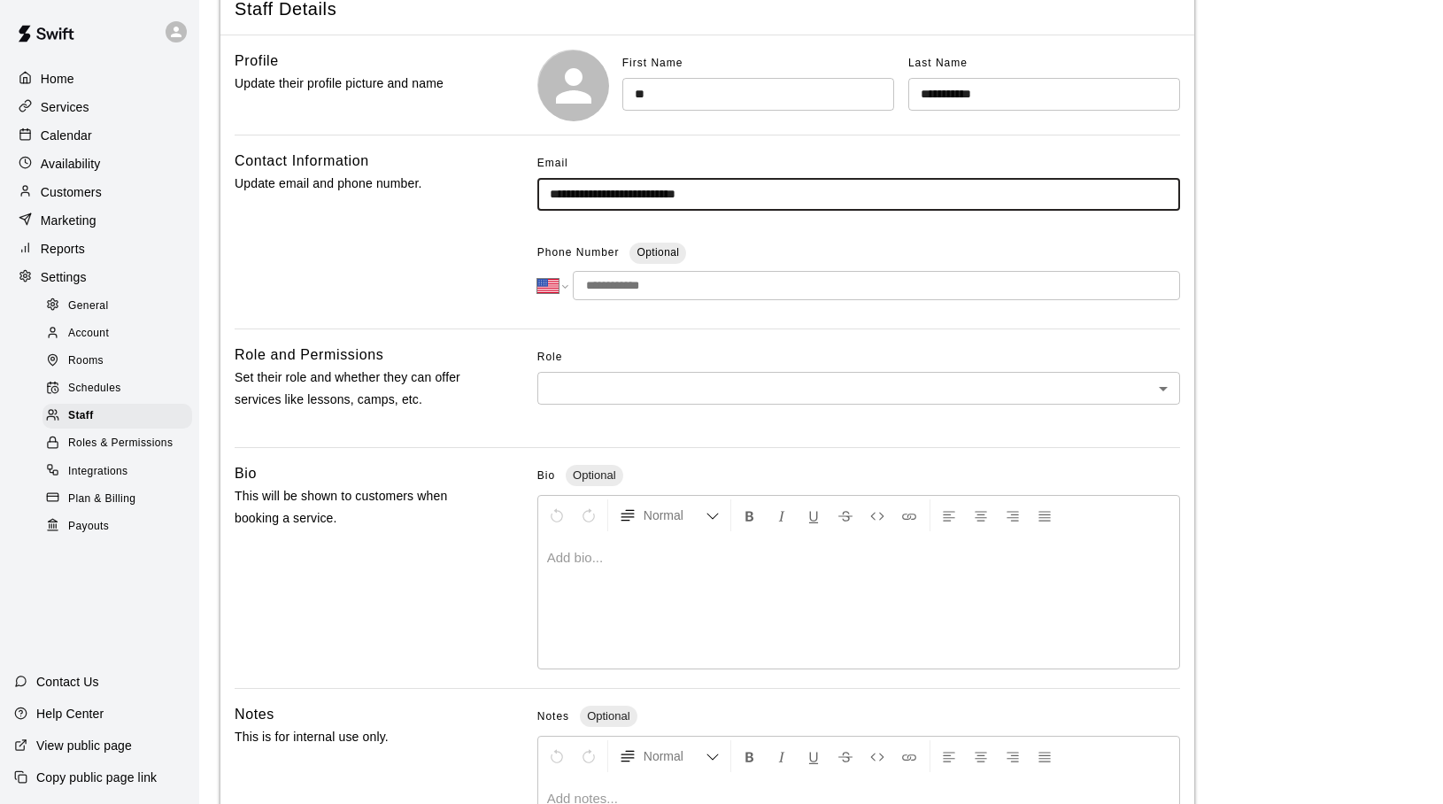
scroll to position [74, 0]
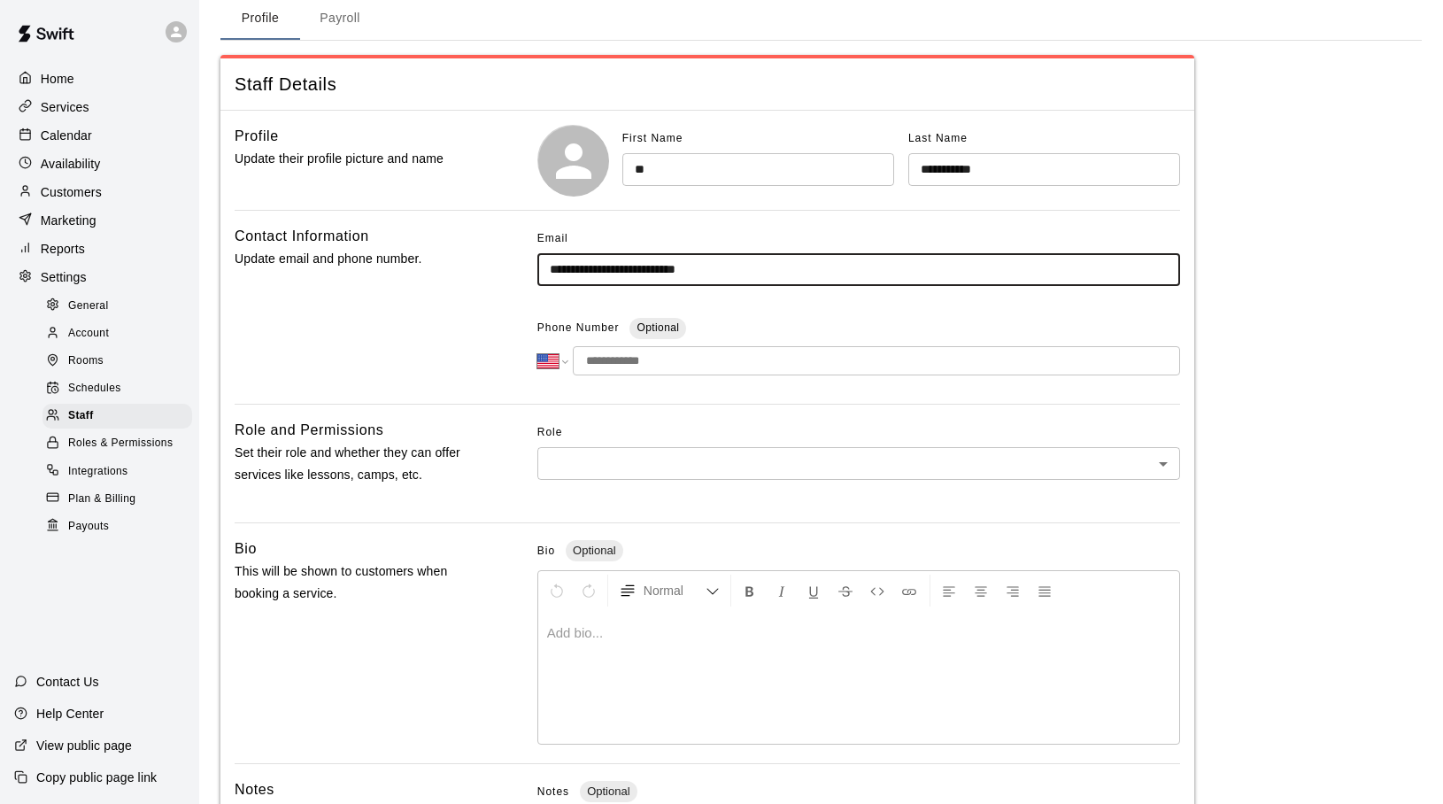
type input "**********"
click at [687, 459] on body "**********" at bounding box center [721, 506] width 1443 height 1160
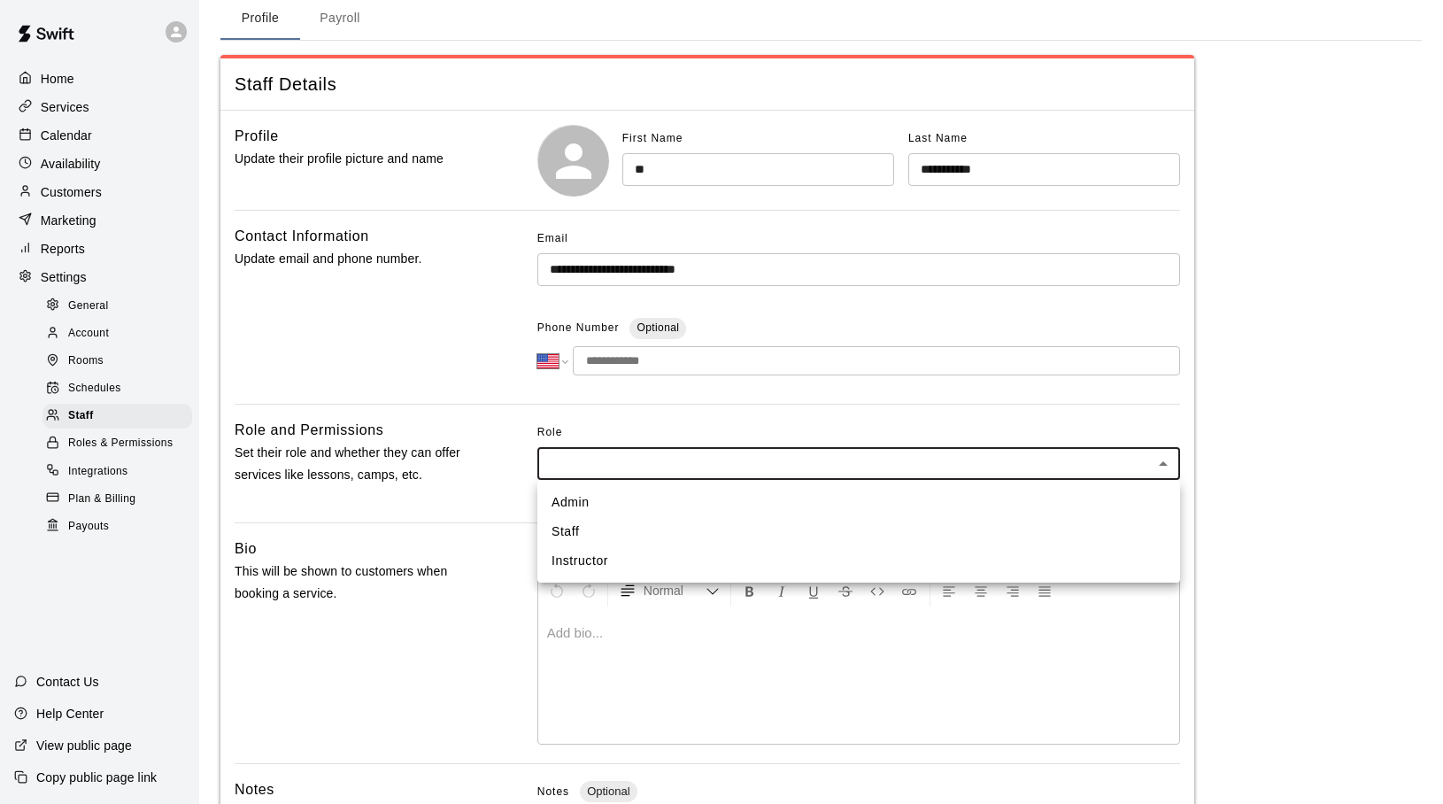
click at [626, 554] on li "Instructor" at bounding box center [858, 560] width 643 height 29
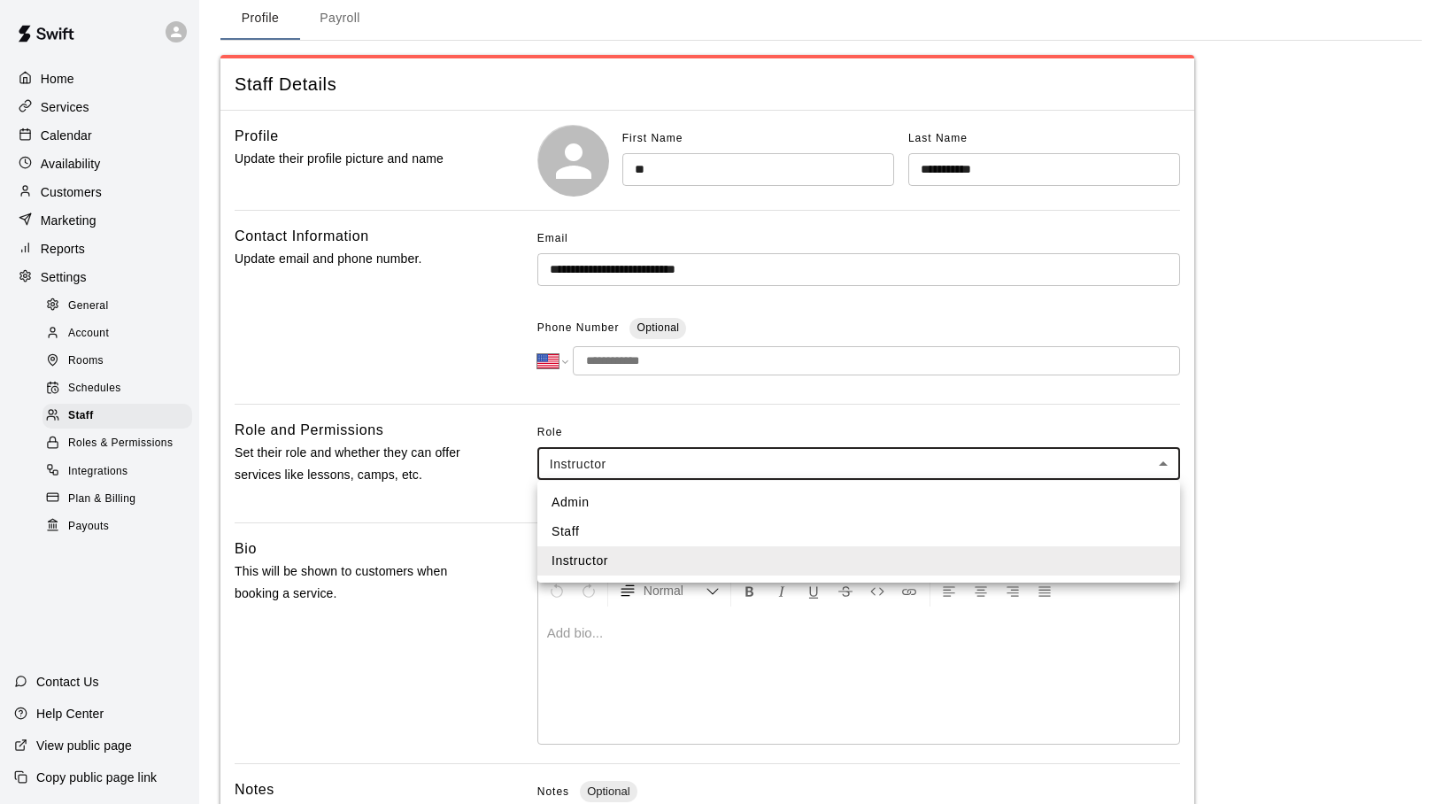
click at [684, 467] on body "**********" at bounding box center [721, 506] width 1443 height 1160
click at [612, 523] on li "Staff" at bounding box center [858, 531] width 643 height 29
type input "*****"
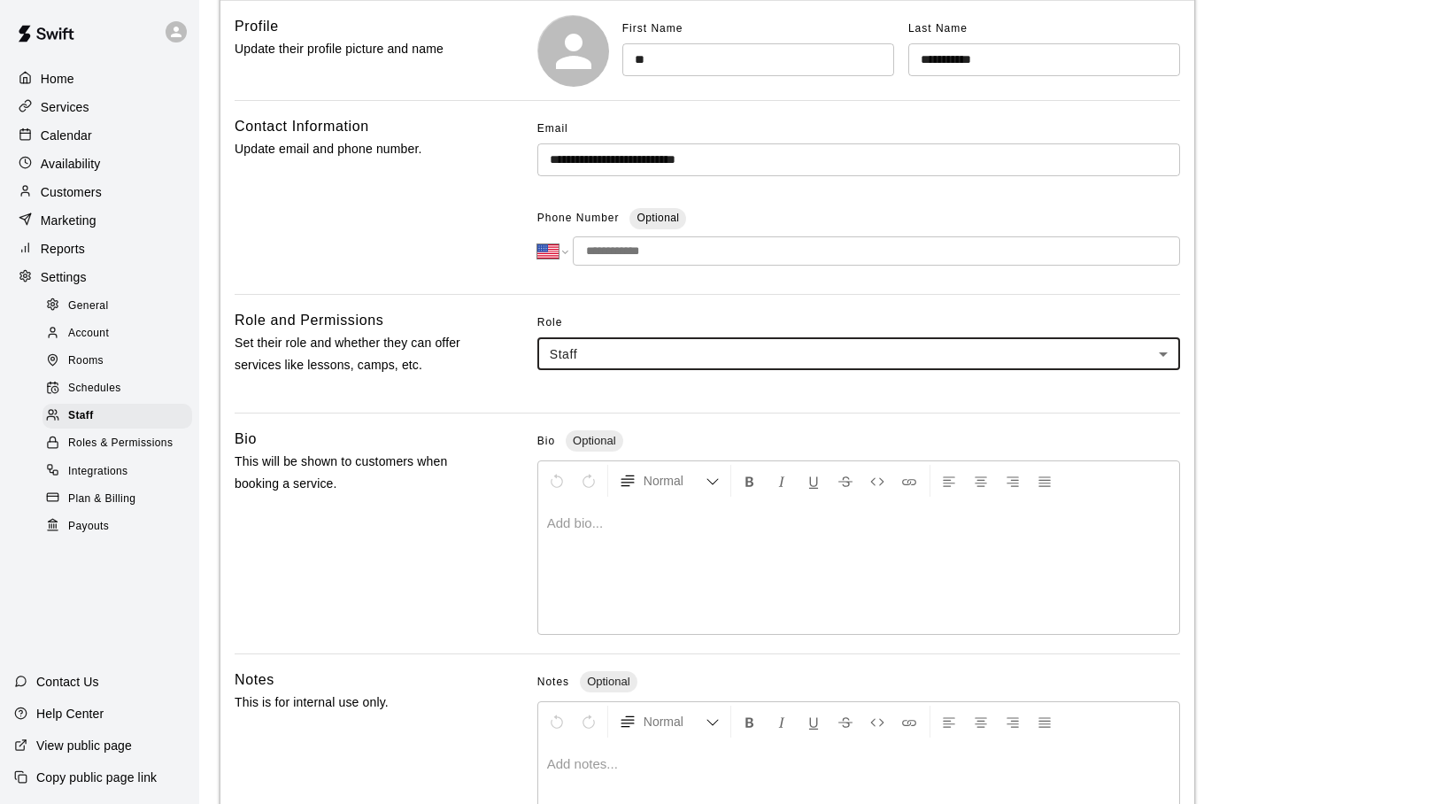
scroll to position [358, 0]
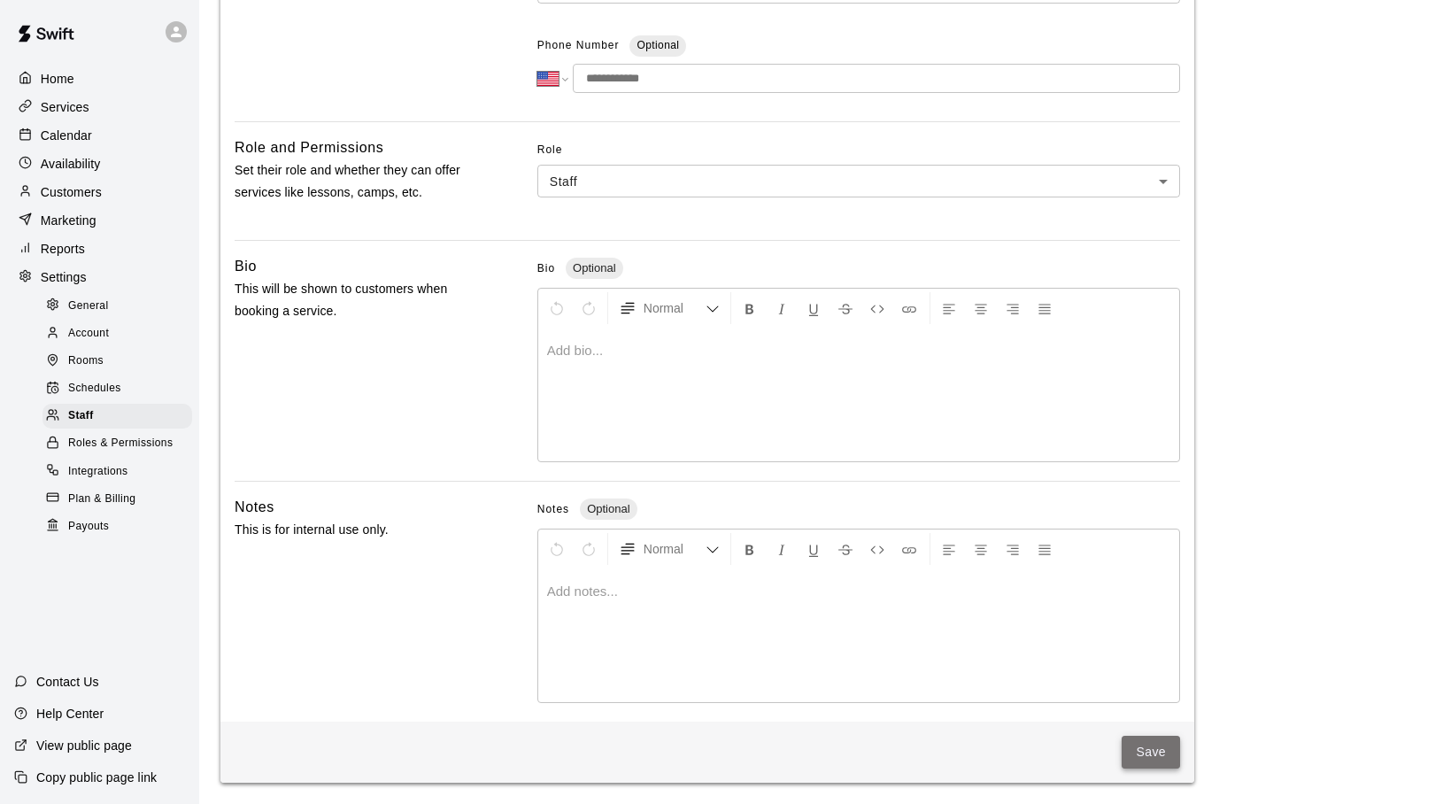
click at [1146, 743] on button "Save" at bounding box center [1150, 751] width 58 height 33
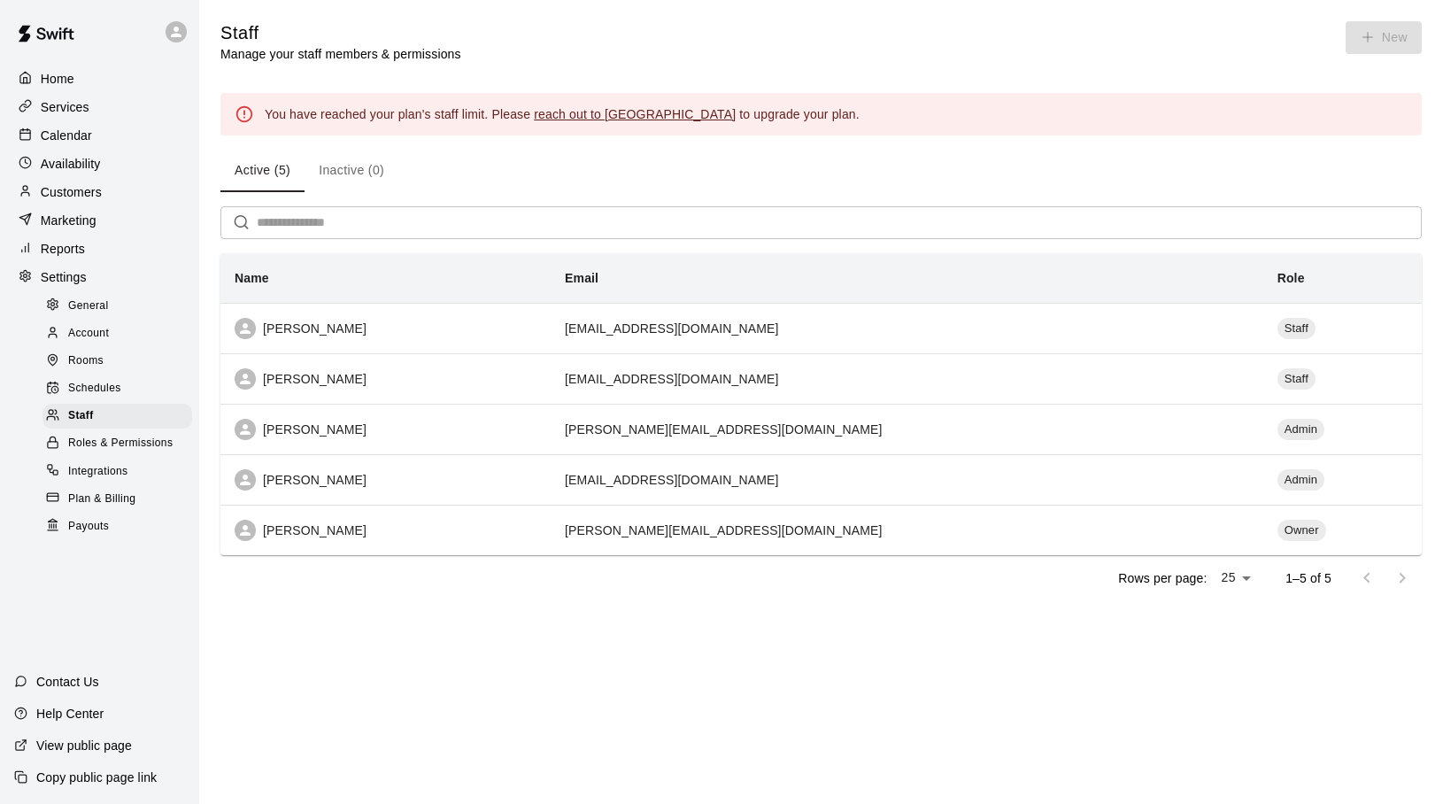
click at [583, 164] on div "Active (5) Inactive (0)" at bounding box center [820, 171] width 1201 height 42
click at [62, 79] on p "Home" at bounding box center [58, 79] width 34 height 18
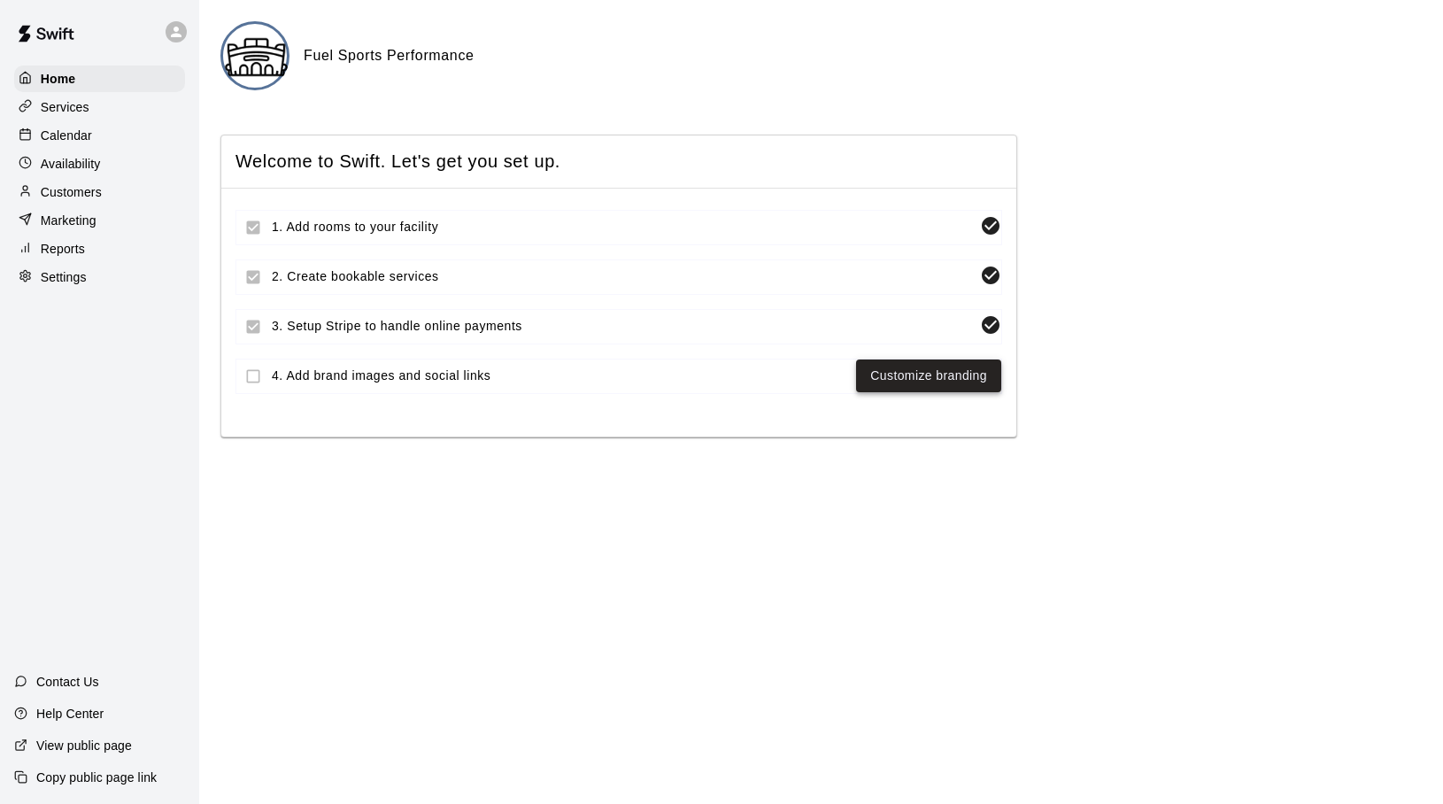
click at [907, 366] on link "Customize branding" at bounding box center [928, 376] width 117 height 22
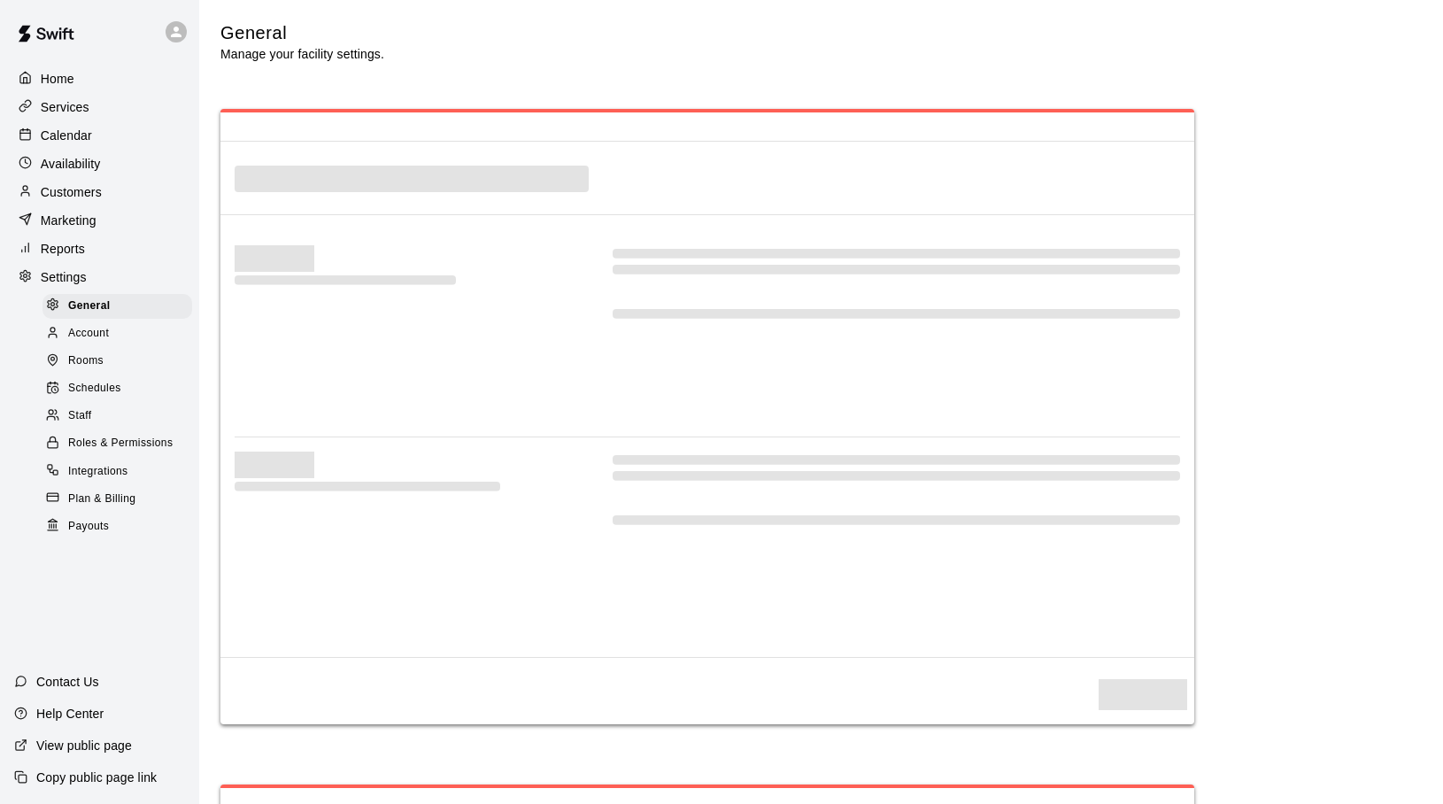
select select "**"
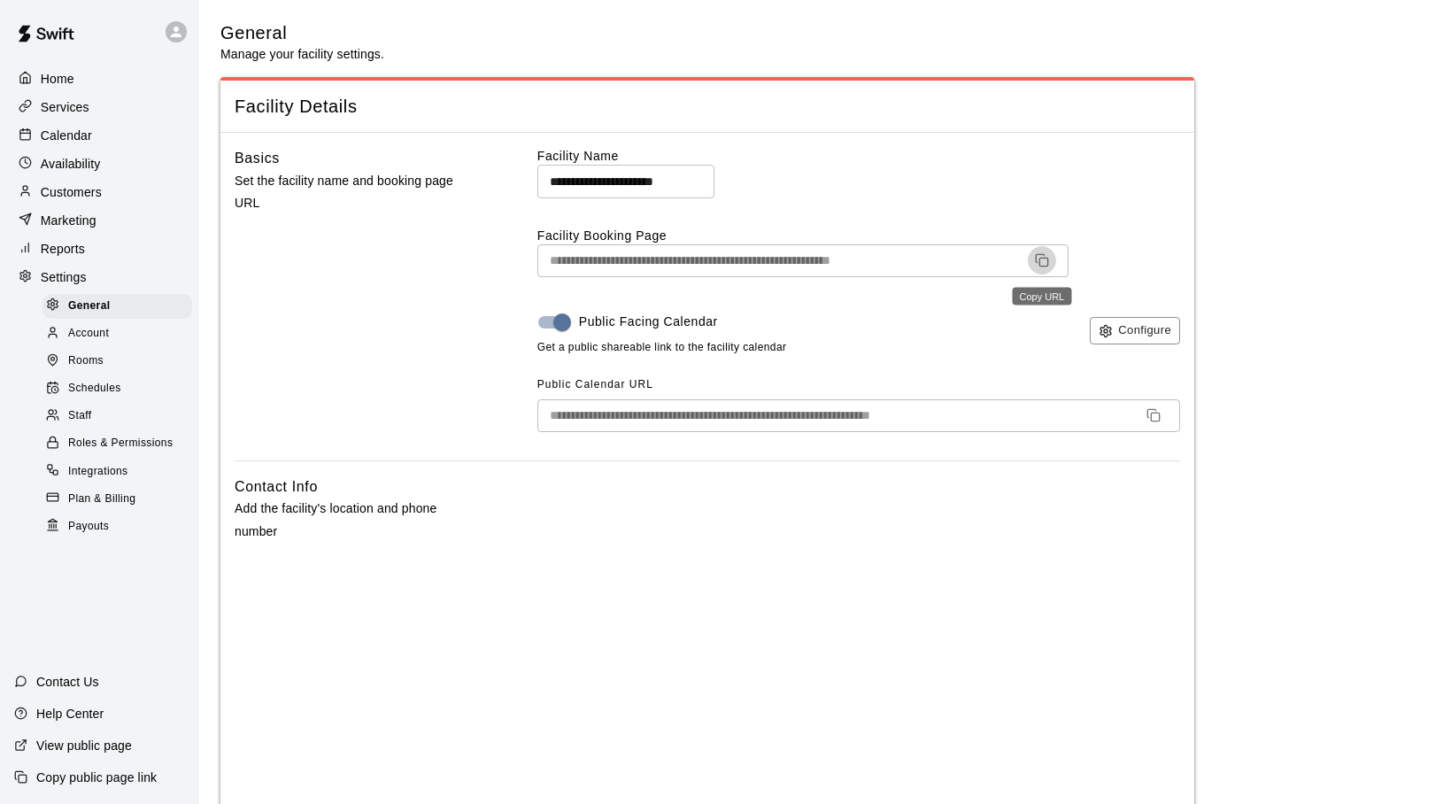
click at [1043, 261] on icon "Copy URL" at bounding box center [1042, 260] width 14 height 14
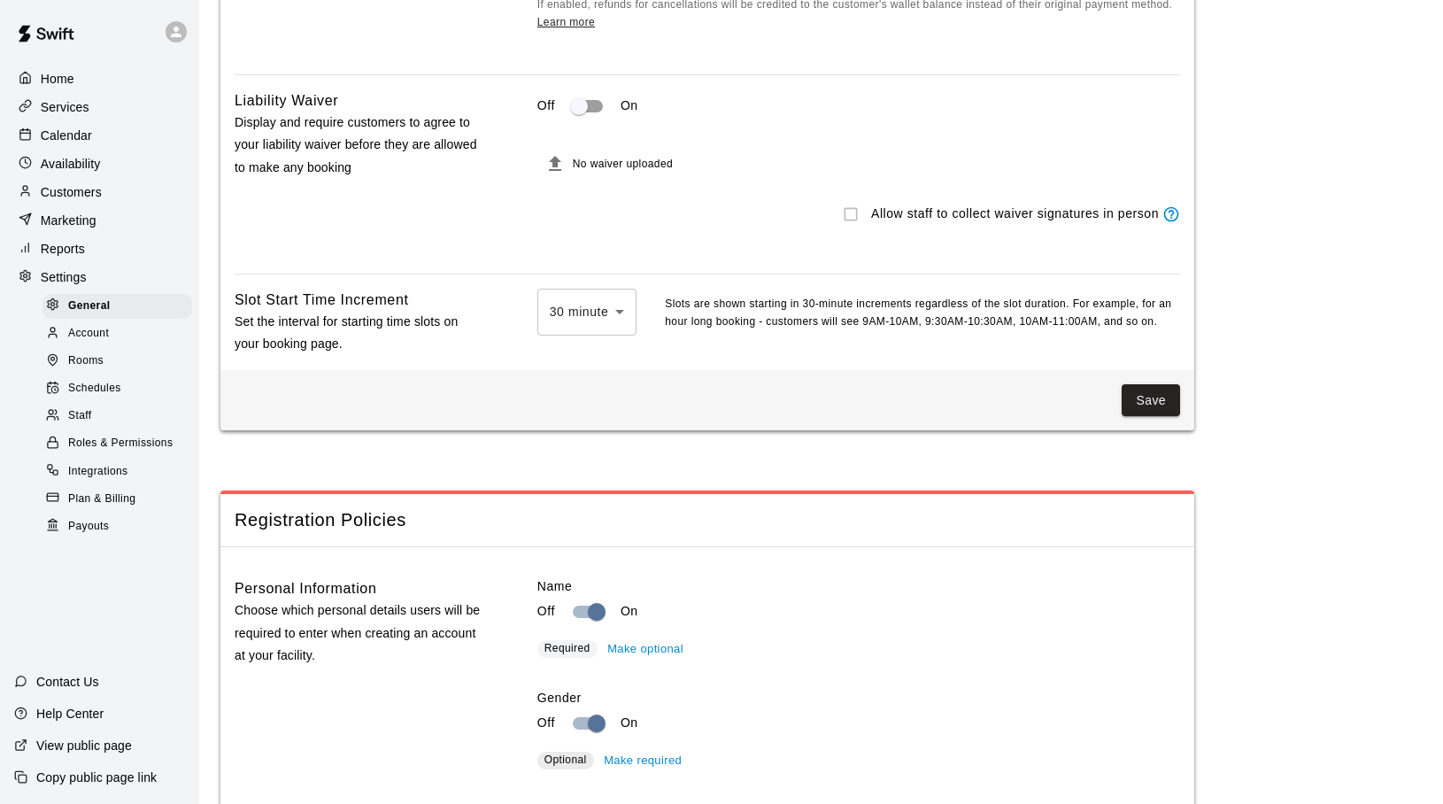
scroll to position [1934, 0]
click at [556, 154] on icon "File must be a PDF with max upload size of 2MB" at bounding box center [555, 161] width 12 height 15
click at [558, 154] on icon "File must be a PDF with max upload size of 2MB" at bounding box center [555, 161] width 12 height 15
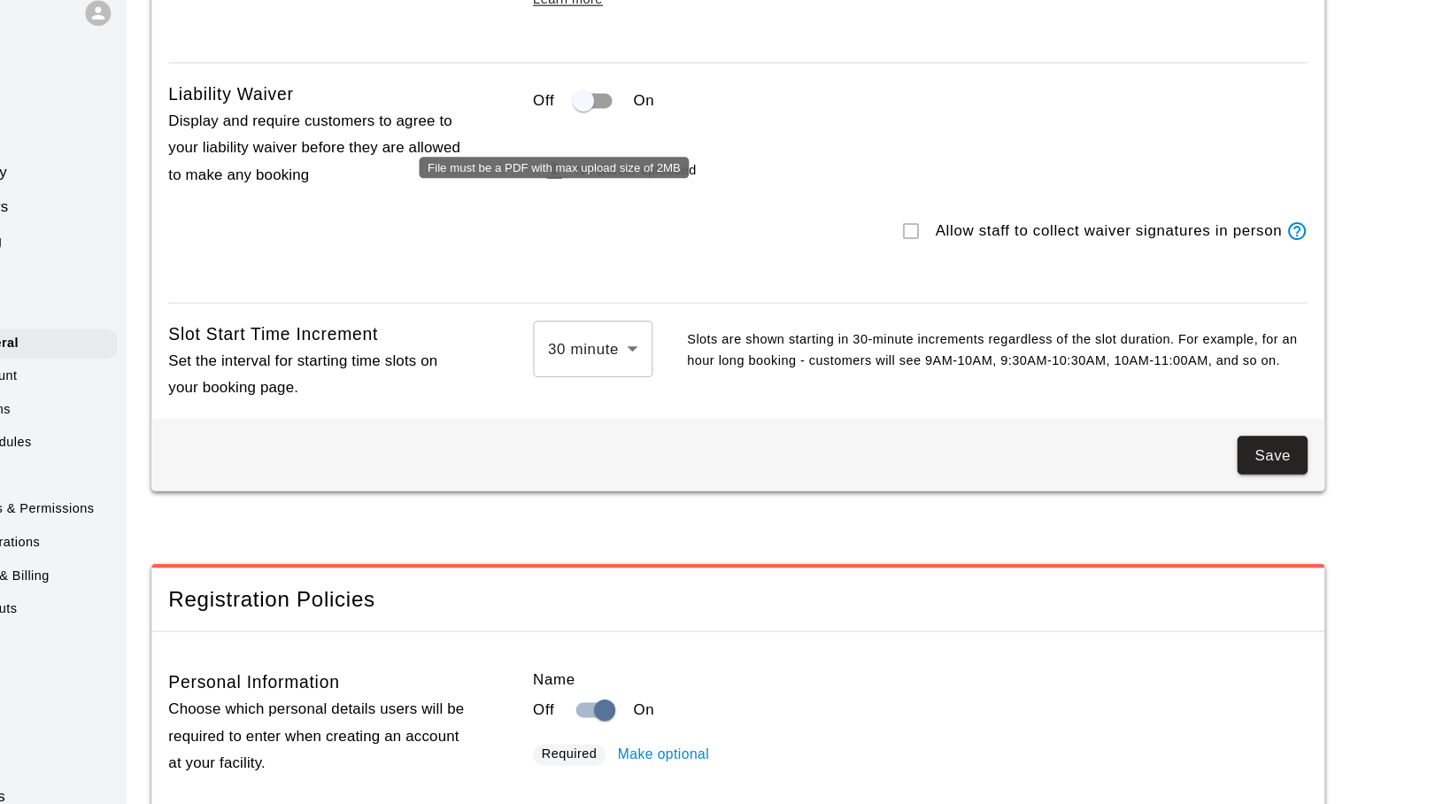
click at [553, 154] on icon "File must be a PDF with max upload size of 2MB" at bounding box center [555, 161] width 12 height 15
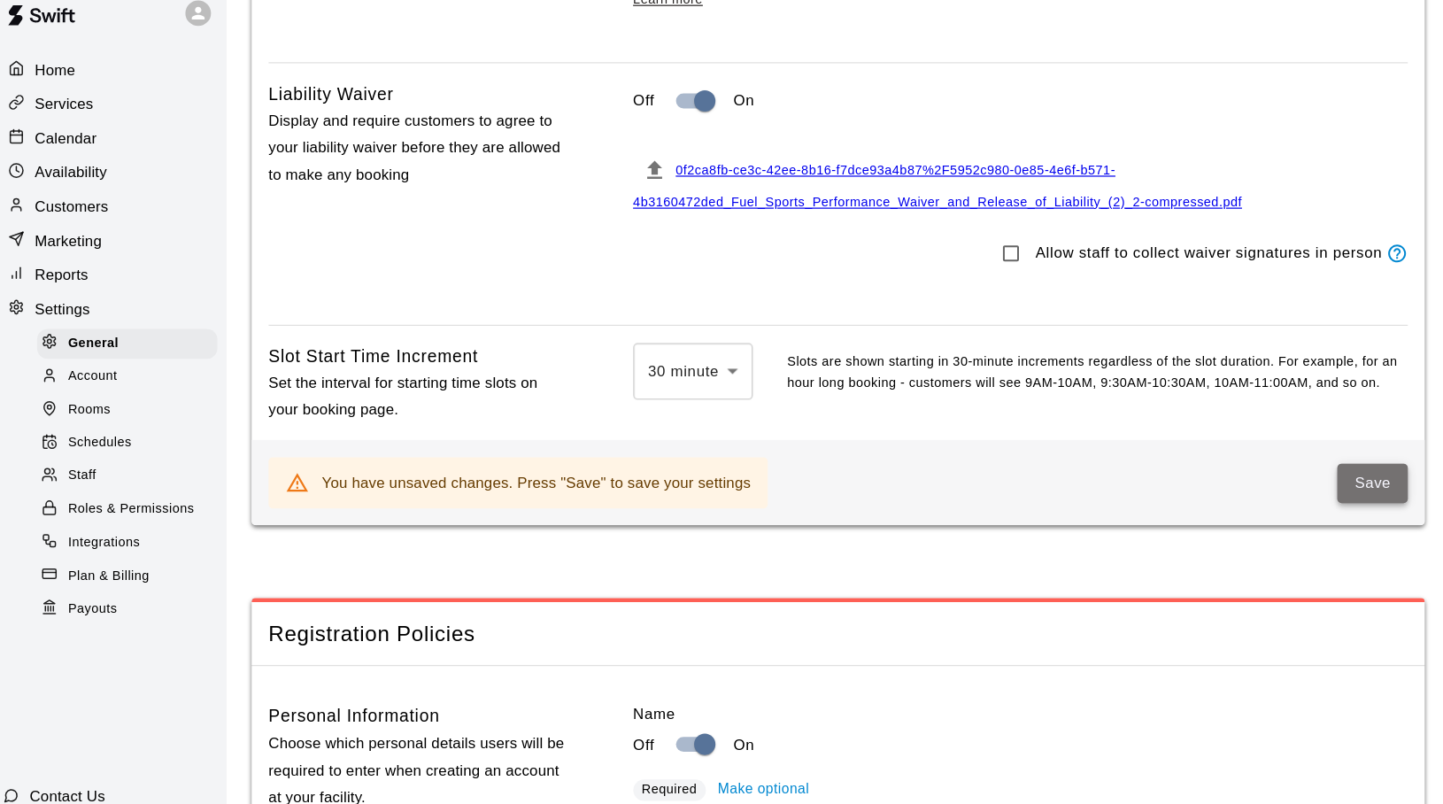
click at [1153, 405] on button "Save" at bounding box center [1150, 421] width 58 height 33
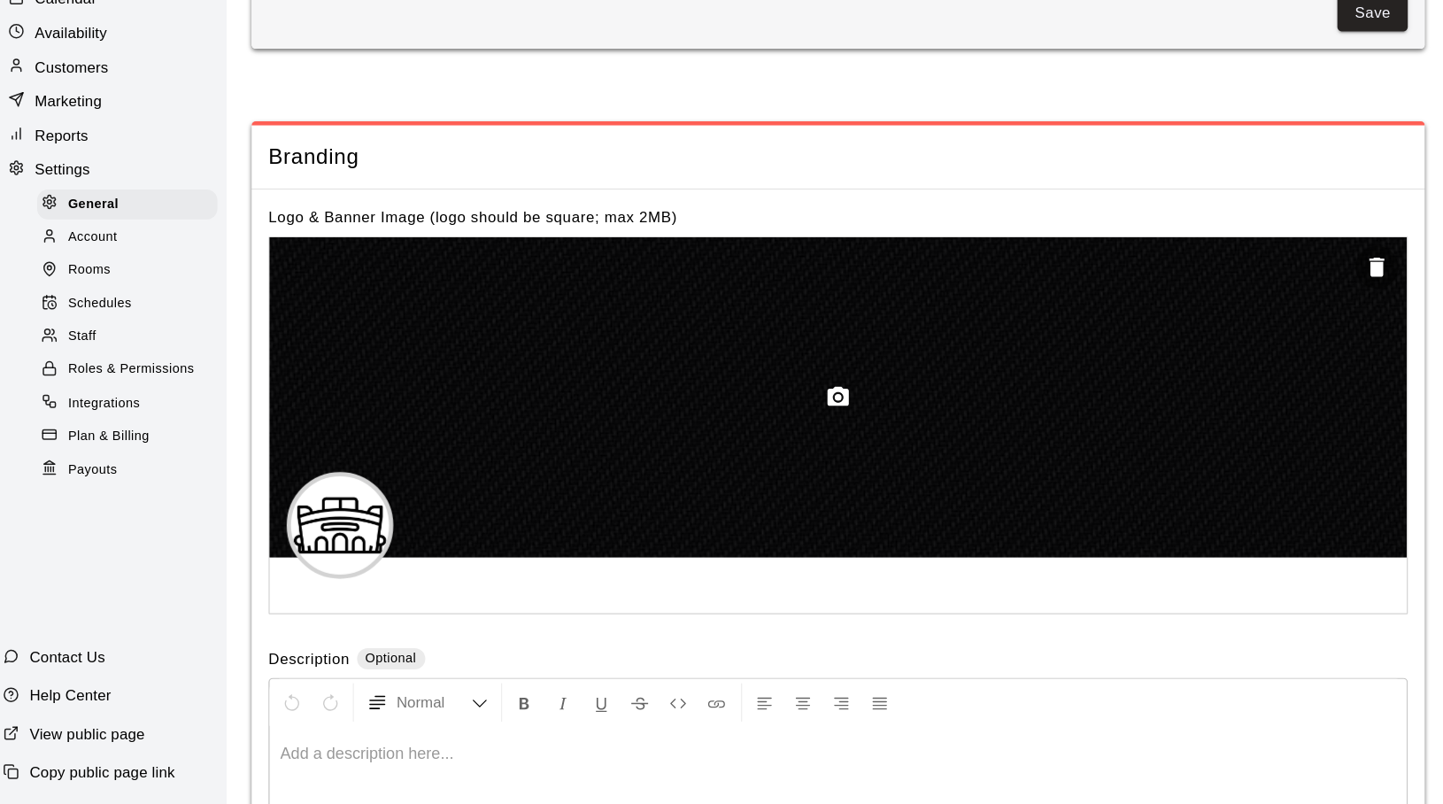
scroll to position [3929, 0]
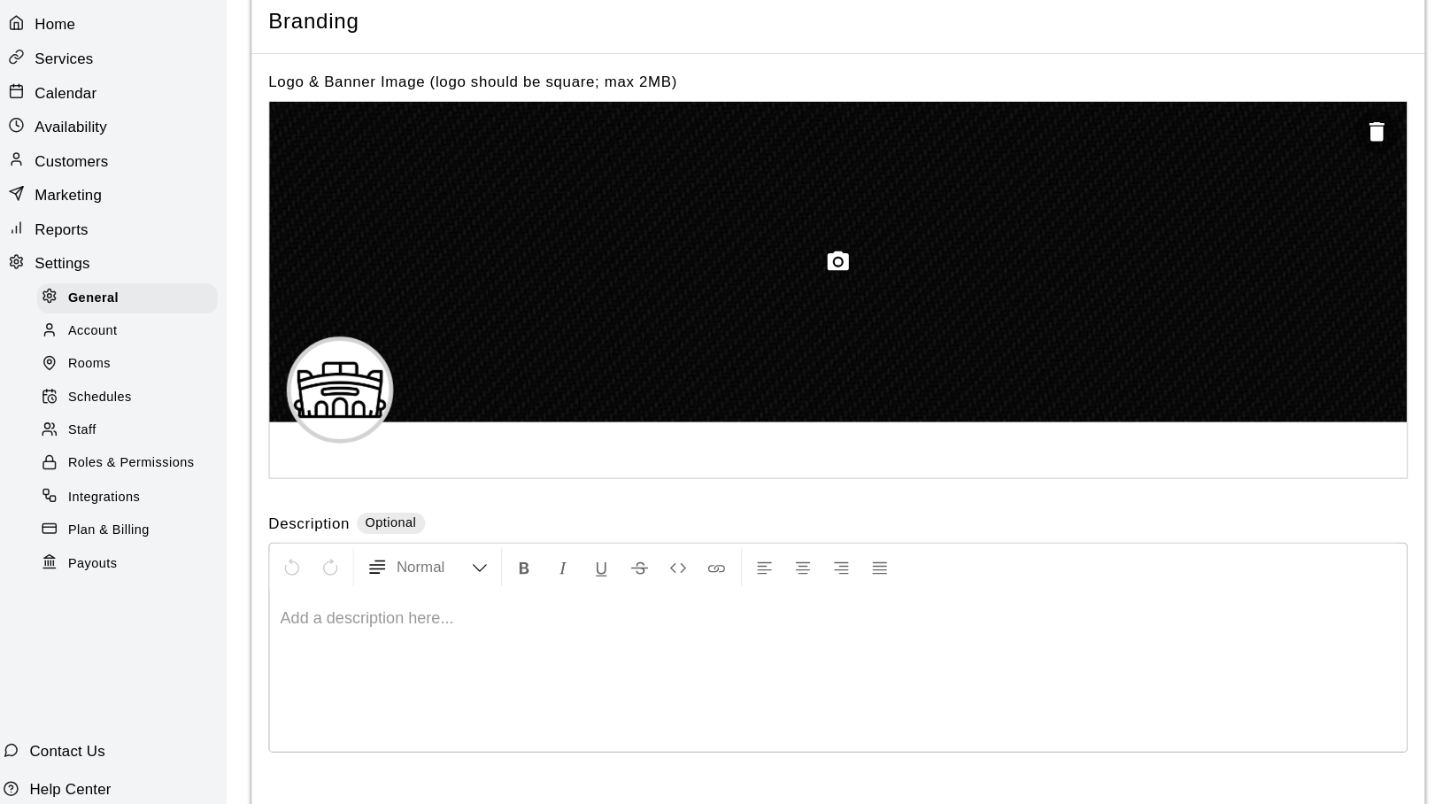
click at [686, 232] on div at bounding box center [706, 276] width 943 height 266
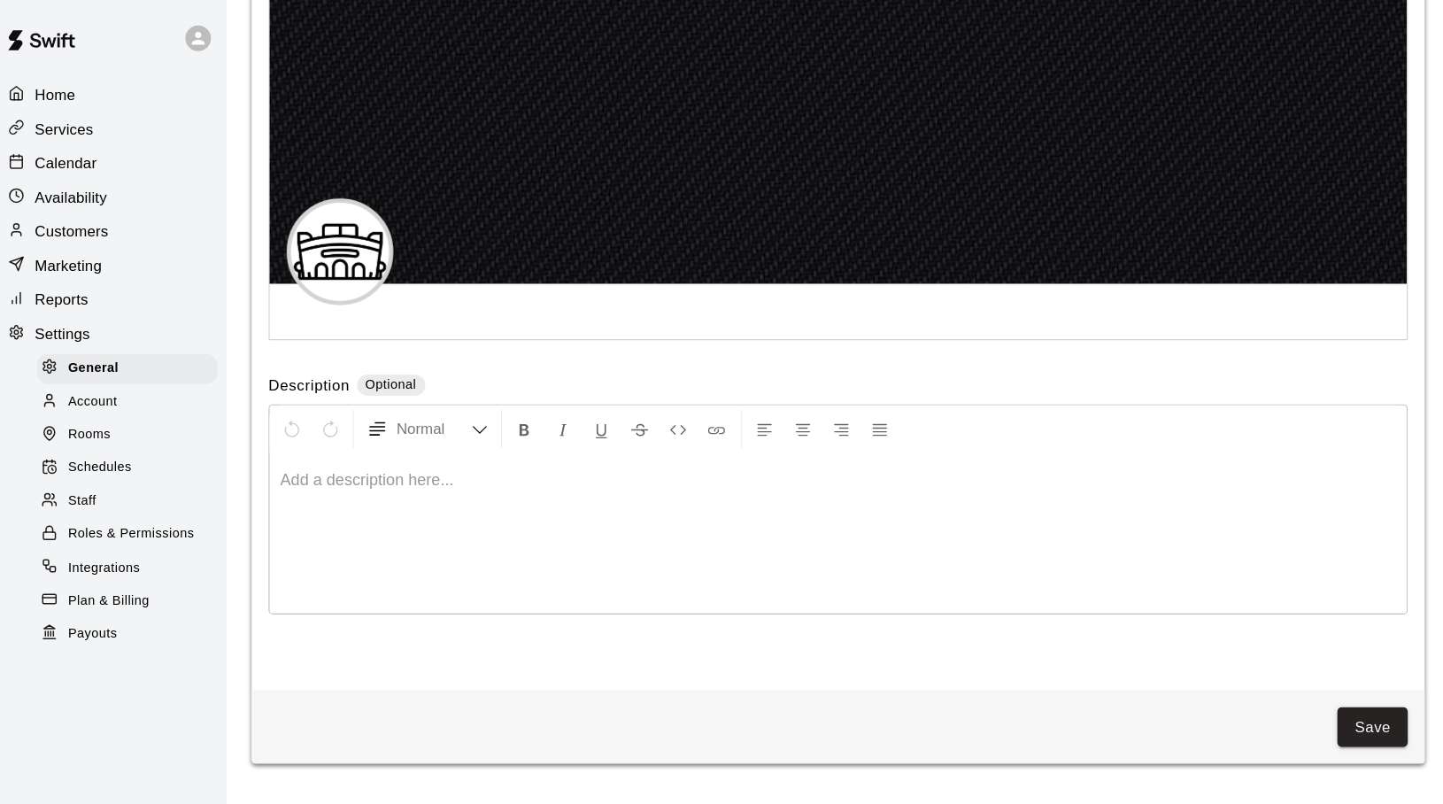
scroll to position [4070, 0]
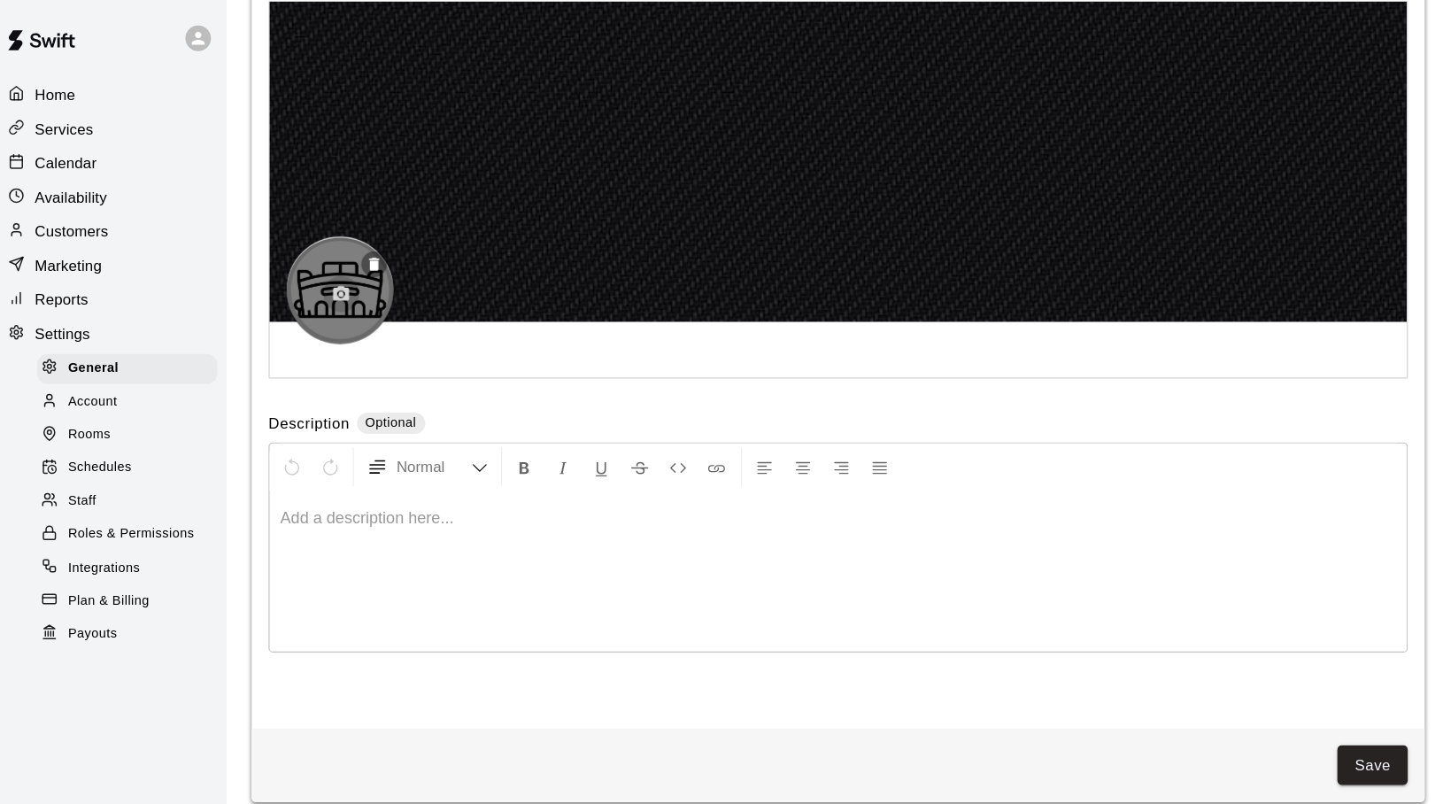
click at [295, 237] on icon "button" at bounding box center [295, 243] width 13 height 12
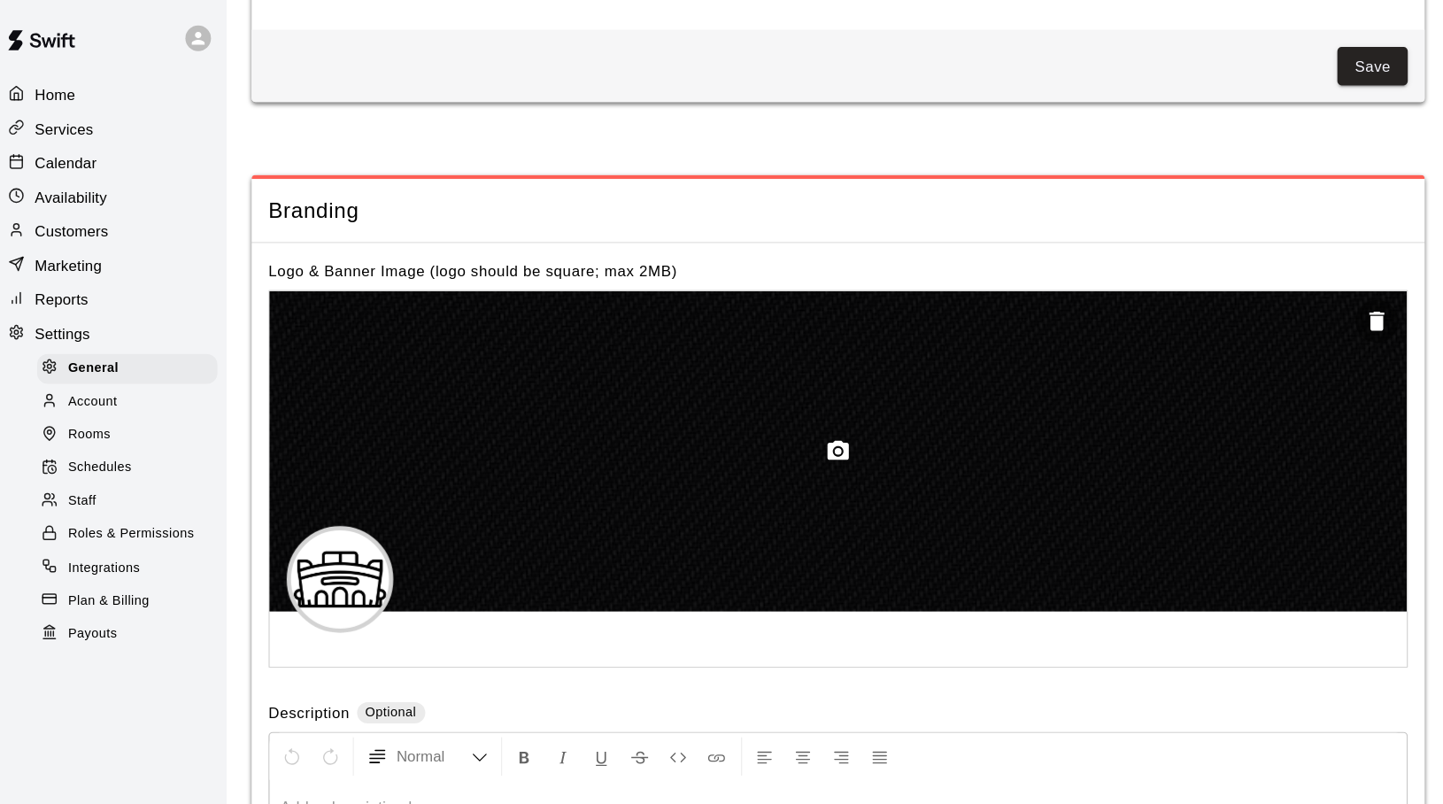
scroll to position [3780, 0]
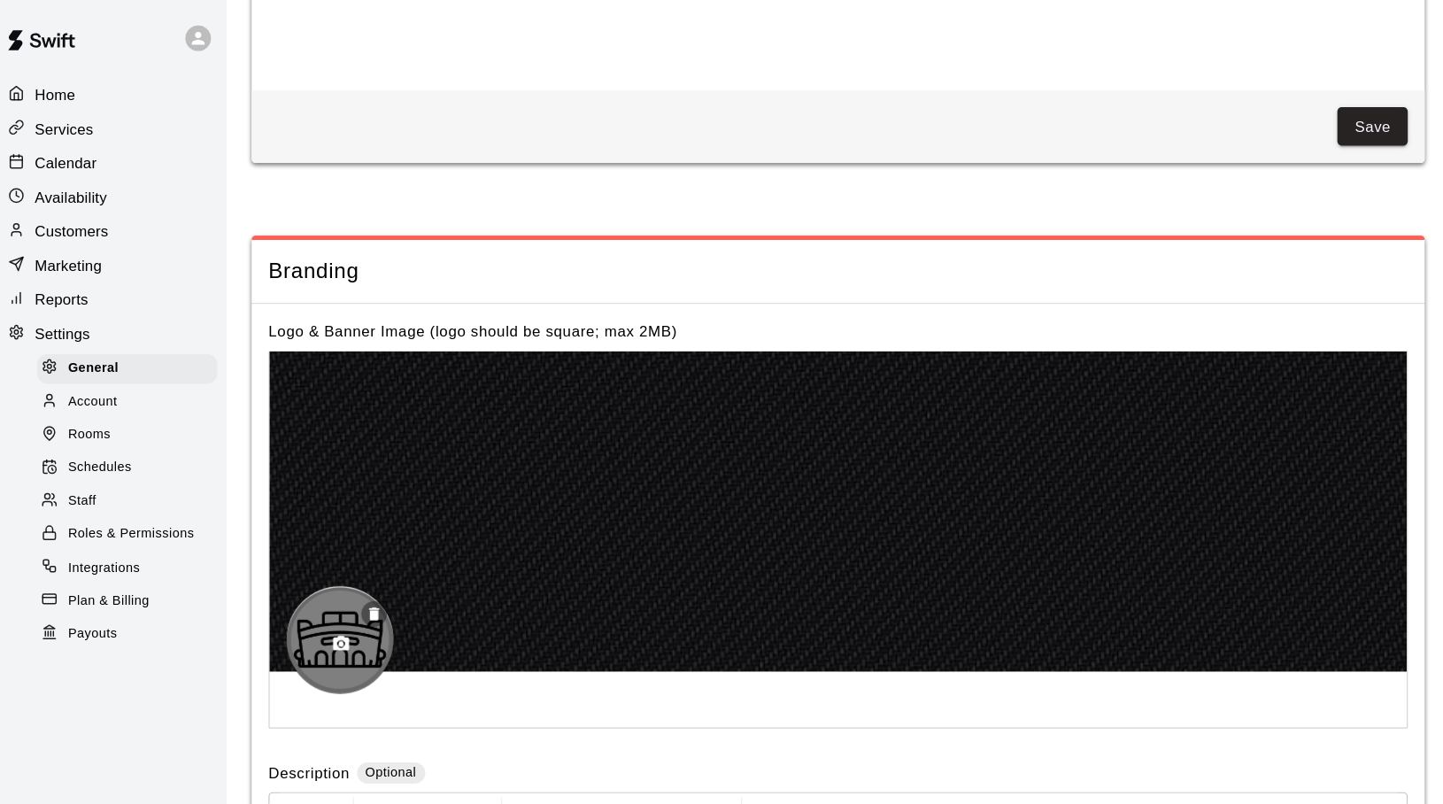
click at [293, 527] on icon "button" at bounding box center [295, 535] width 16 height 16
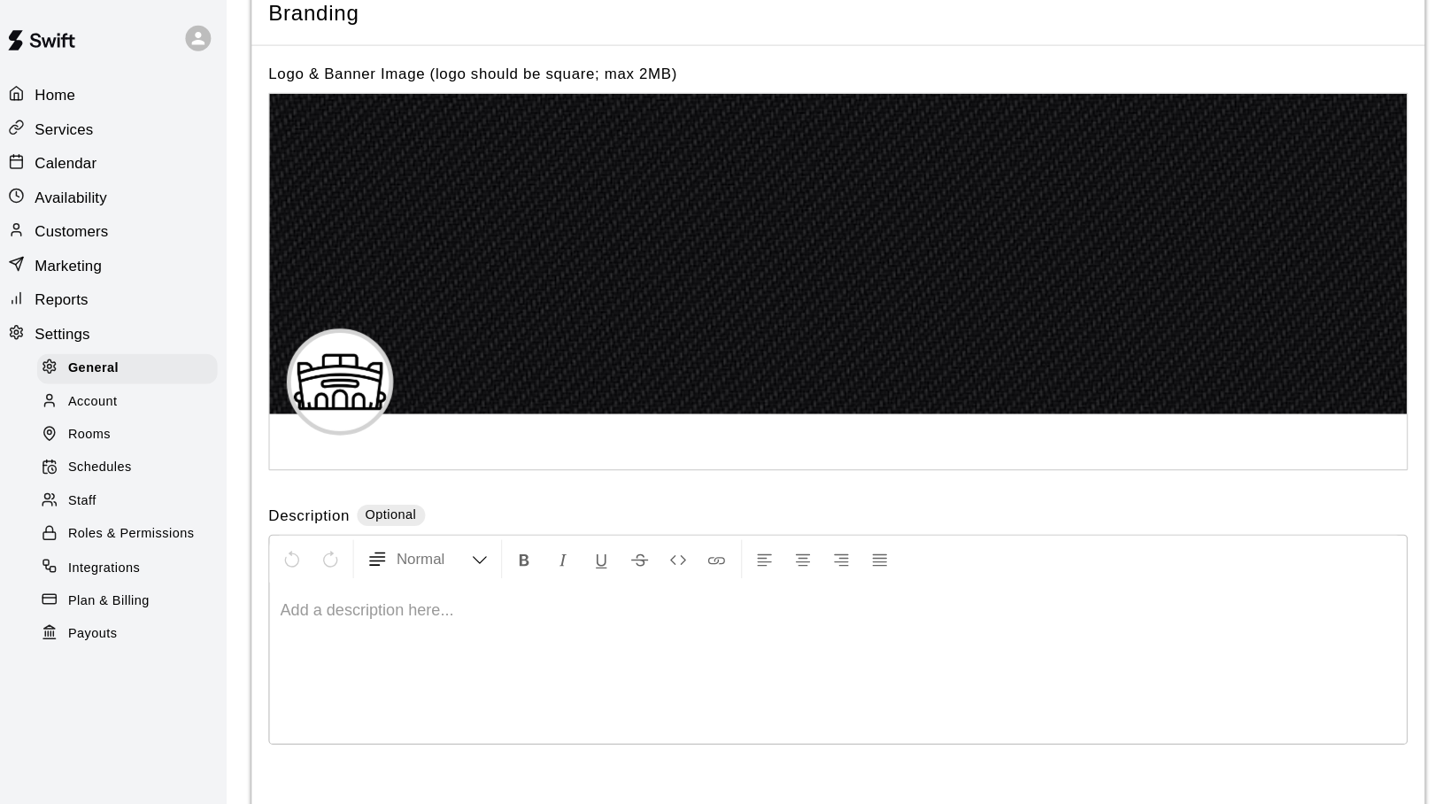
scroll to position [3889, 0]
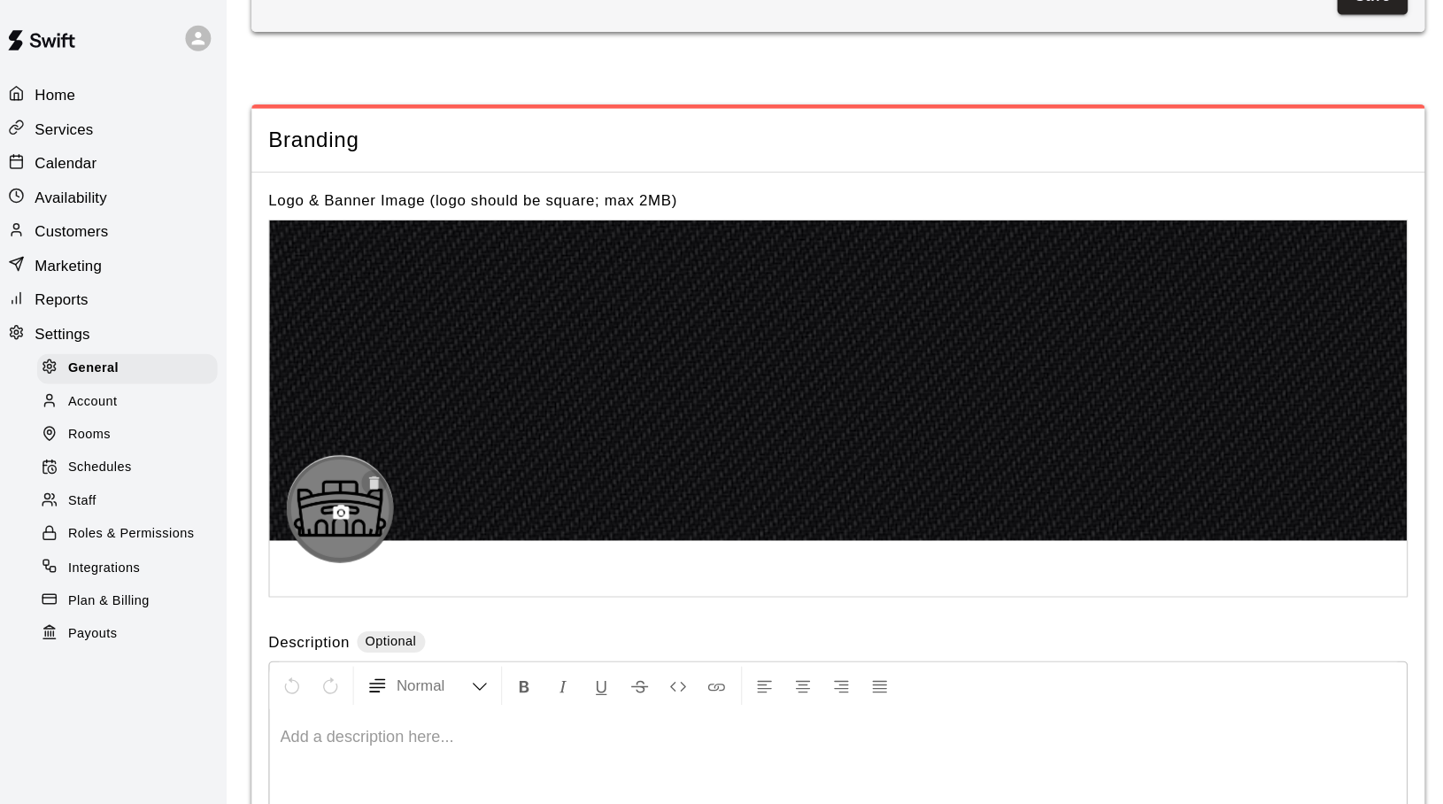
click at [321, 396] on icon "button" at bounding box center [322, 401] width 8 height 11
click at [293, 418] on icon "button" at bounding box center [295, 426] width 16 height 16
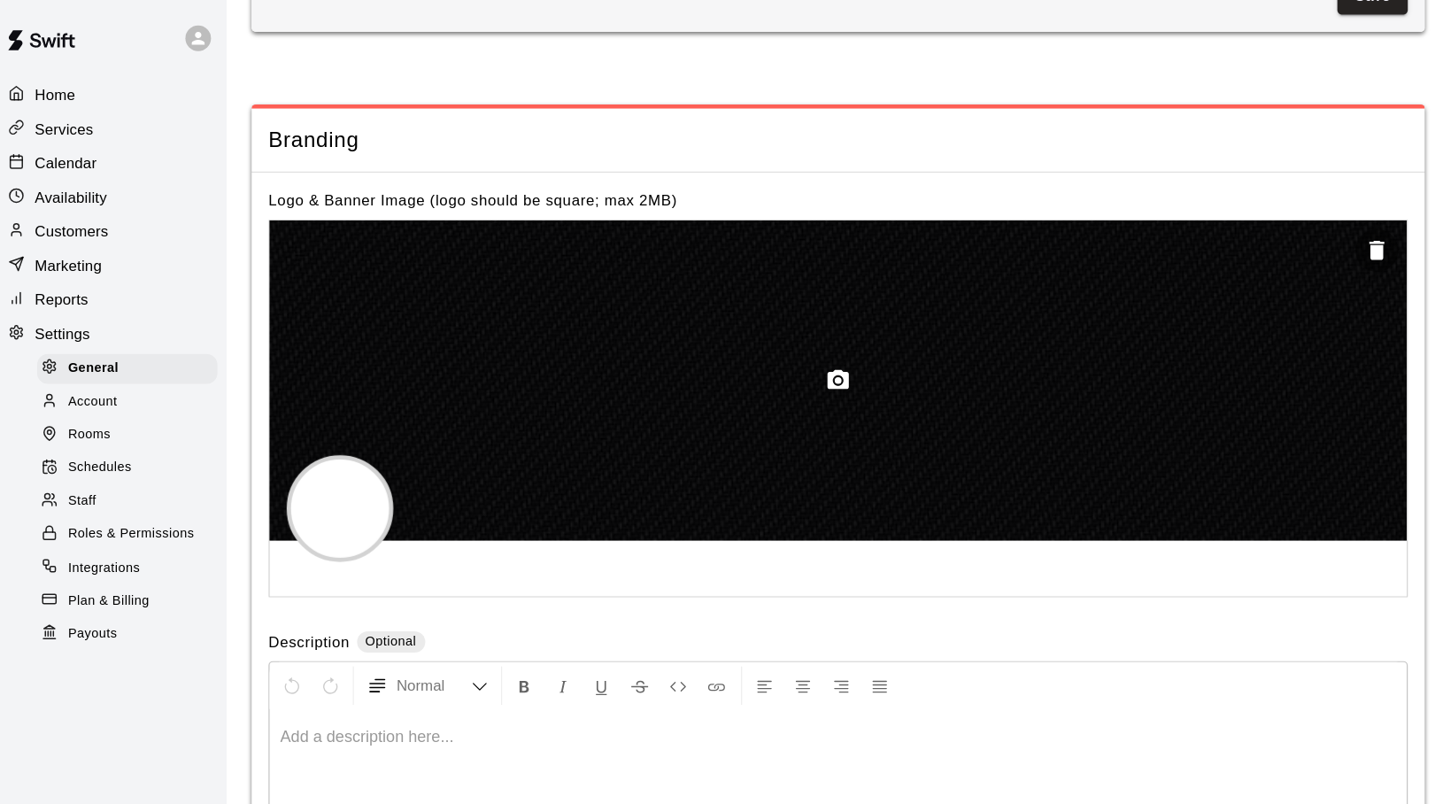
click at [710, 307] on icon "button" at bounding box center [707, 315] width 18 height 16
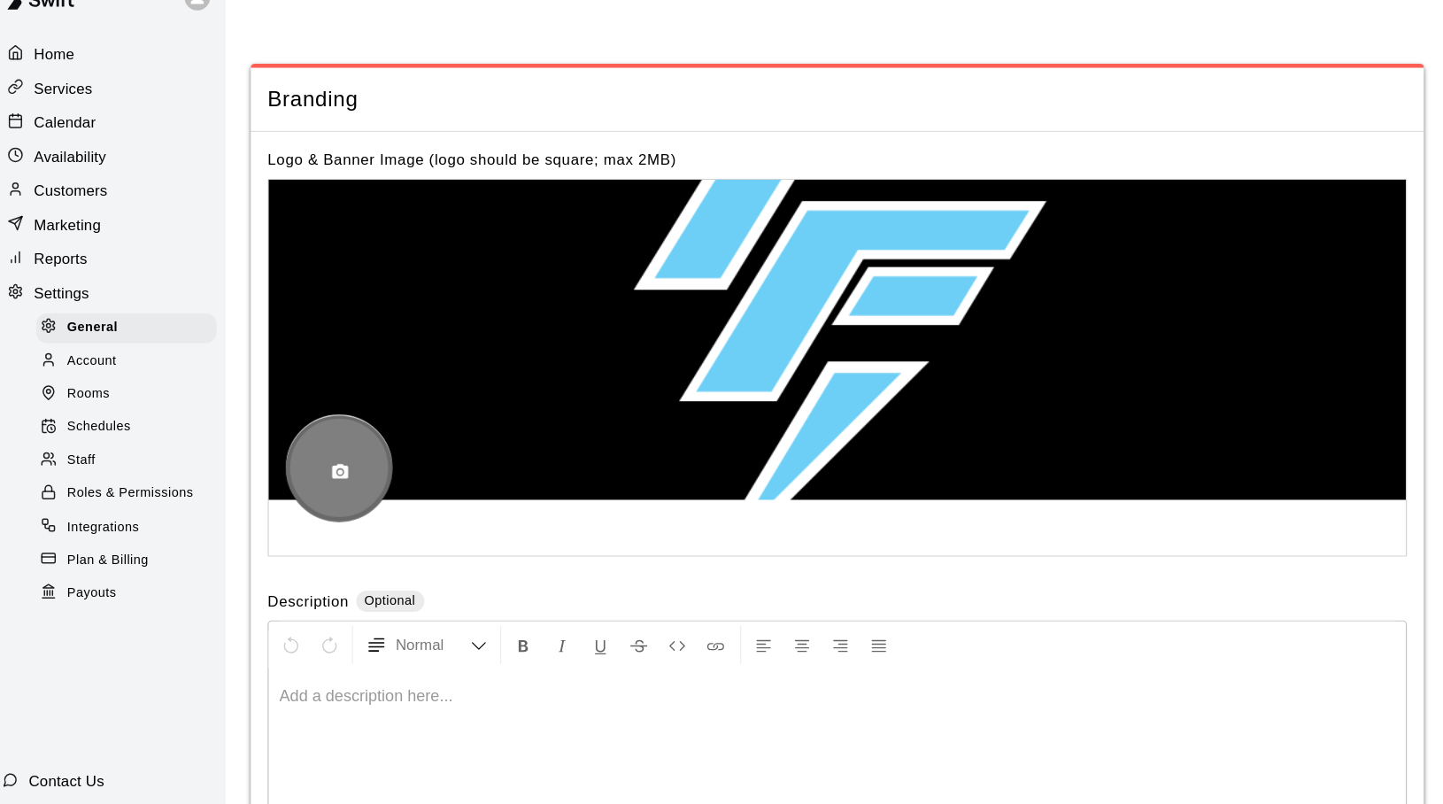
click at [304, 387] on div at bounding box center [294, 422] width 89 height 89
click at [297, 419] on icon "button" at bounding box center [295, 425] width 13 height 12
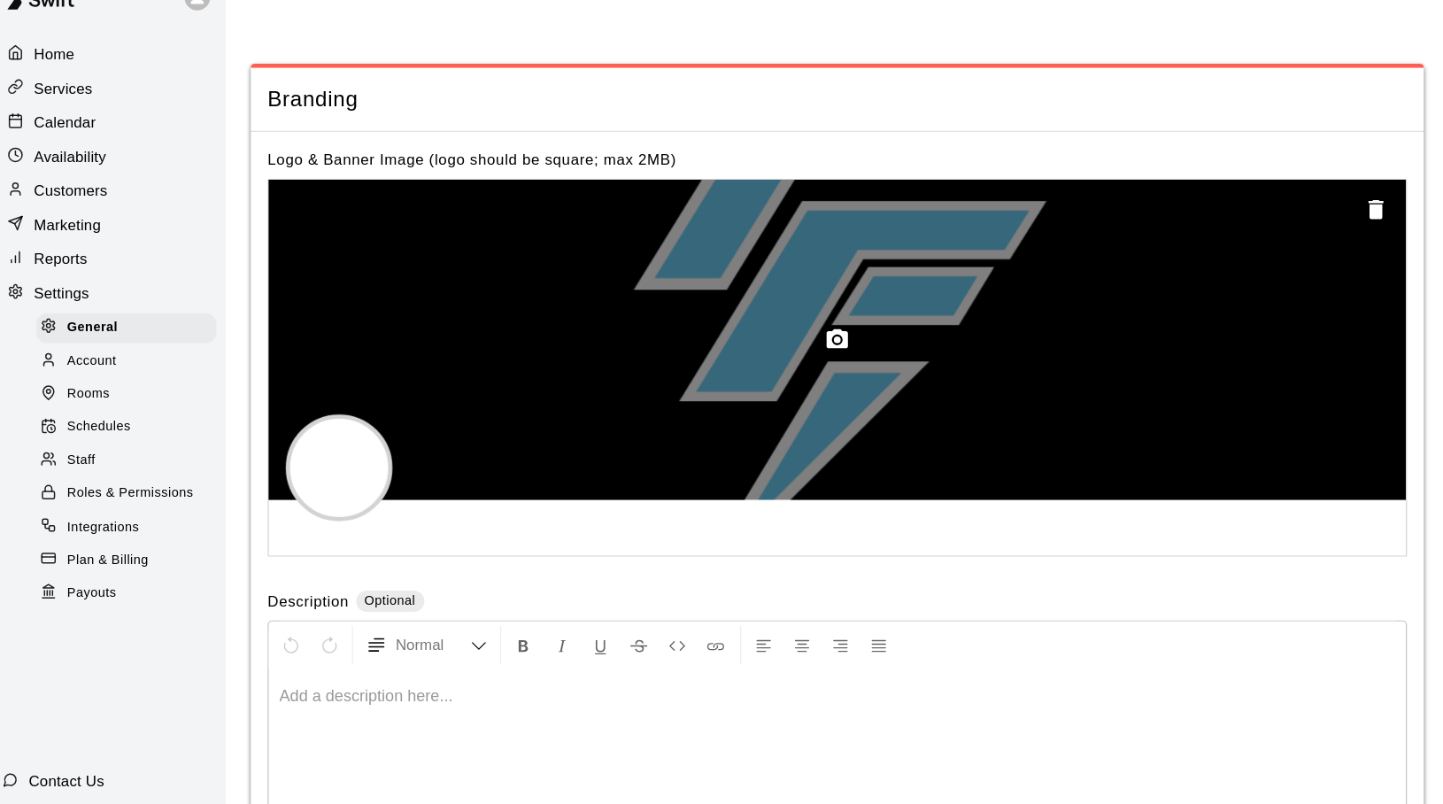
click at [708, 307] on icon "button" at bounding box center [707, 315] width 18 height 16
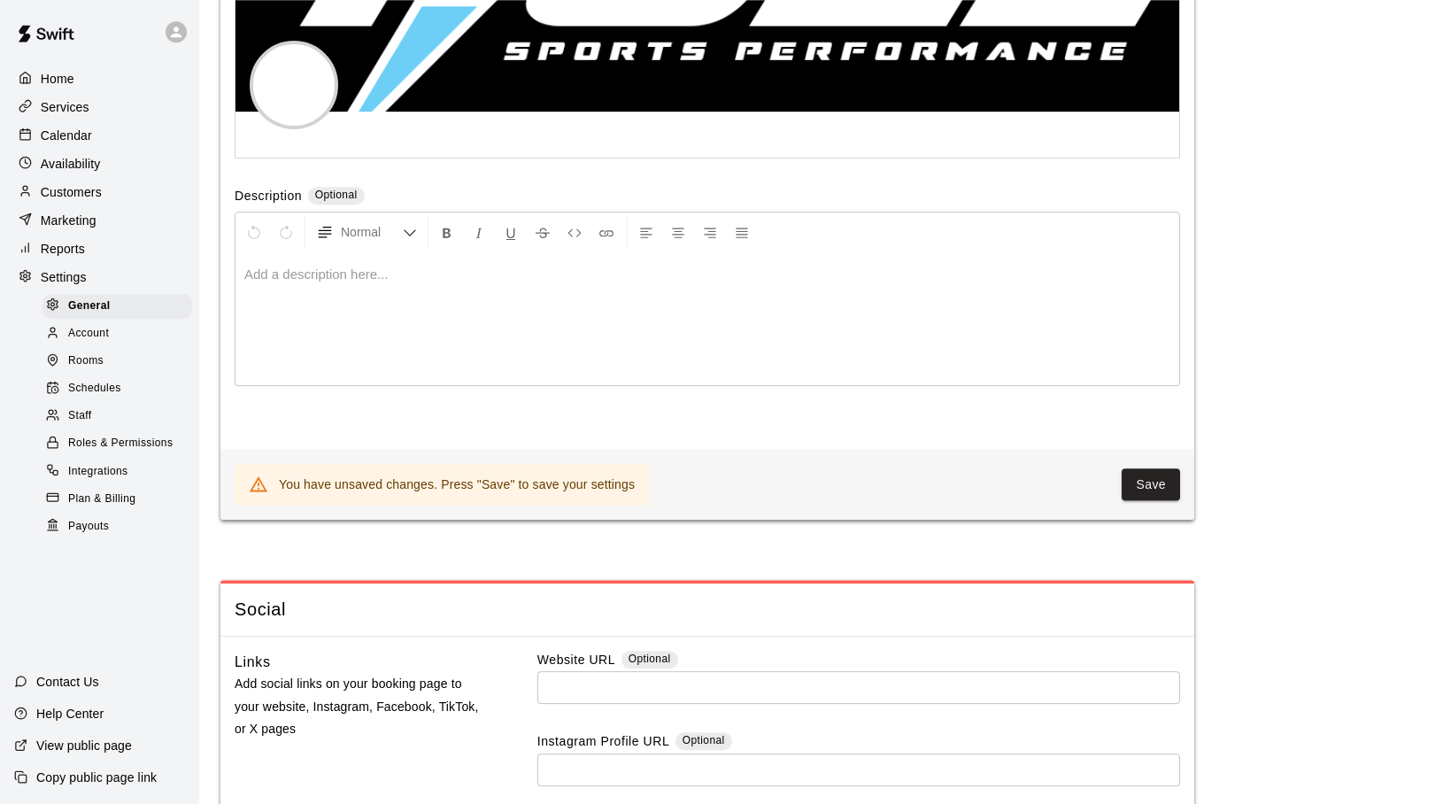
scroll to position [4234, 0]
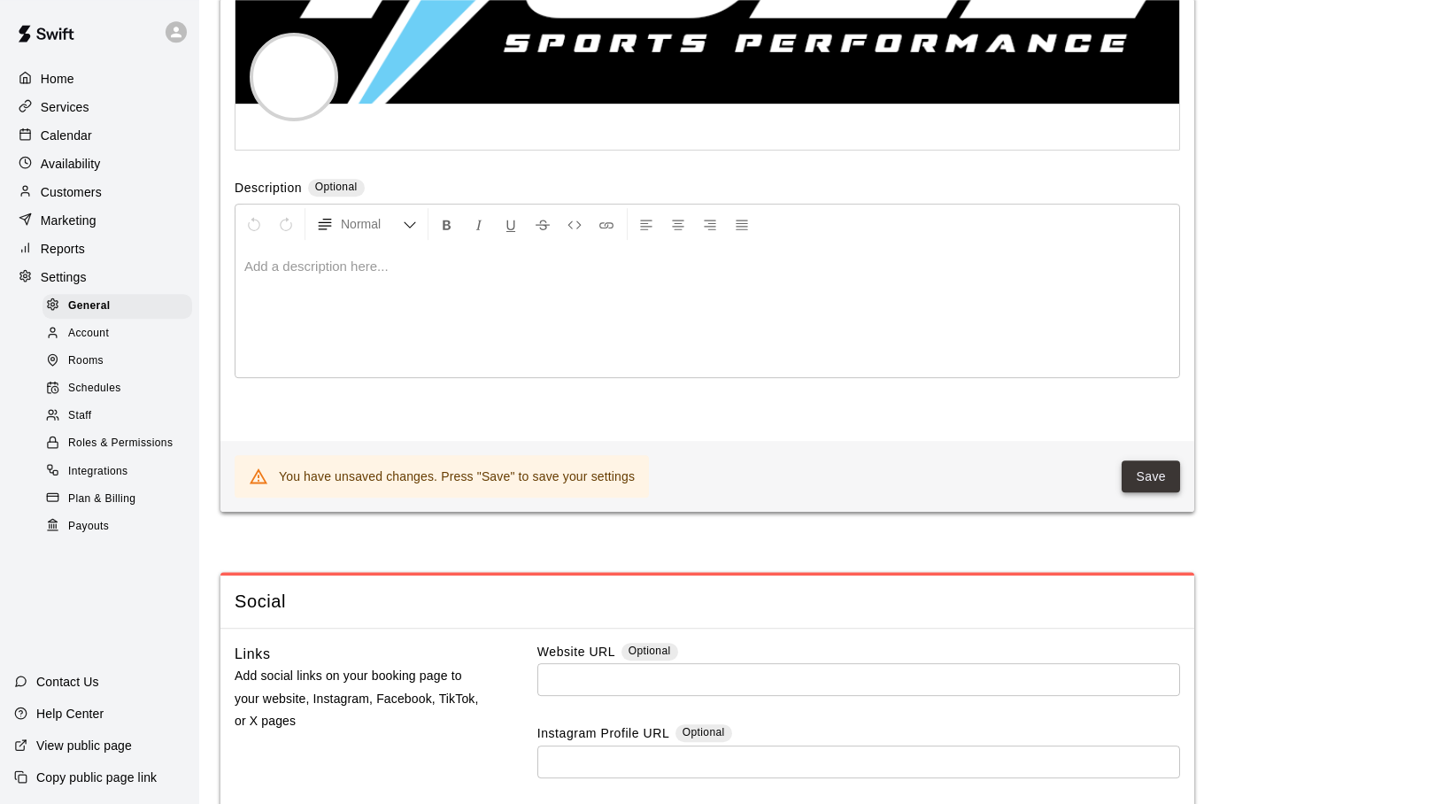
click at [1140, 460] on button "Save" at bounding box center [1150, 476] width 58 height 33
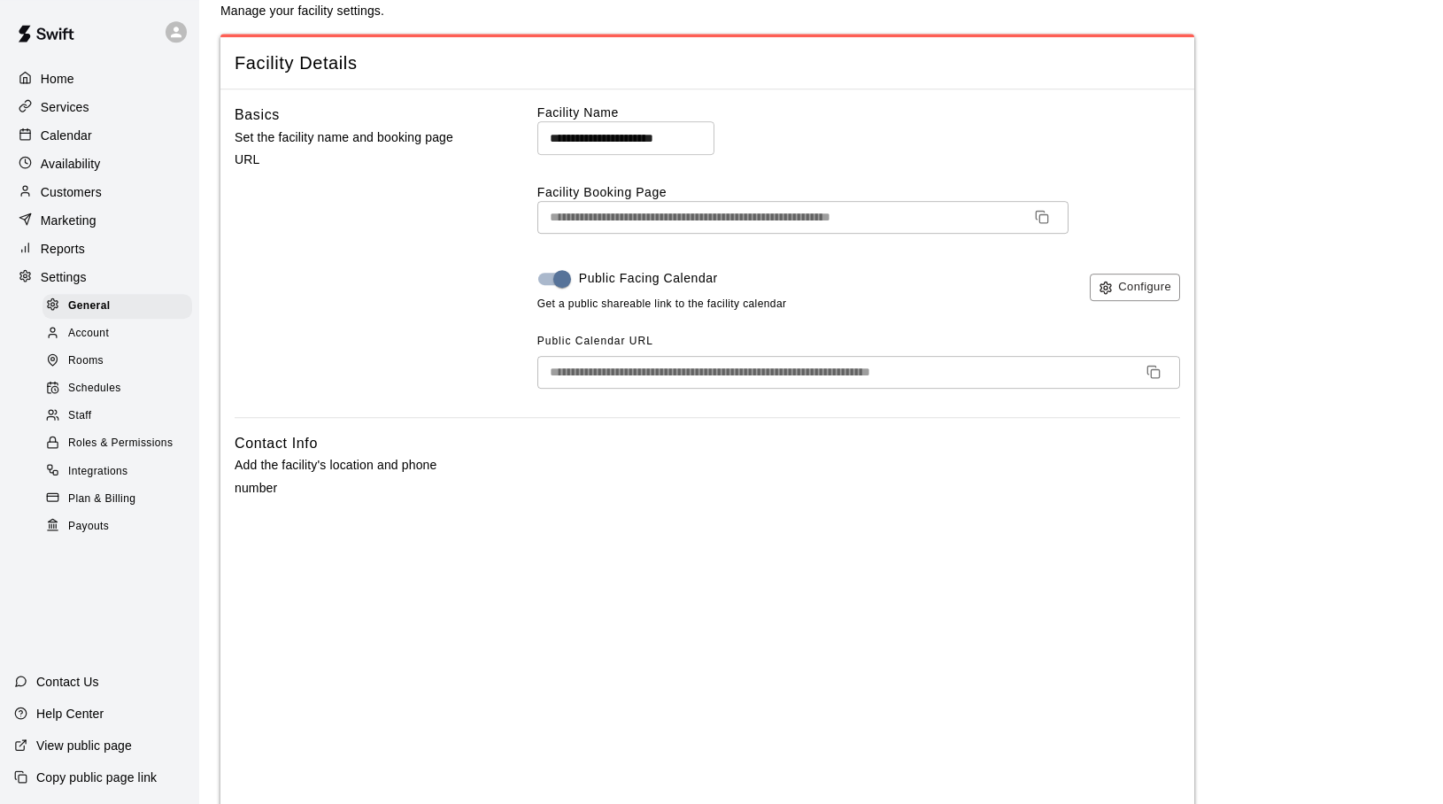
scroll to position [0, 0]
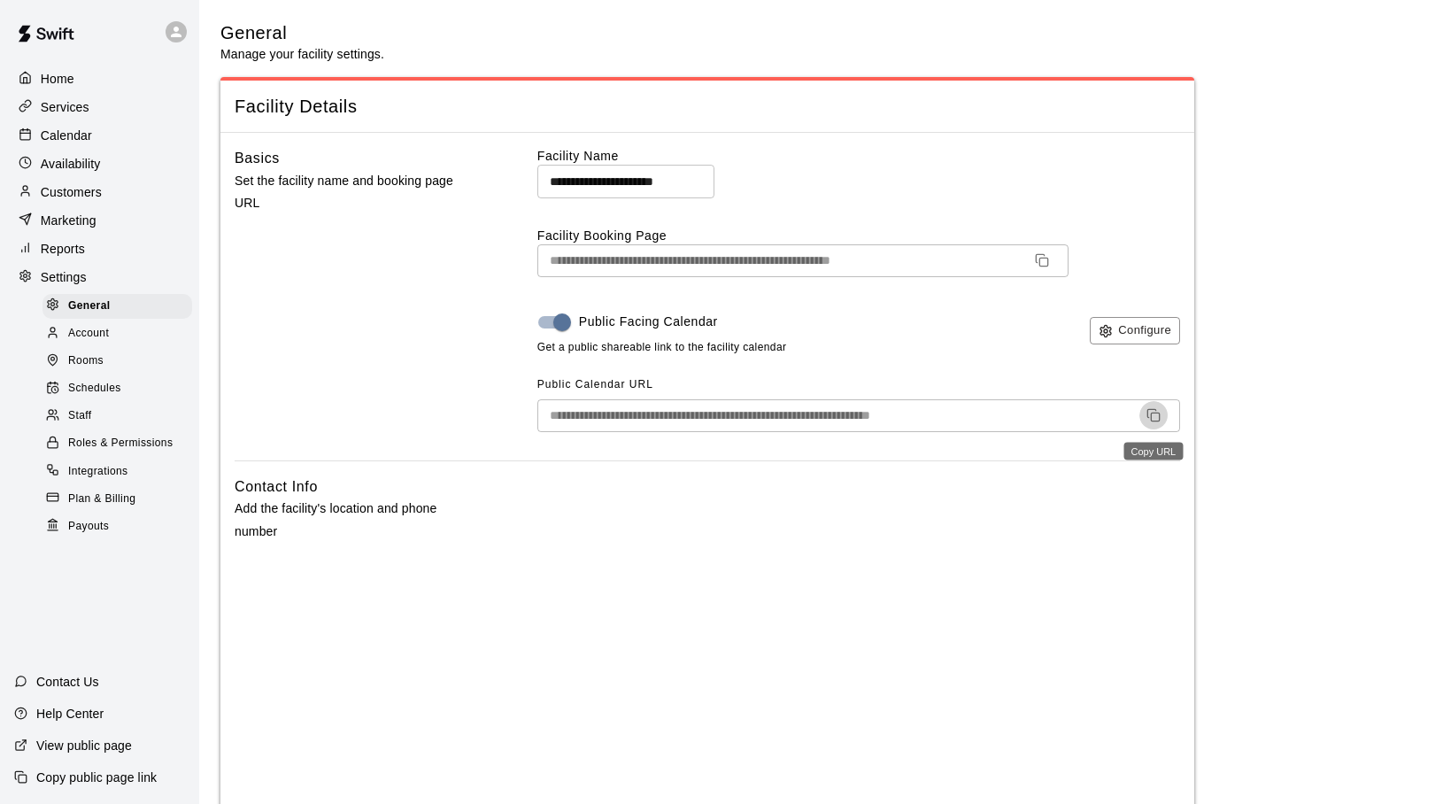
click at [1151, 414] on rect "Copy URL" at bounding box center [1155, 417] width 8 height 8
click at [66, 38] on img at bounding box center [46, 33] width 92 height 53
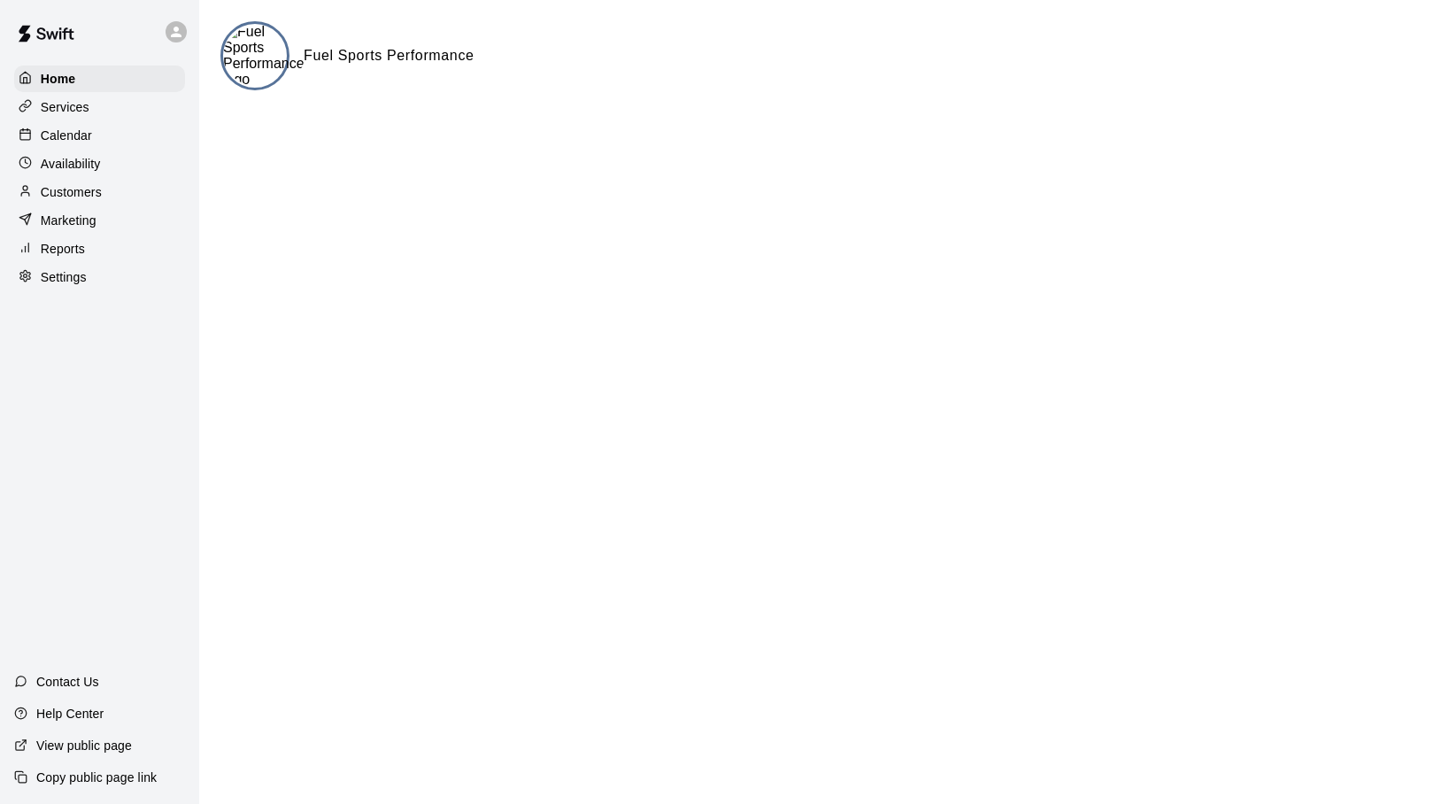
click at [252, 65] on img at bounding box center [263, 56] width 81 height 64
click at [47, 31] on img at bounding box center [46, 33] width 92 height 53
click at [50, 99] on p "Services" at bounding box center [65, 107] width 49 height 18
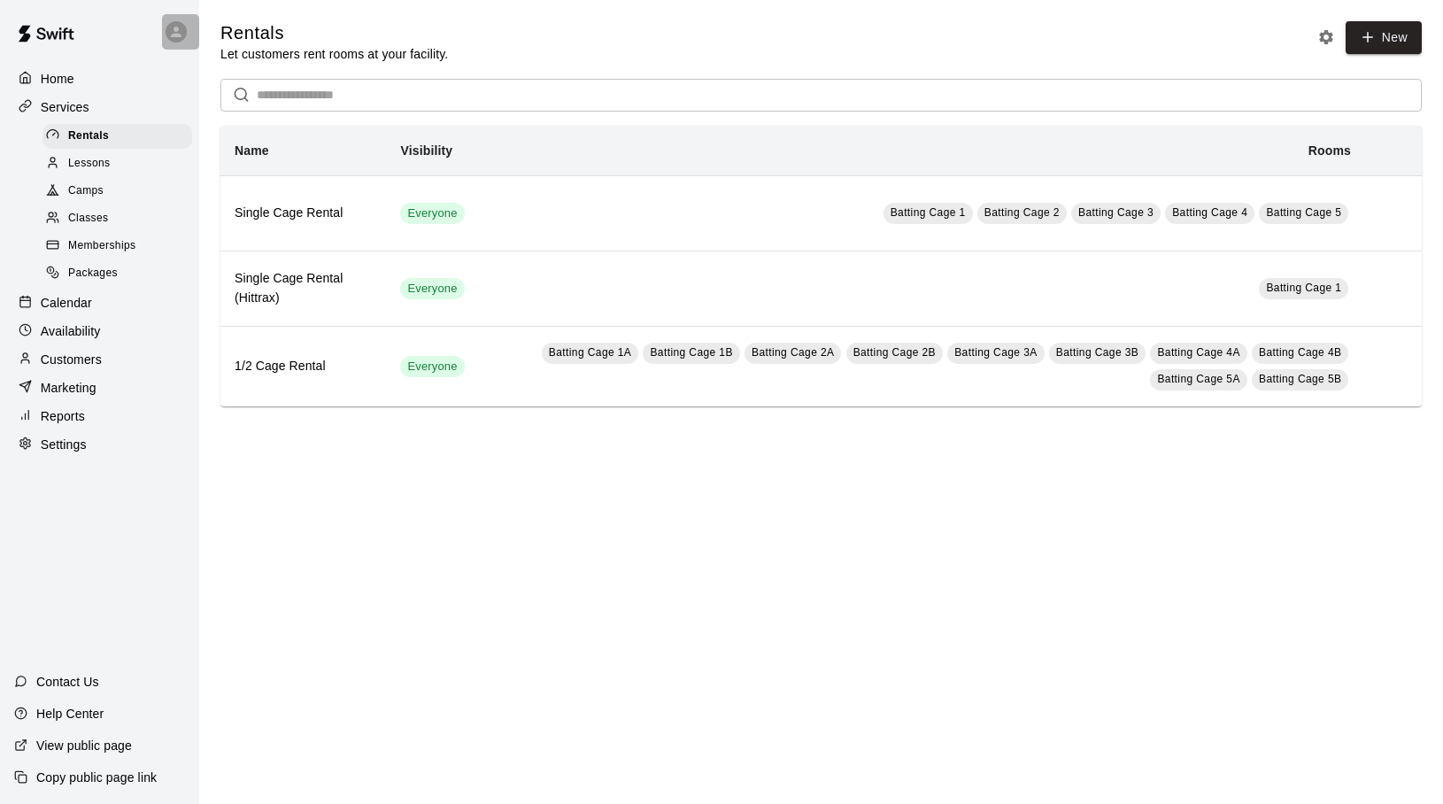
click at [169, 35] on icon at bounding box center [176, 32] width 16 height 16
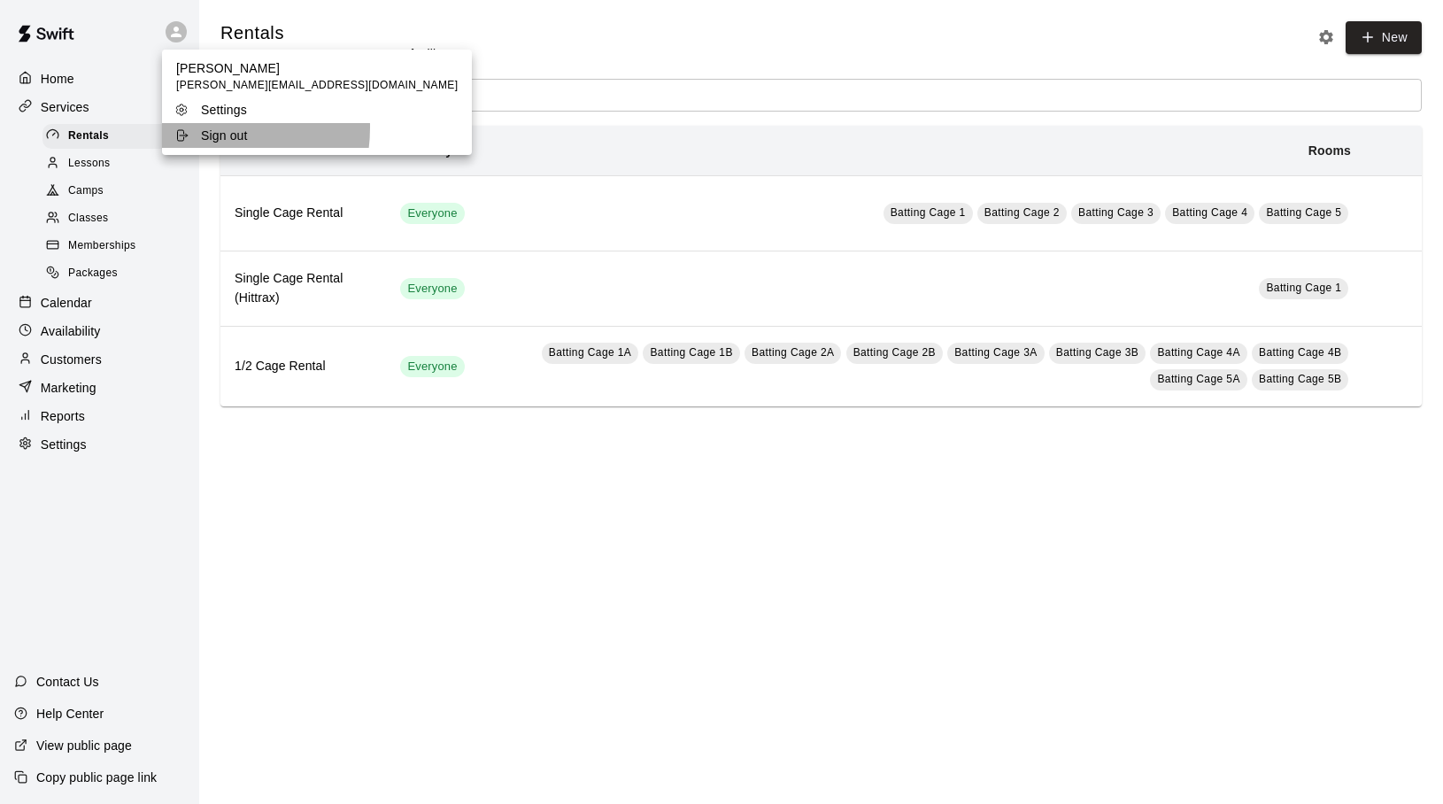
click at [194, 127] on div "Sign out" at bounding box center [231, 136] width 115 height 18
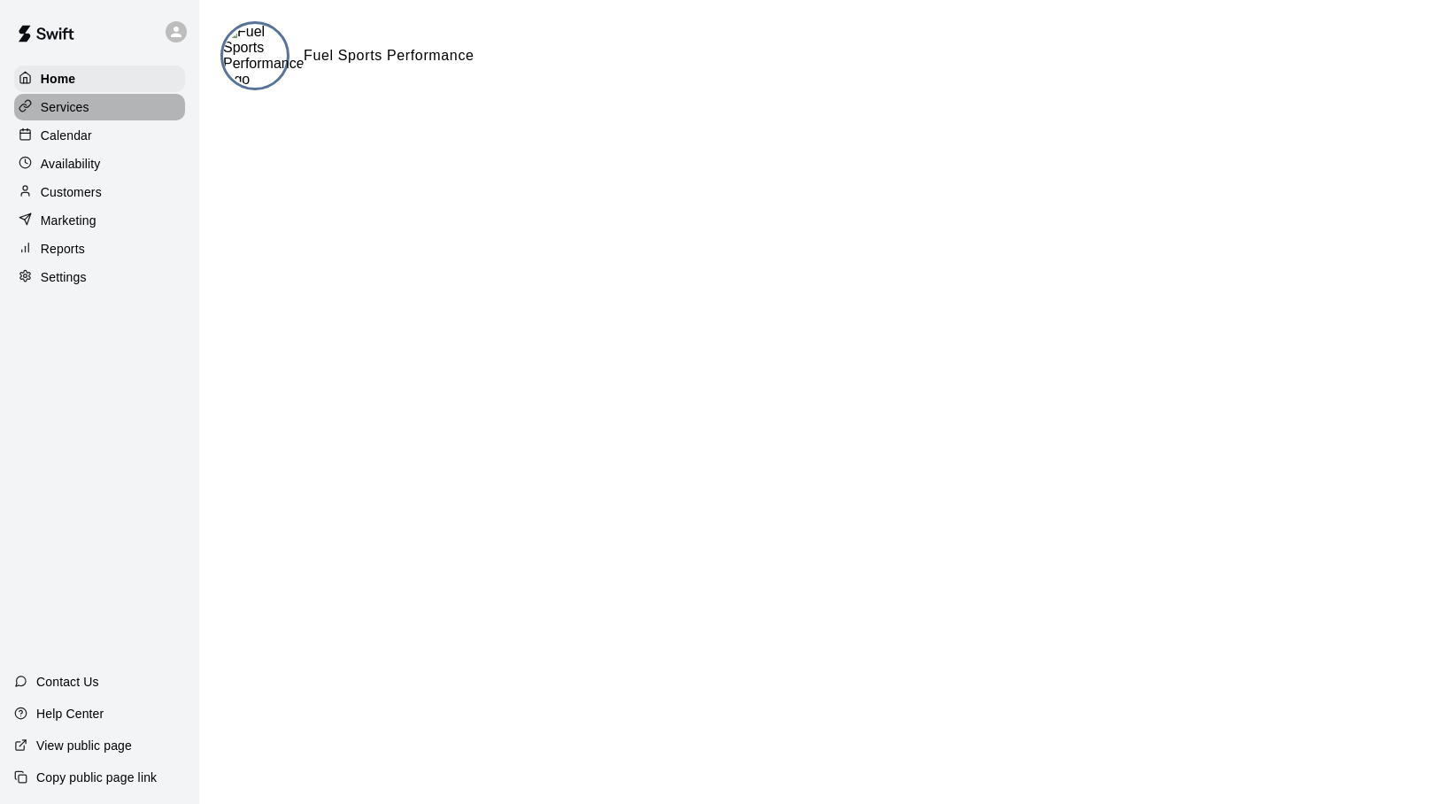
click at [76, 104] on p "Services" at bounding box center [65, 107] width 49 height 18
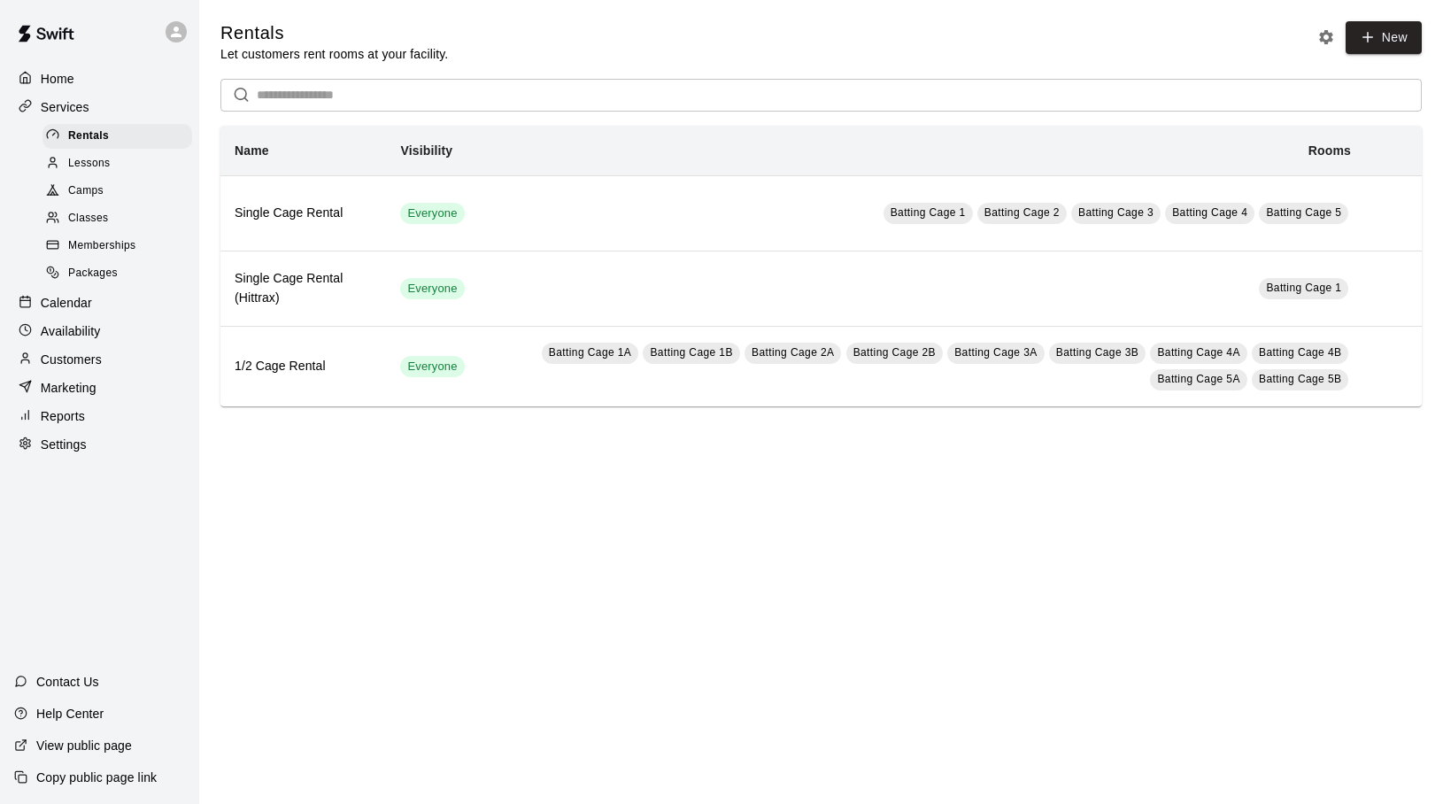
click at [173, 31] on icon at bounding box center [176, 32] width 16 height 16
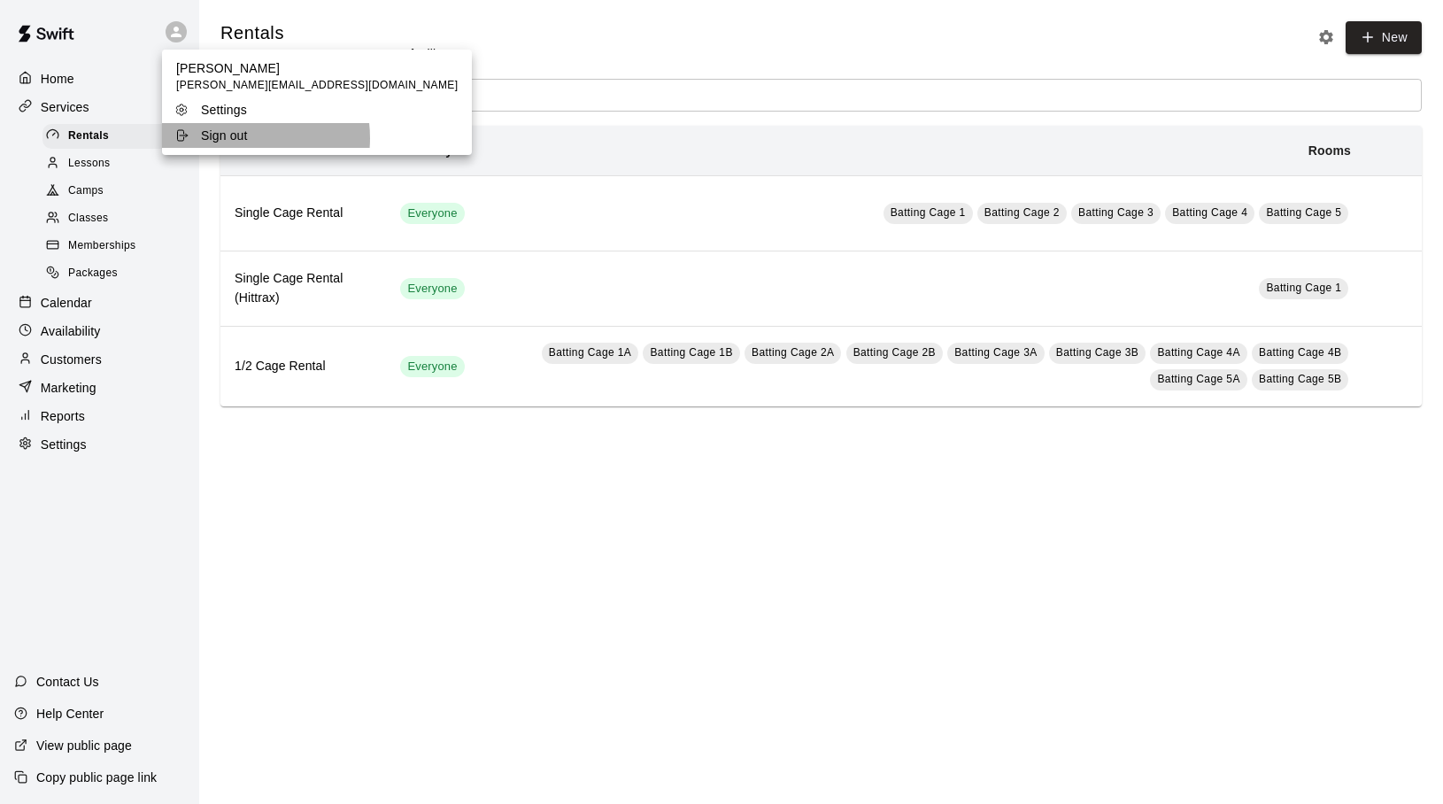
click at [234, 138] on p "Sign out" at bounding box center [224, 136] width 47 height 18
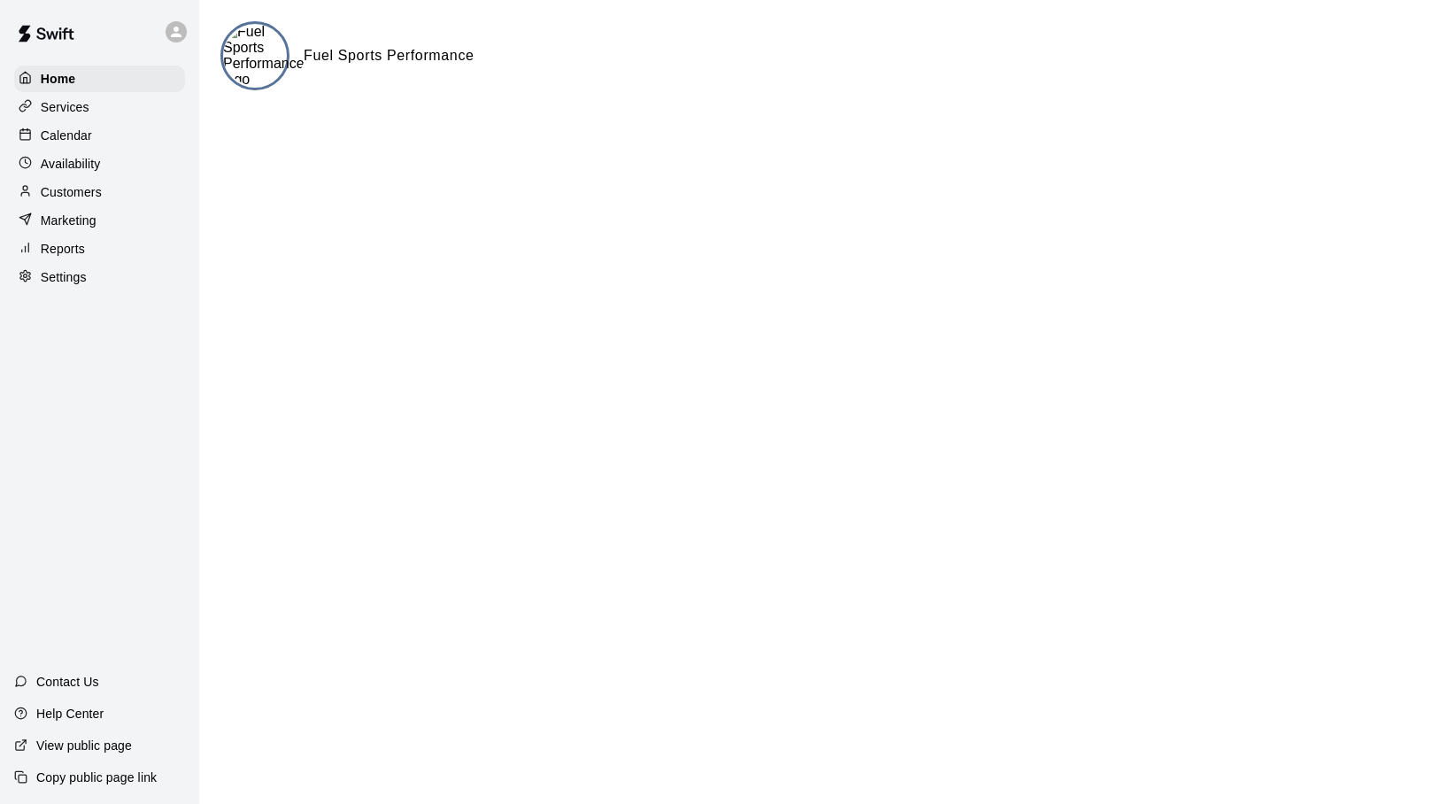
click at [67, 281] on p "Settings" at bounding box center [64, 277] width 46 height 18
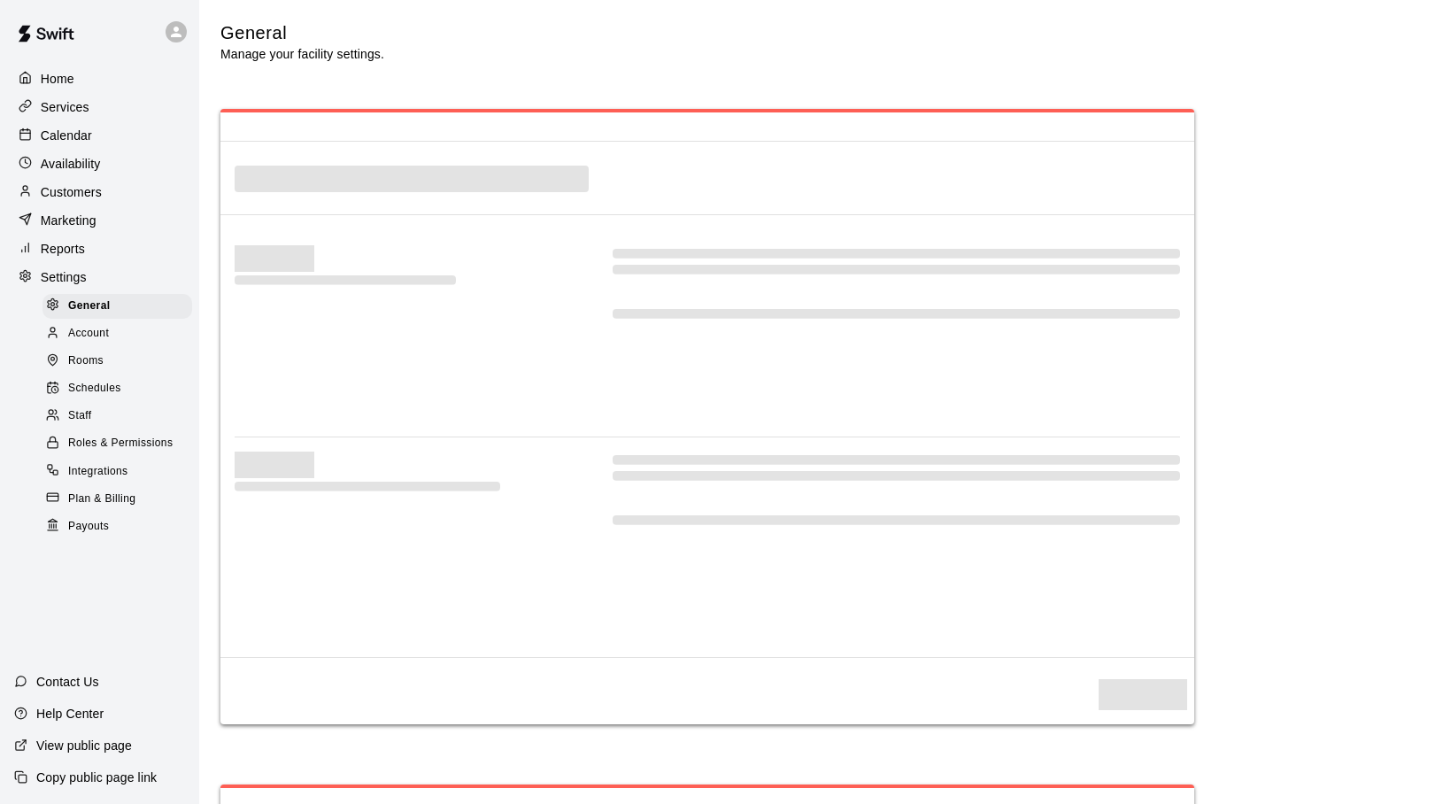
select select "**"
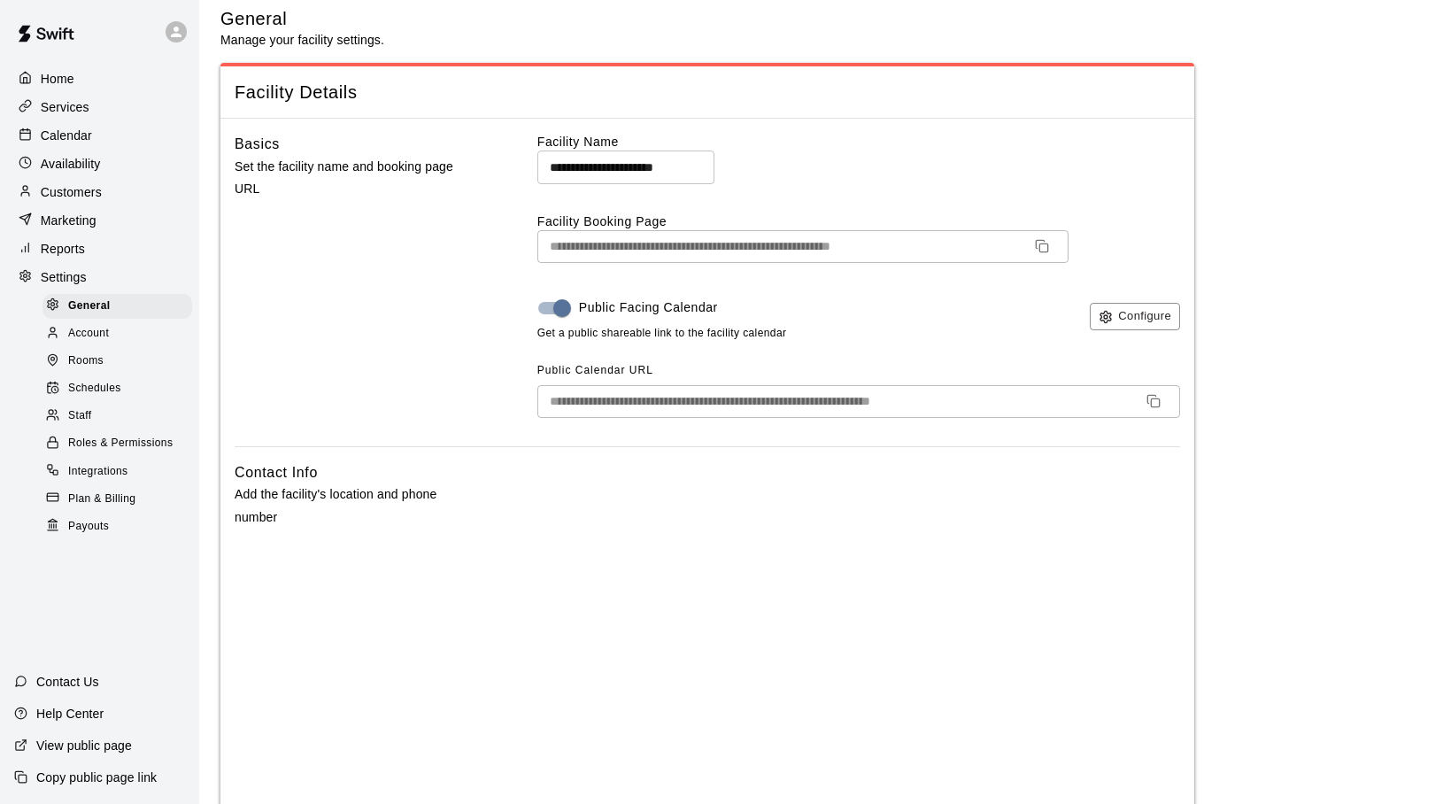
scroll to position [15, 0]
click at [182, 27] on icon at bounding box center [176, 32] width 16 height 16
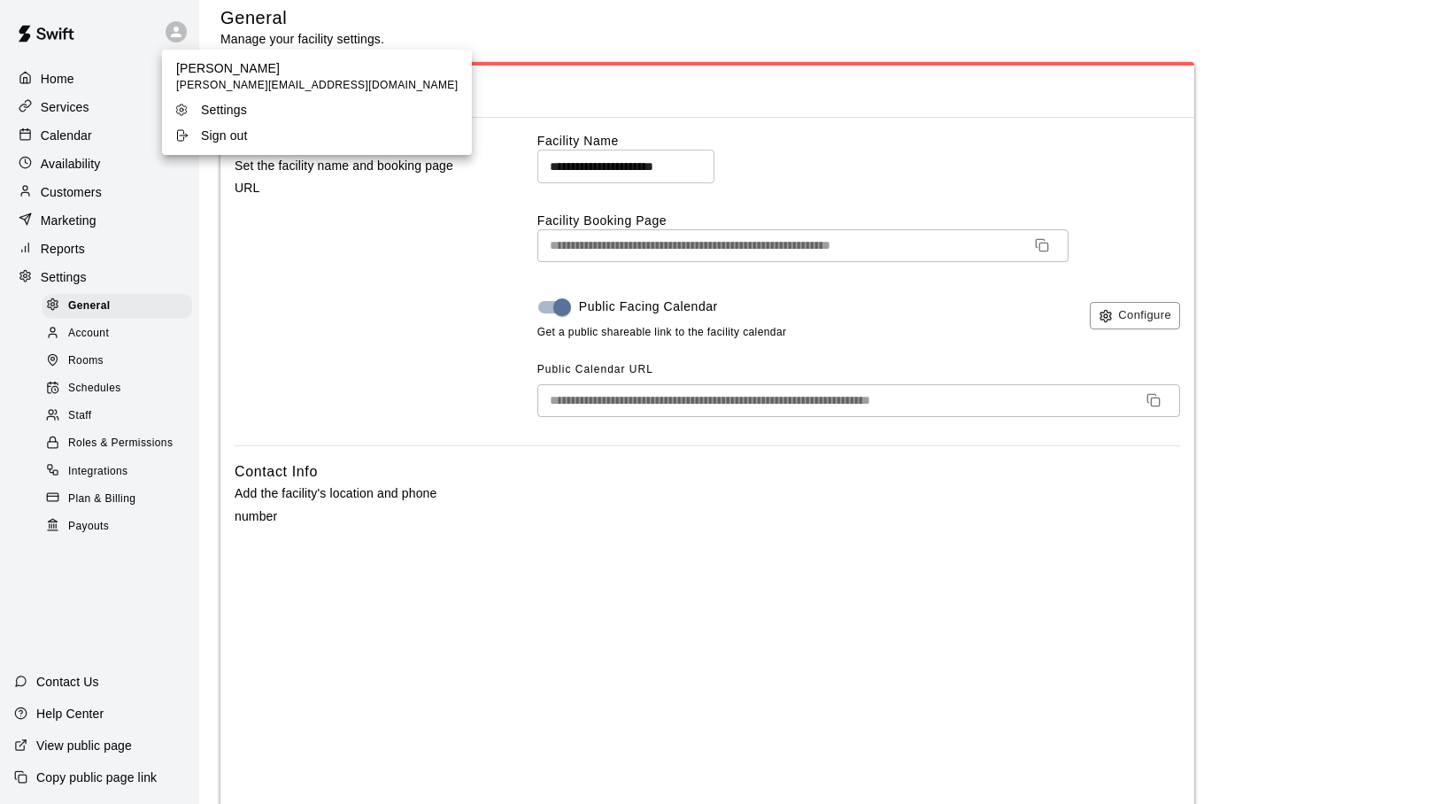
click at [214, 136] on p "Sign out" at bounding box center [224, 136] width 47 height 18
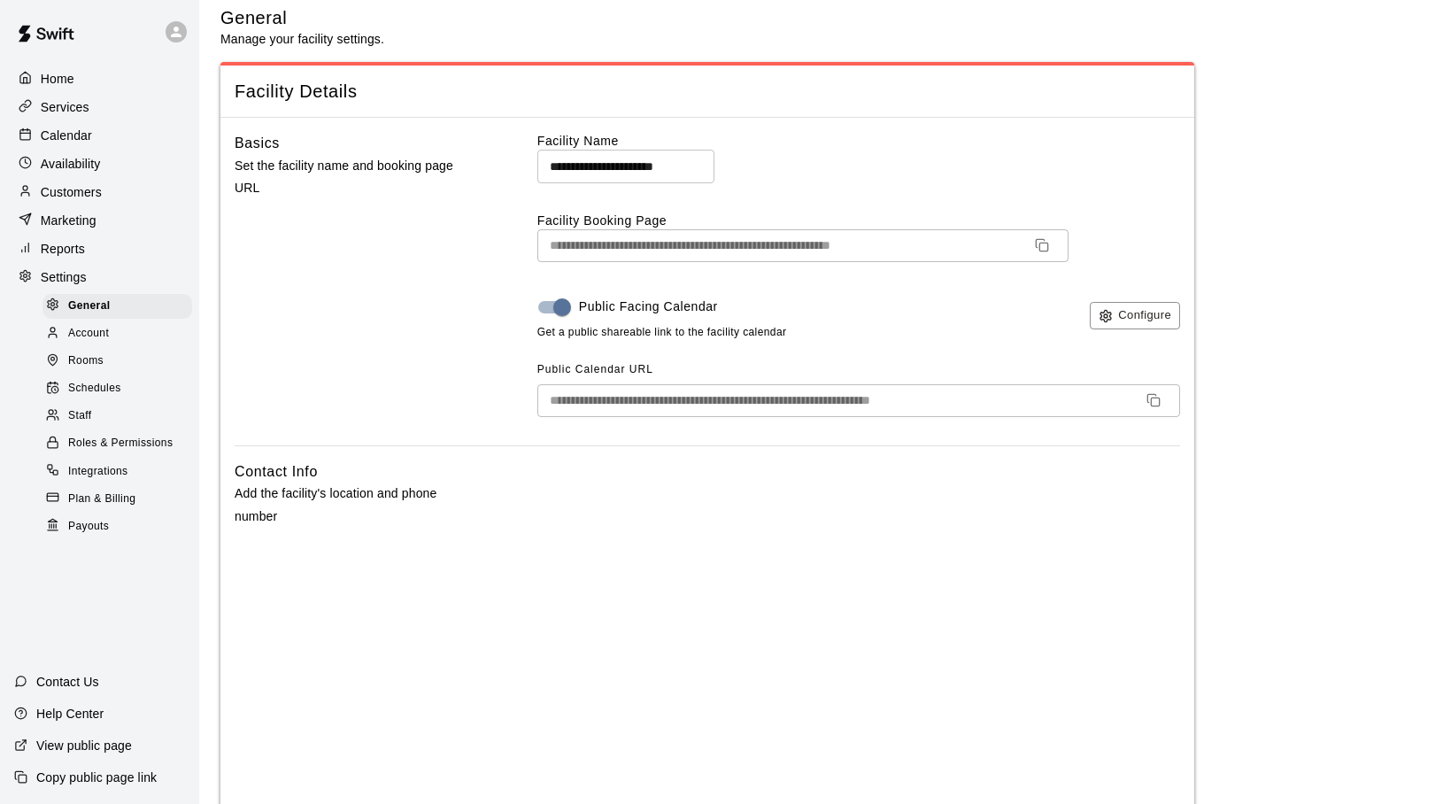
scroll to position [0, 0]
